Goal: Task Accomplishment & Management: Use online tool/utility

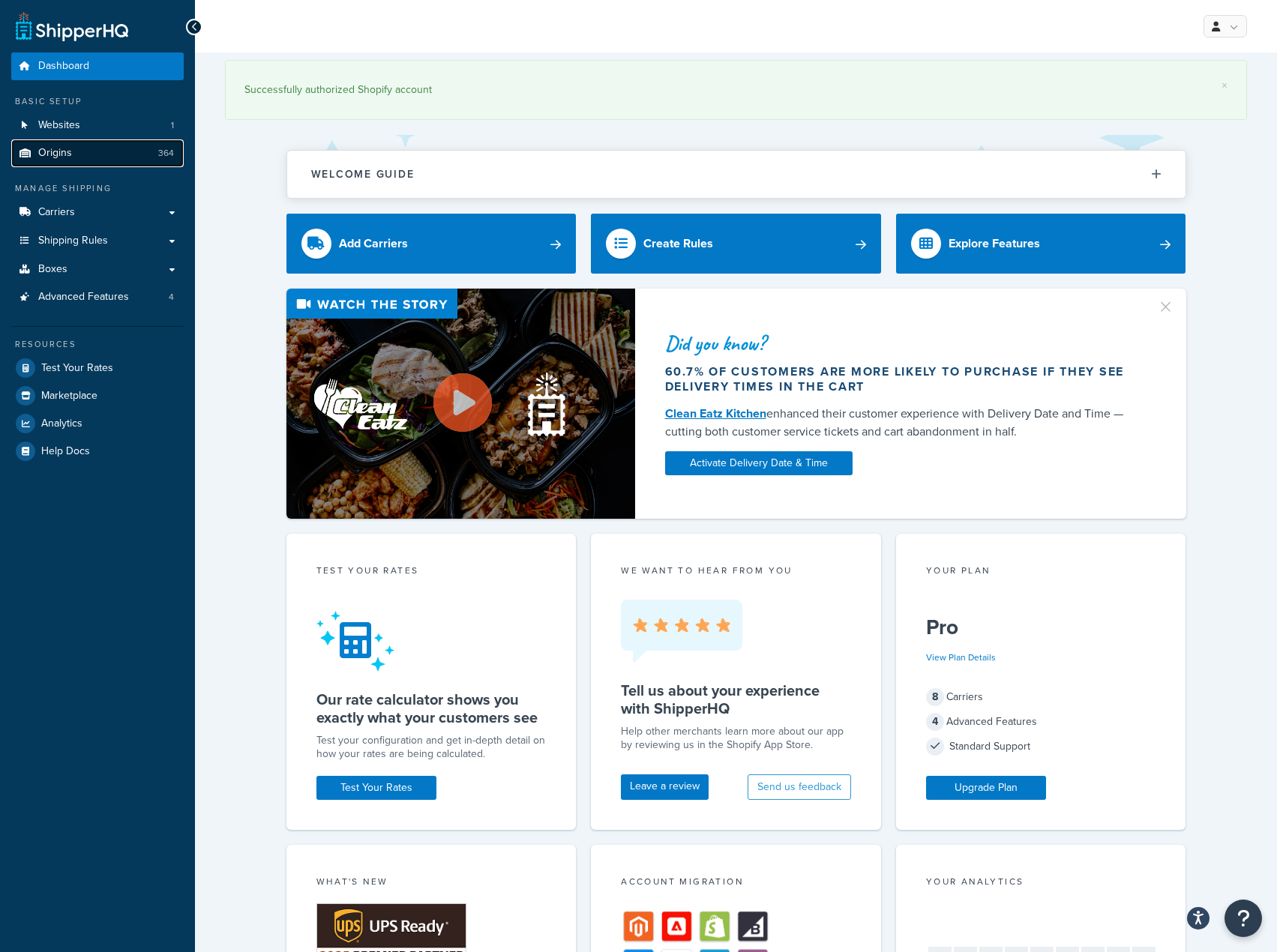
click at [119, 159] on link "Origins 364" at bounding box center [97, 153] width 173 height 28
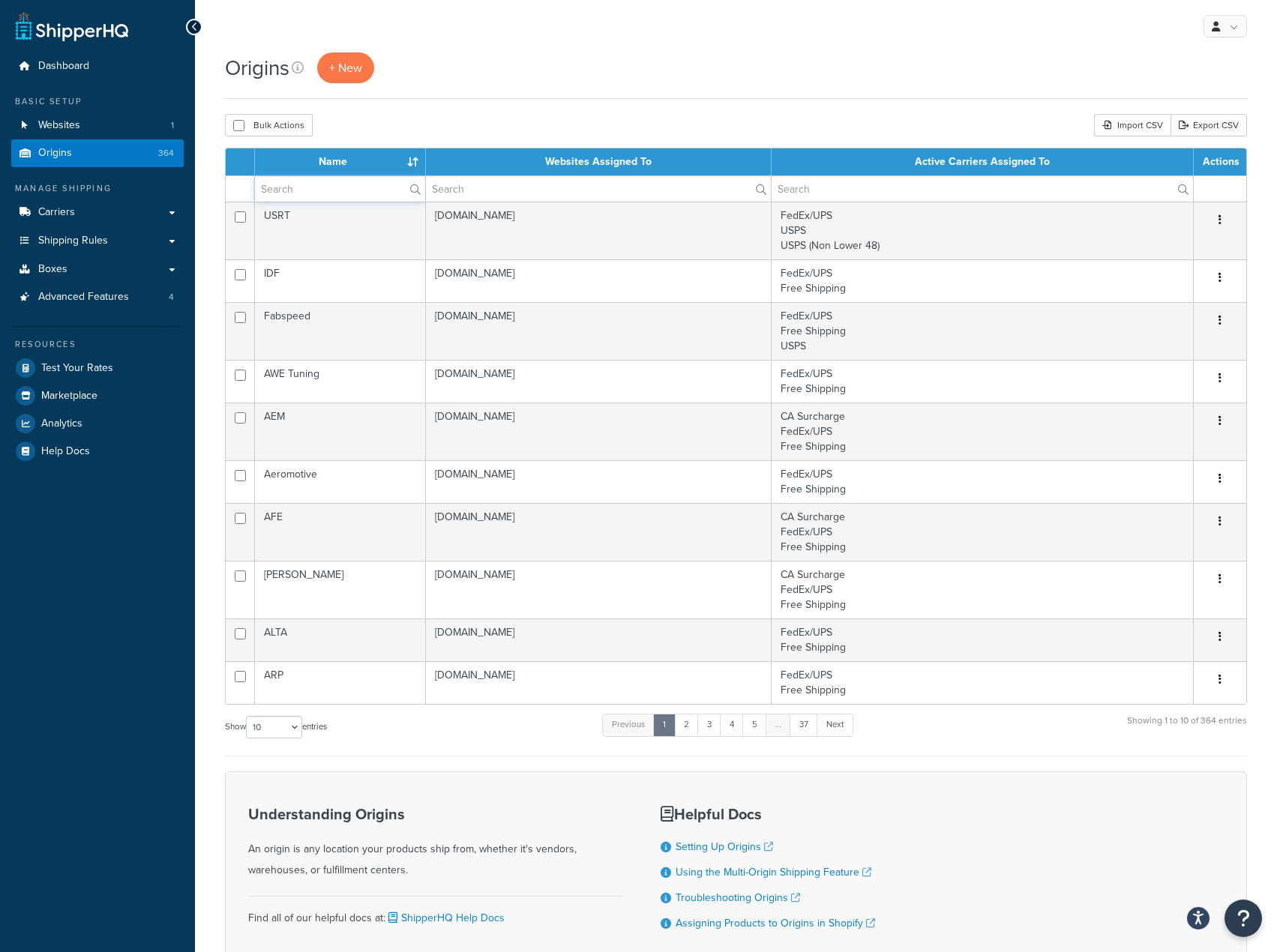
click at [371, 194] on input "text" at bounding box center [340, 189] width 170 height 26
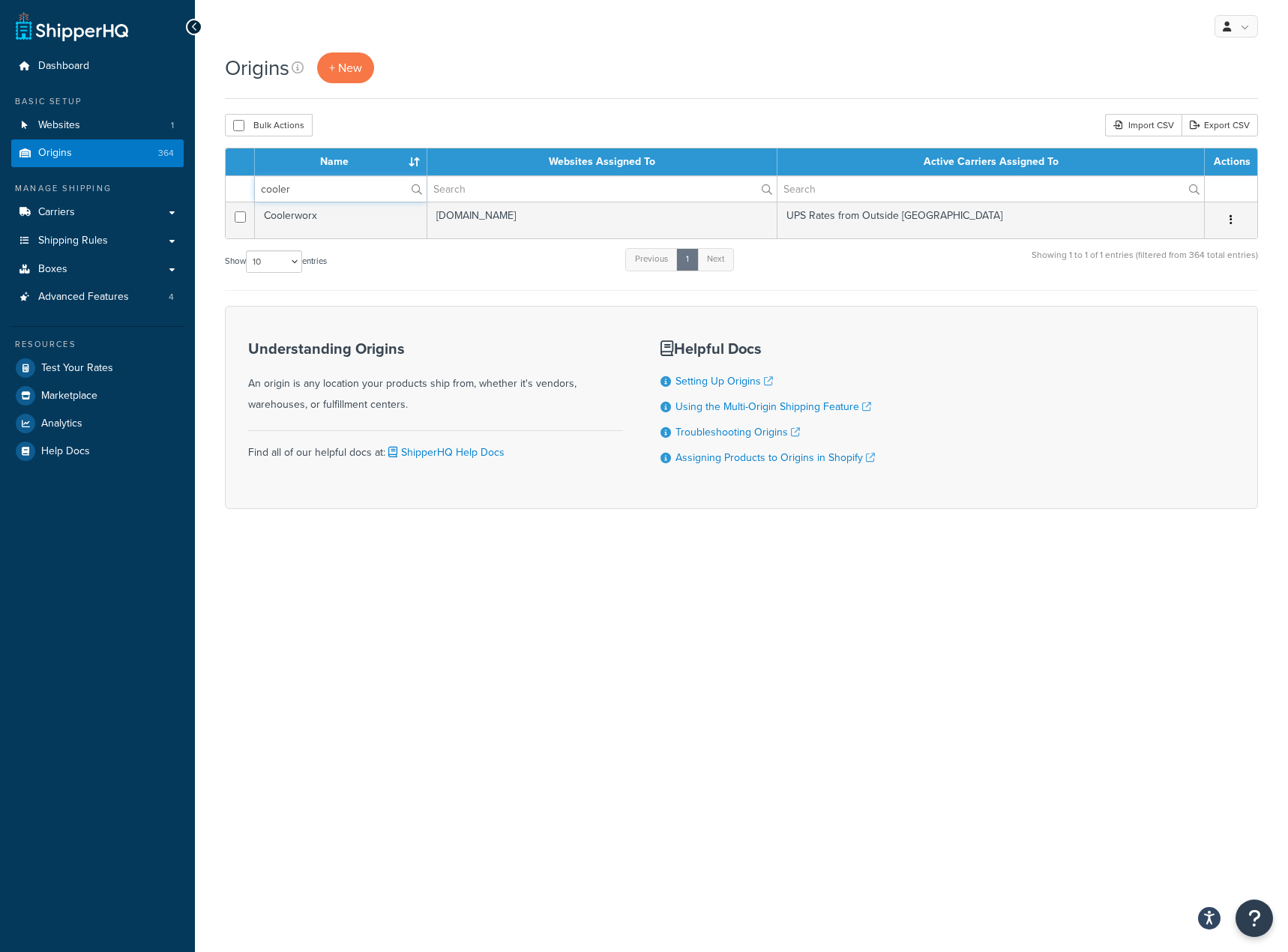
type input "cooler"
click at [363, 238] on td "Coolerworx" at bounding box center [341, 220] width 173 height 37
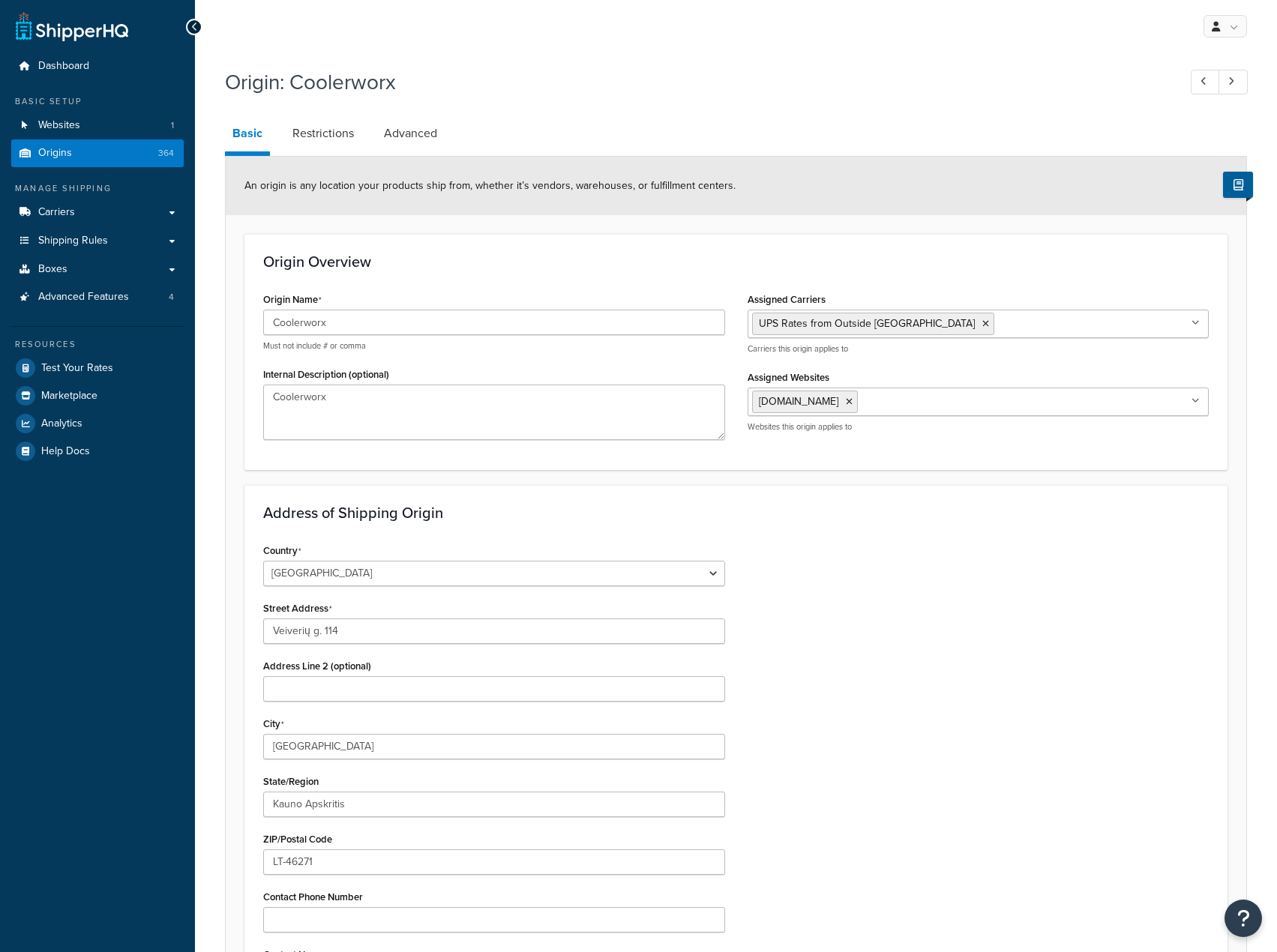
select select "1125"
click at [998, 317] on input "Assigned Carriers" at bounding box center [1064, 323] width 133 height 17
click at [982, 324] on icon at bounding box center [985, 323] width 6 height 9
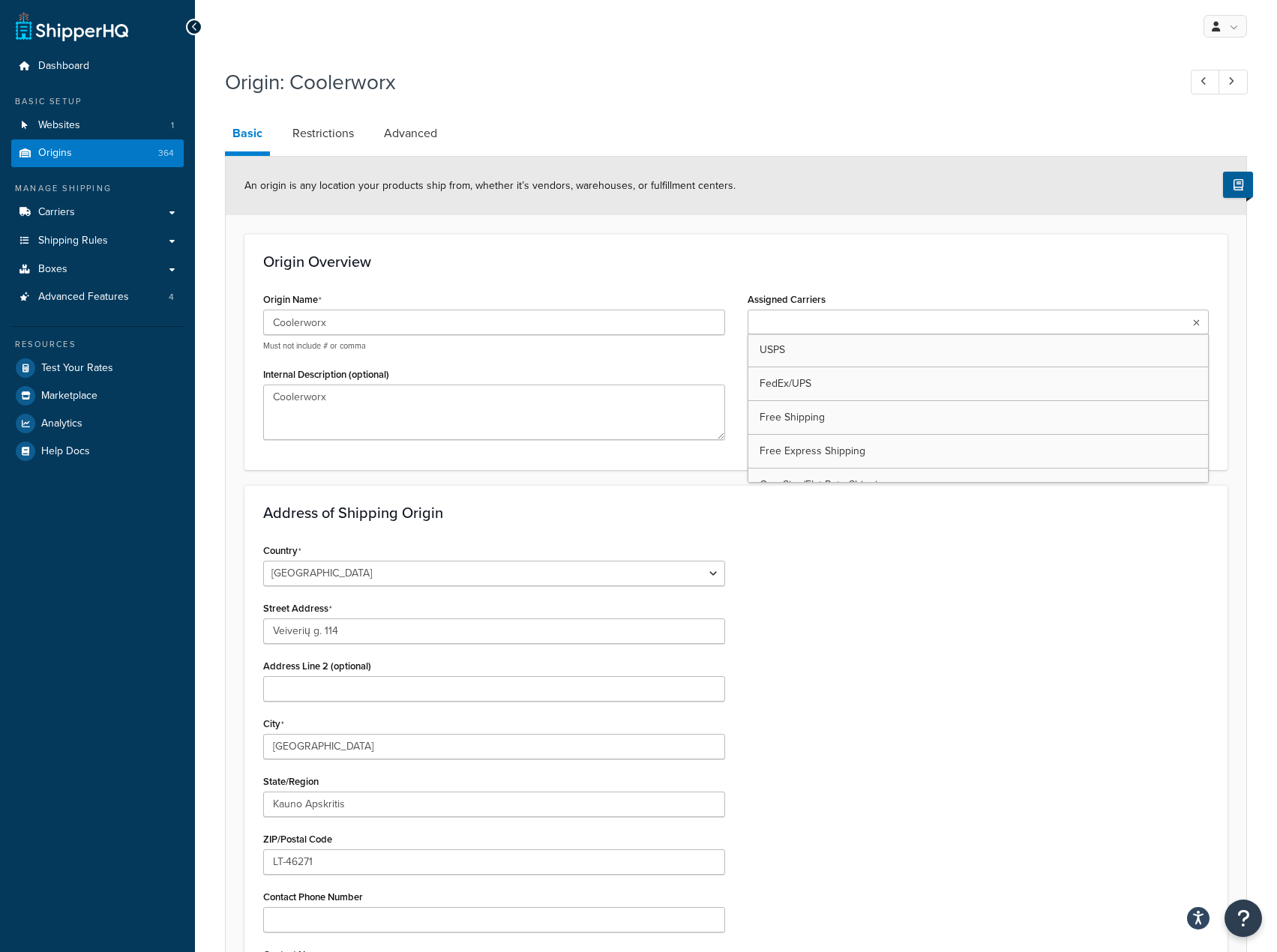
click at [903, 324] on ul at bounding box center [977, 322] width 461 height 25
click at [902, 322] on input "Assigned Carriers" at bounding box center [901, 323] width 133 height 17
type input "over"
click at [924, 196] on div "An origin is any location your products ship from, whether it’s vendors, wareho…" at bounding box center [736, 185] width 1021 height 58
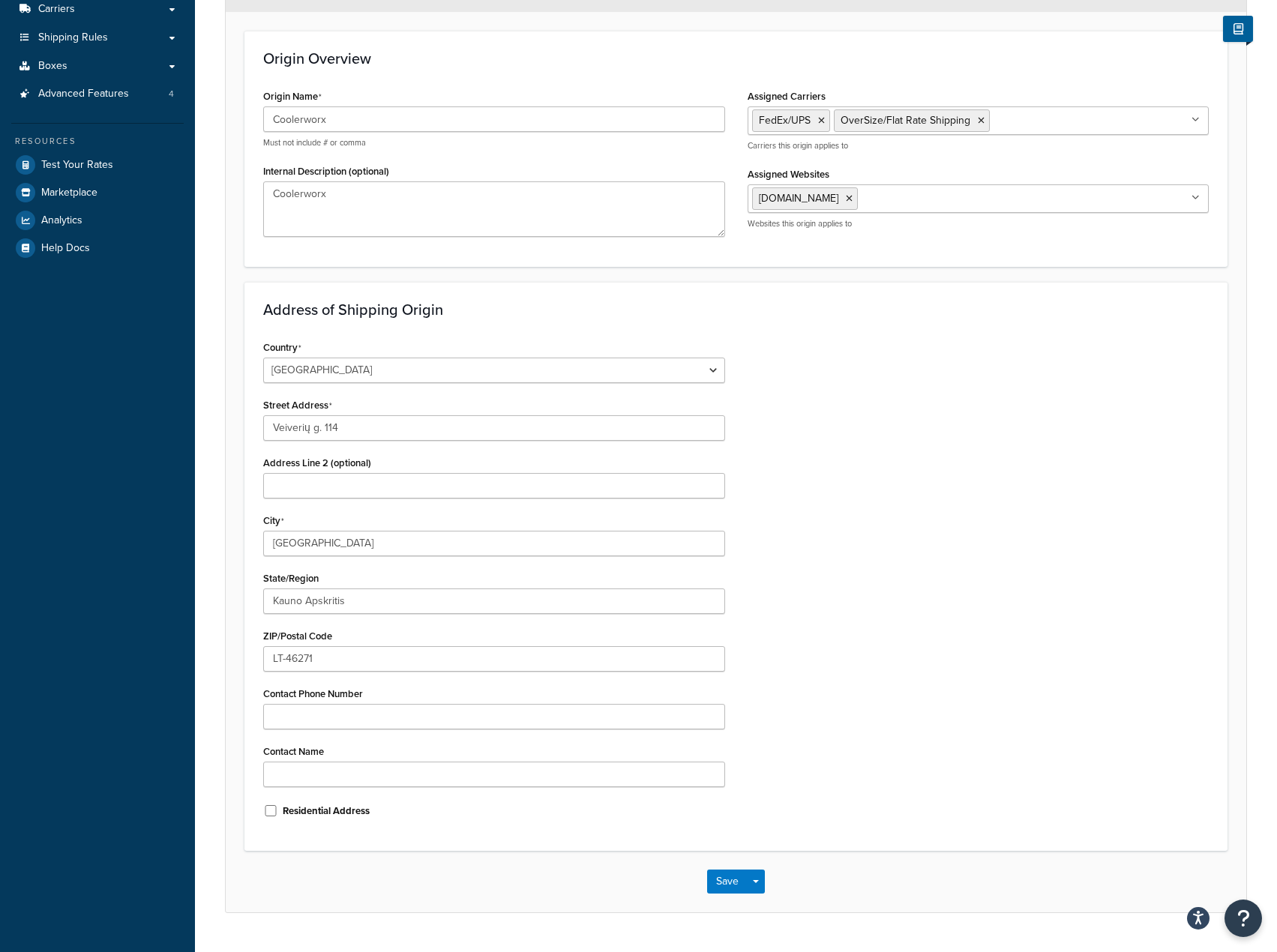
scroll to position [239, 0]
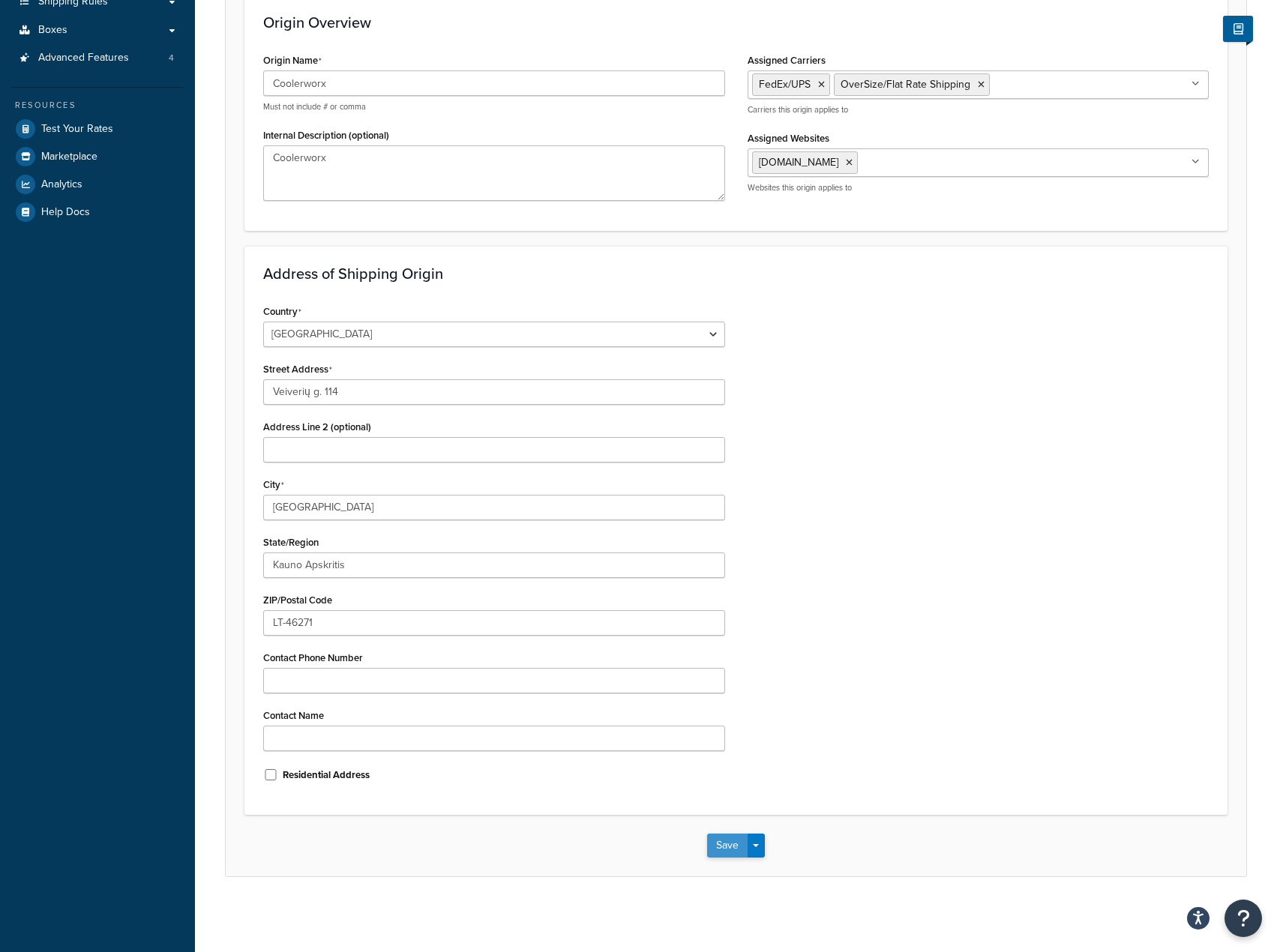
click at [717, 842] on button "Save" at bounding box center [728, 846] width 41 height 24
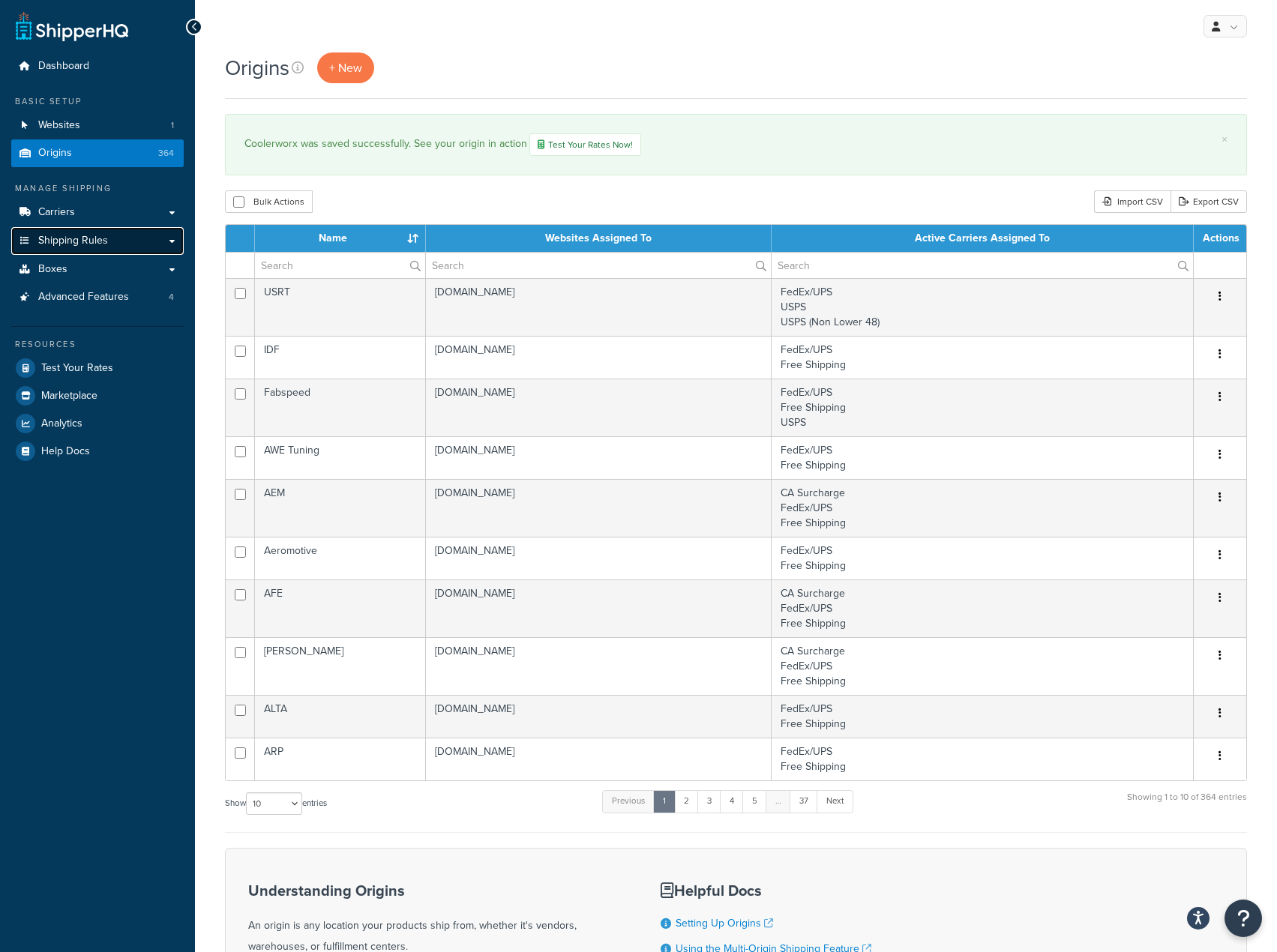
click at [81, 252] on link "Shipping Rules" at bounding box center [97, 241] width 173 height 28
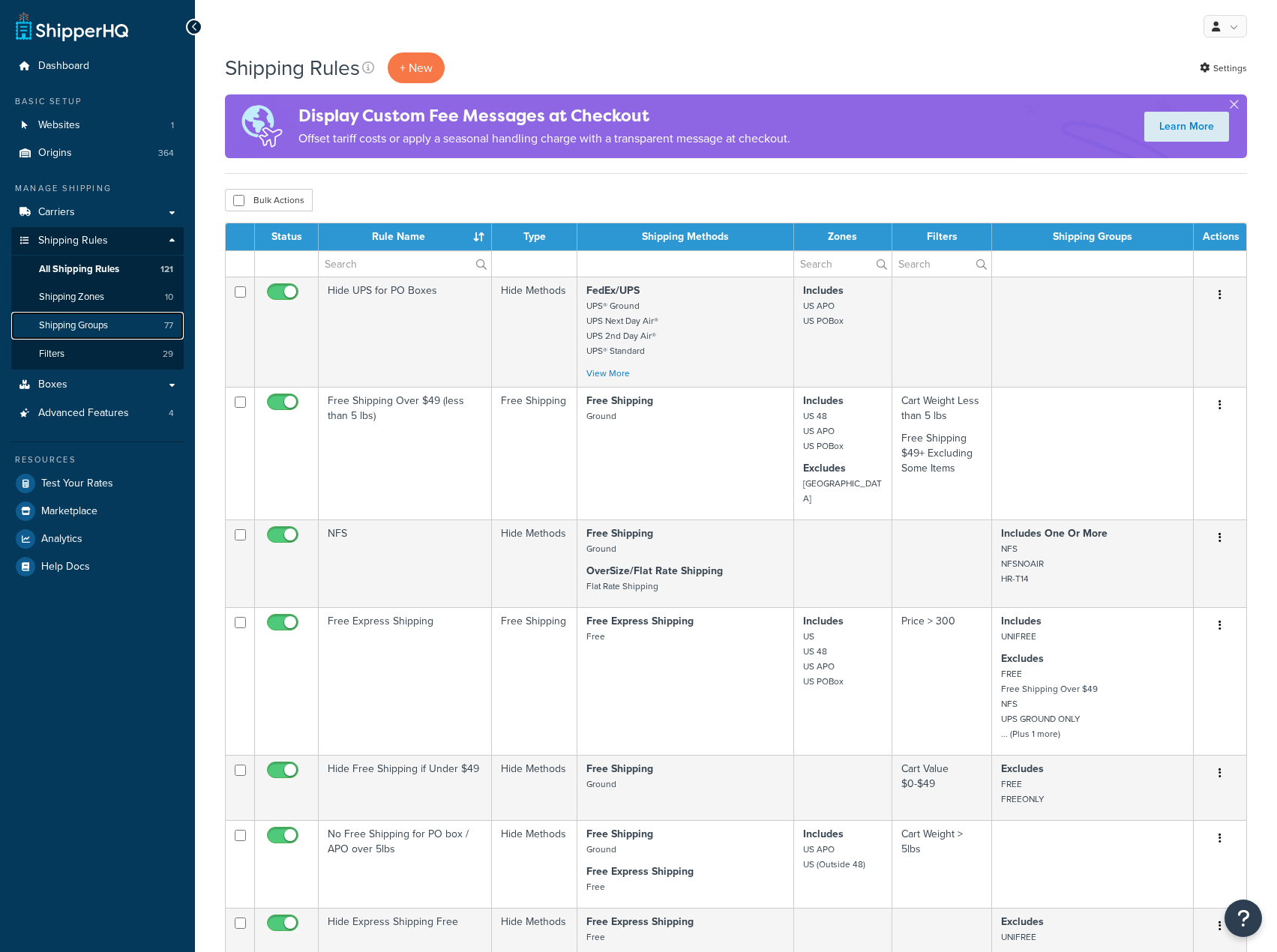
click at [82, 333] on link "Shipping Groups 77" at bounding box center [97, 325] width 173 height 28
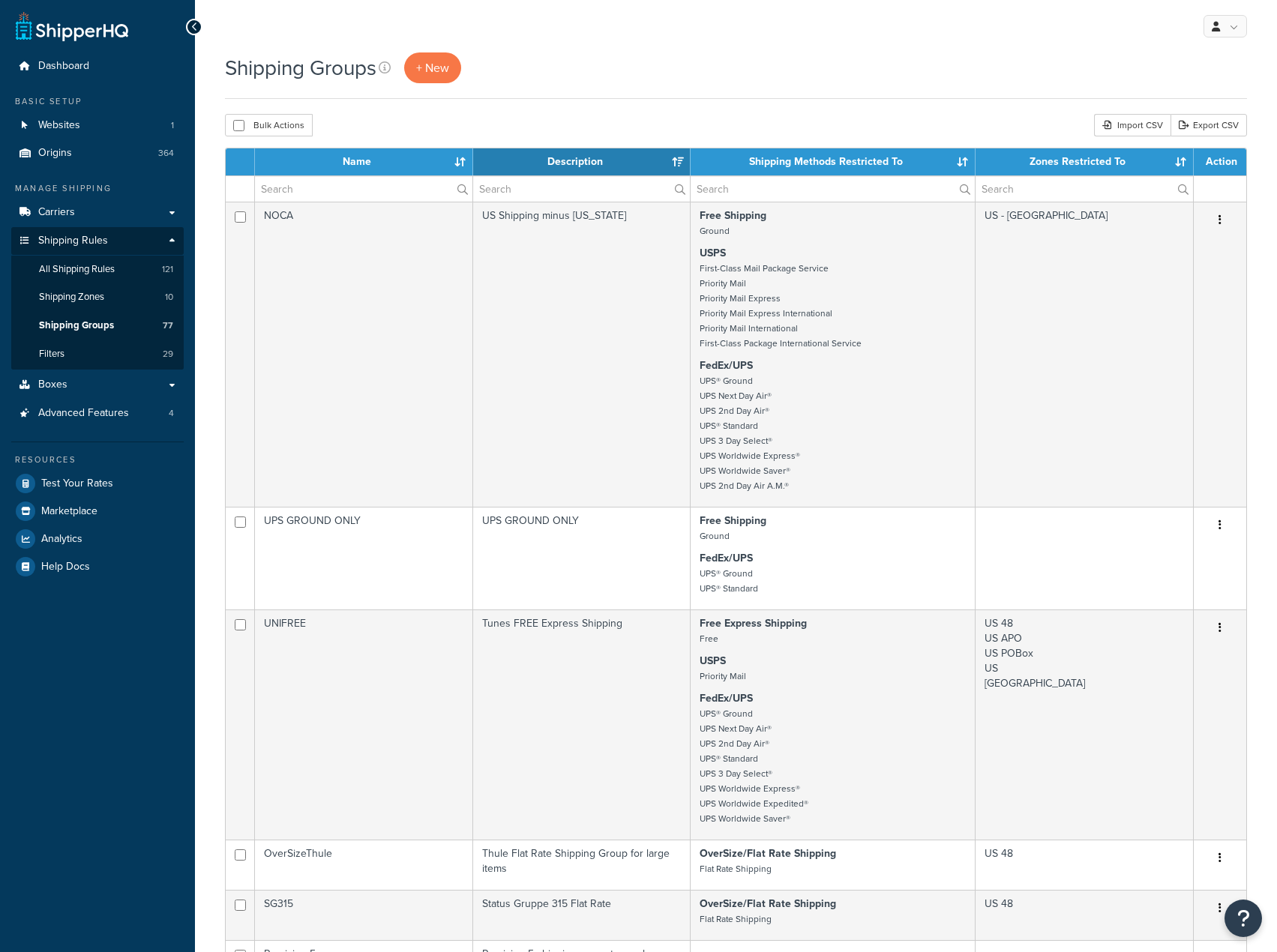
select select "15"
click at [402, 181] on input "text" at bounding box center [363, 189] width 217 height 26
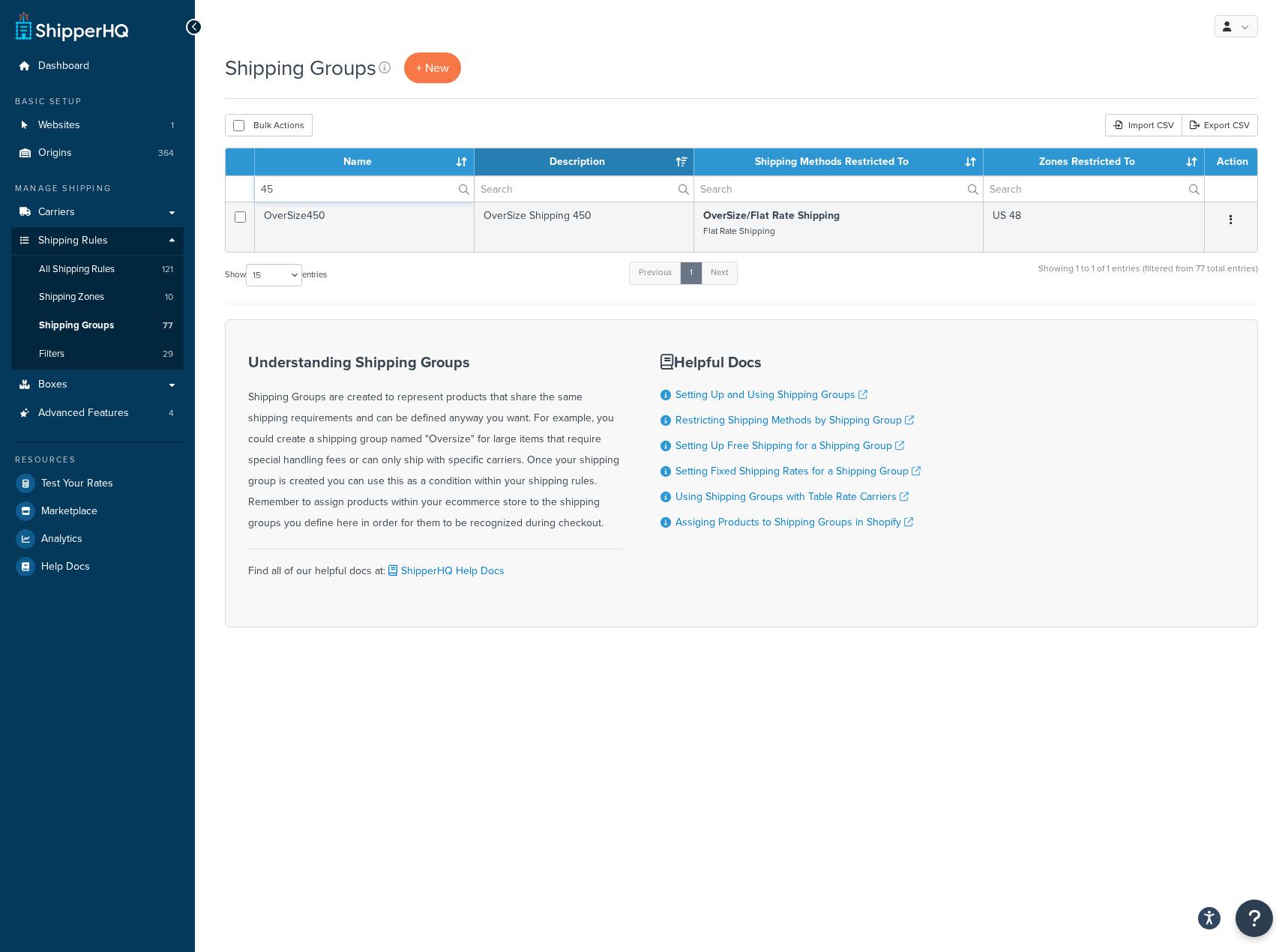
type input "4"
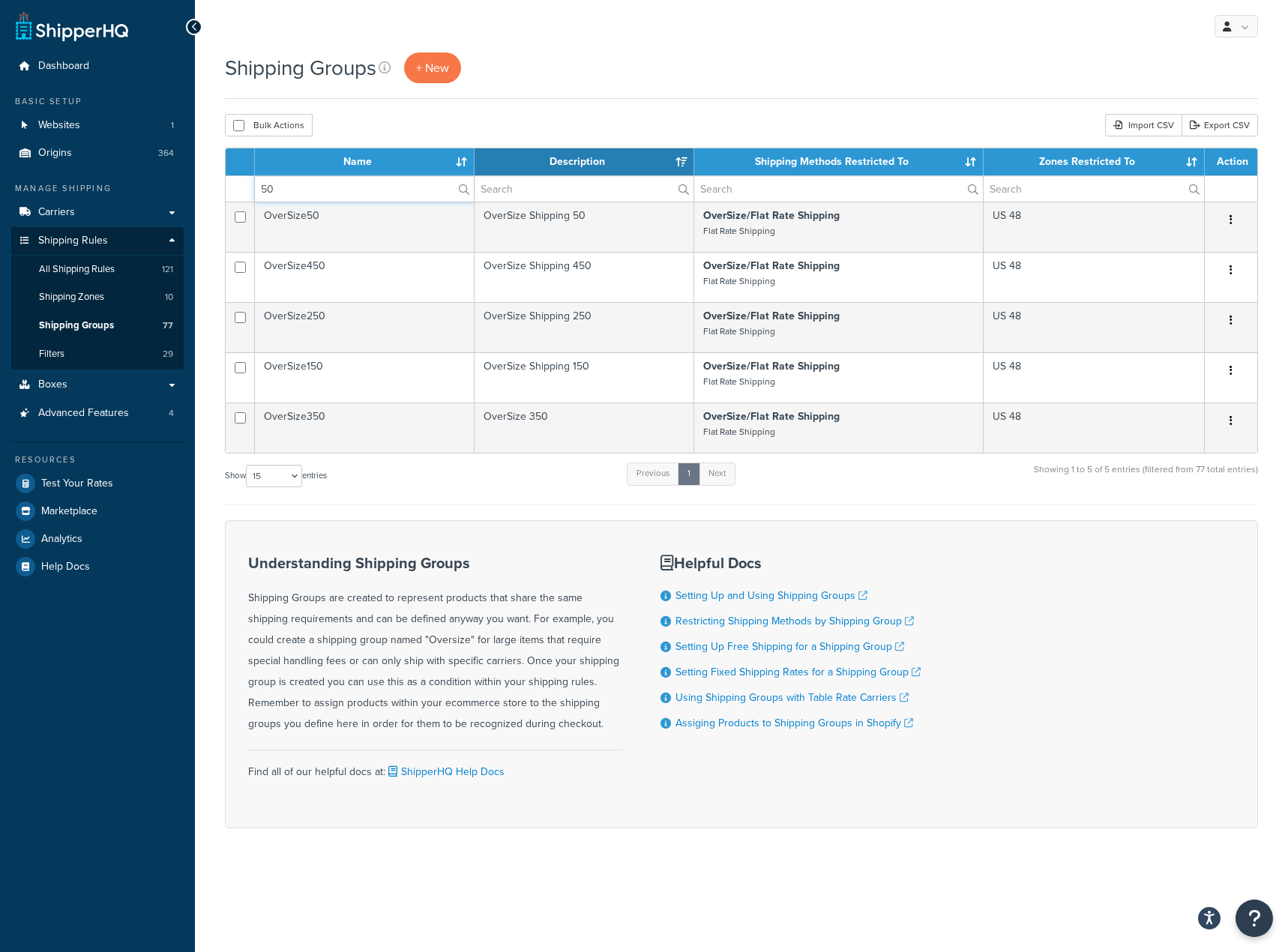
type input "5"
type input "40"
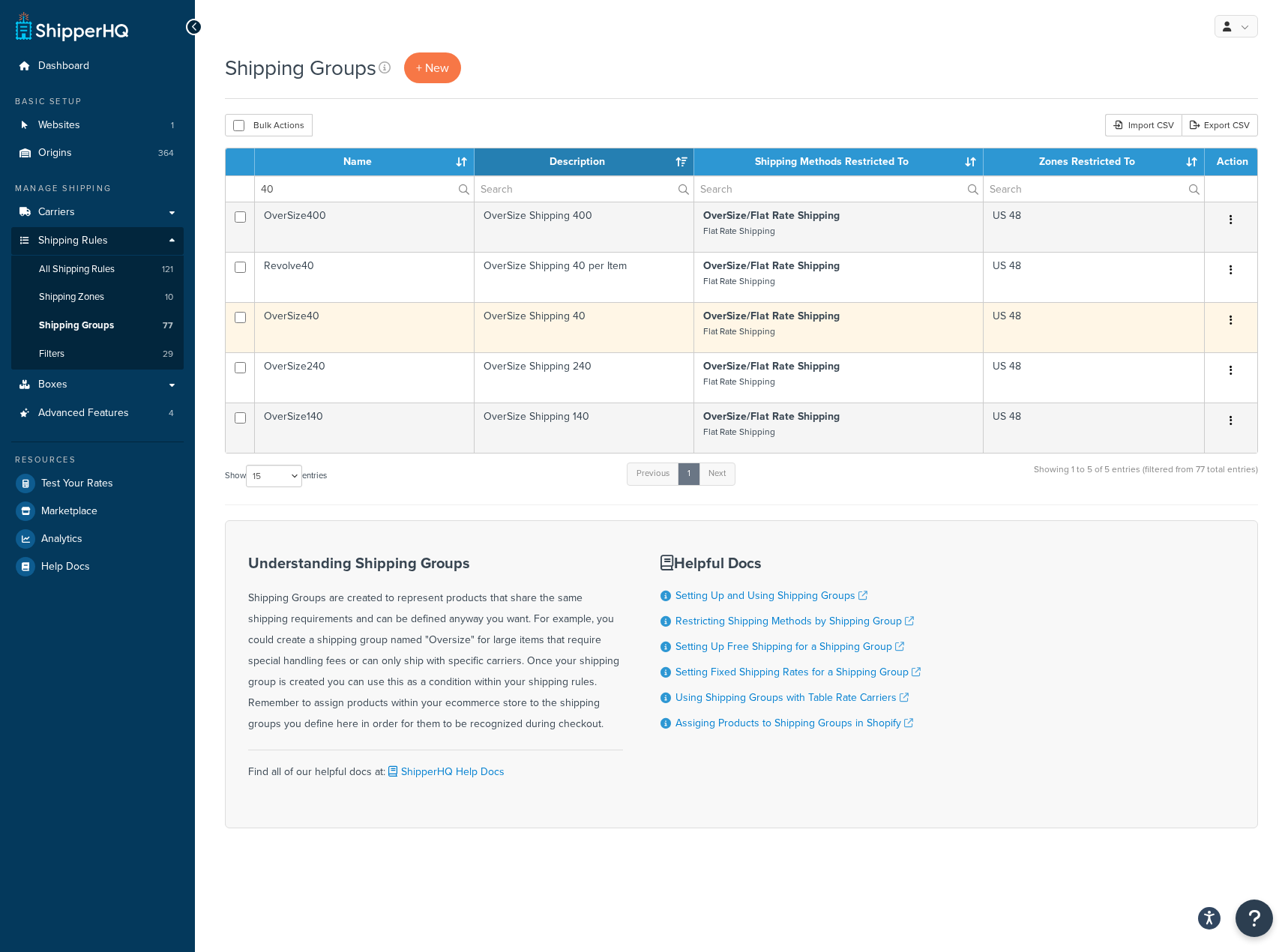
click at [1229, 321] on button "button" at bounding box center [1231, 321] width 21 height 24
click at [1186, 386] on link "Duplicate" at bounding box center [1171, 382] width 118 height 31
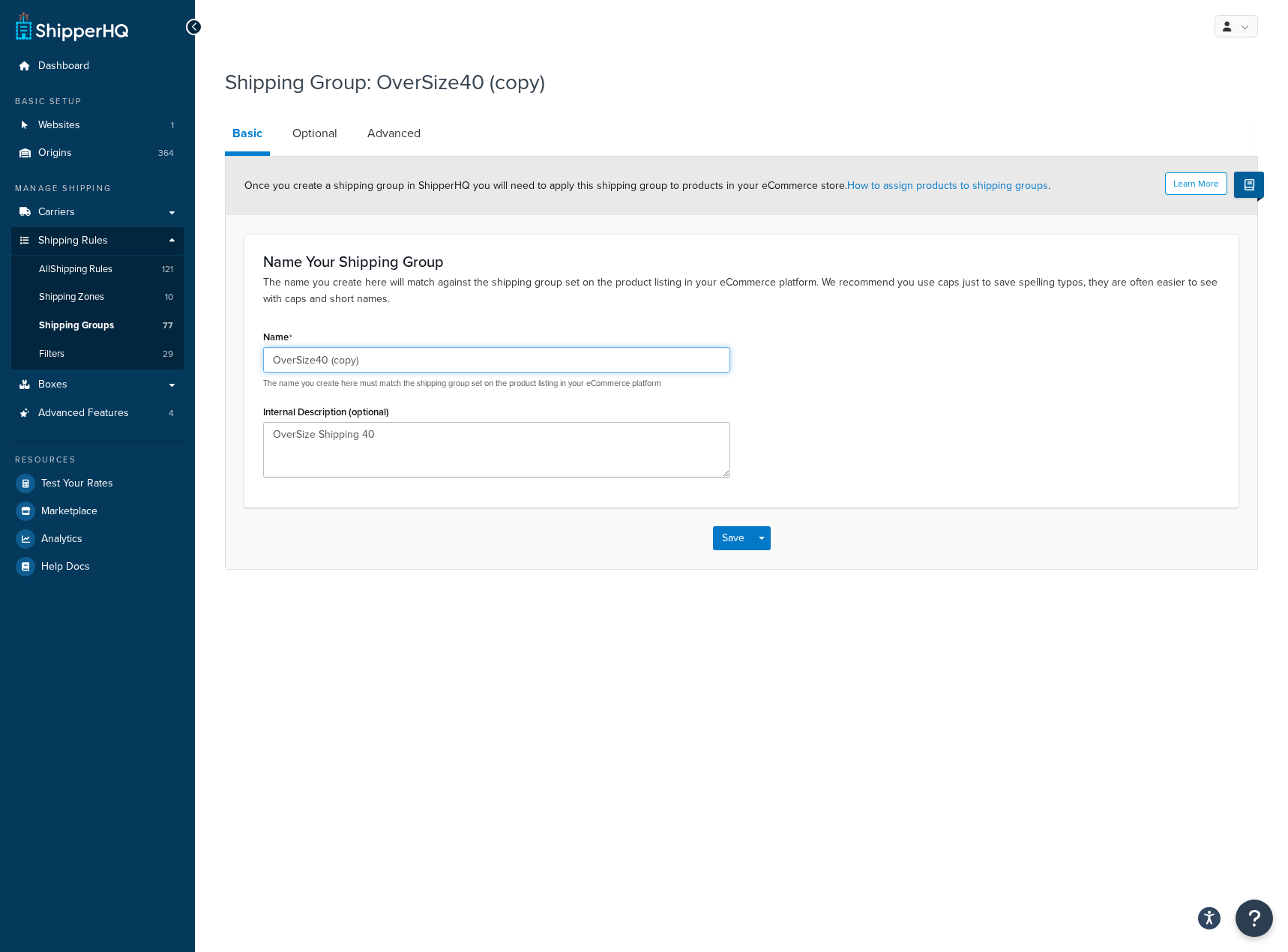
drag, startPoint x: 321, startPoint y: 353, endPoint x: 406, endPoint y: 361, distance: 85.4
click at [406, 361] on input "OverSize40 (copy)" at bounding box center [497, 360] width 467 height 26
type input "OverSize45"
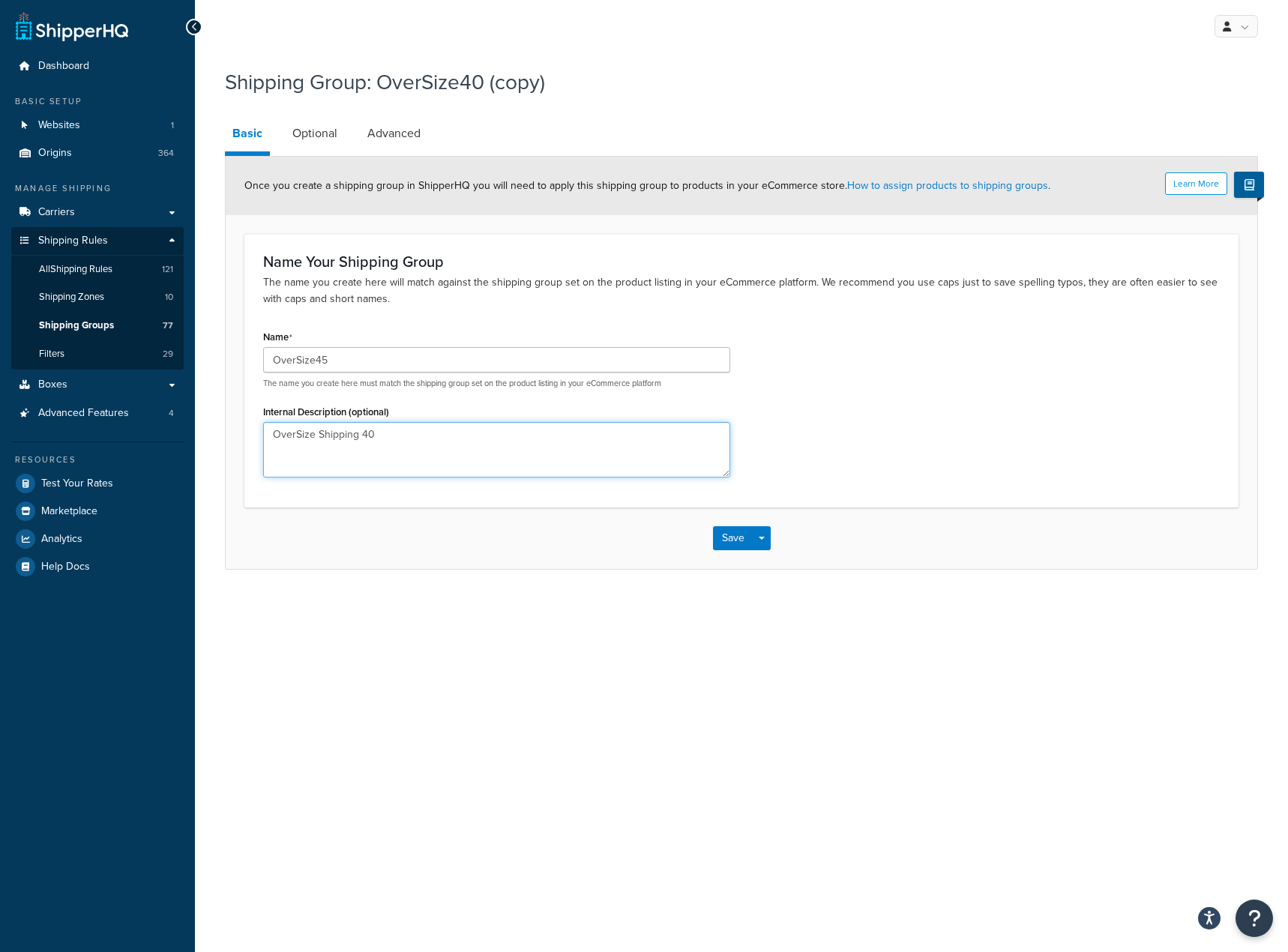
click at [390, 435] on textarea "OverSize Shipping 40" at bounding box center [497, 450] width 467 height 55
type textarea "OverSize Shipping 45"
click at [342, 131] on link "Optional" at bounding box center [314, 133] width 60 height 36
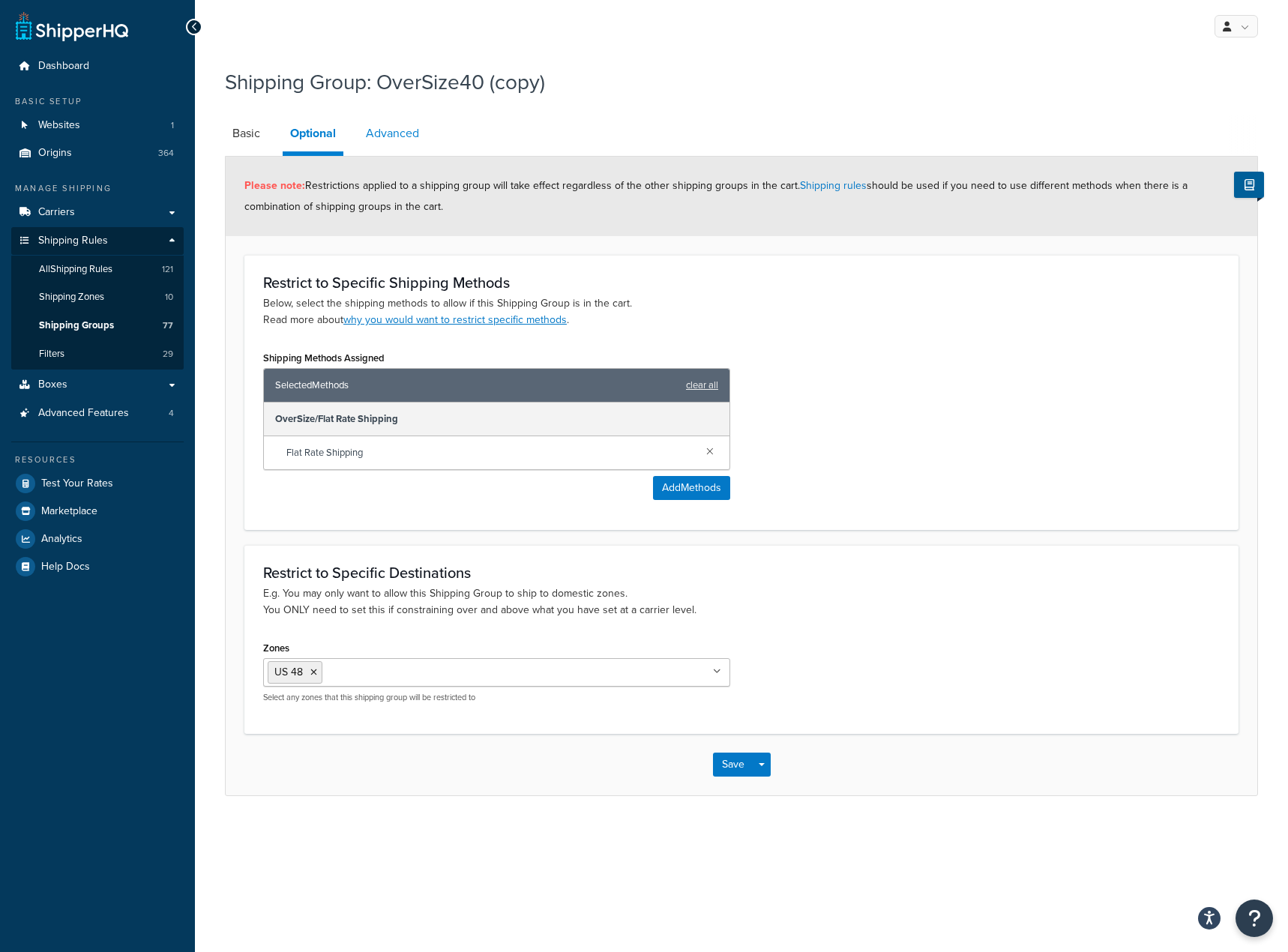
click at [392, 127] on link "Advanced" at bounding box center [393, 133] width 68 height 36
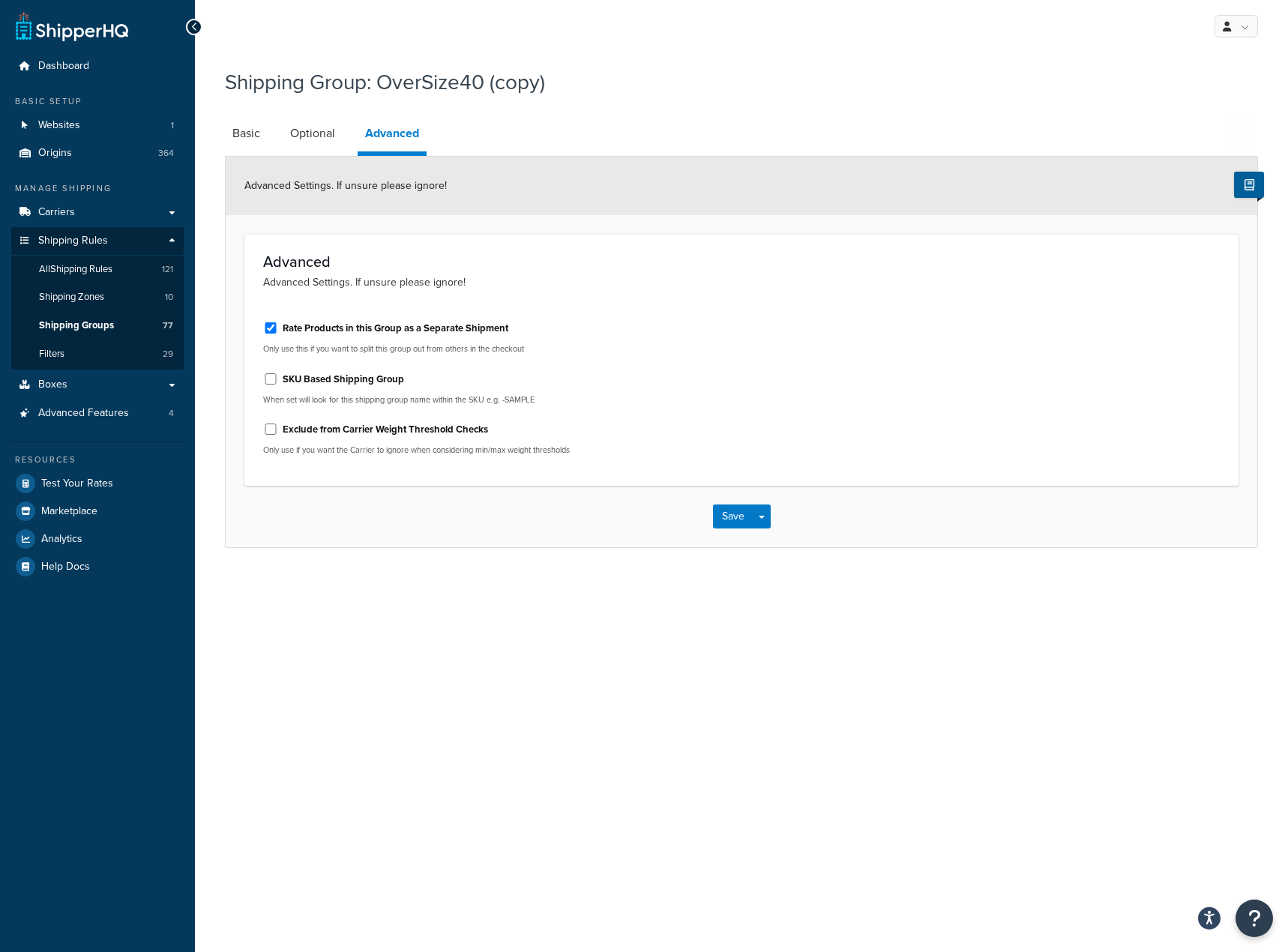
click at [343, 137] on li "Optional" at bounding box center [320, 133] width 75 height 36
click at [321, 140] on link "Optional" at bounding box center [313, 133] width 60 height 36
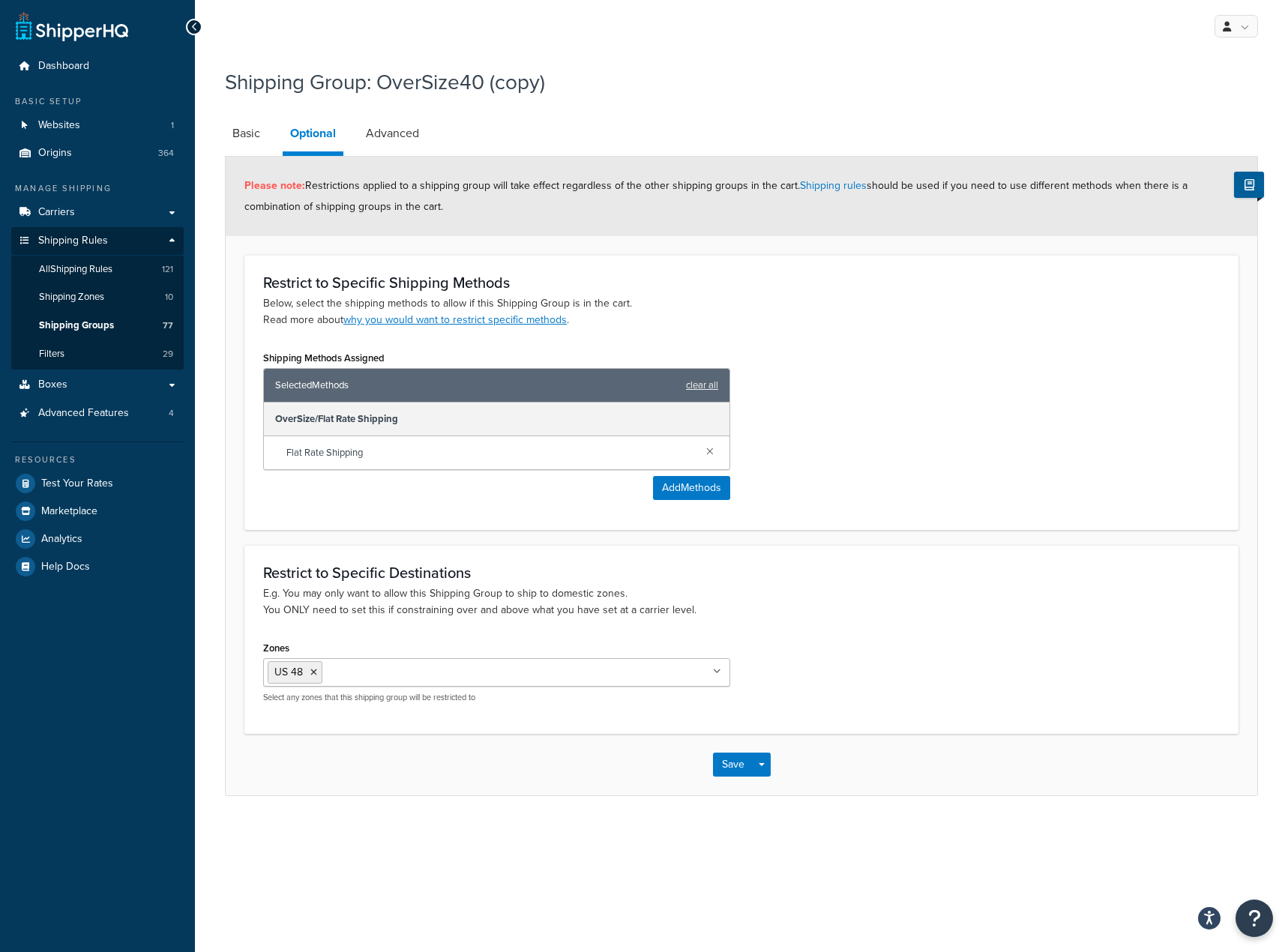
click at [223, 140] on div "Shipping Group: OverSize40 (copy) Basic Optional Advanced Please note: Restrict…" at bounding box center [742, 446] width 1093 height 774
click at [230, 122] on link "Basic" at bounding box center [246, 133] width 43 height 36
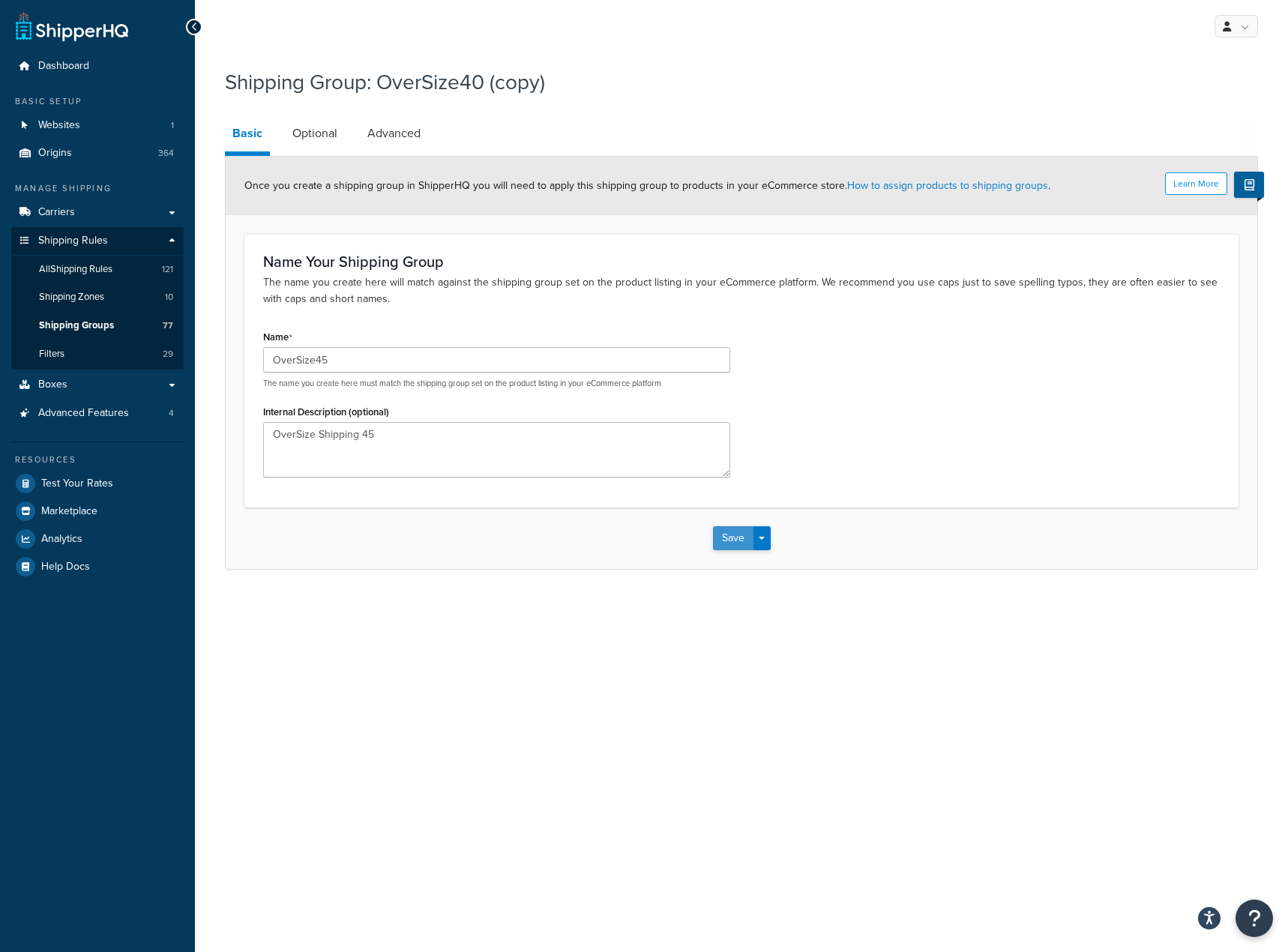
click at [731, 544] on button "Save" at bounding box center [733, 538] width 41 height 24
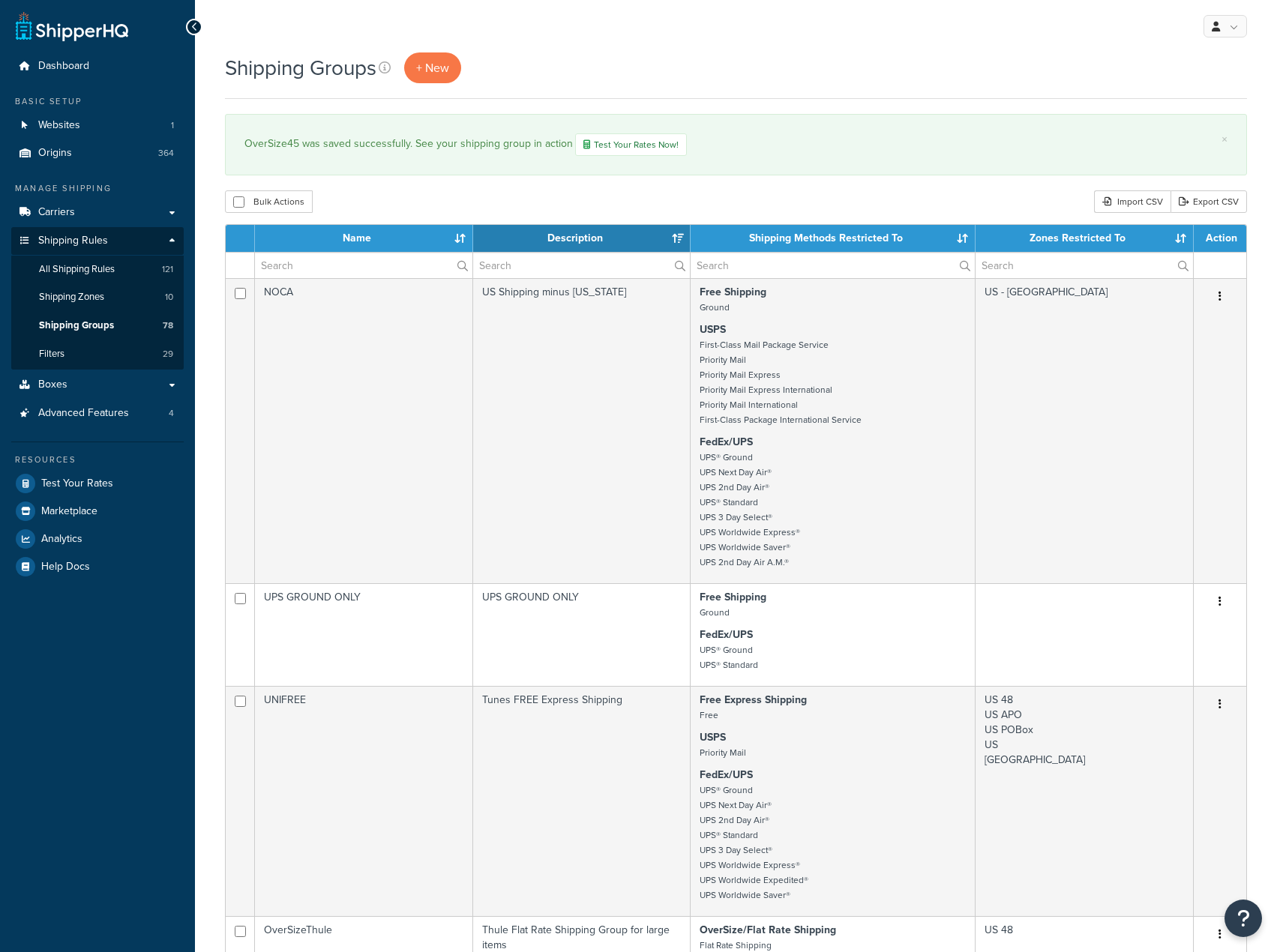
select select "15"
click at [129, 275] on link "All Shipping Rules 121" at bounding box center [97, 270] width 173 height 28
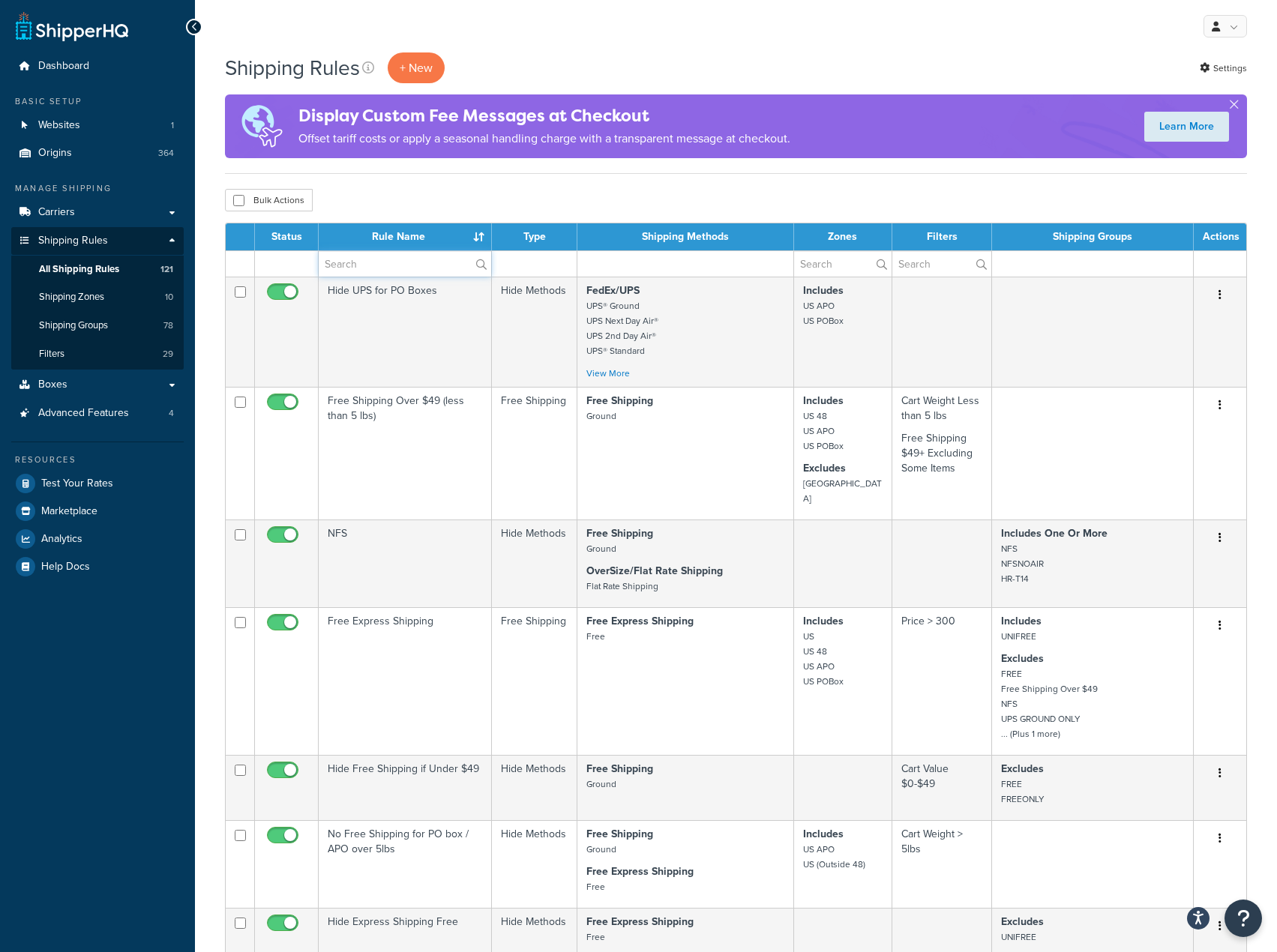
click at [388, 268] on input "text" at bounding box center [405, 264] width 173 height 26
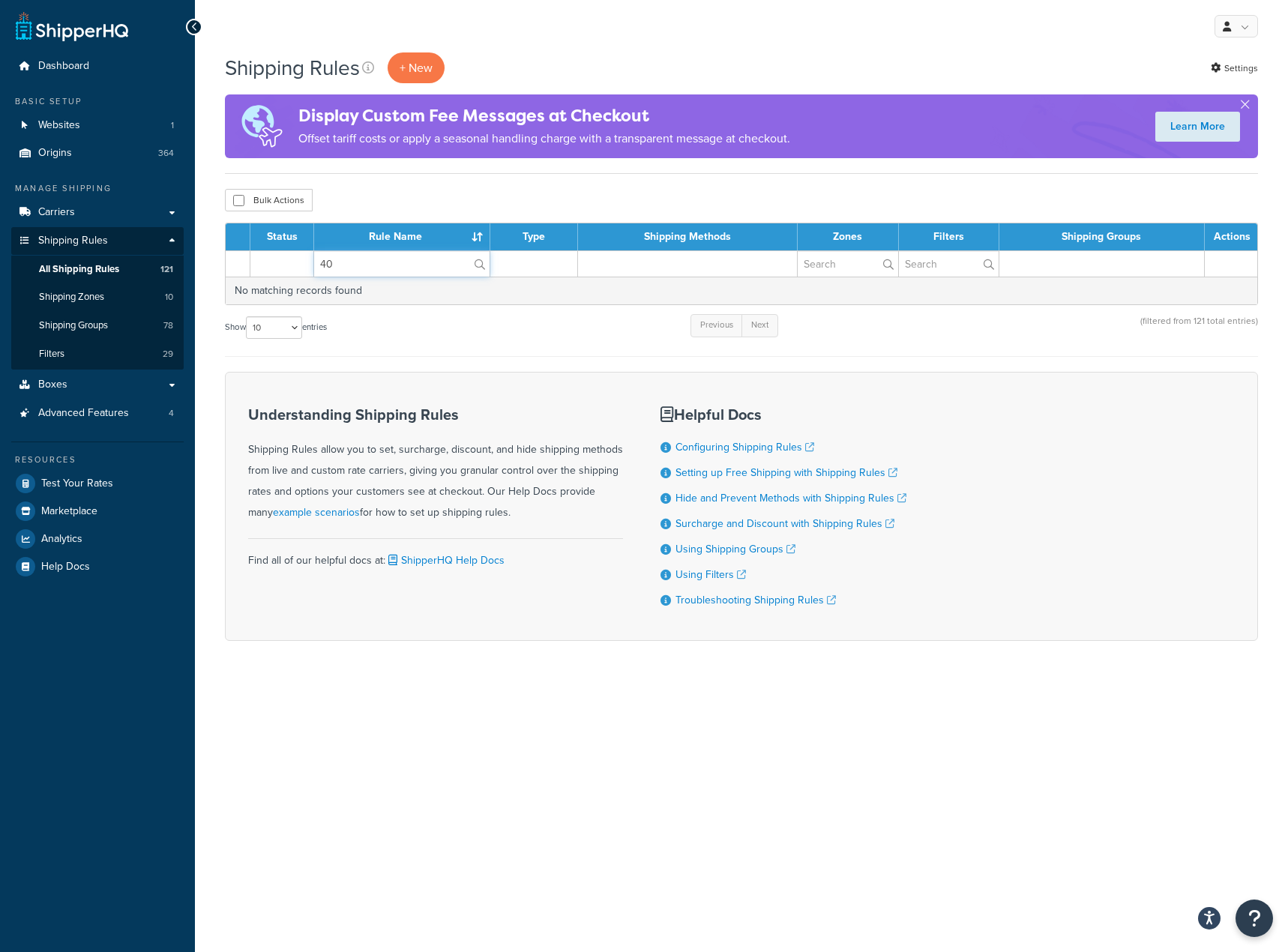
type input "4"
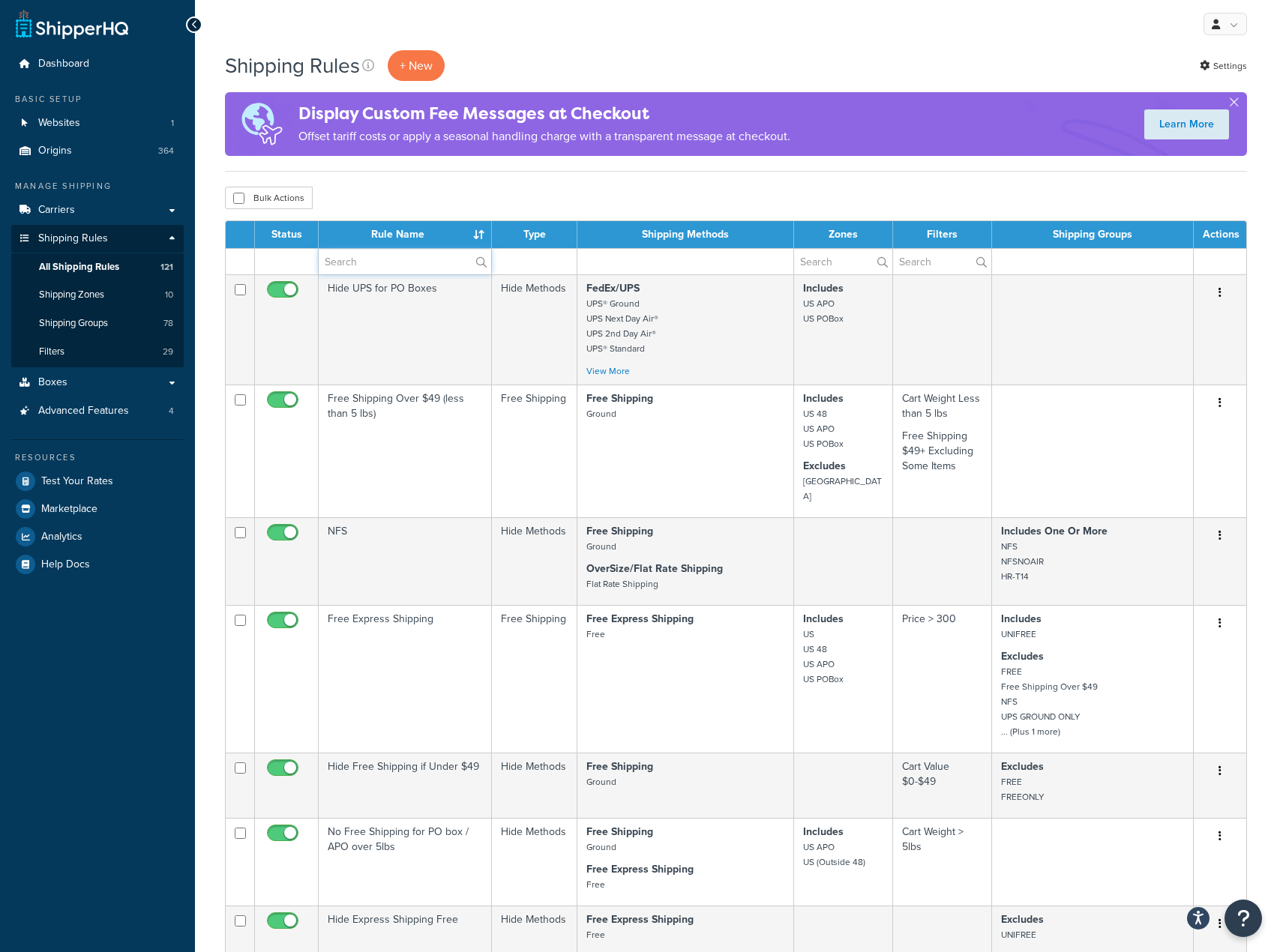
scroll to position [723, 0]
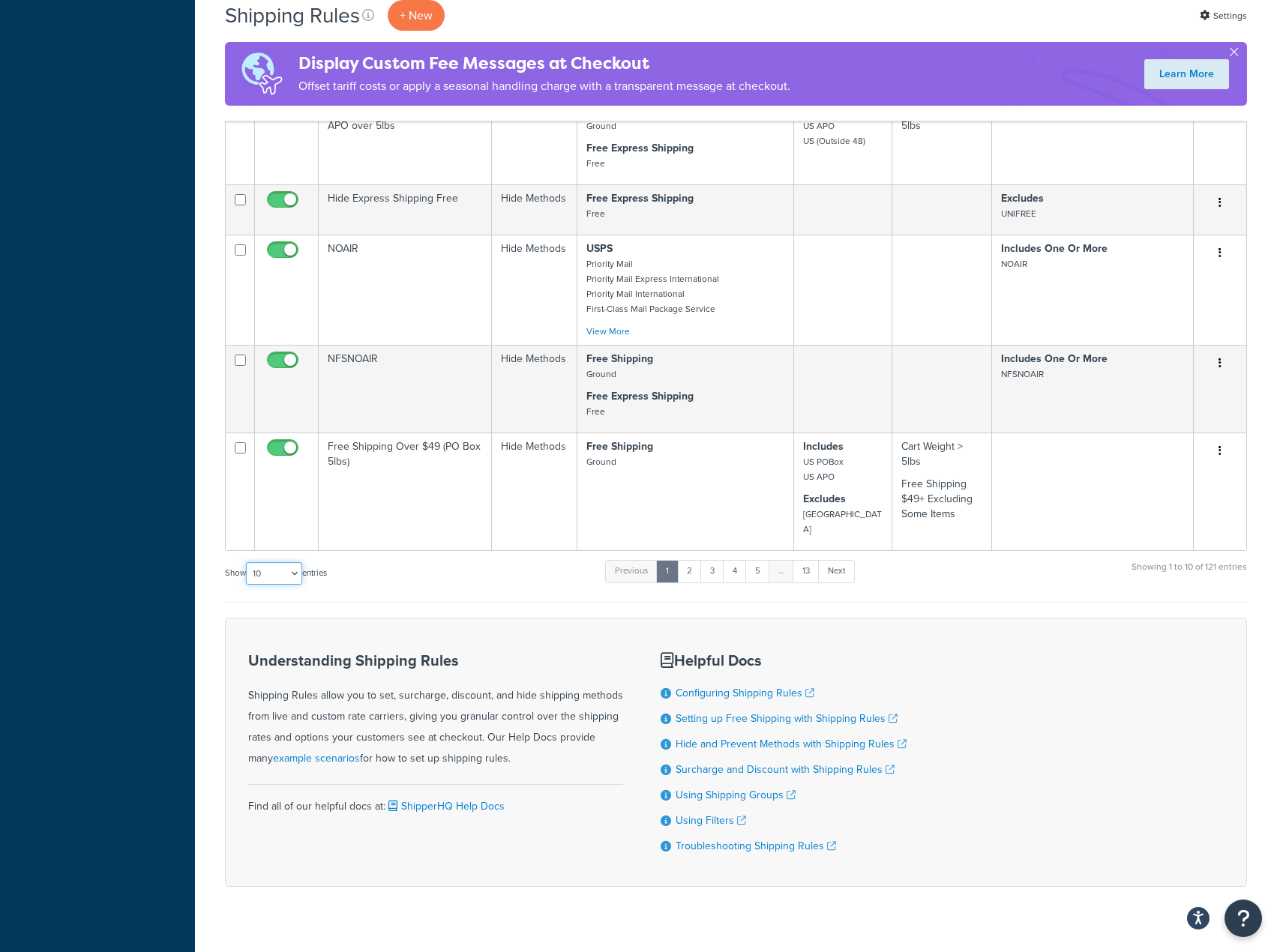
click at [267, 562] on select "10 15 25 50 100 1000" at bounding box center [274, 573] width 56 height 22
select select "1000"
click at [248, 562] on select "10 15 25 50 100 1000" at bounding box center [274, 573] width 56 height 22
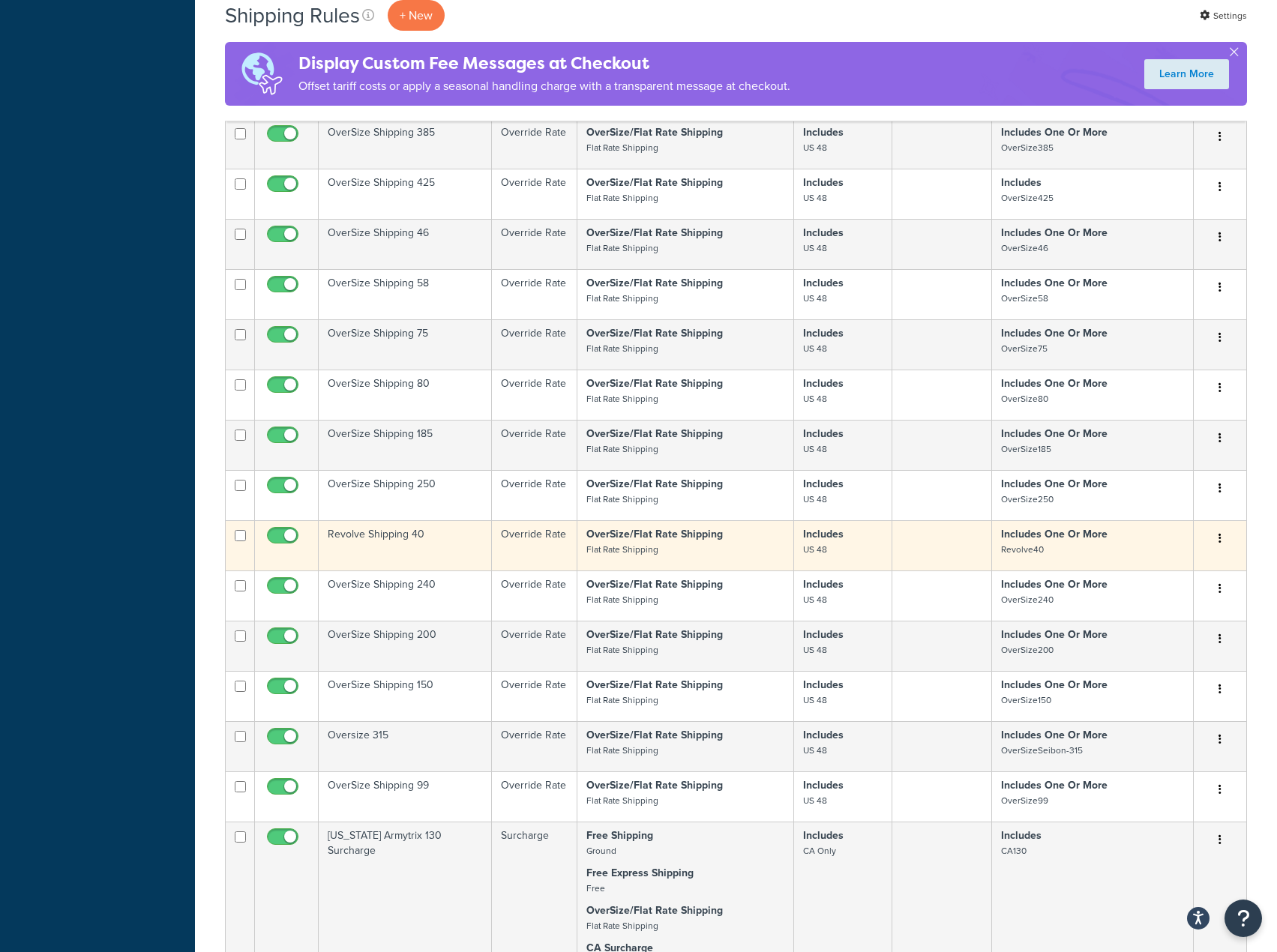
scroll to position [3611, 0]
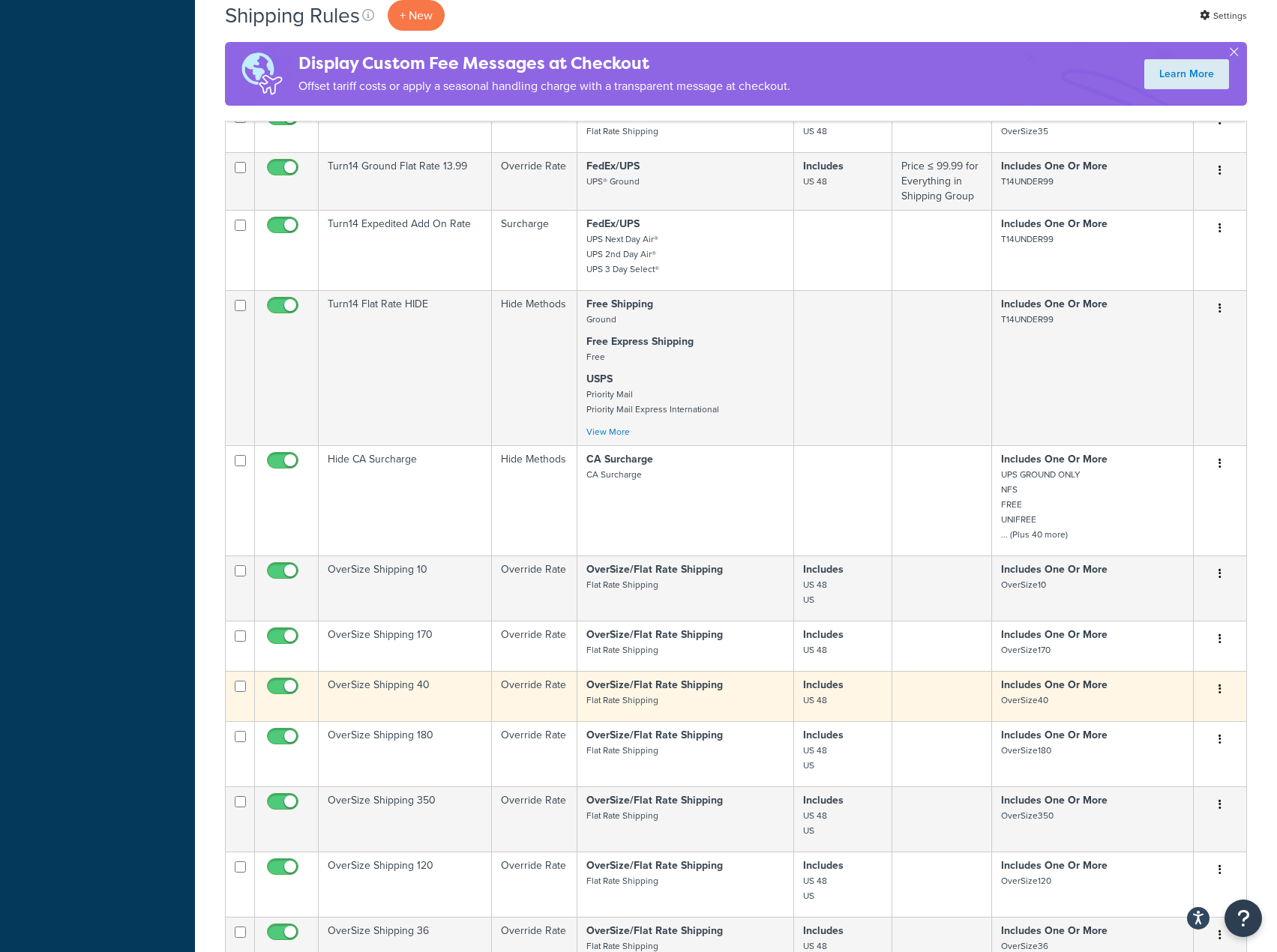
click at [1220, 684] on icon "button" at bounding box center [1220, 689] width 3 height 10
click at [1177, 733] on link "Duplicate" at bounding box center [1171, 748] width 118 height 31
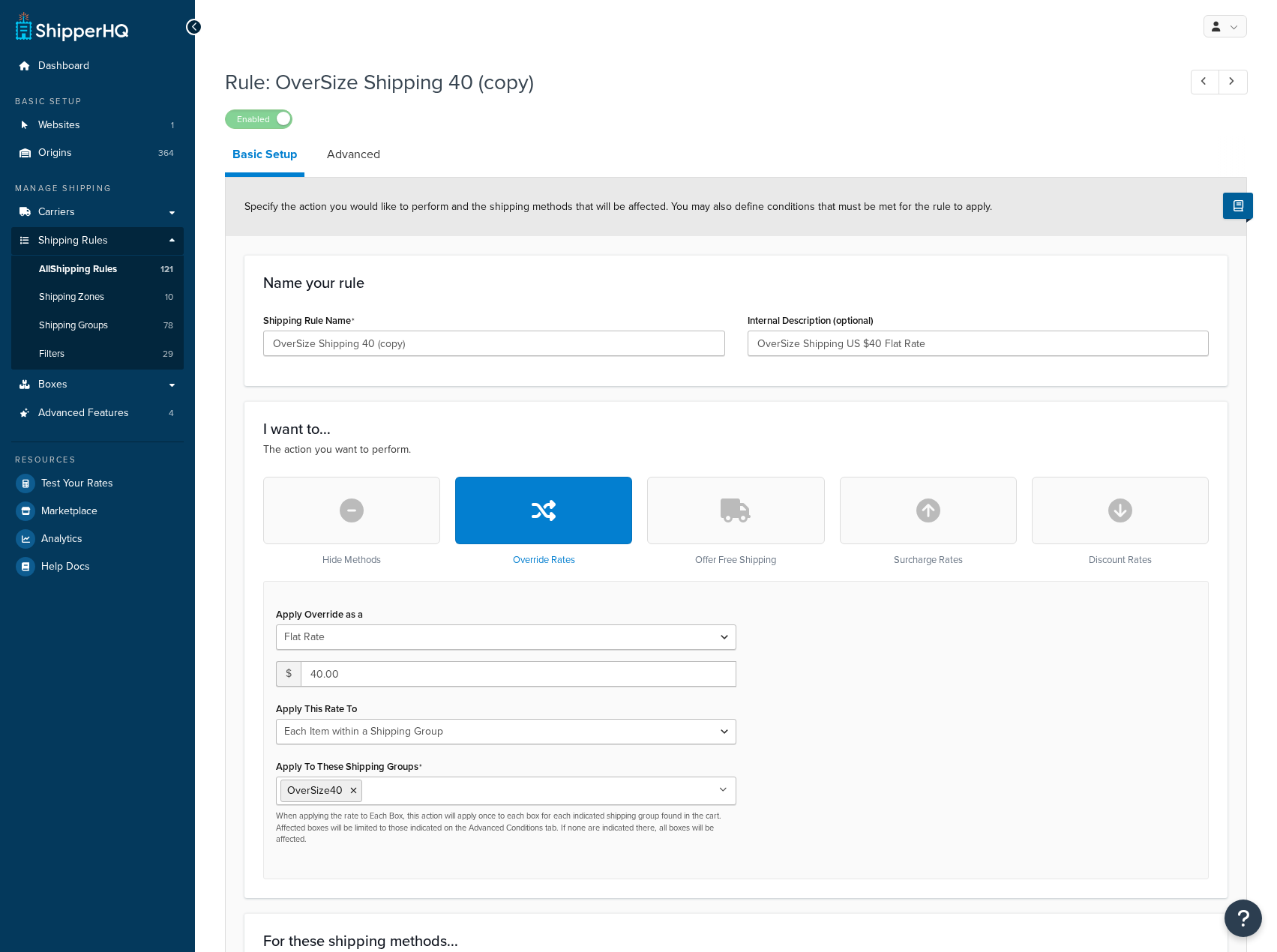
select select "ITEM"
drag, startPoint x: 366, startPoint y: 350, endPoint x: 548, endPoint y: 348, distance: 182.0
click at [548, 348] on input "OverSize Shipping 40 (copy)" at bounding box center [494, 344] width 461 height 26
type input "OverSize Shipping 45"
drag, startPoint x: 317, startPoint y: 675, endPoint x: 453, endPoint y: 690, distance: 136.8
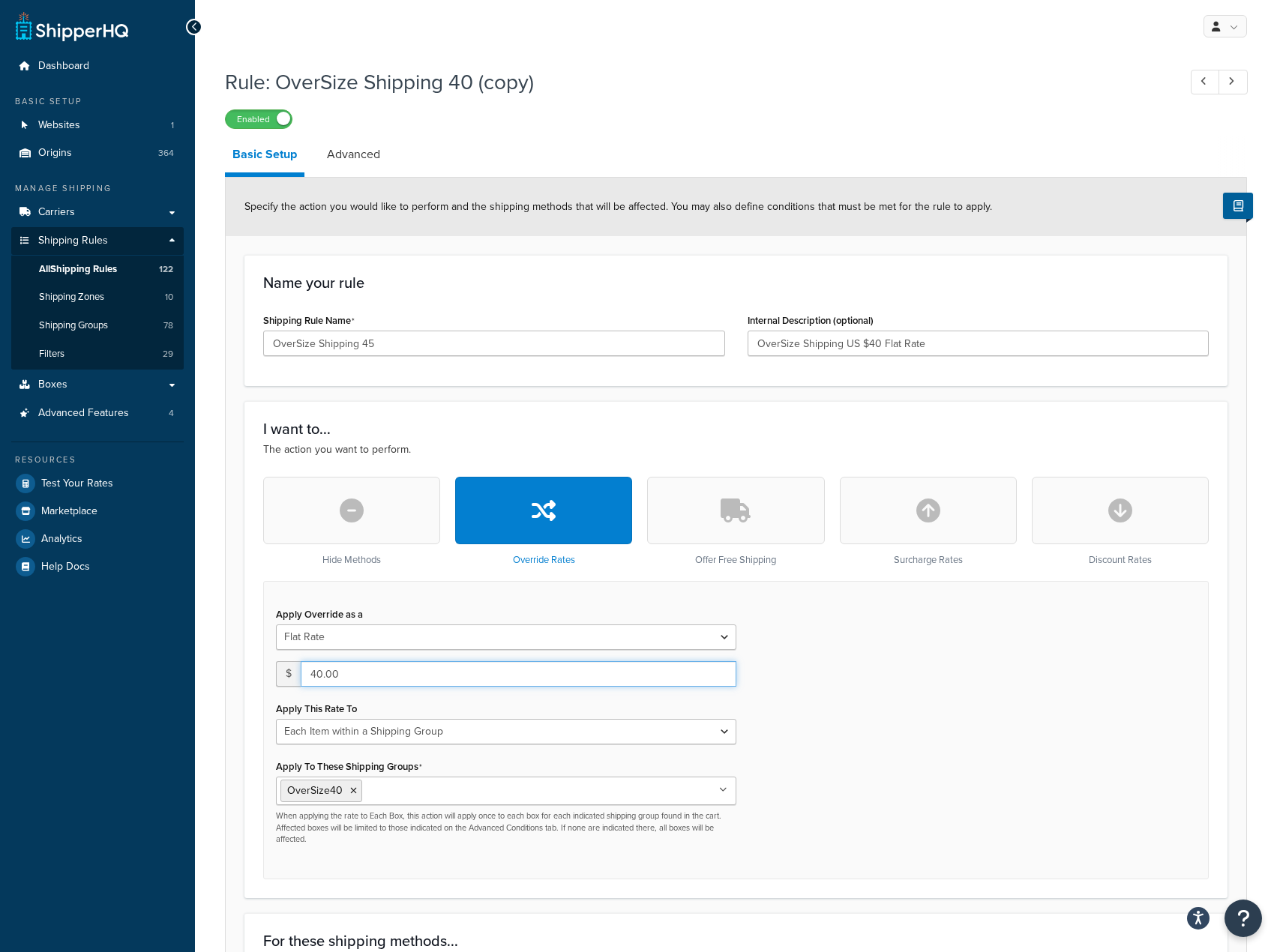
click at [456, 680] on input "40.00" at bounding box center [518, 674] width 436 height 26
type input "45"
click at [394, 790] on input "Apply To These Shipping Groups" at bounding box center [433, 790] width 133 height 17
click at [394, 790] on input "5" at bounding box center [433, 790] width 133 height 17
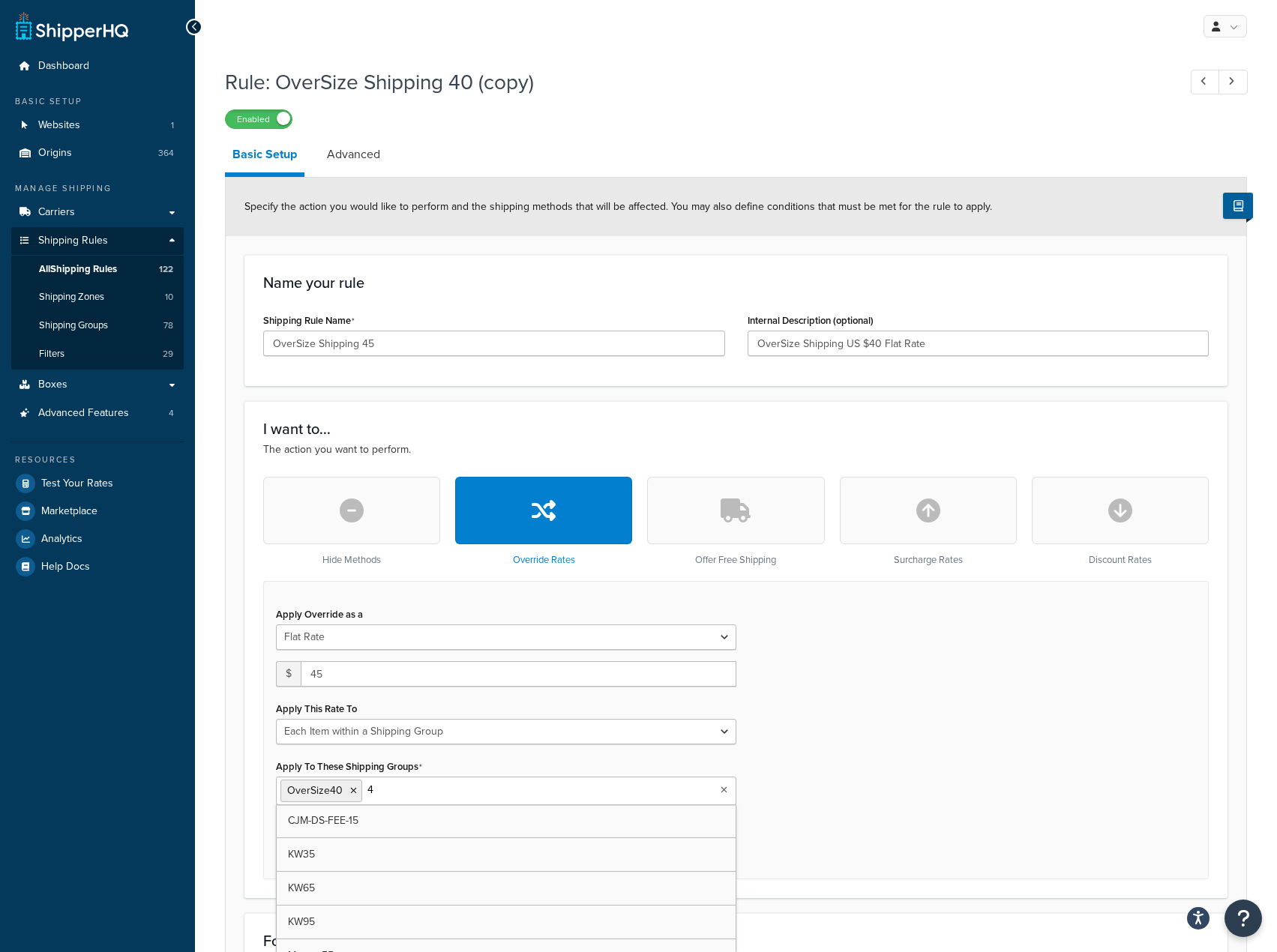
type input "45"
click at [352, 791] on icon at bounding box center [353, 791] width 6 height 9
click at [829, 722] on div "Apply Override as a Flat Rate Percentage Flat Rate & Percentage $ 45 Apply This…" at bounding box center [736, 729] width 946 height 298
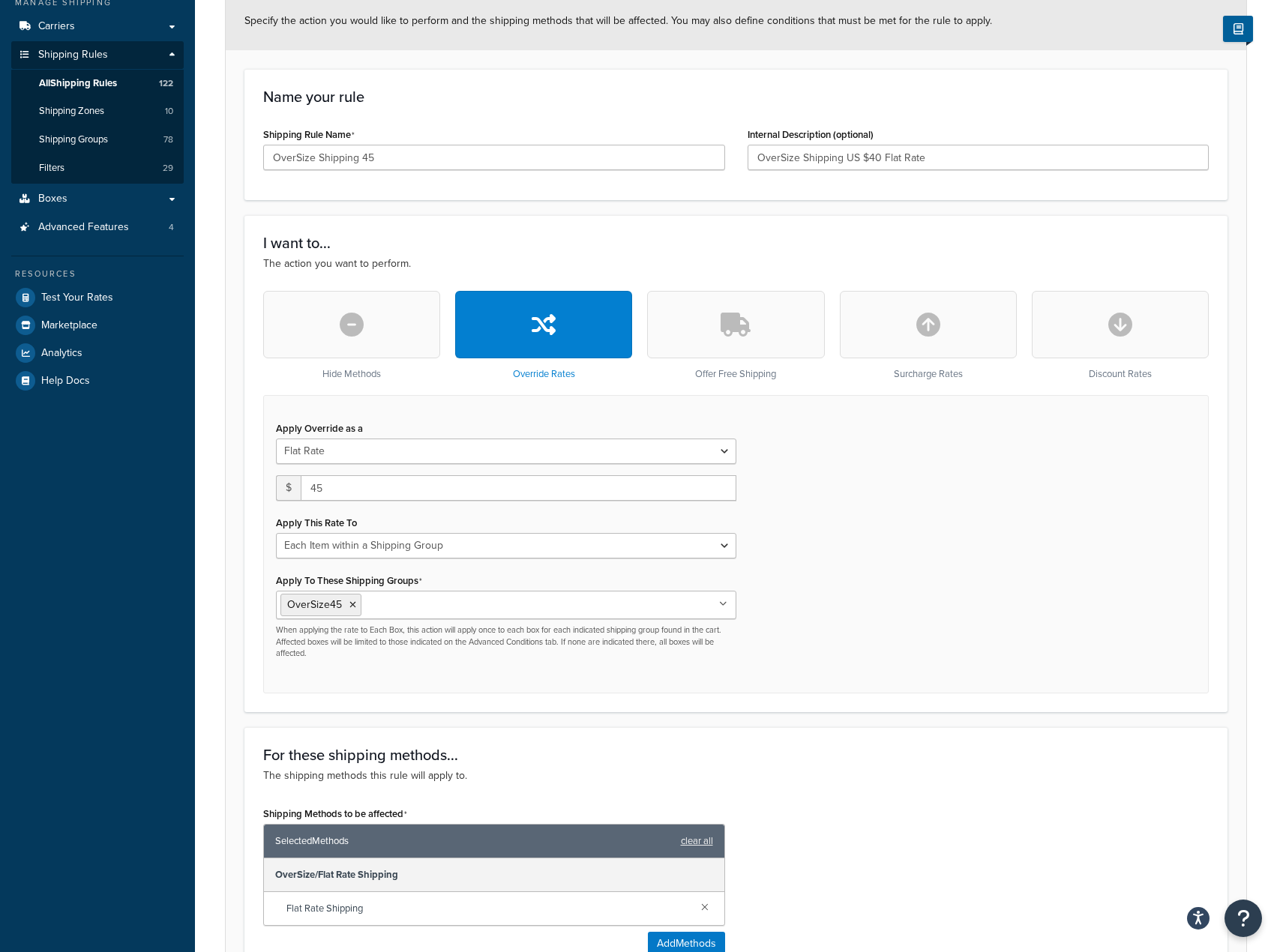
scroll to position [760, 0]
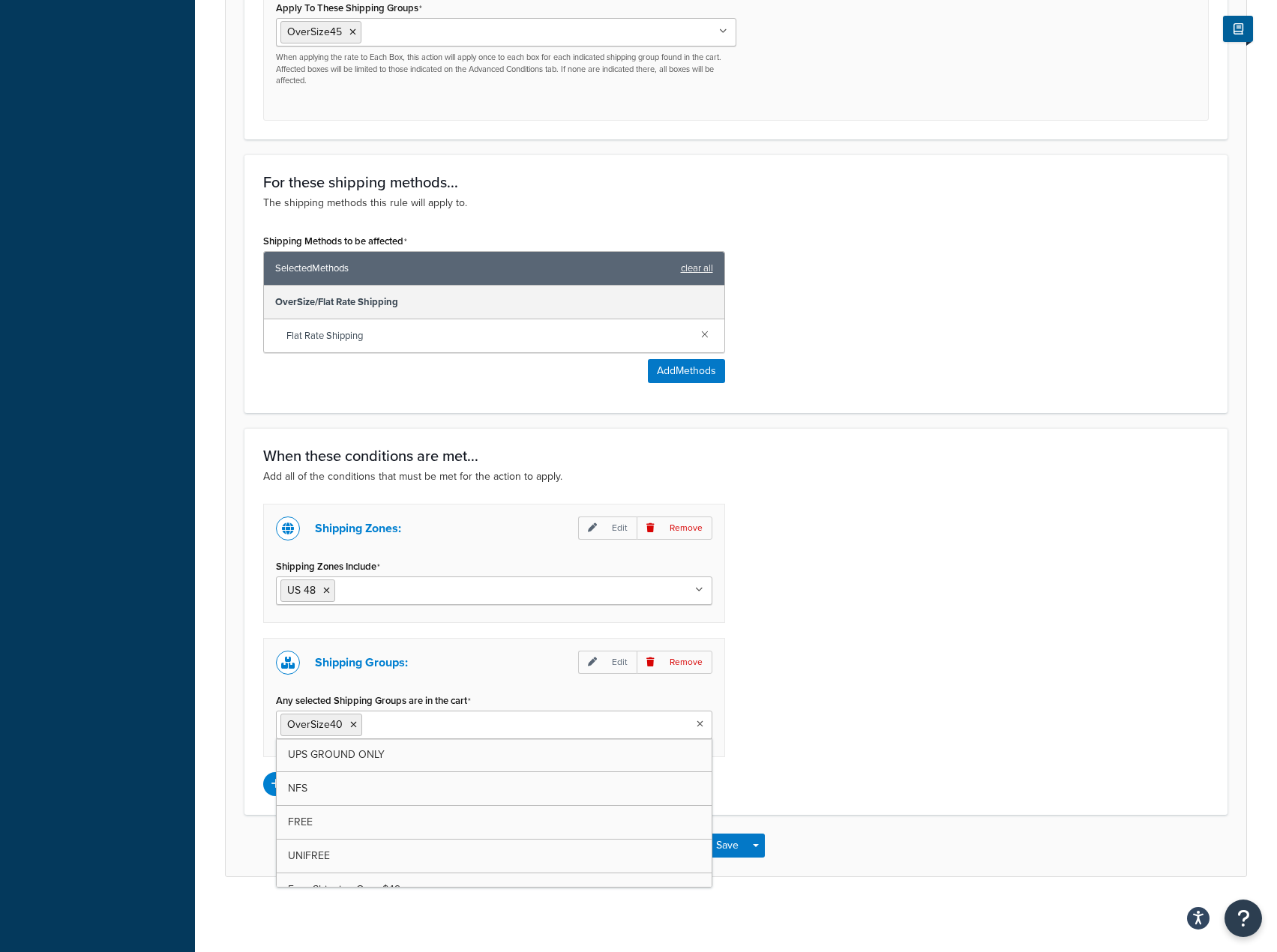
click at [411, 728] on input "Any selected Shipping Groups are in the cart" at bounding box center [433, 724] width 133 height 17
type input "45"
click at [350, 722] on icon at bounding box center [353, 725] width 6 height 9
click at [932, 629] on div "Shipping Zones: Edit Remove Shipping Zones Include US 48 US APO US Canada US - …" at bounding box center [735, 650] width 968 height 292
click at [731, 846] on button "Save" at bounding box center [728, 846] width 41 height 24
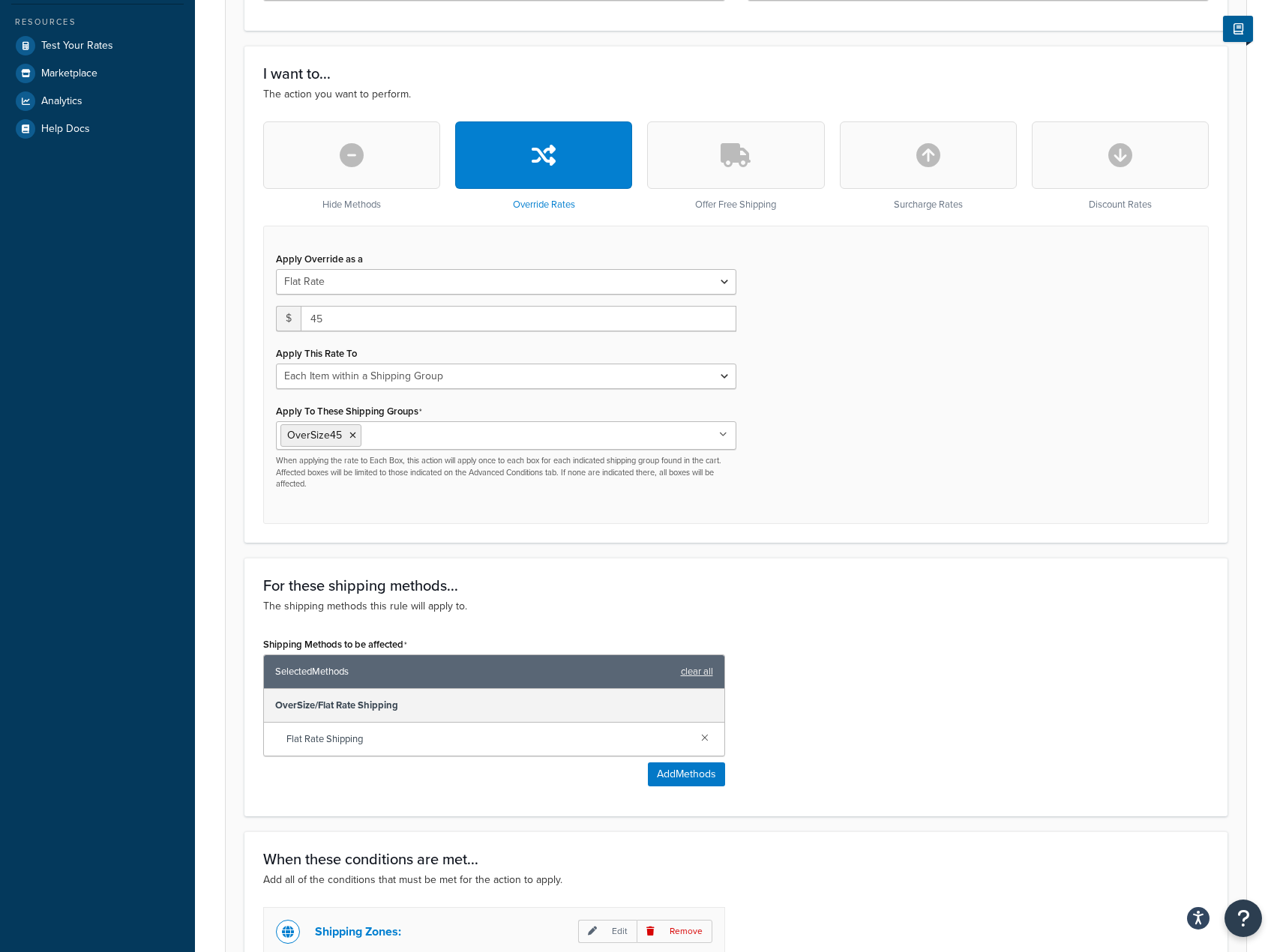
scroll to position [0, 0]
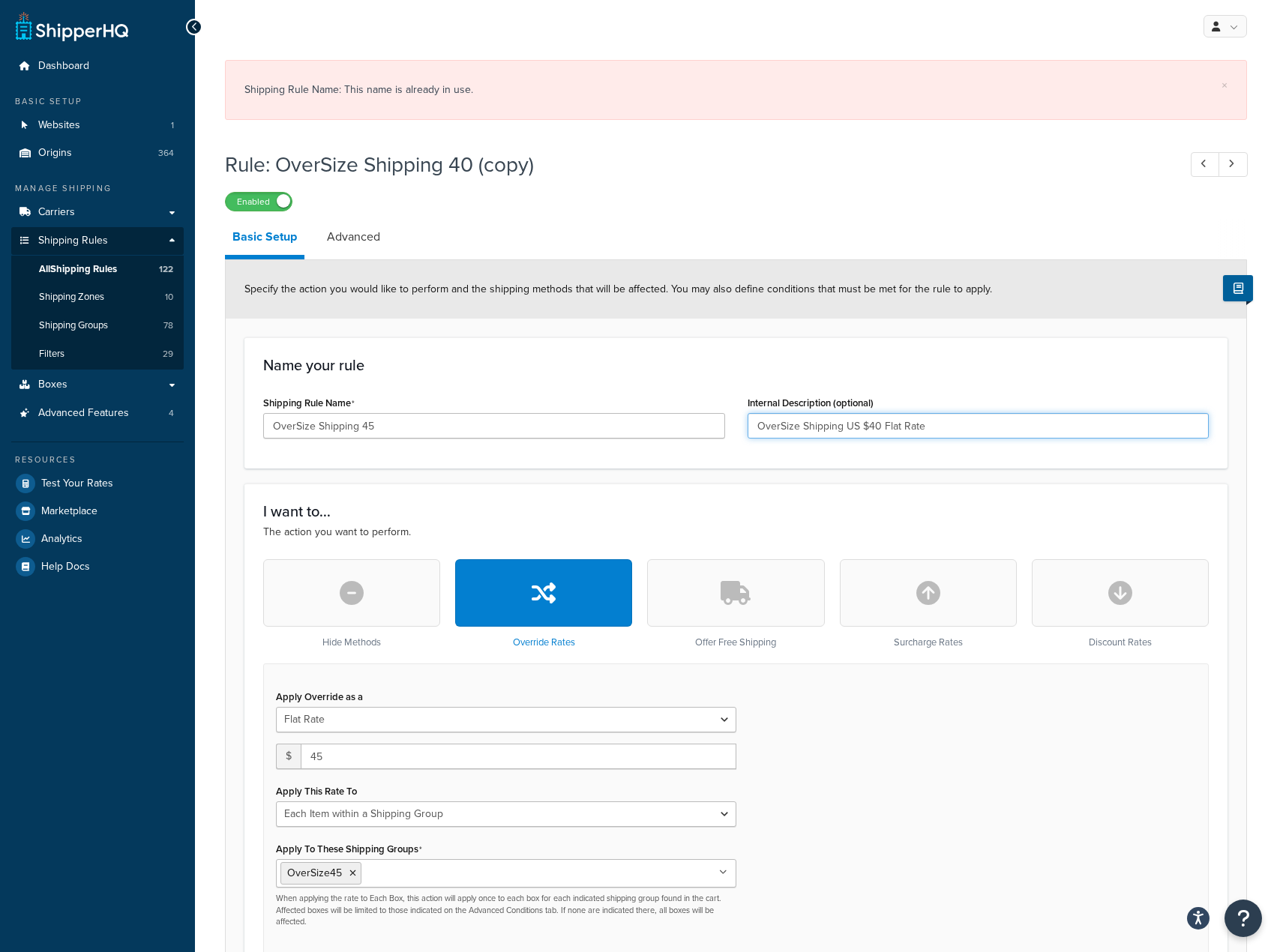
click at [877, 427] on input "OverSize Shipping US $40 Flat Rate" at bounding box center [977, 426] width 461 height 26
type input "OverSize Shipping US $45 Flat Rate"
click at [916, 381] on div "Name your rule Shipping Rule Name OverSize Shipping 45 Internal Description (op…" at bounding box center [735, 403] width 983 height 131
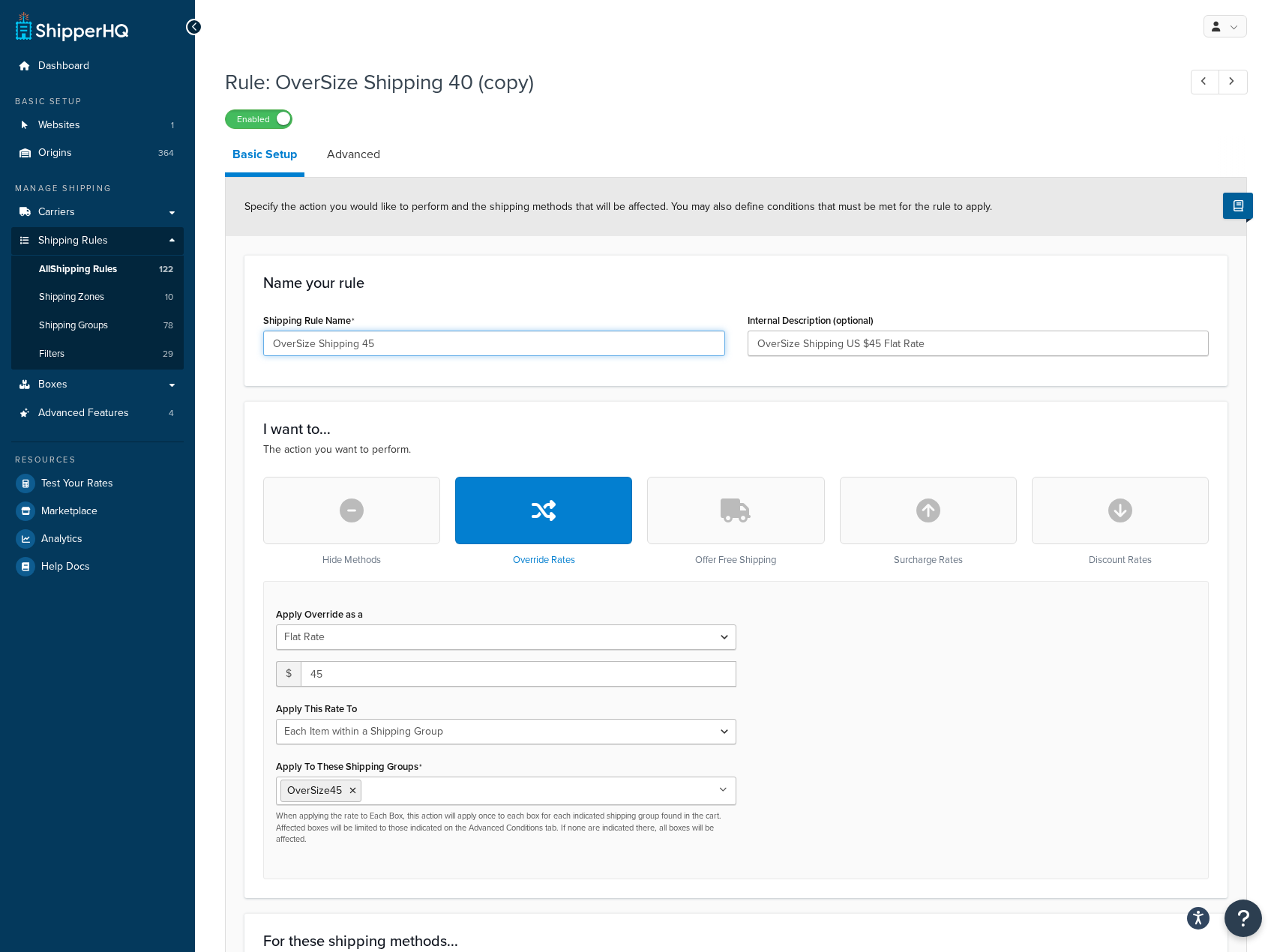
click at [447, 343] on input "OverSize Shipping 45" at bounding box center [494, 344] width 461 height 26
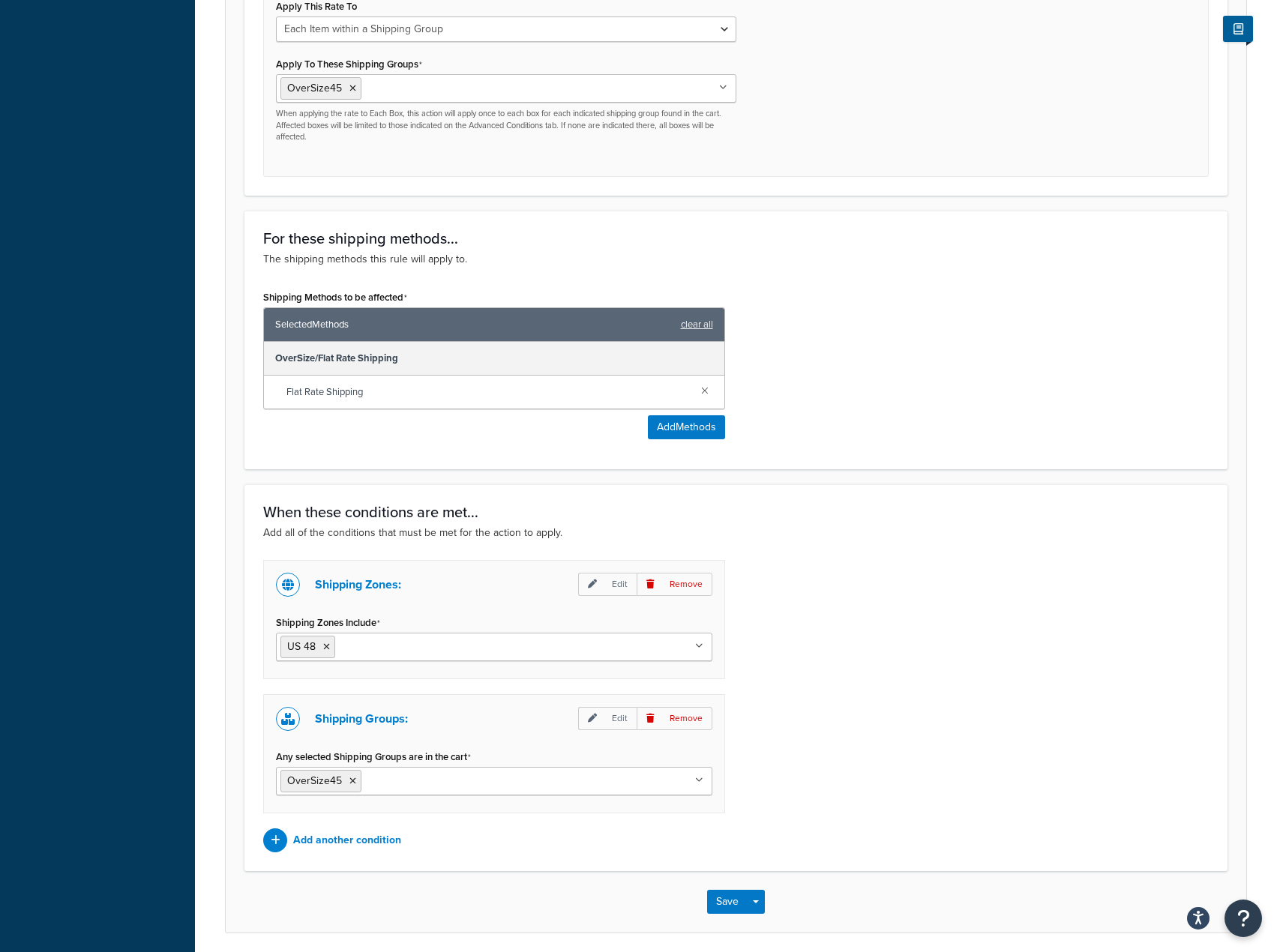
scroll to position [760, 0]
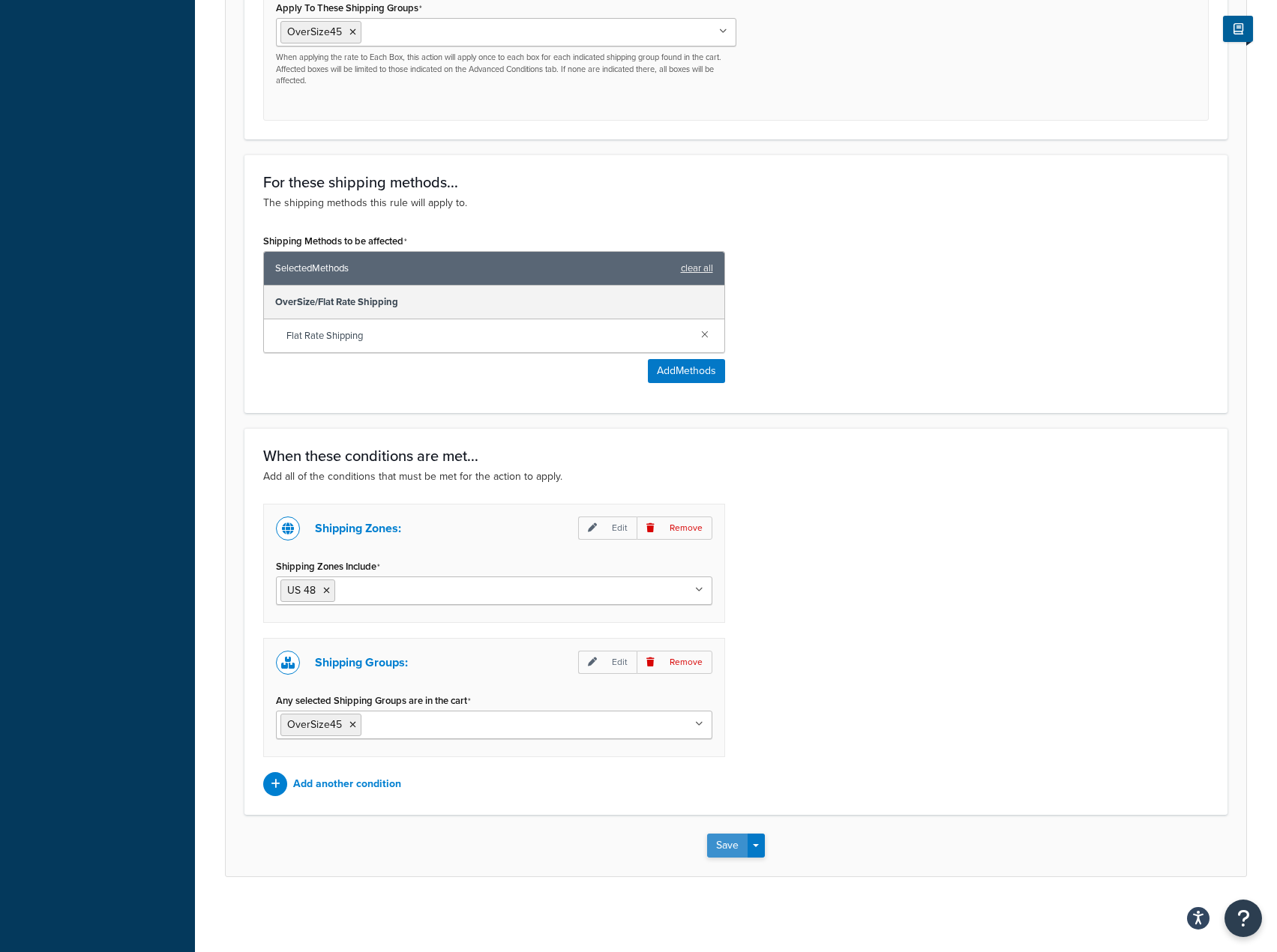
type input "OverSize Shipping 45 Flat Rate"
click at [717, 851] on button "Save" at bounding box center [728, 846] width 41 height 24
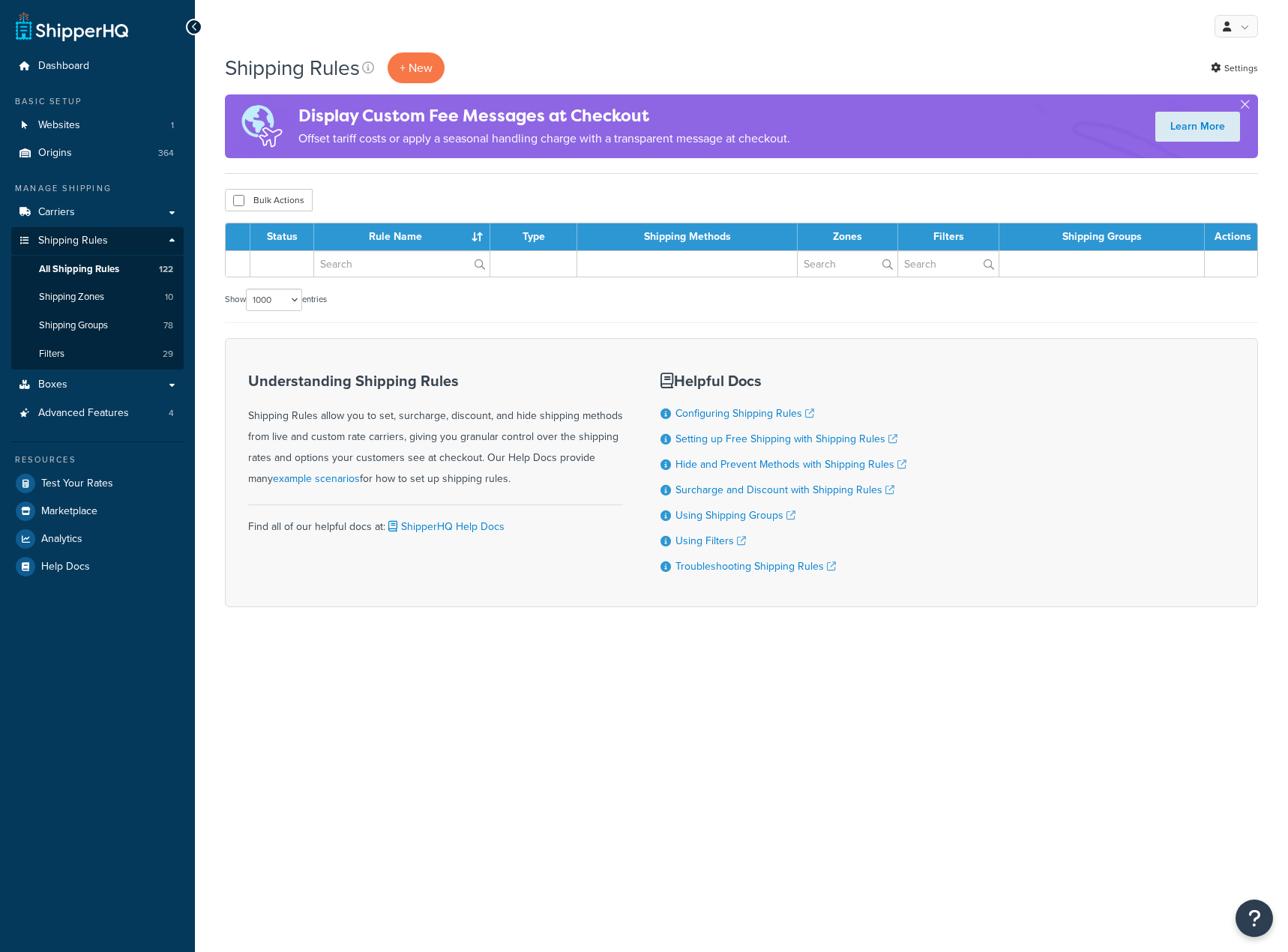
select select "1000"
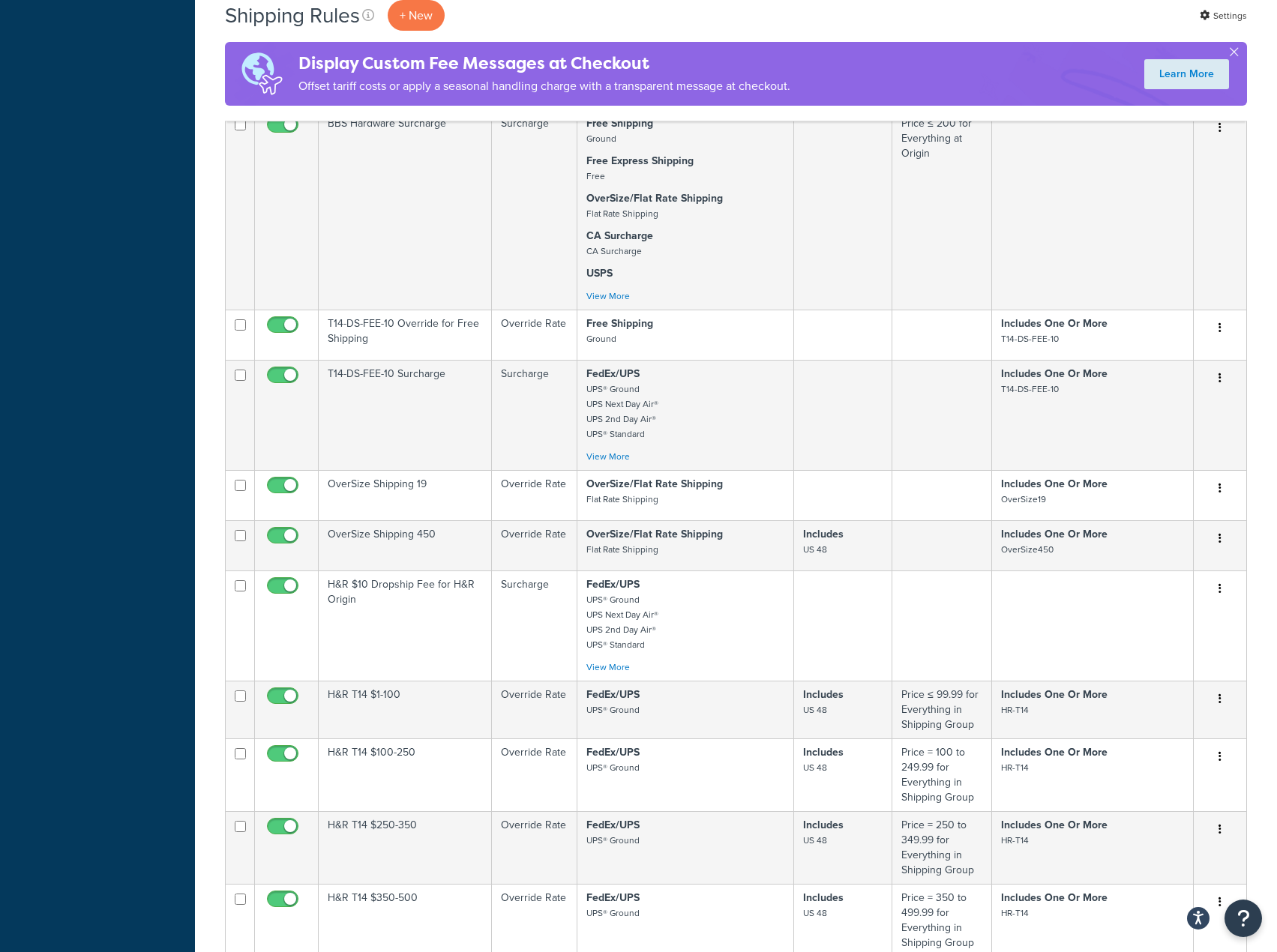
scroll to position [834, 0]
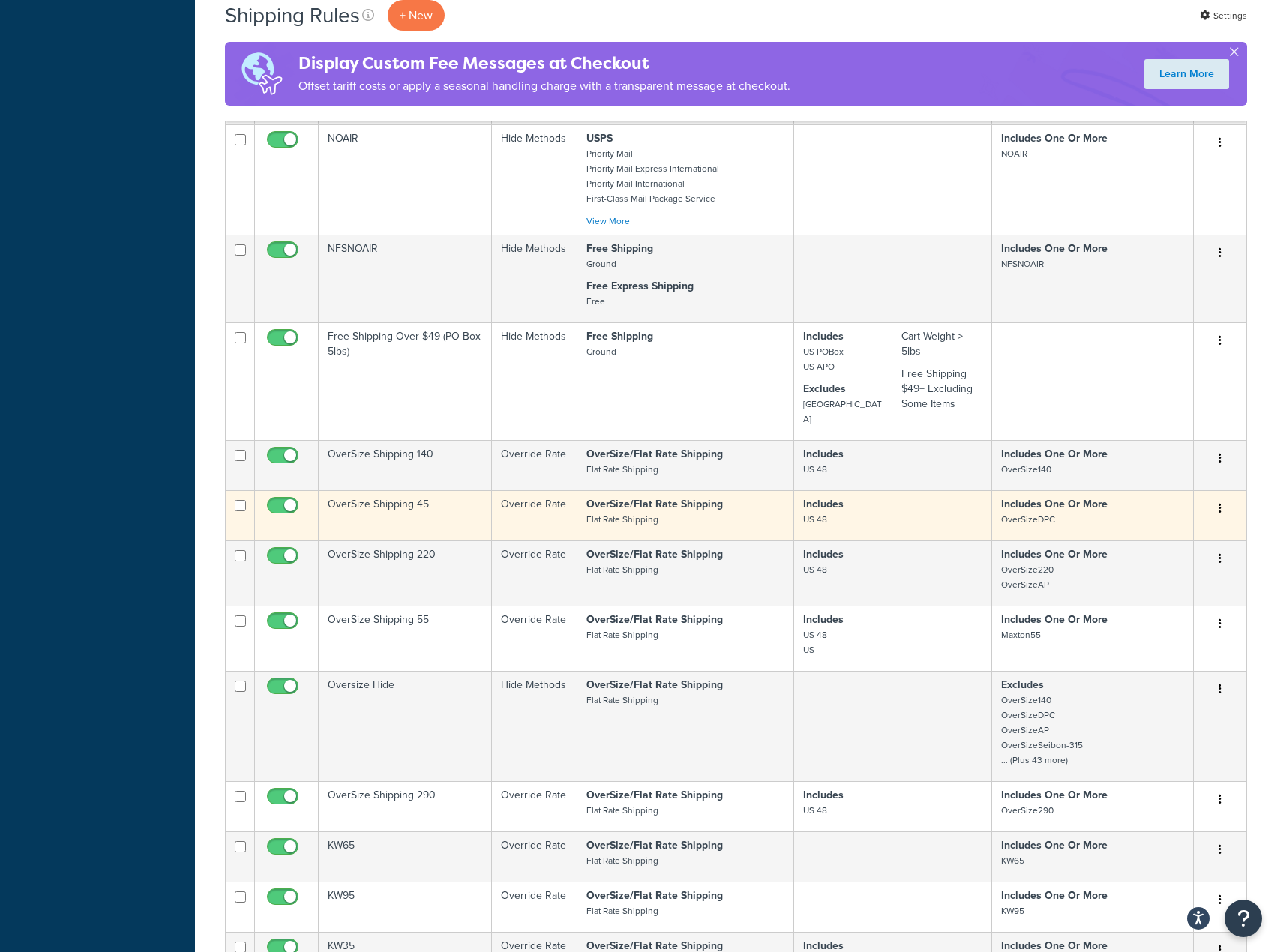
click at [1216, 497] on button "button" at bounding box center [1220, 509] width 21 height 24
click at [1195, 521] on link "Edit" at bounding box center [1171, 536] width 118 height 31
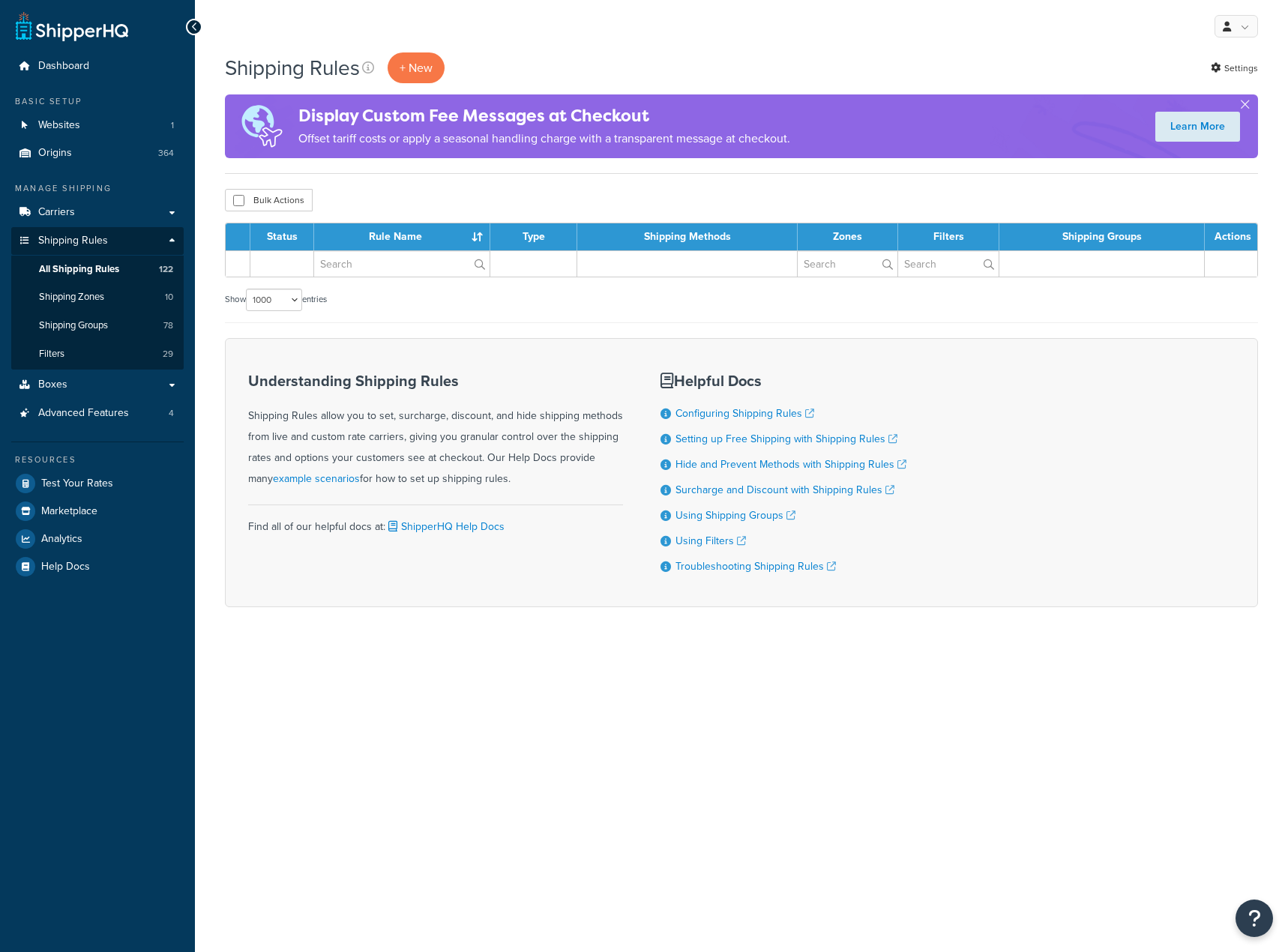
select select "1000"
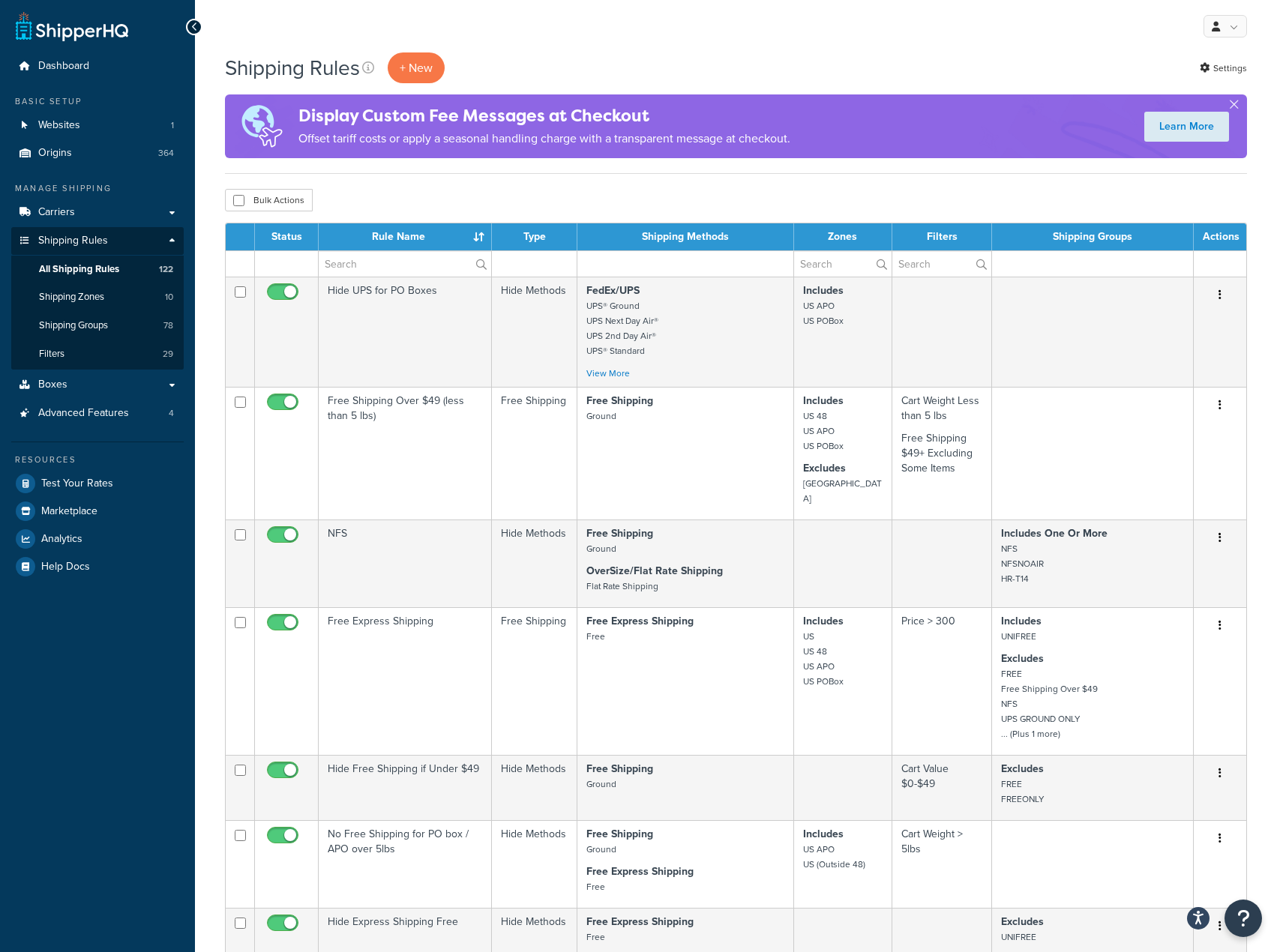
click at [506, 208] on div "Bulk Actions Duplicate [GEOGRAPHIC_DATA]" at bounding box center [735, 200] width 1022 height 22
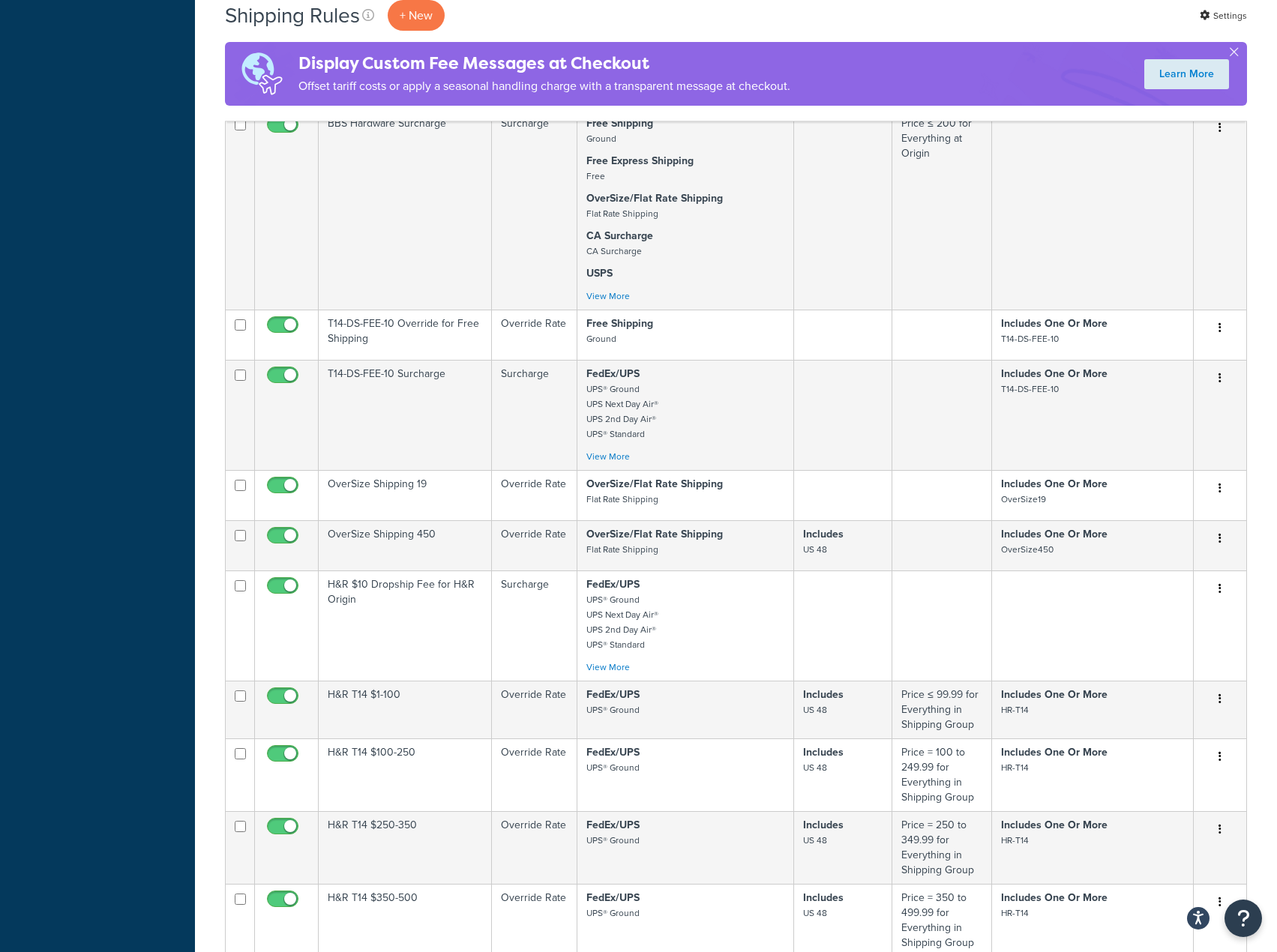
scroll to position [10814, 0]
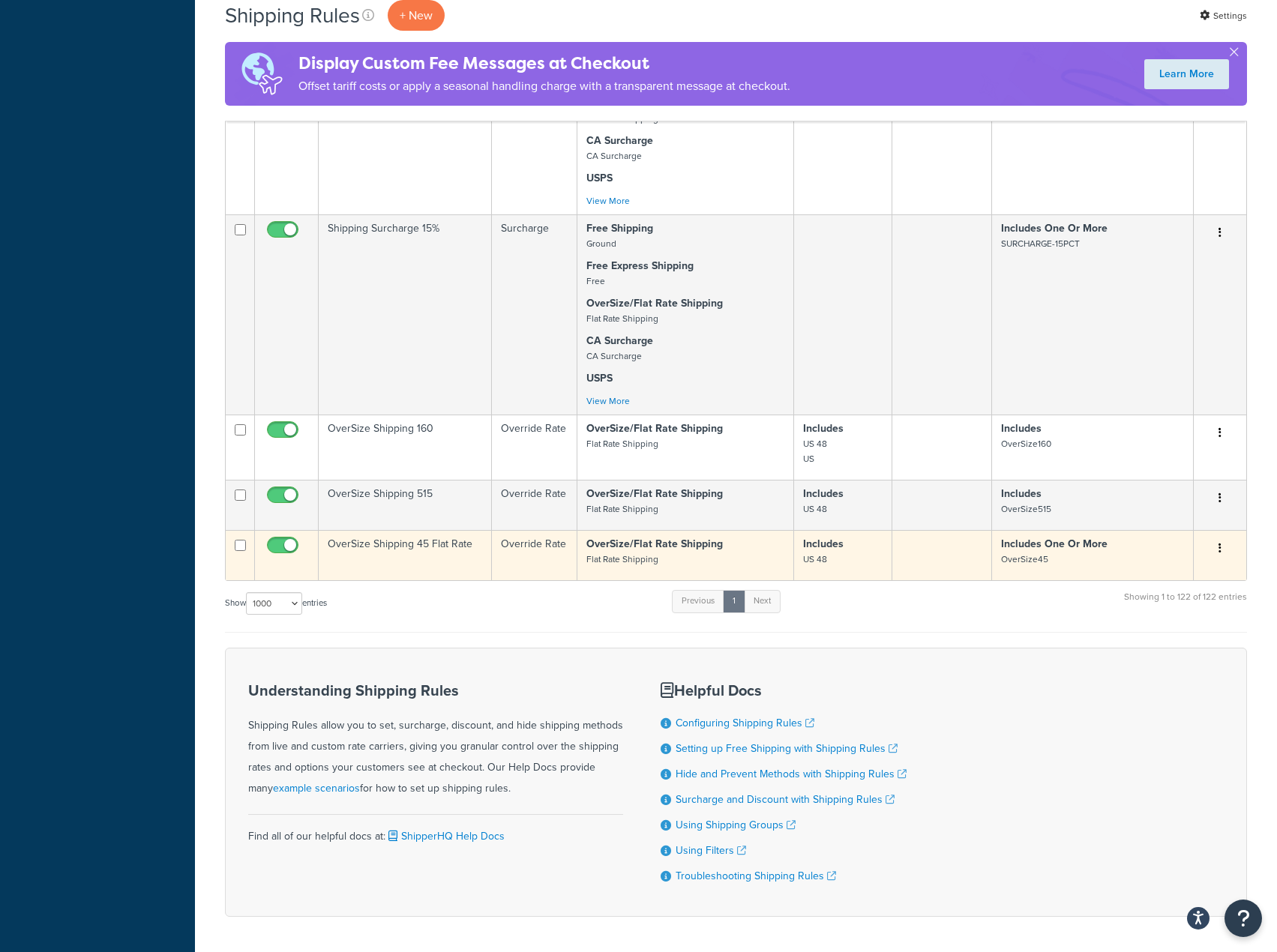
click at [1216, 537] on button "button" at bounding box center [1220, 549] width 21 height 24
click at [1197, 561] on link "Edit" at bounding box center [1171, 576] width 118 height 31
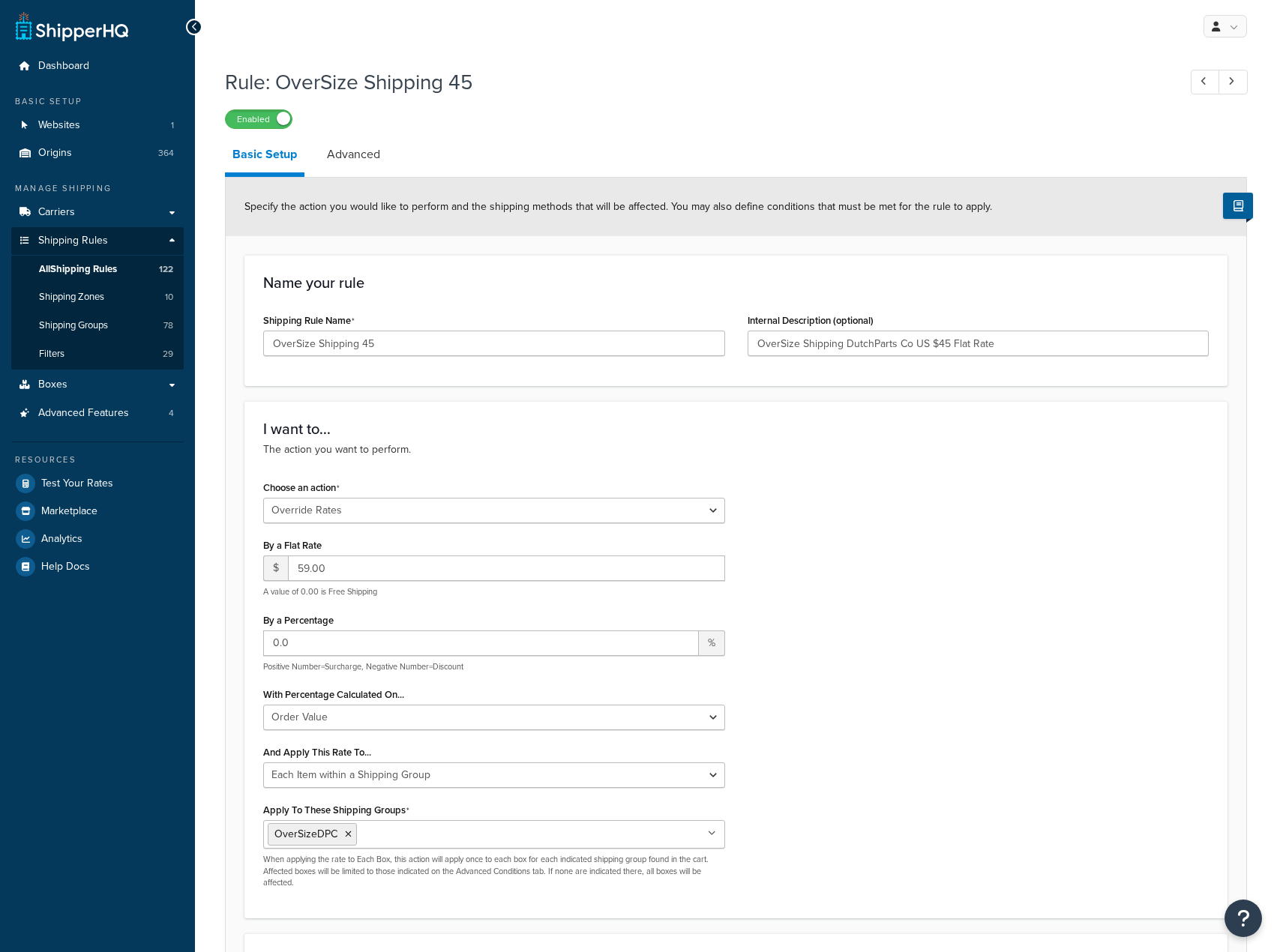
select select "OVERRIDE"
select select "ITEM"
click at [566, 336] on input "OverSize Shipping 45" at bounding box center [494, 344] width 461 height 26
click at [371, 347] on input "OverSize Shipping 45 - Dutch Parts Co" at bounding box center [494, 344] width 461 height 26
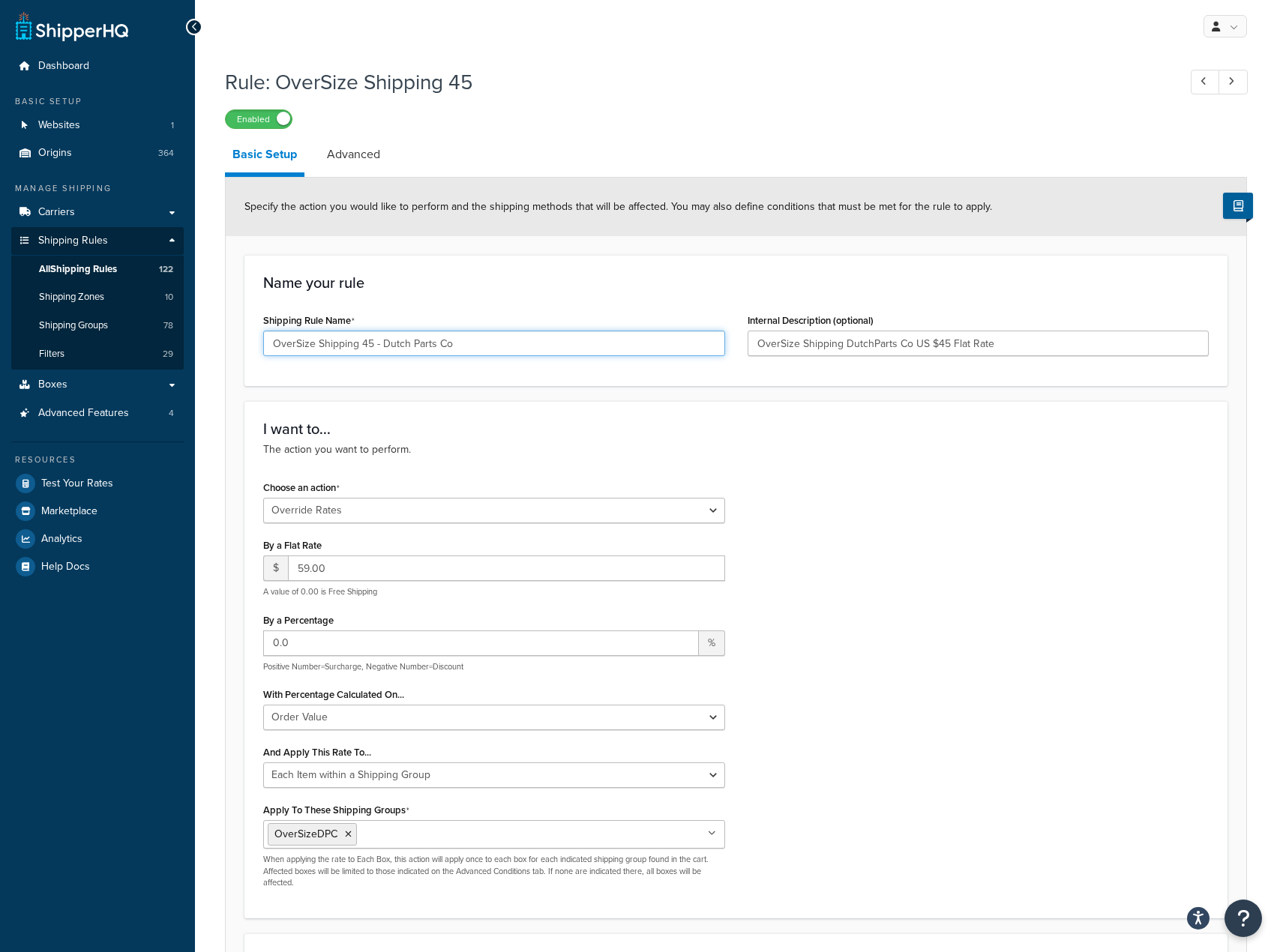
click at [364, 347] on input "OverSize Shipping 45 - Dutch Parts Co" at bounding box center [494, 344] width 461 height 26
type input "OverSize Shipping 59 - Dutch Parts Co"
click at [938, 346] on input "OverSize Shipping DutchParts Co US $45 Flat Rate" at bounding box center [977, 344] width 461 height 26
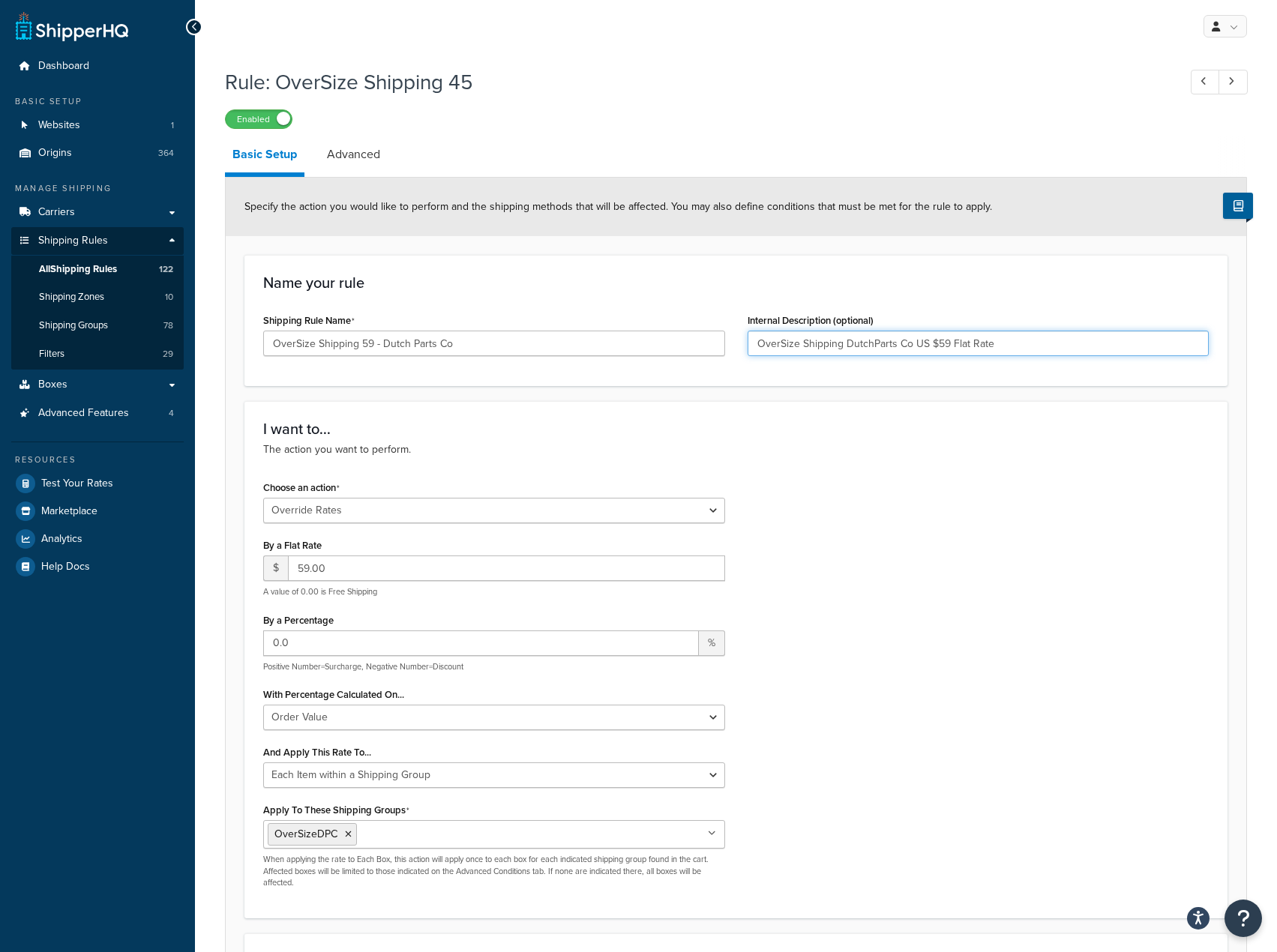
type input "OverSize Shipping DutchParts Co US $59 Flat Rate"
click at [953, 446] on p "The action you want to perform." at bounding box center [736, 450] width 946 height 17
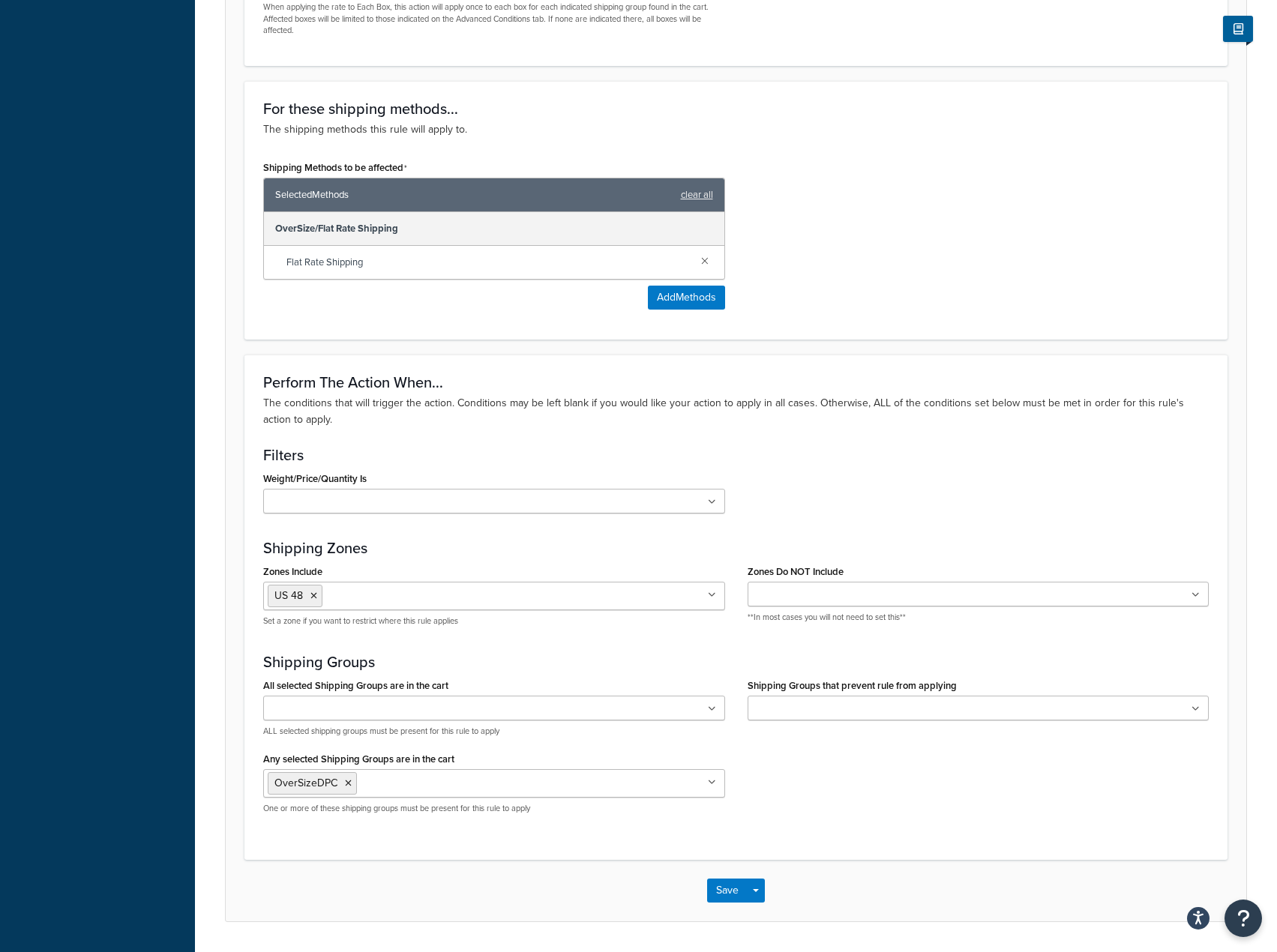
scroll to position [898, 0]
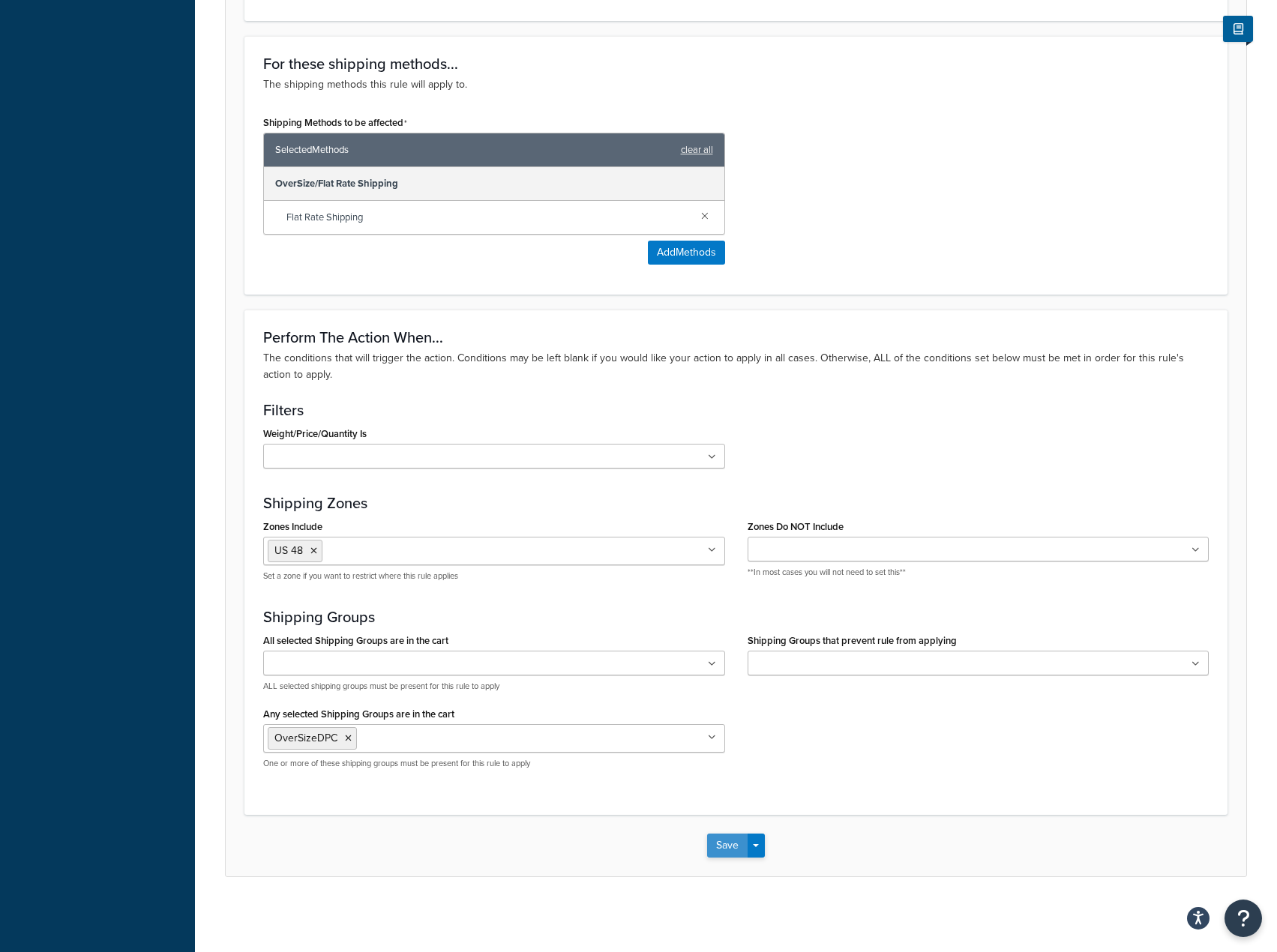
click at [724, 836] on button "Save" at bounding box center [728, 846] width 41 height 24
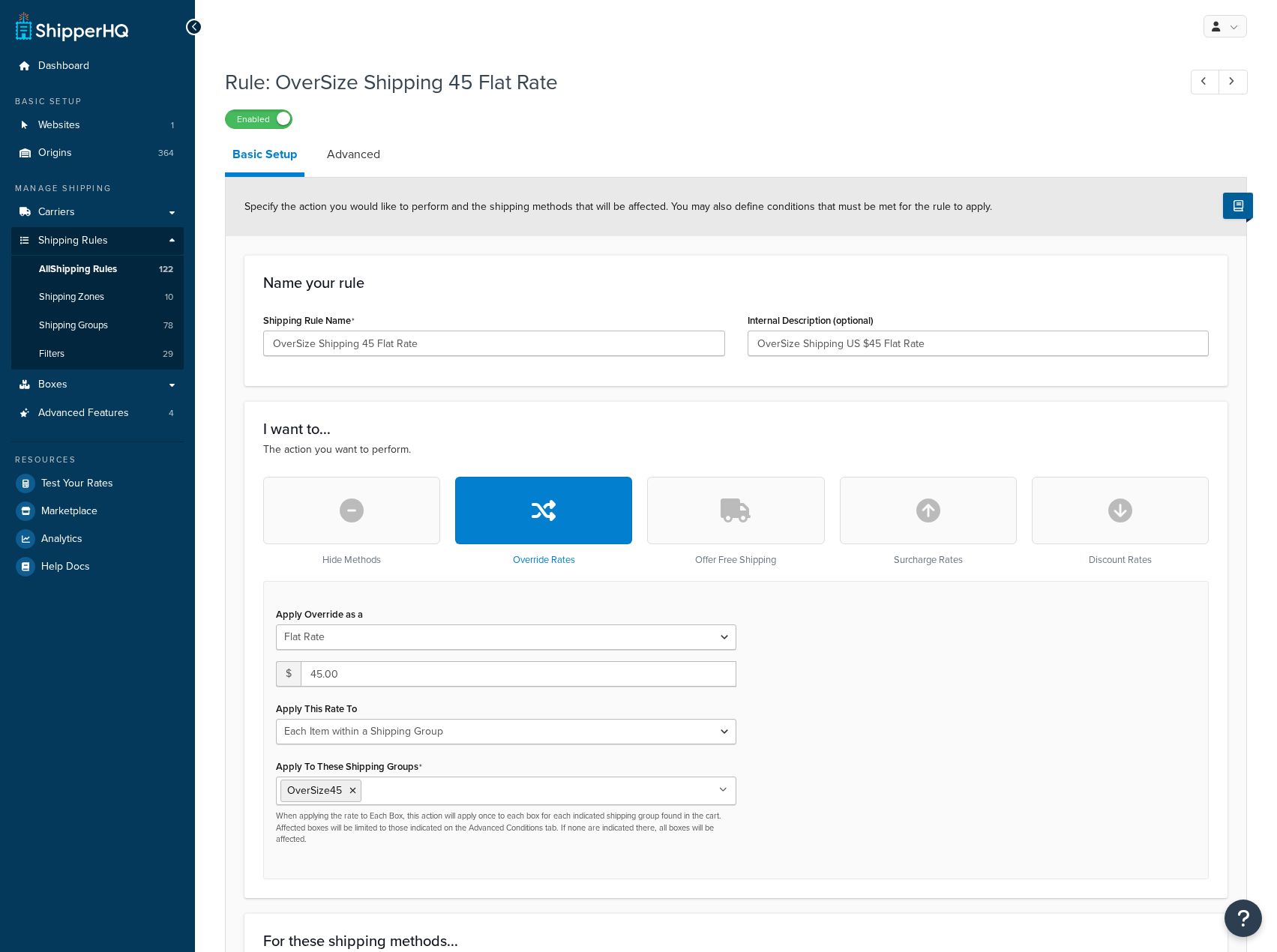
select select "ITEM"
drag, startPoint x: 371, startPoint y: 341, endPoint x: 478, endPoint y: 329, distance: 107.7
click at [478, 329] on div "Shipping Rule Name OverSize Shipping 45 Flat Rate" at bounding box center [494, 333] width 461 height 46
type input "OverSize Shipping 45"
click at [765, 406] on div "I want to... The action you want to perform. Hide Methods Override Rates Offer …" at bounding box center [735, 649] width 983 height 496
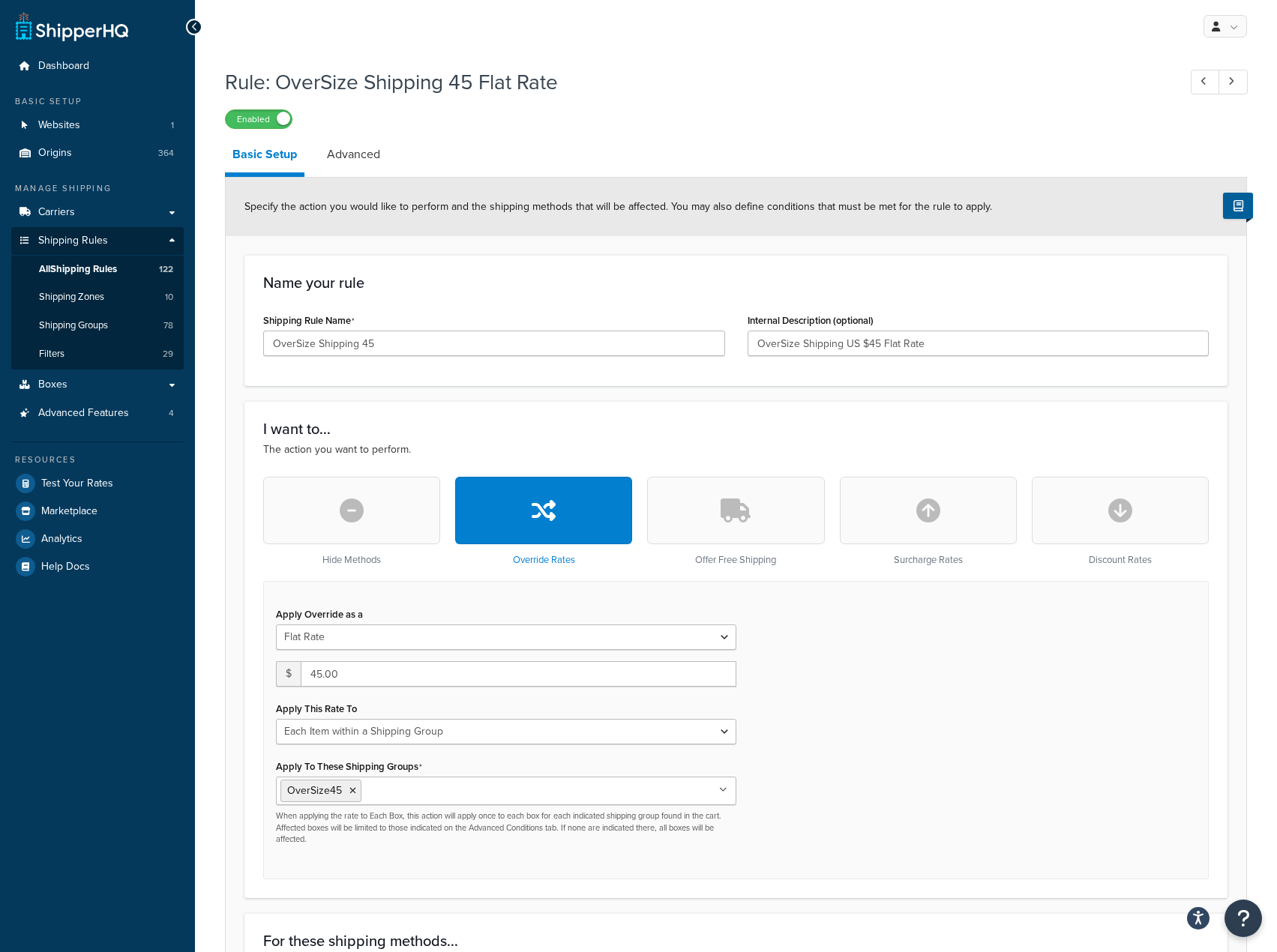
scroll to position [760, 0]
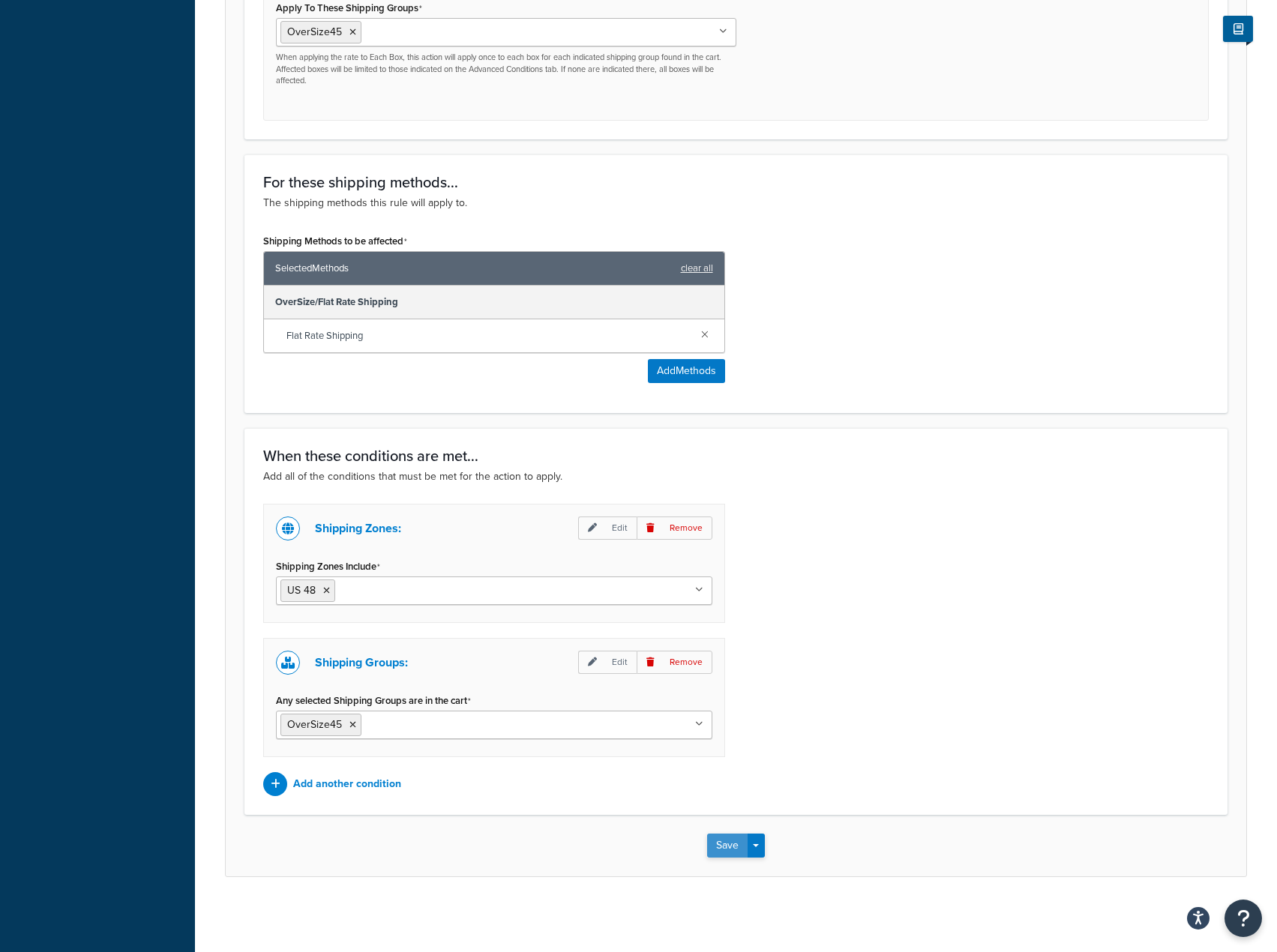
click at [729, 849] on button "Save" at bounding box center [728, 846] width 41 height 24
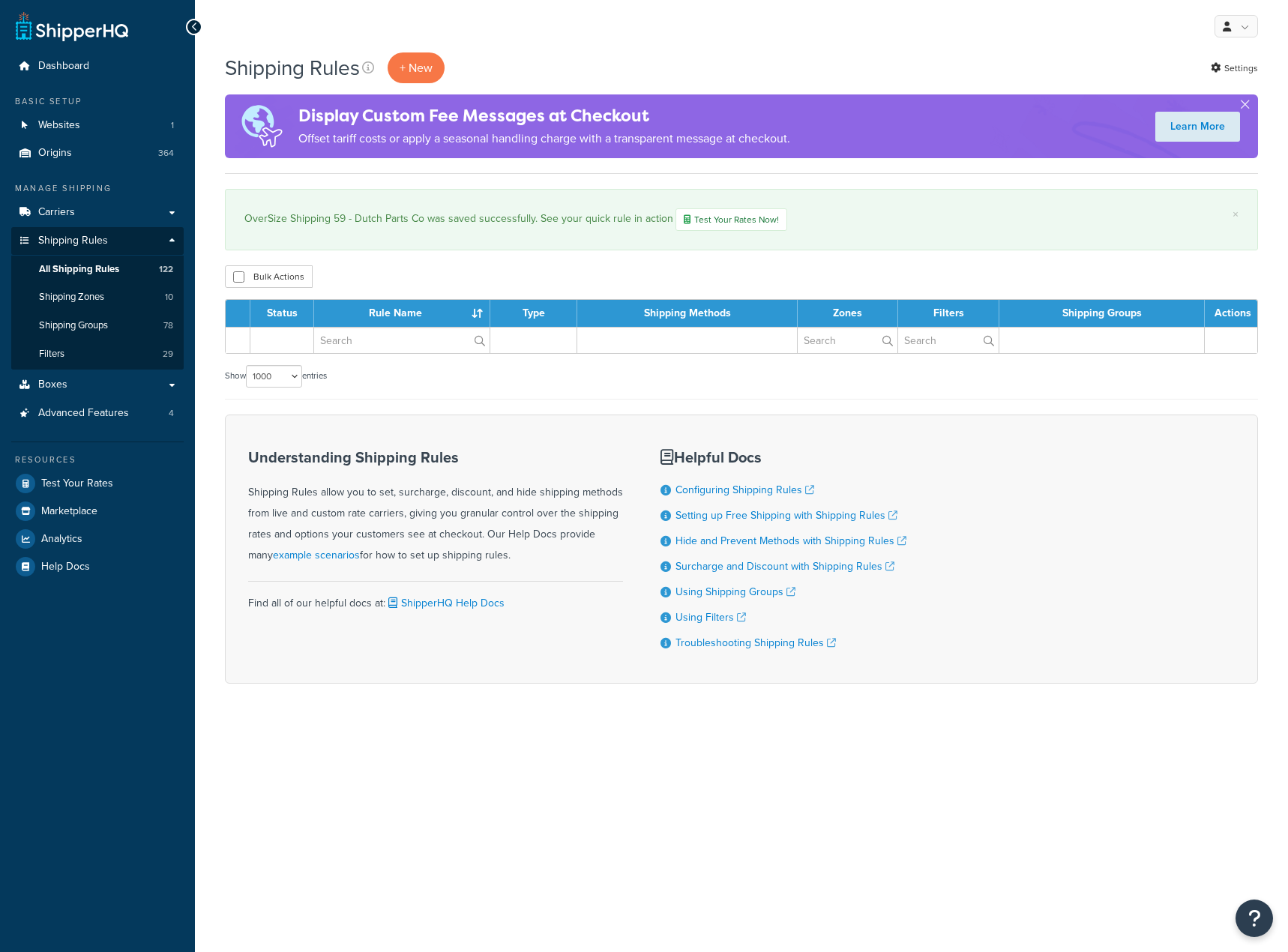
select select "1000"
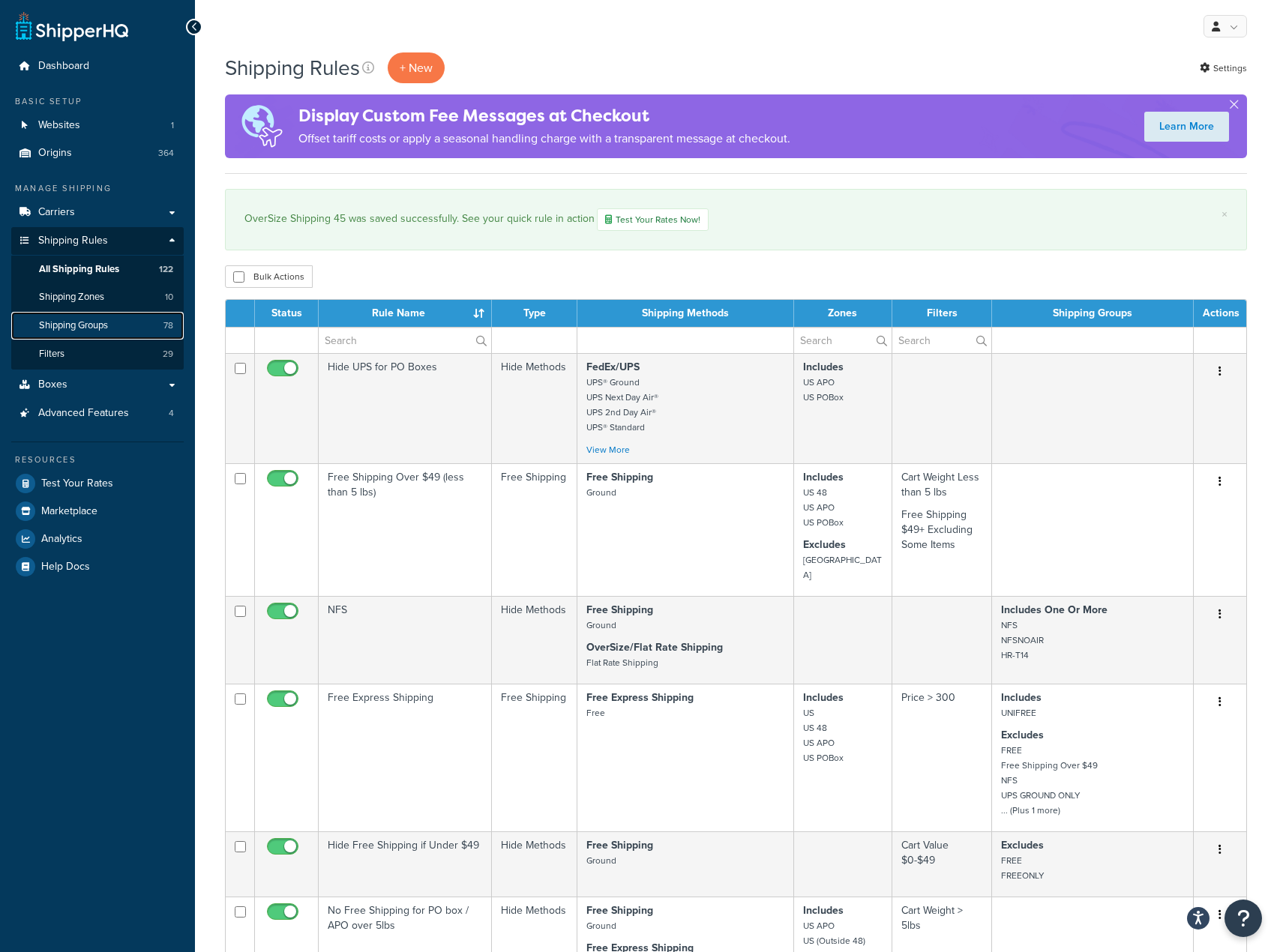
click at [140, 322] on link "Shipping Groups 78" at bounding box center [97, 325] width 173 height 28
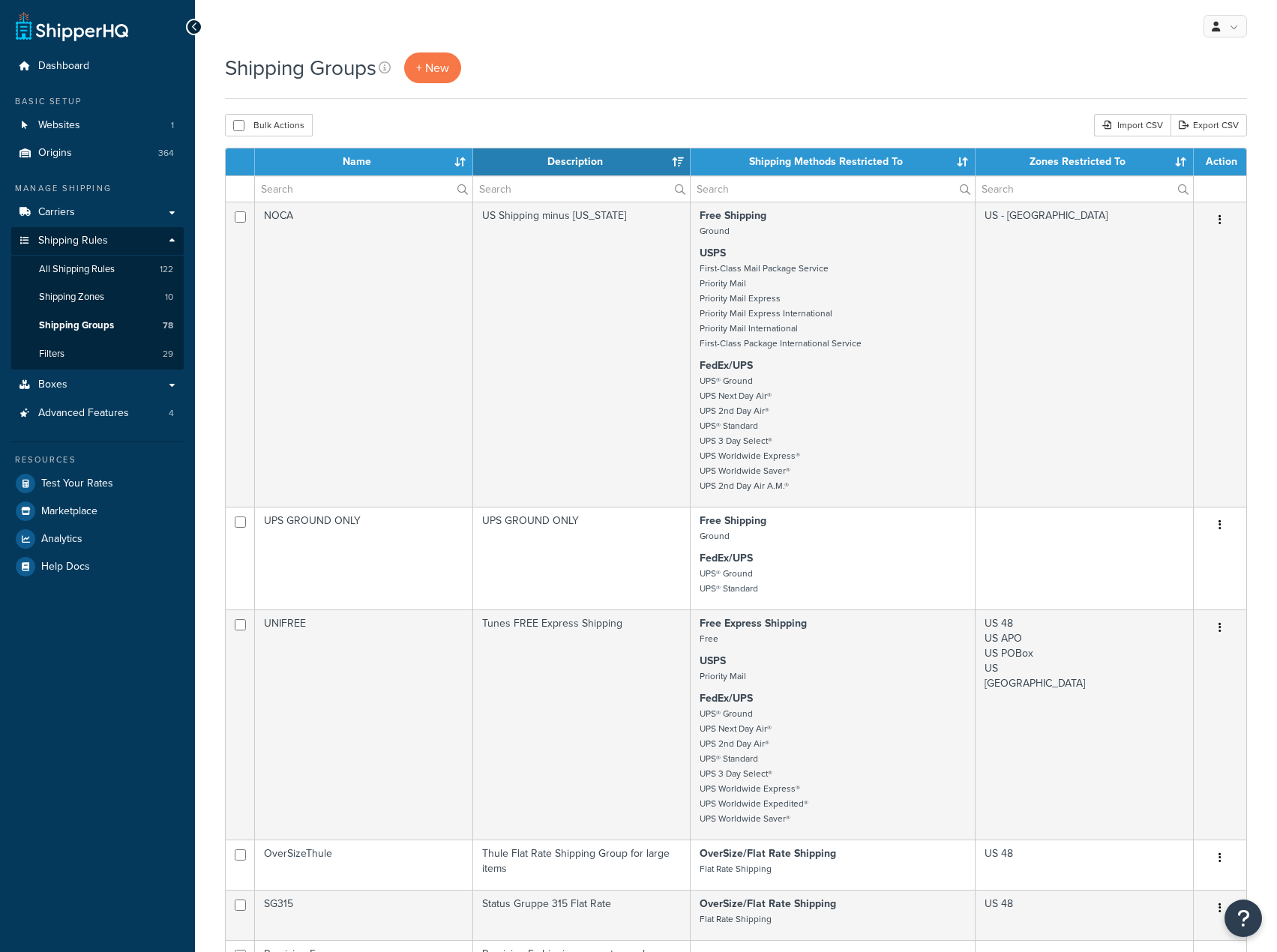
select select "15"
click at [335, 189] on input "text" at bounding box center [363, 189] width 217 height 26
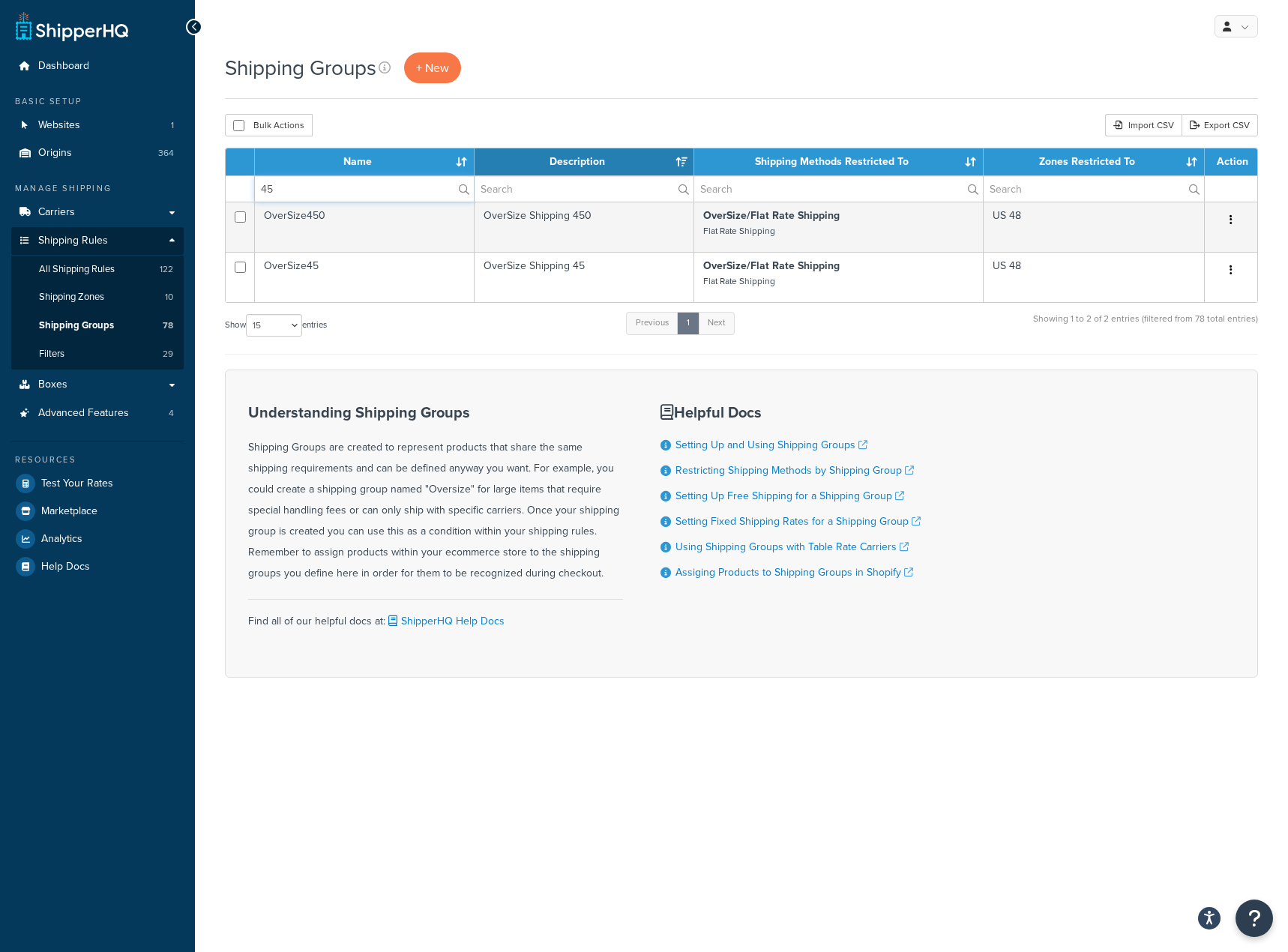
click at [300, 182] on input "45" at bounding box center [364, 189] width 219 height 26
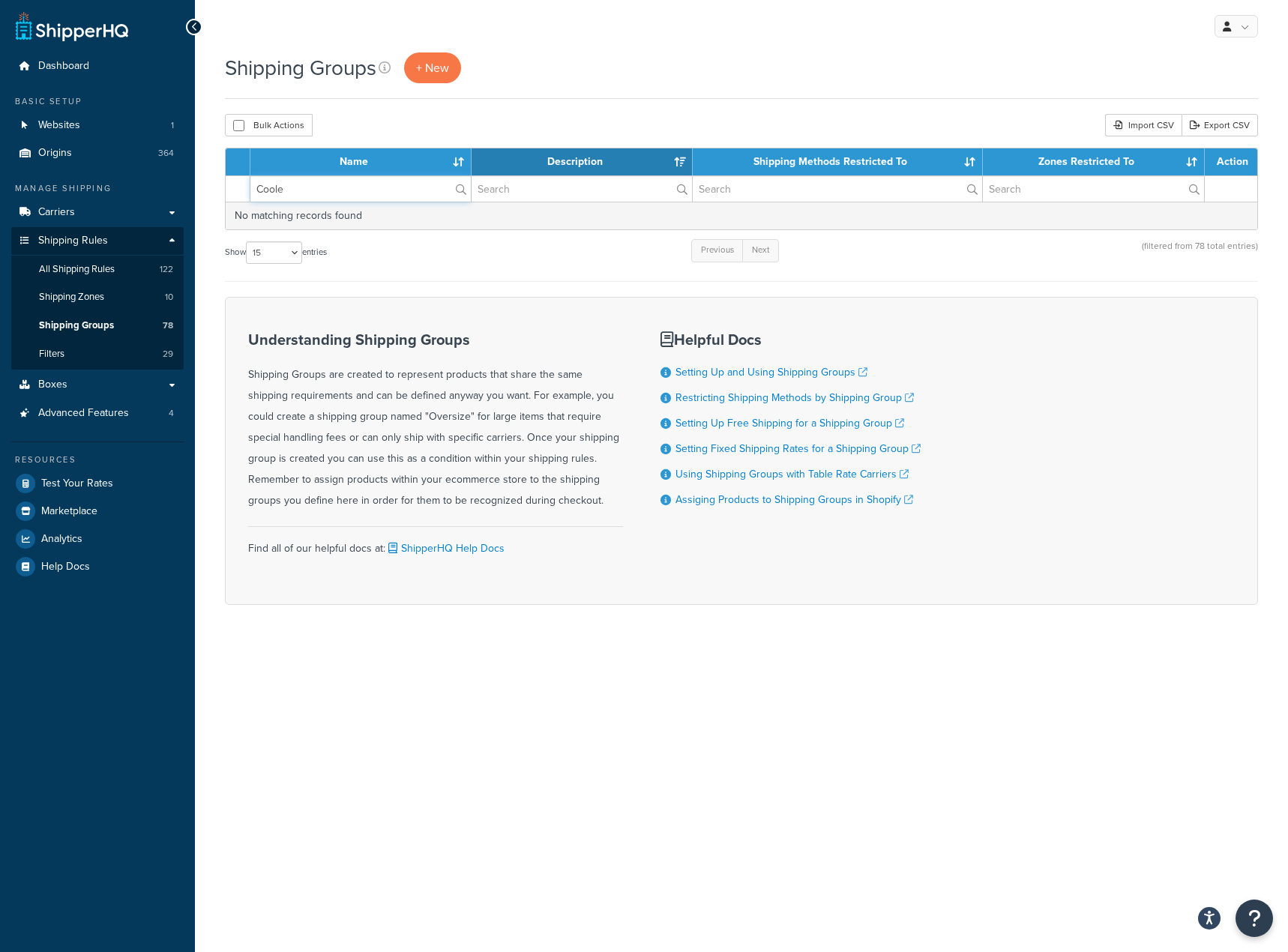
type input "Cooler"
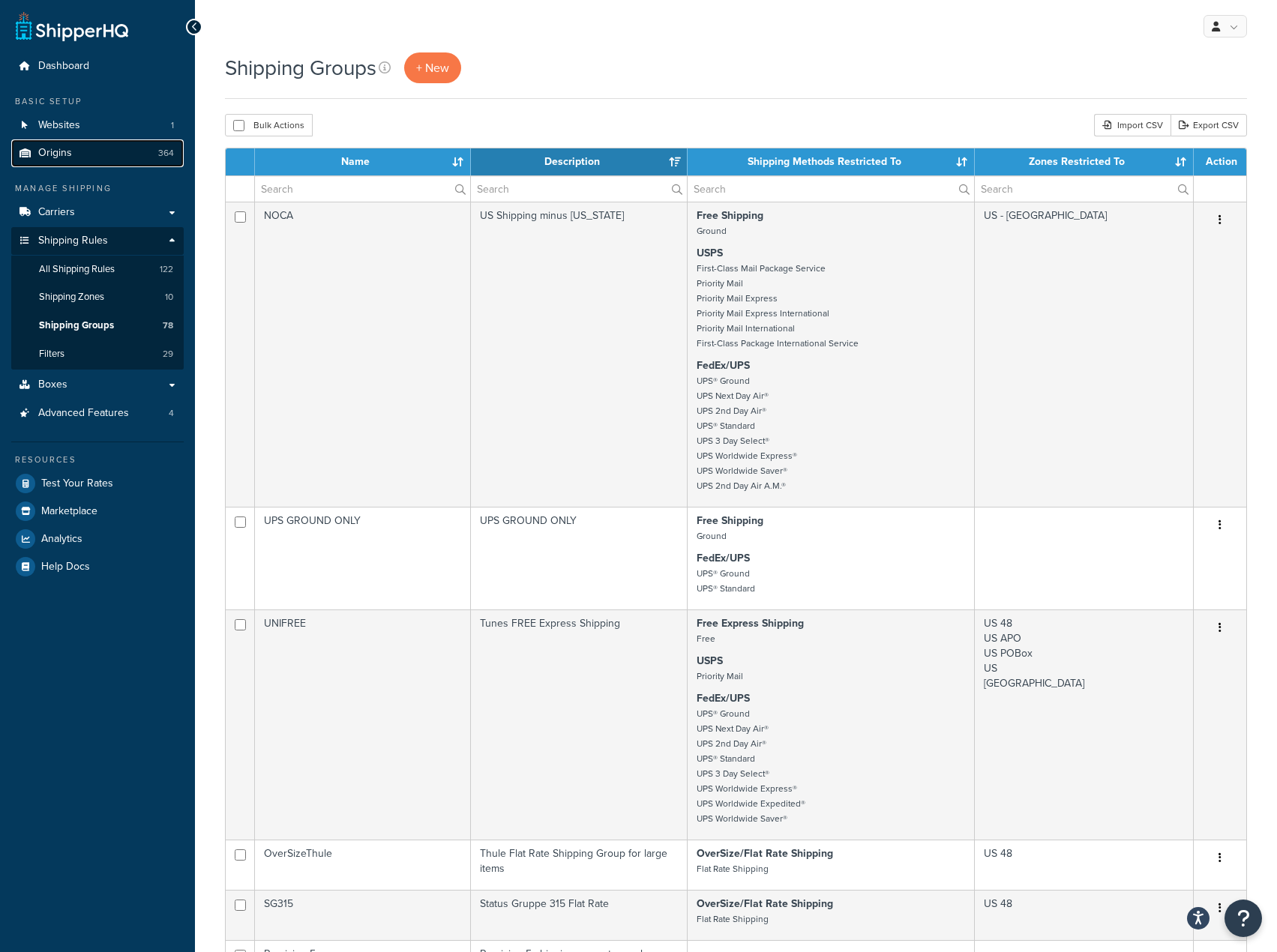
click at [152, 156] on link "Origins 364" at bounding box center [97, 153] width 173 height 28
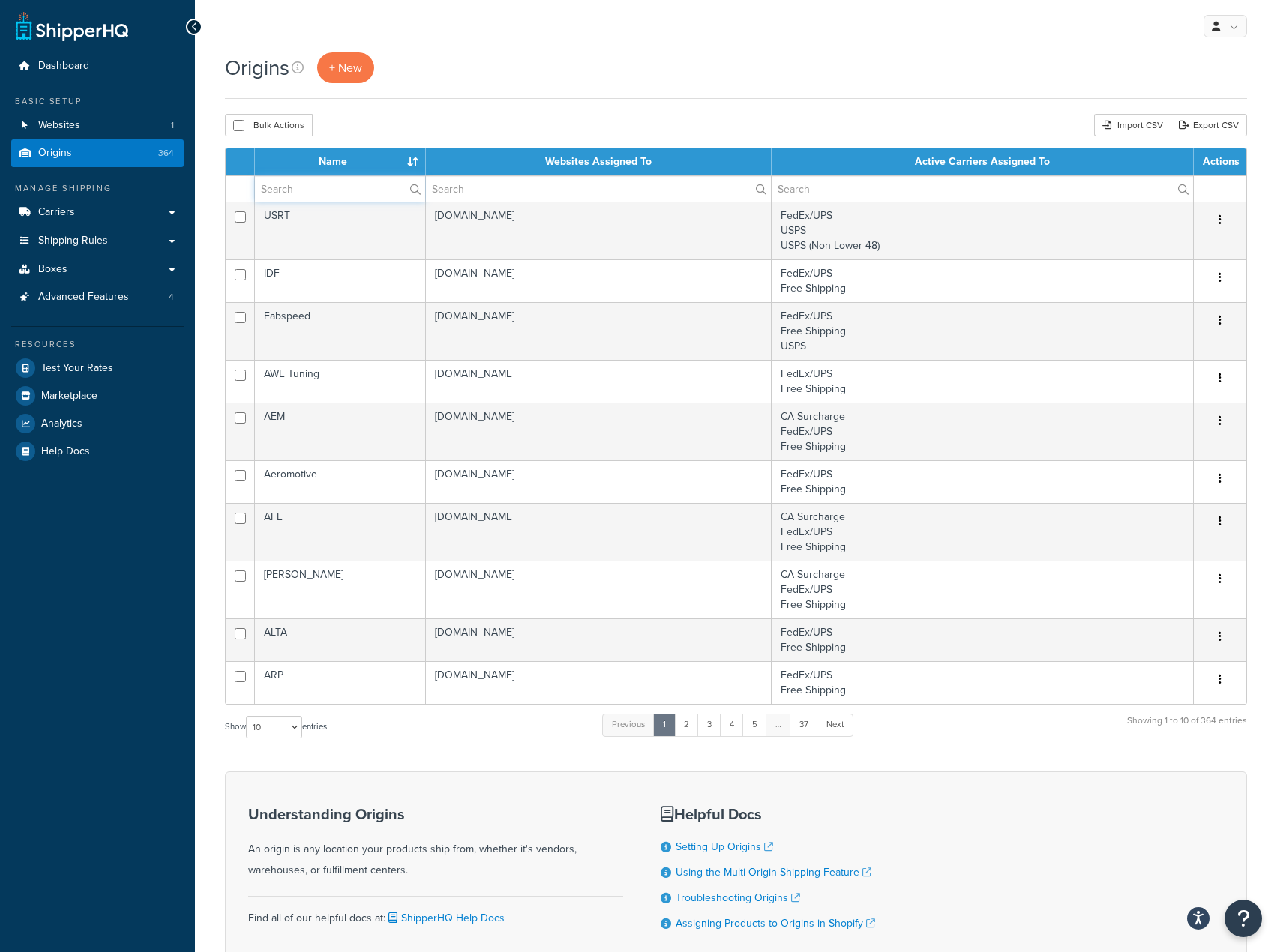
click at [367, 188] on input "text" at bounding box center [340, 189] width 170 height 26
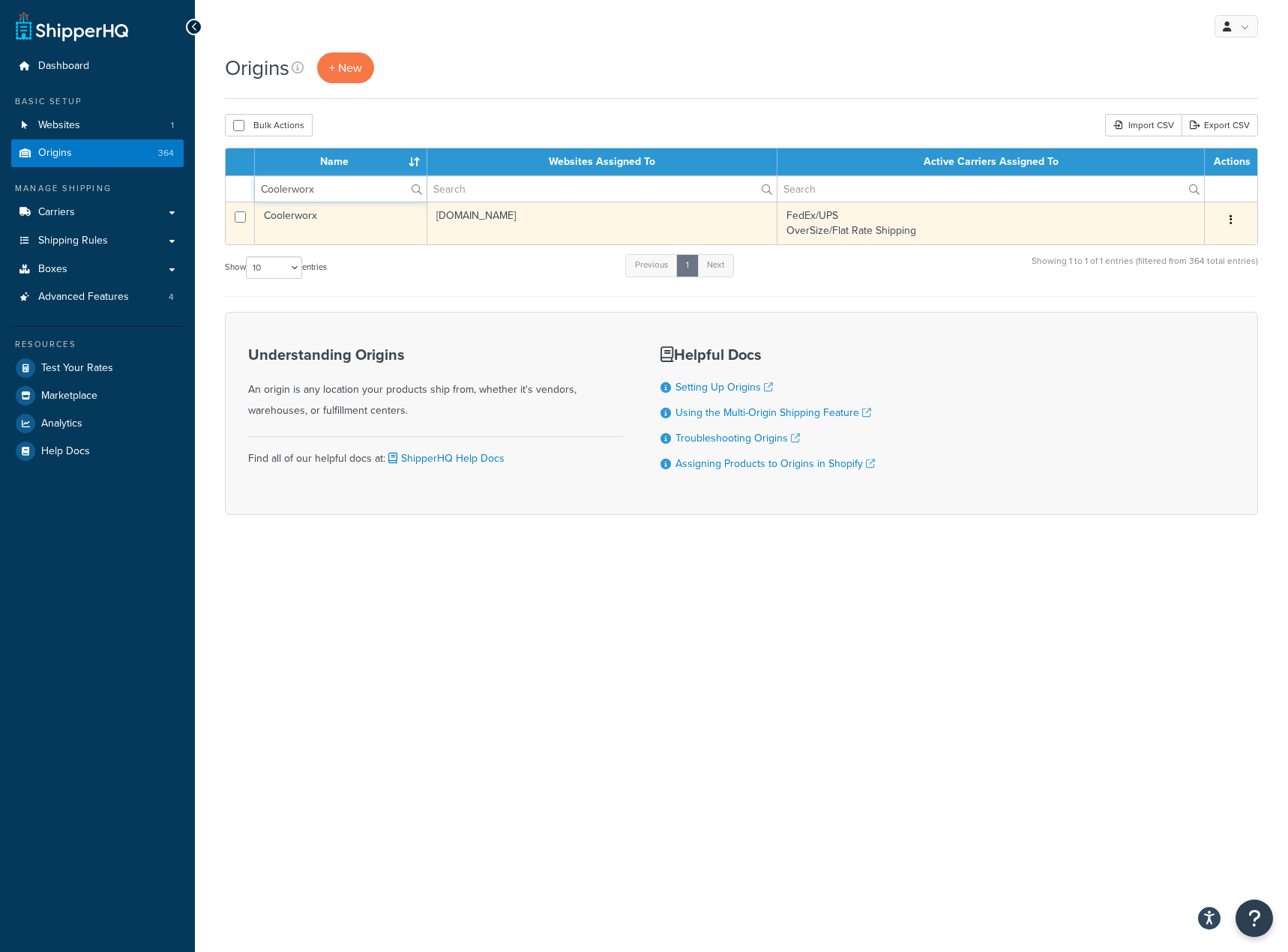
type input "Coolerworx"
click at [353, 216] on td "Coolerworx" at bounding box center [341, 223] width 173 height 43
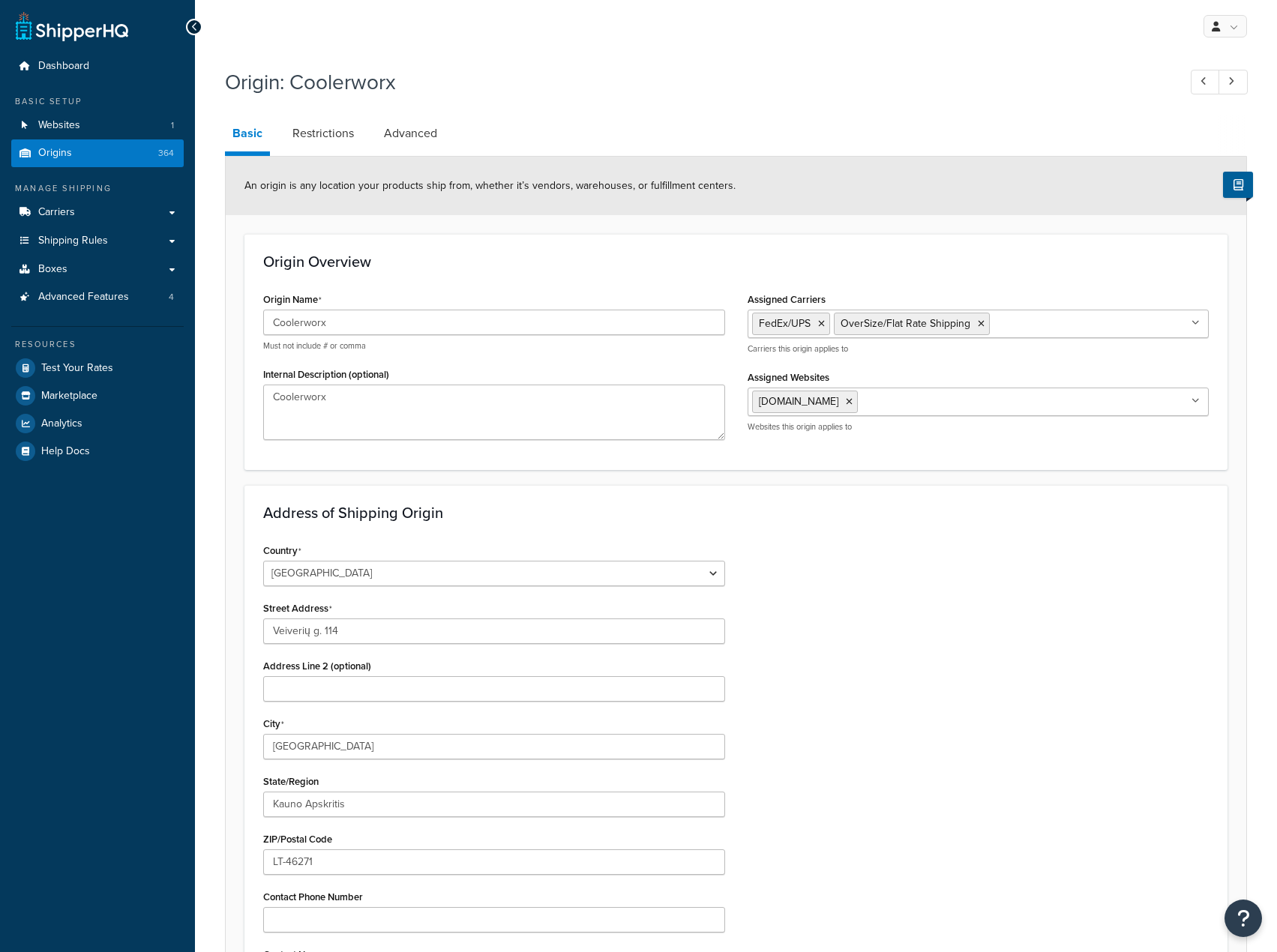
select select "1125"
click at [1119, 337] on ul "FedEx/UPS OverSize/Flat Rate Shipping" at bounding box center [977, 323] width 461 height 29
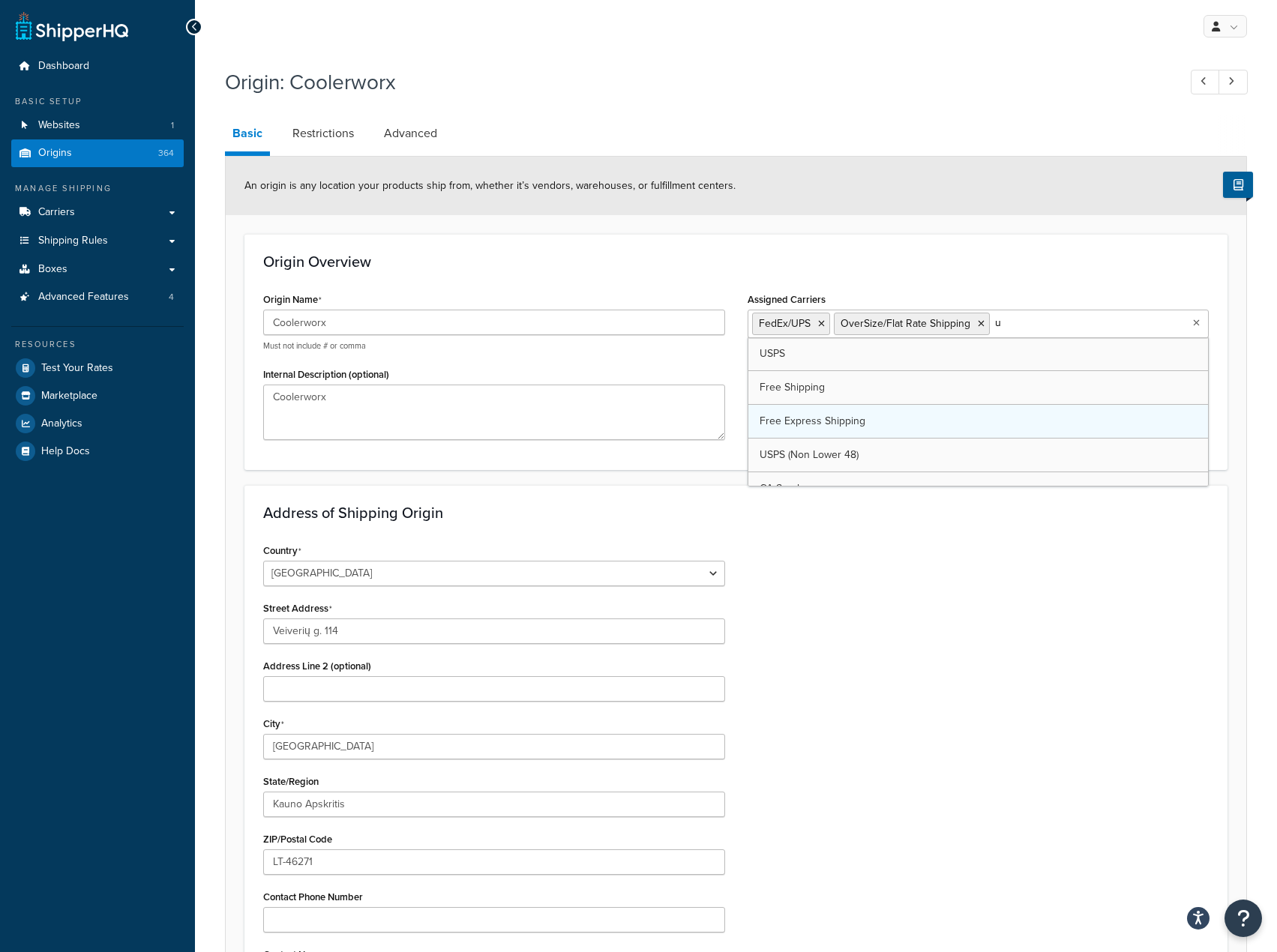
type input "up"
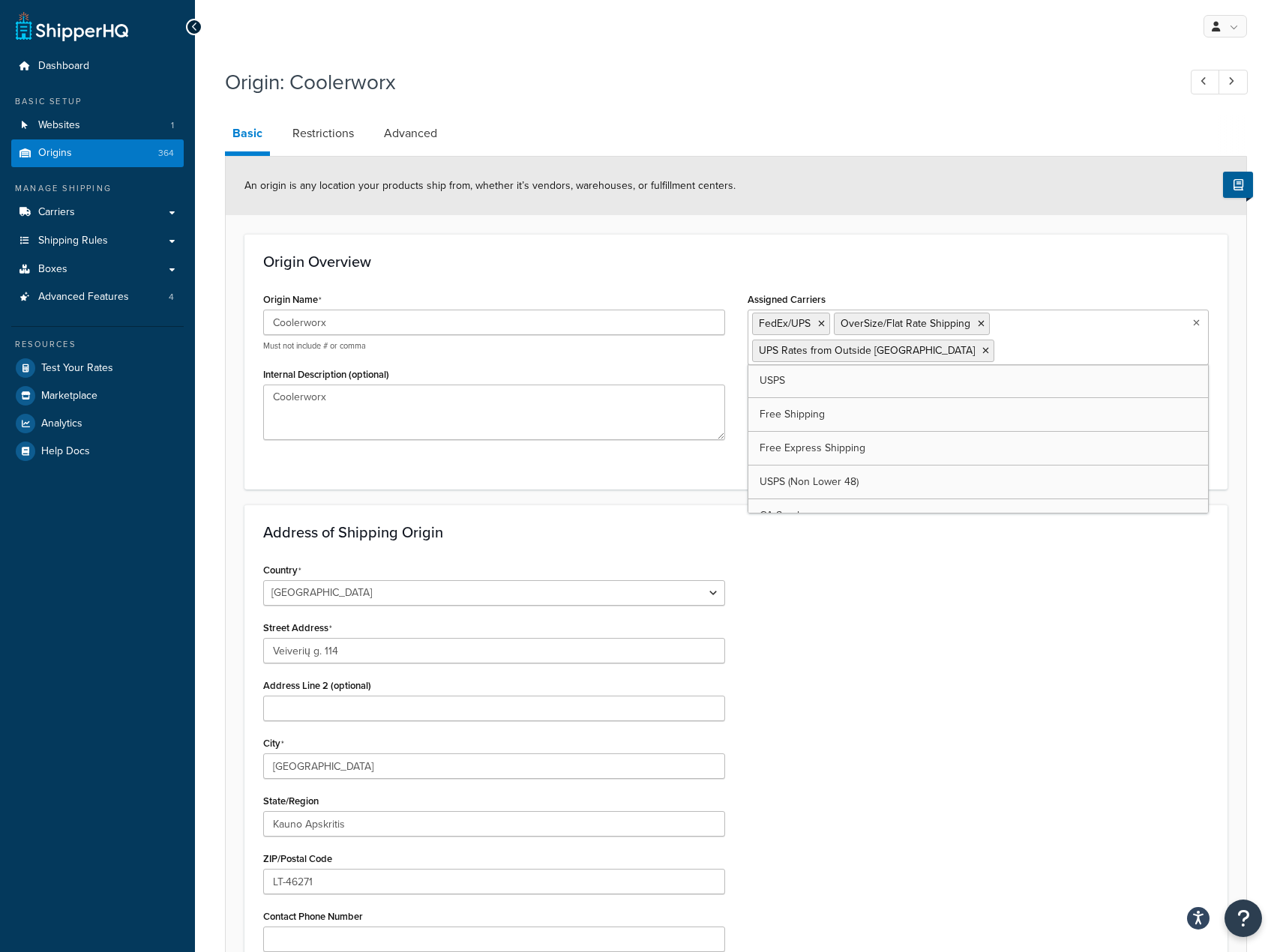
click at [875, 263] on h3 "Origin Overview" at bounding box center [736, 262] width 946 height 17
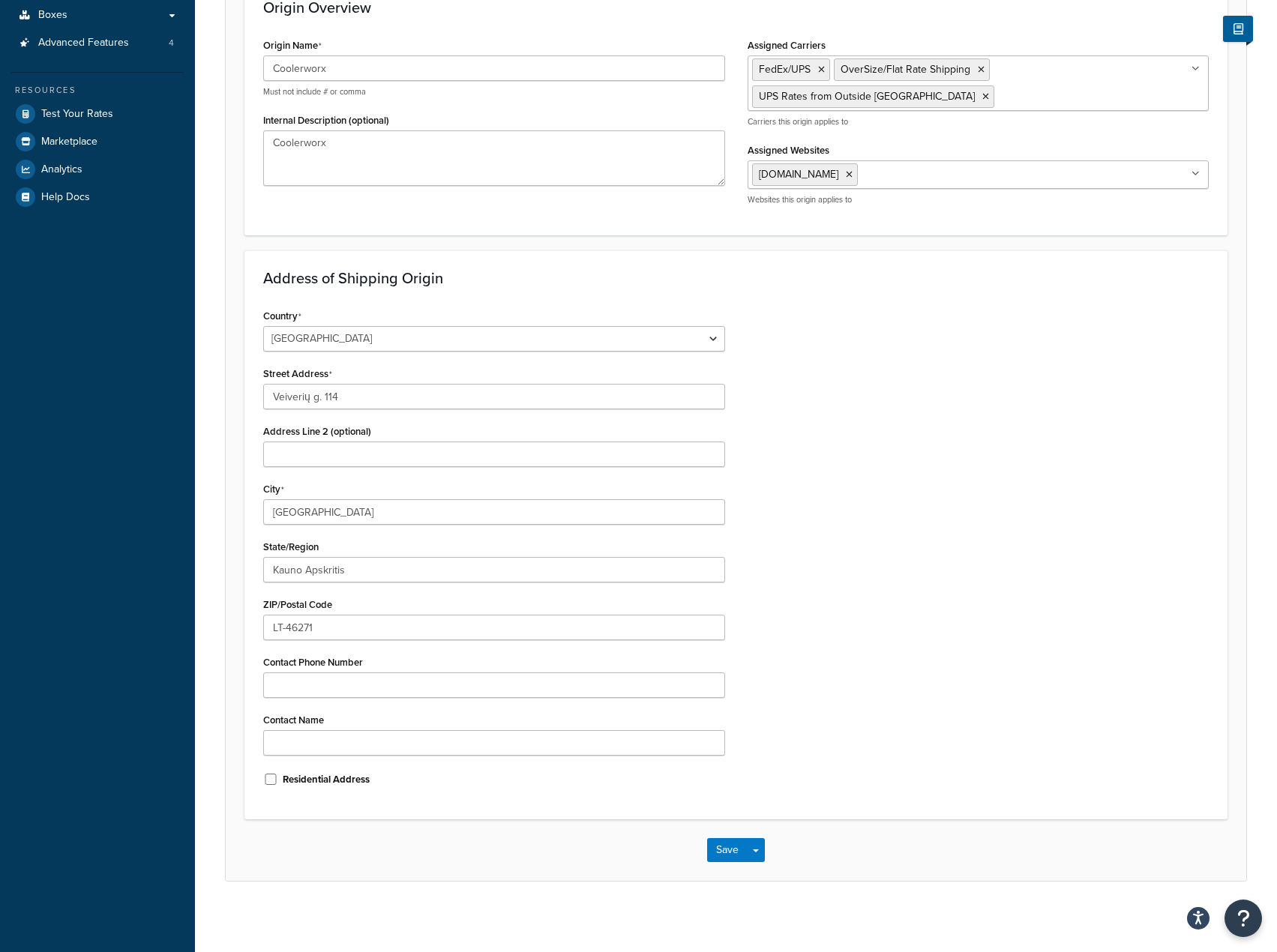
scroll to position [256, 0]
click at [726, 852] on button "Save" at bounding box center [728, 848] width 41 height 24
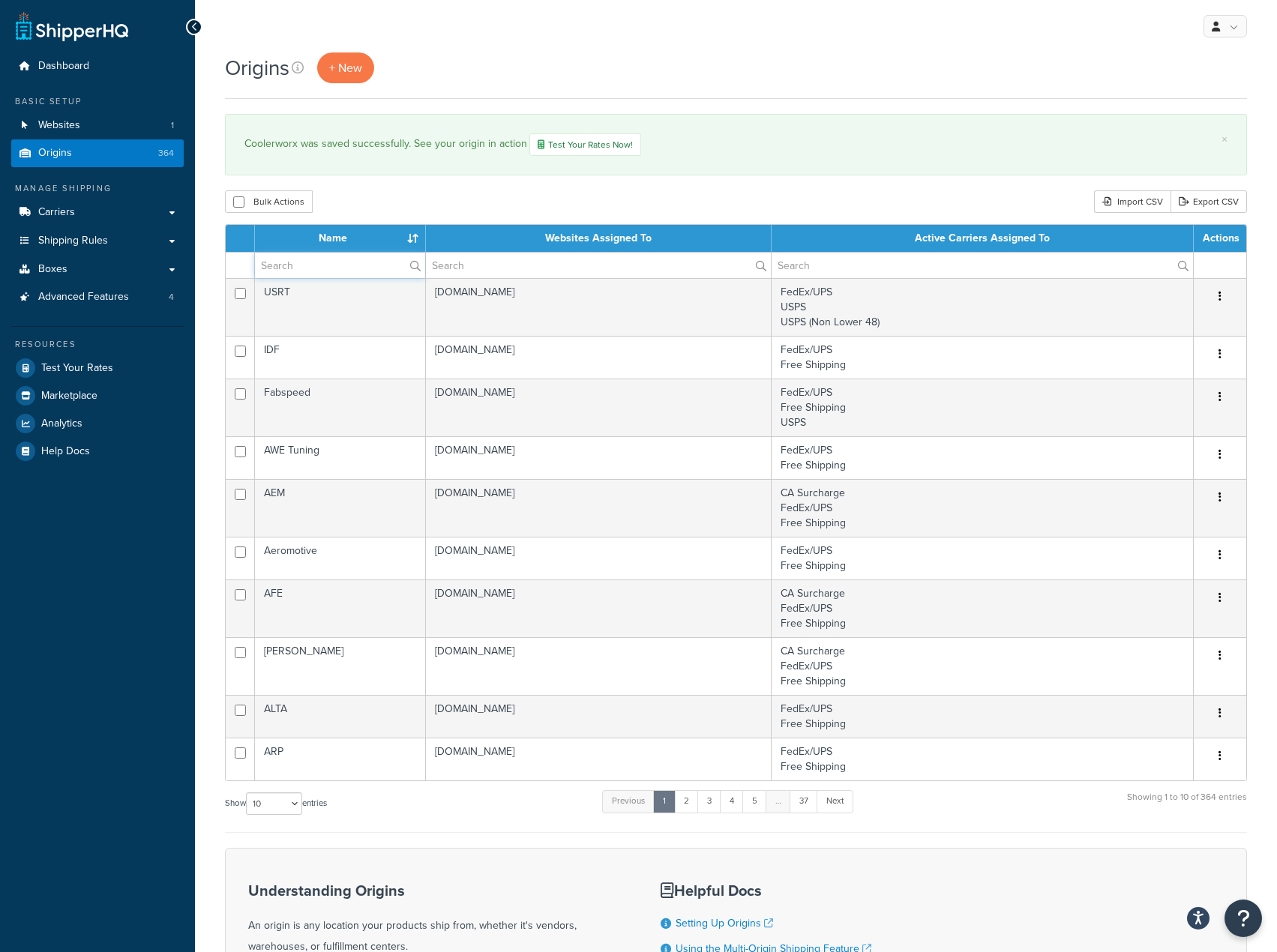
click at [317, 278] on input "text" at bounding box center [340, 265] width 170 height 26
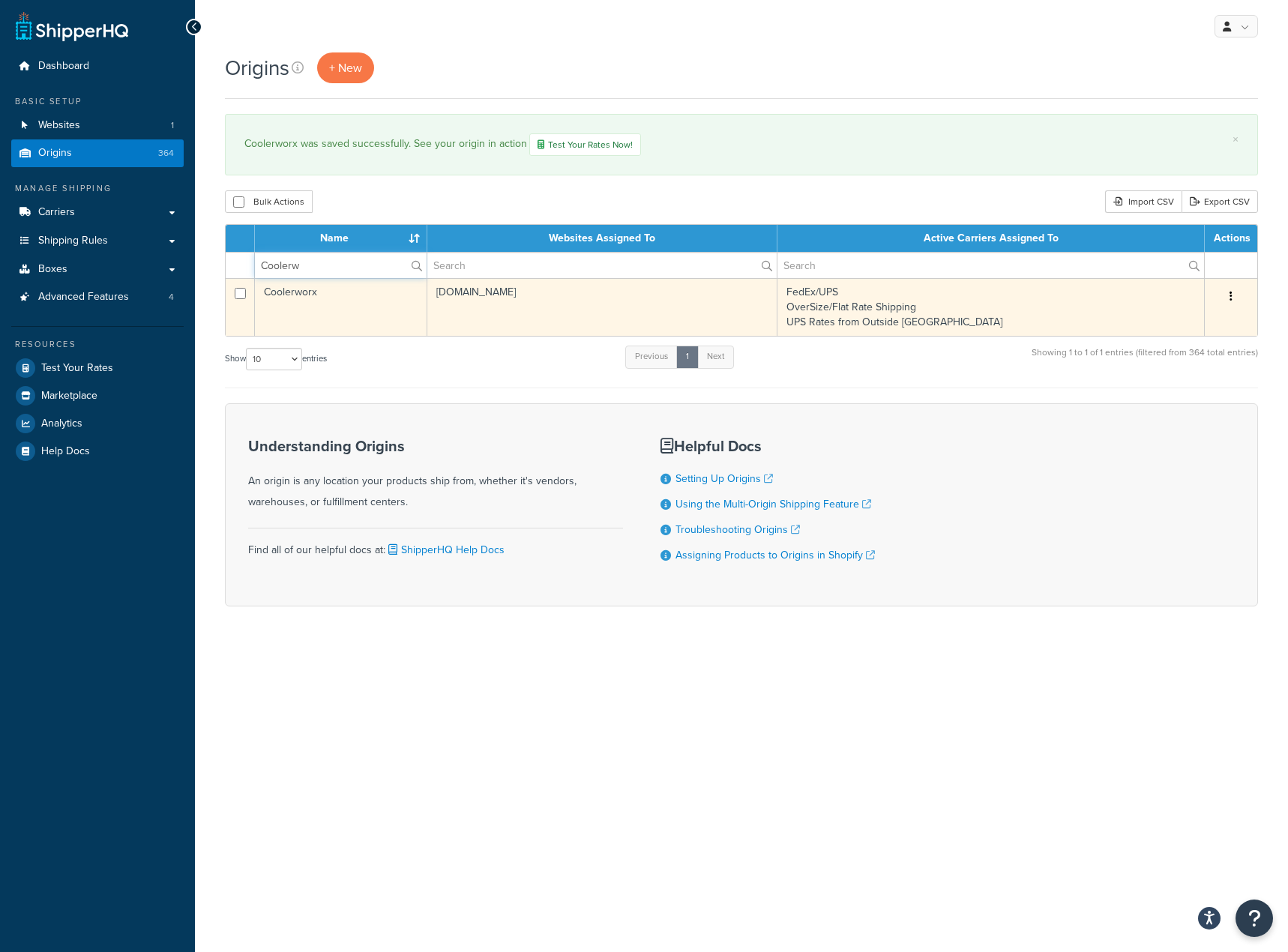
type input "Coolerw"
click at [354, 318] on td "Coolerworx" at bounding box center [341, 307] width 173 height 57
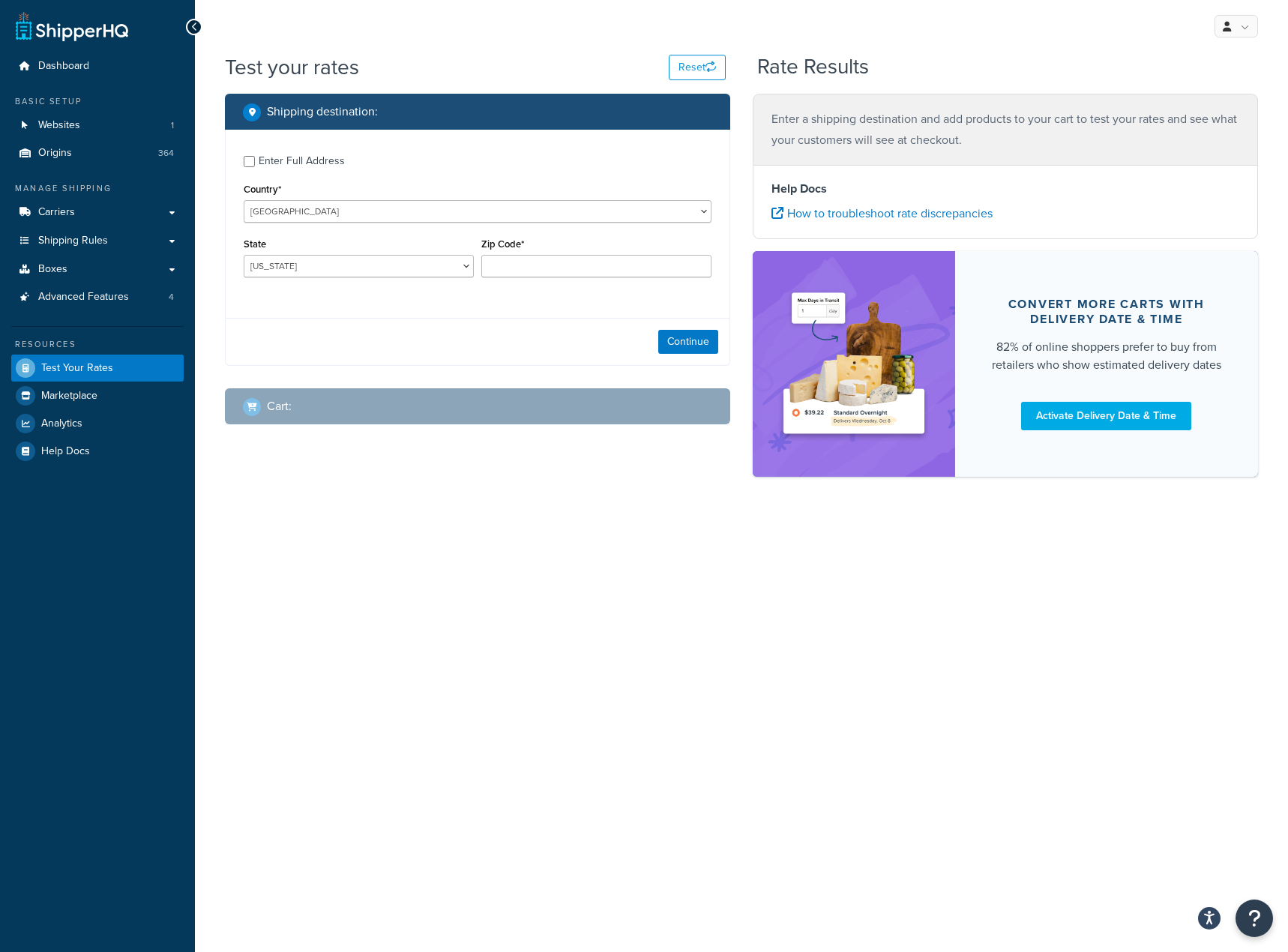
click at [385, 255] on div "[US_STATE] [US_STATE] [US_STATE] [US_STATE] [US_STATE] Armed Forces Americas Ar…" at bounding box center [359, 266] width 230 height 22
click at [388, 255] on div "[US_STATE] [US_STATE] [US_STATE] [US_STATE] [US_STATE] Armed Forces Americas Ar…" at bounding box center [359, 266] width 230 height 22
click at [389, 256] on select "[US_STATE] [US_STATE] [US_STATE] [US_STATE] [US_STATE] Armed Forces Americas Ar…" at bounding box center [359, 266] width 230 height 22
select select "FL"
click at [244, 256] on select "[US_STATE] [US_STATE] [US_STATE] [US_STATE] [US_STATE] Armed Forces Americas Ar…" at bounding box center [359, 266] width 230 height 22
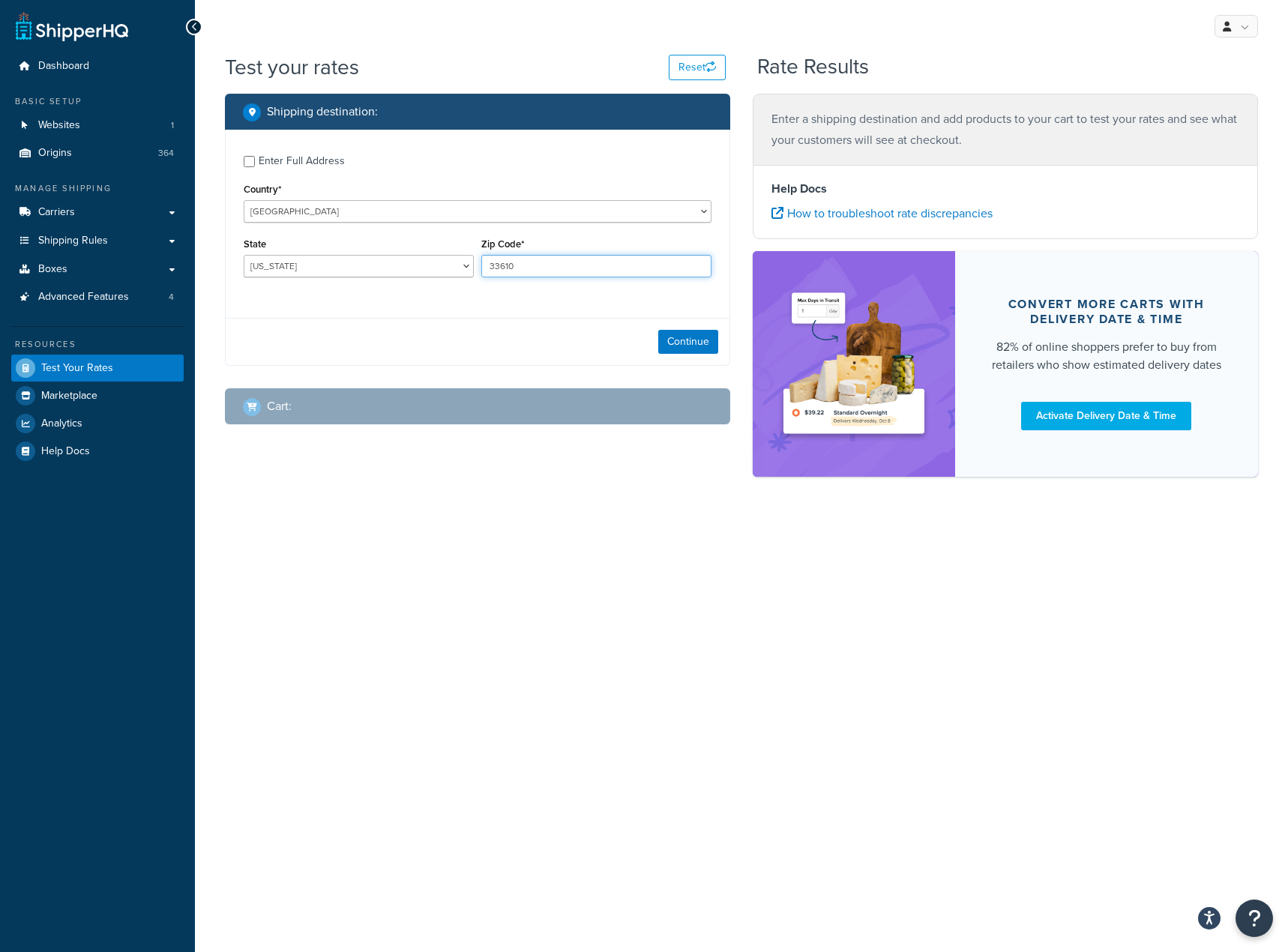
type input "33610"
click at [703, 344] on button "Continue" at bounding box center [688, 342] width 60 height 24
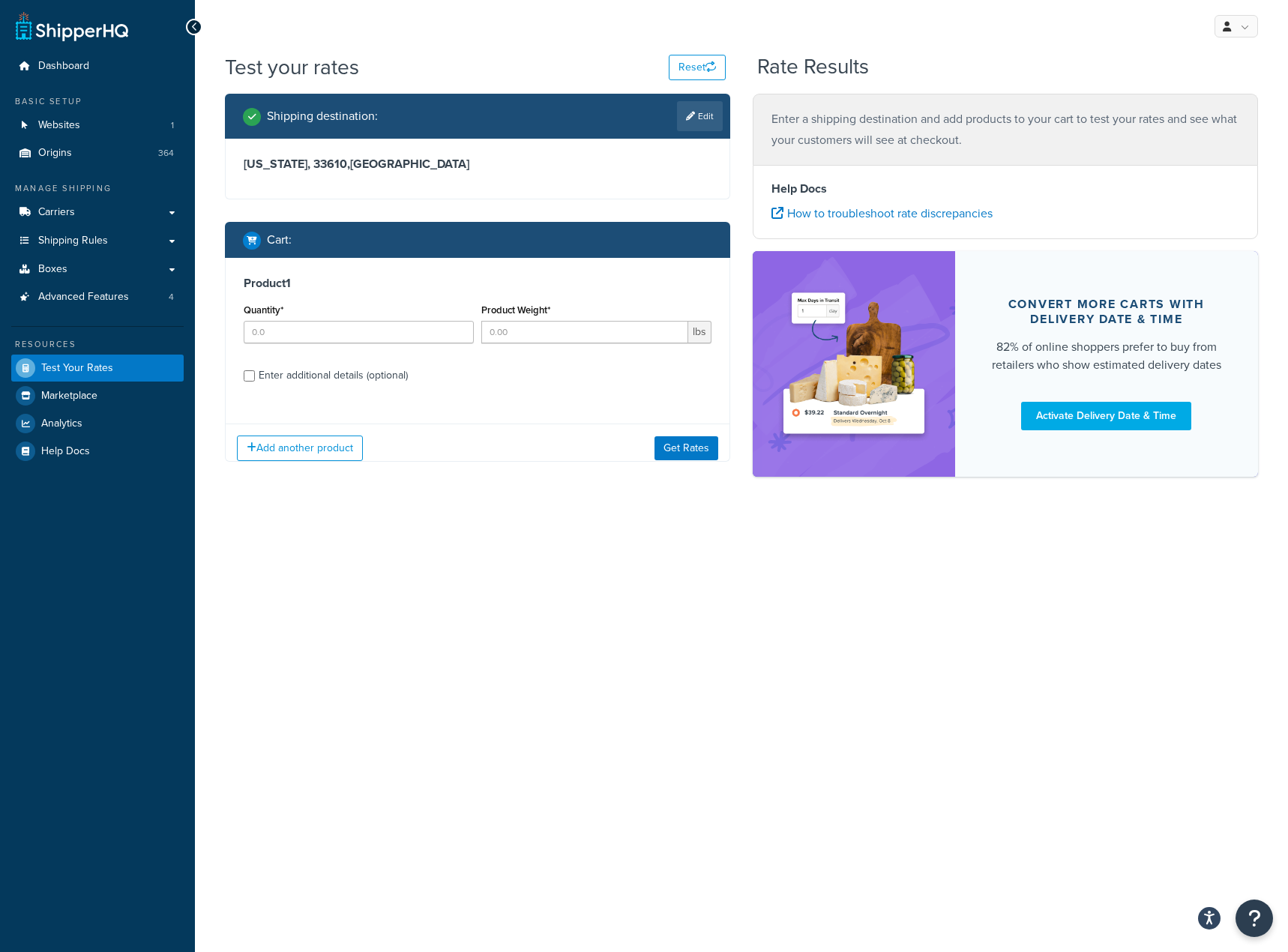
click at [367, 360] on div "Product 1 Quantity* Product Weight* lbs Enter additional details (optional)" at bounding box center [477, 335] width 504 height 153
click at [367, 327] on input "Quantity*" at bounding box center [359, 332] width 230 height 22
type input "1"
click at [536, 339] on input "Product Weight*" at bounding box center [585, 332] width 207 height 22
type input "1"
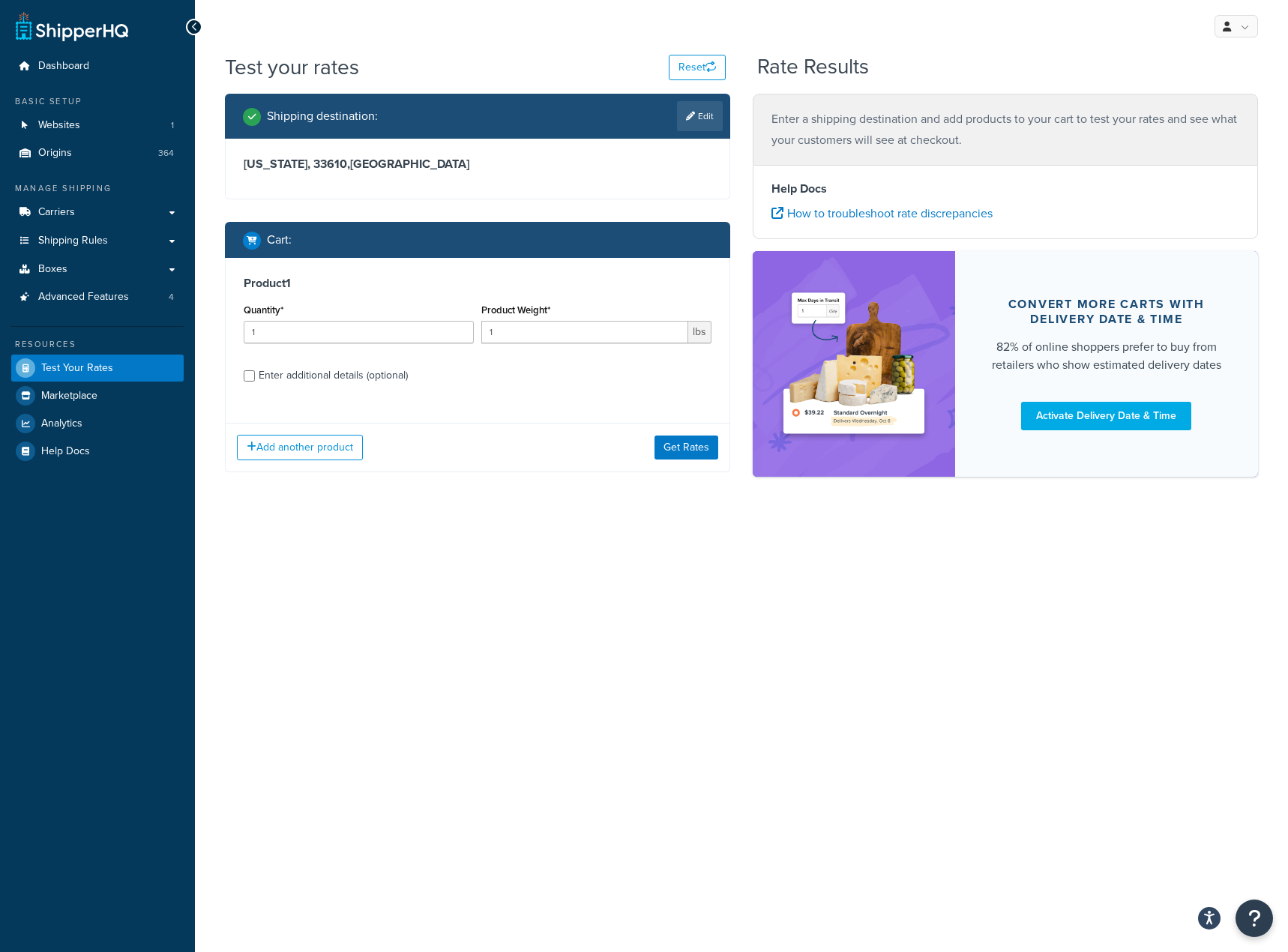
click at [309, 389] on div "Product 1 Quantity* 1 Product Weight* 1 lbs Enter additional details (optional)" at bounding box center [477, 335] width 504 height 153
click at [323, 376] on div "Enter additional details (optional)" at bounding box center [333, 375] width 149 height 21
click at [255, 376] on input "Enter additional details (optional)" at bounding box center [250, 376] width 11 height 11
checkbox input "true"
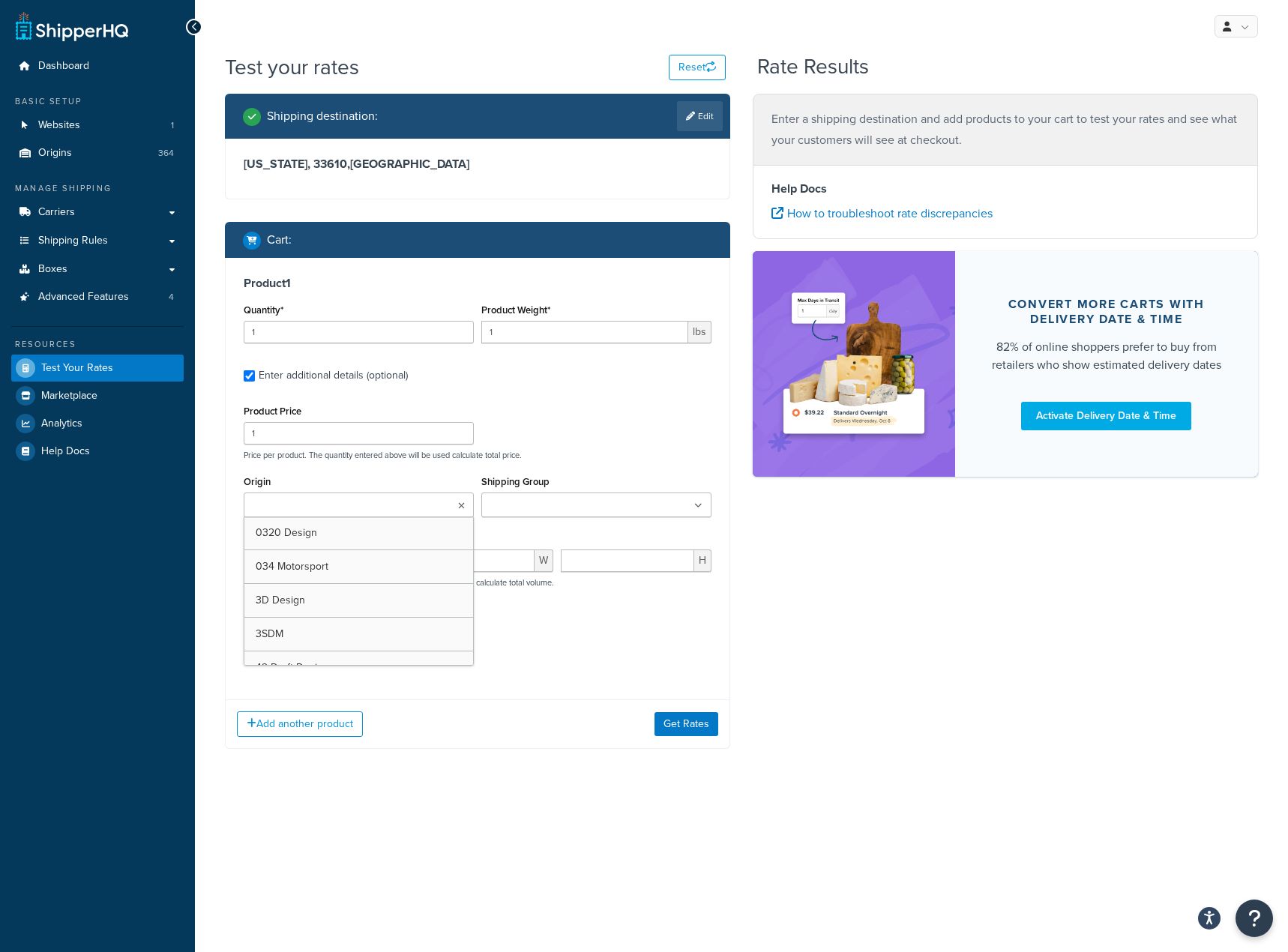
click at [368, 502] on ul at bounding box center [359, 505] width 230 height 25
type input "Cooler"
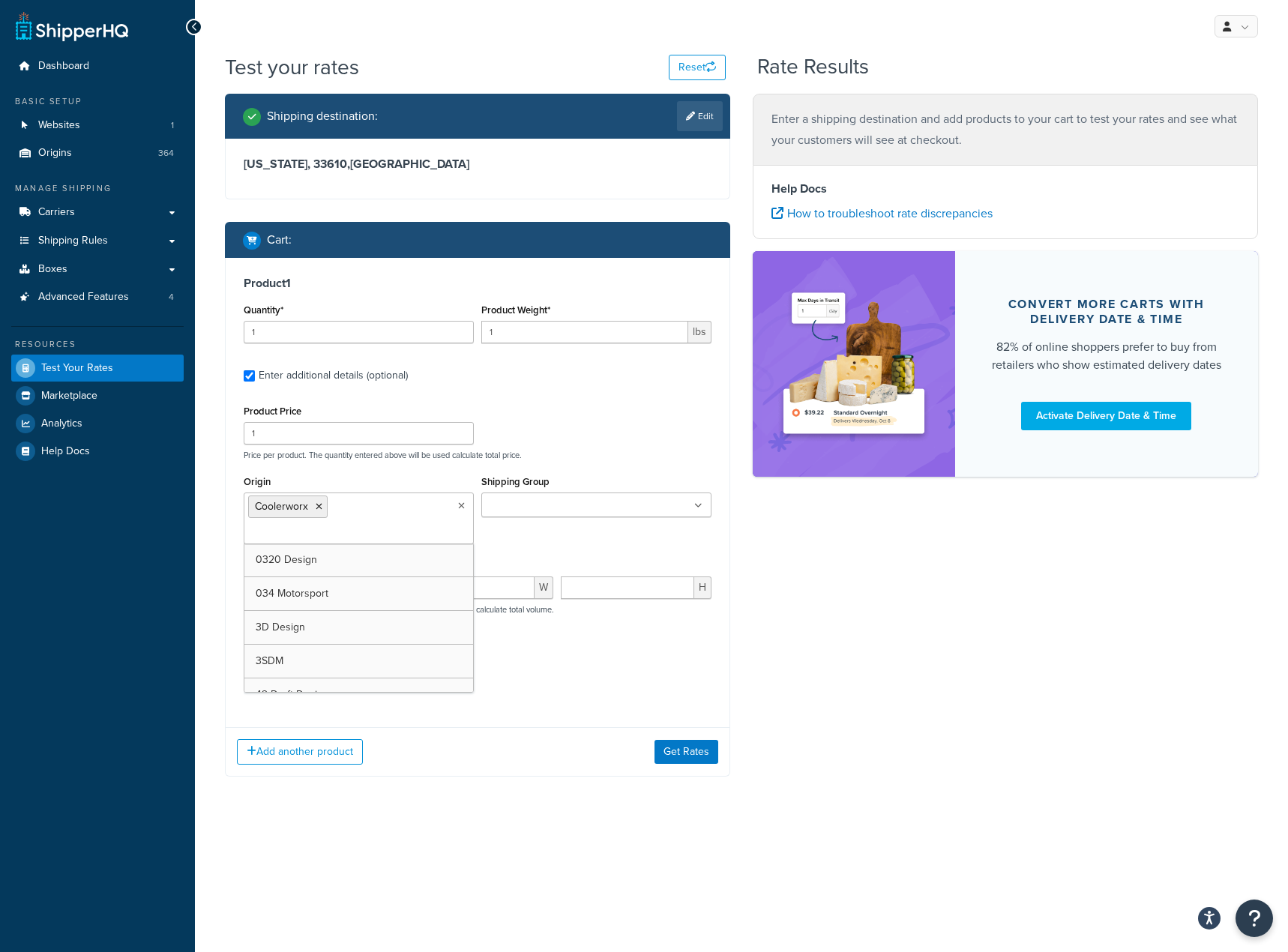
click at [513, 500] on input "Shipping Group" at bounding box center [552, 506] width 133 height 17
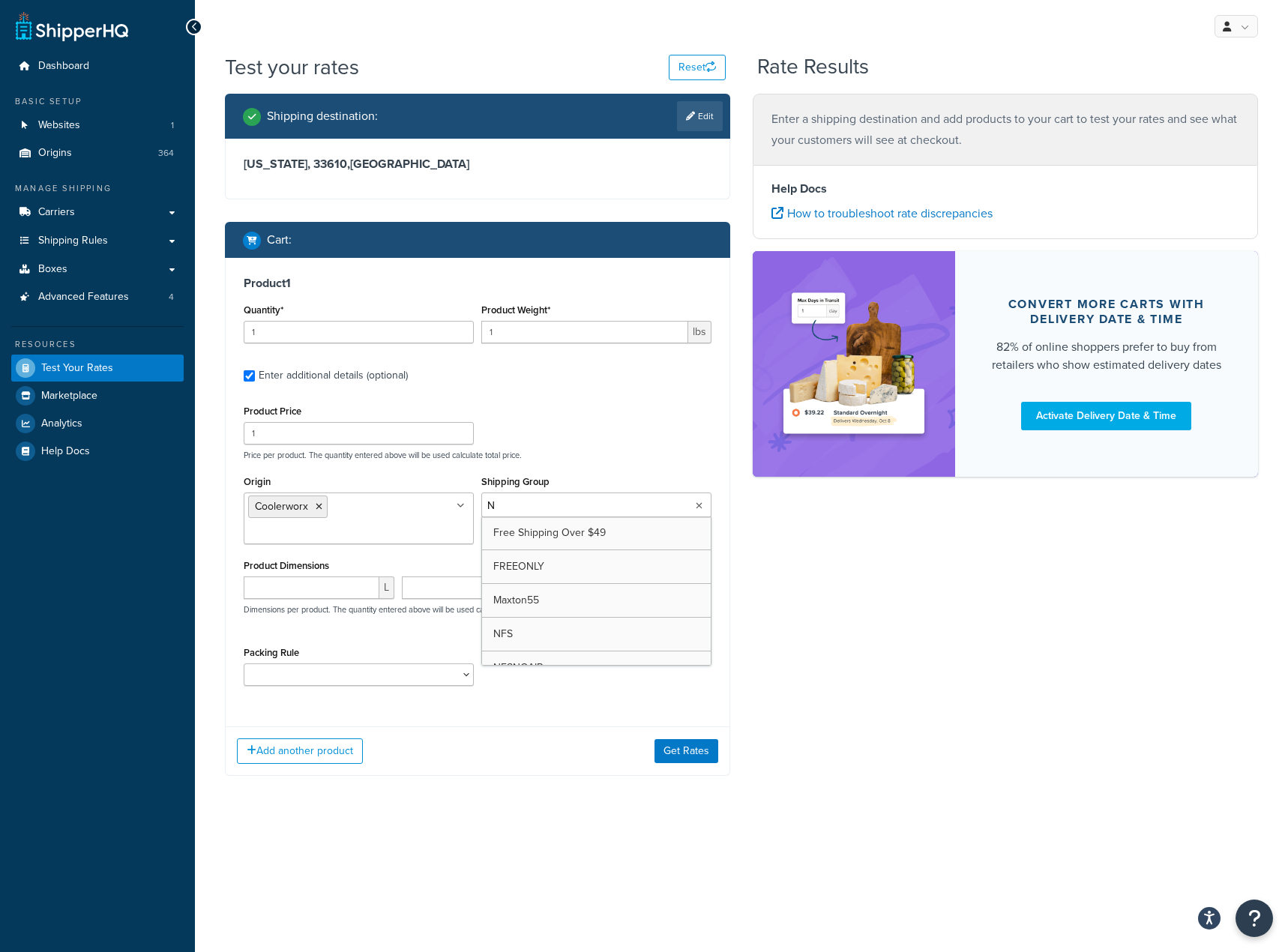
type input "NO"
click at [574, 450] on p "Price per product. The quantity entered above will be used calculate total pric…" at bounding box center [477, 455] width 475 height 10
click at [335, 592] on input "number" at bounding box center [312, 588] width 136 height 22
type input "3"
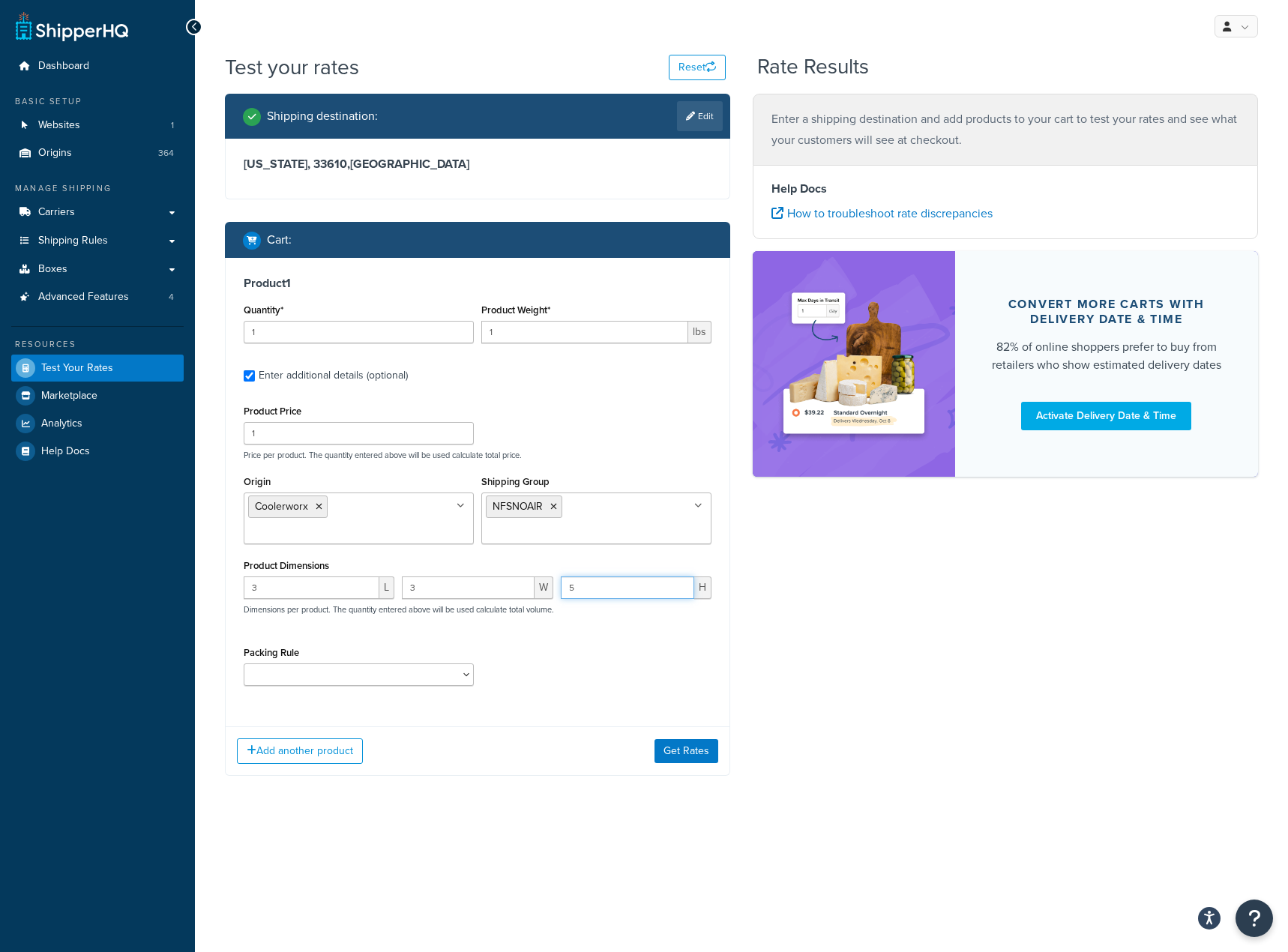
type input "5"
drag, startPoint x: 667, startPoint y: 739, endPoint x: 675, endPoint y: 742, distance: 8.5
click at [675, 742] on div "Add another product Get Rates" at bounding box center [477, 751] width 504 height 49
click at [680, 755] on button "Get Rates" at bounding box center [686, 751] width 64 height 24
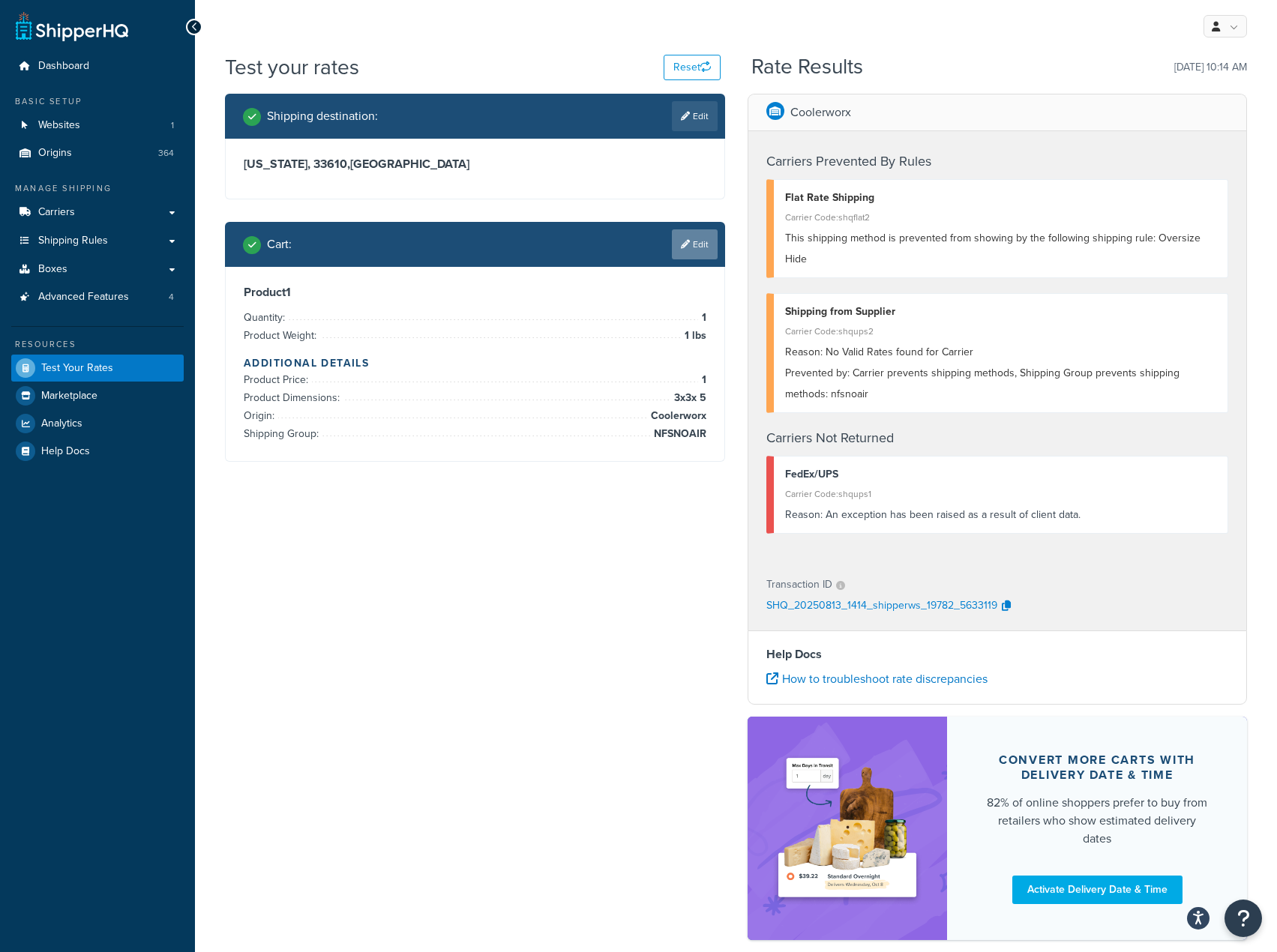
click at [690, 235] on link "Edit" at bounding box center [694, 244] width 45 height 30
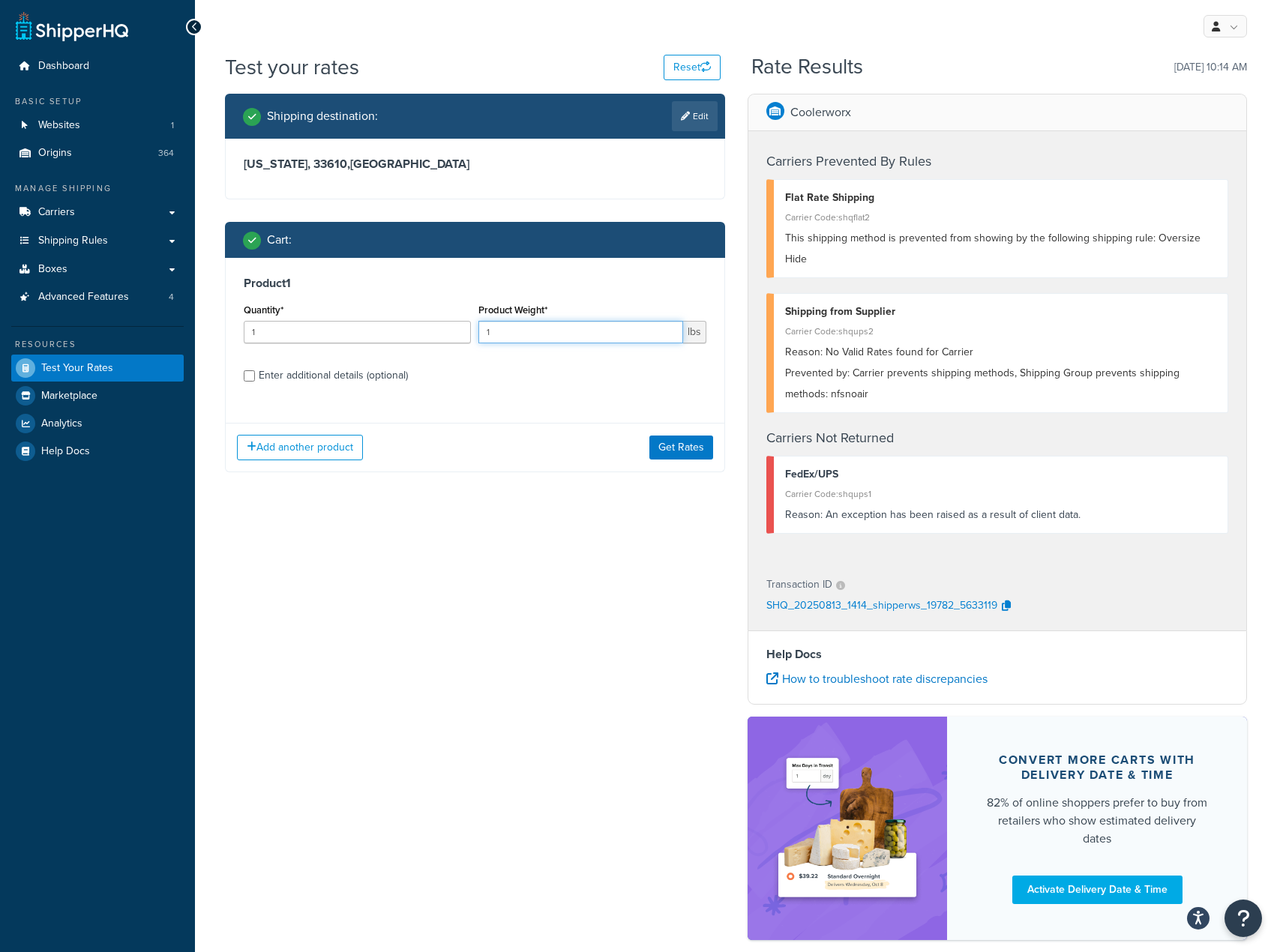
drag, startPoint x: 537, startPoint y: 330, endPoint x: 485, endPoint y: 339, distance: 52.8
click at [485, 339] on input "1" at bounding box center [580, 332] width 204 height 22
type input "2"
click at [659, 446] on button "Get Rates" at bounding box center [681, 447] width 64 height 24
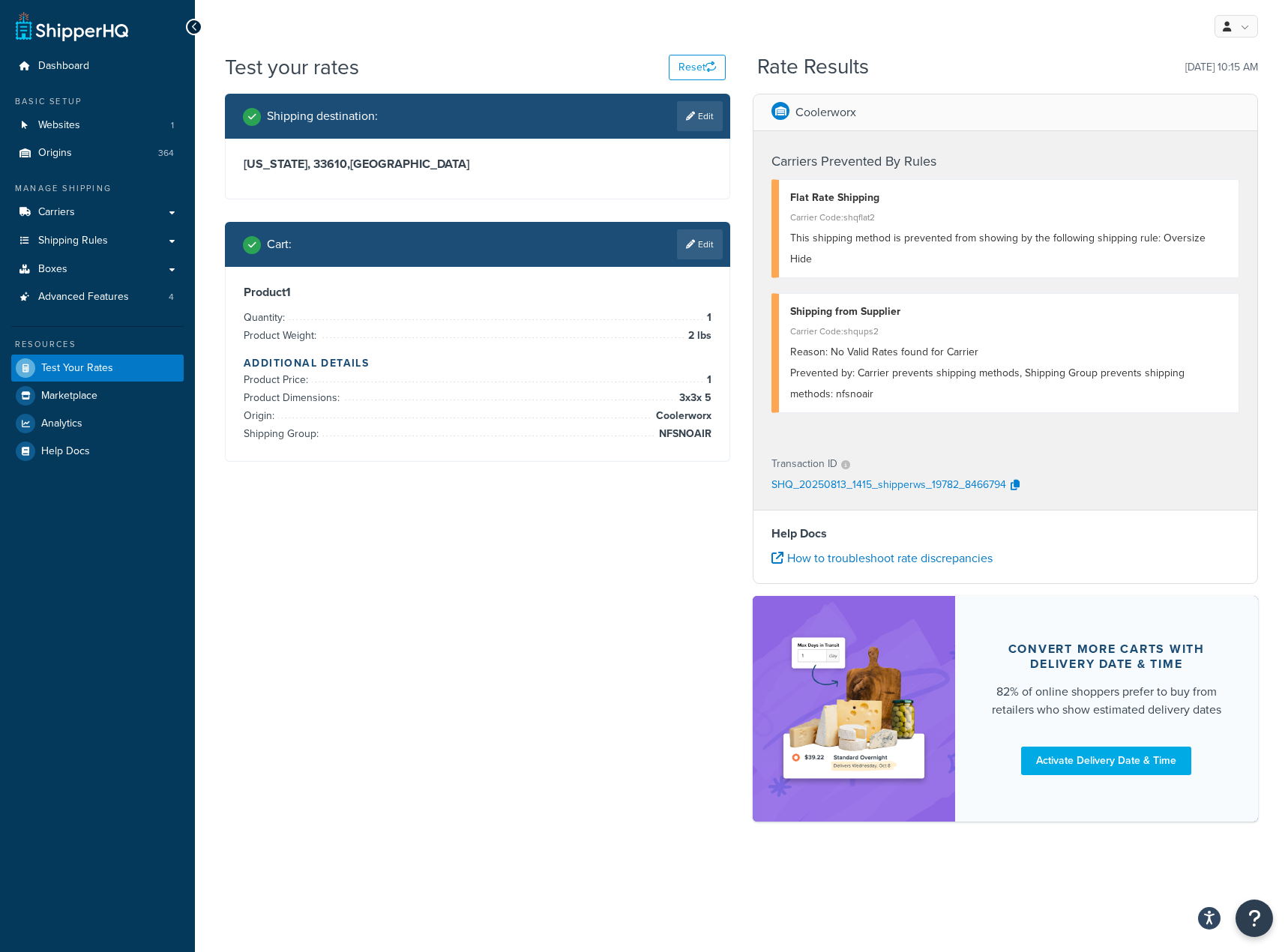
click at [712, 250] on link "Edit" at bounding box center [699, 244] width 45 height 30
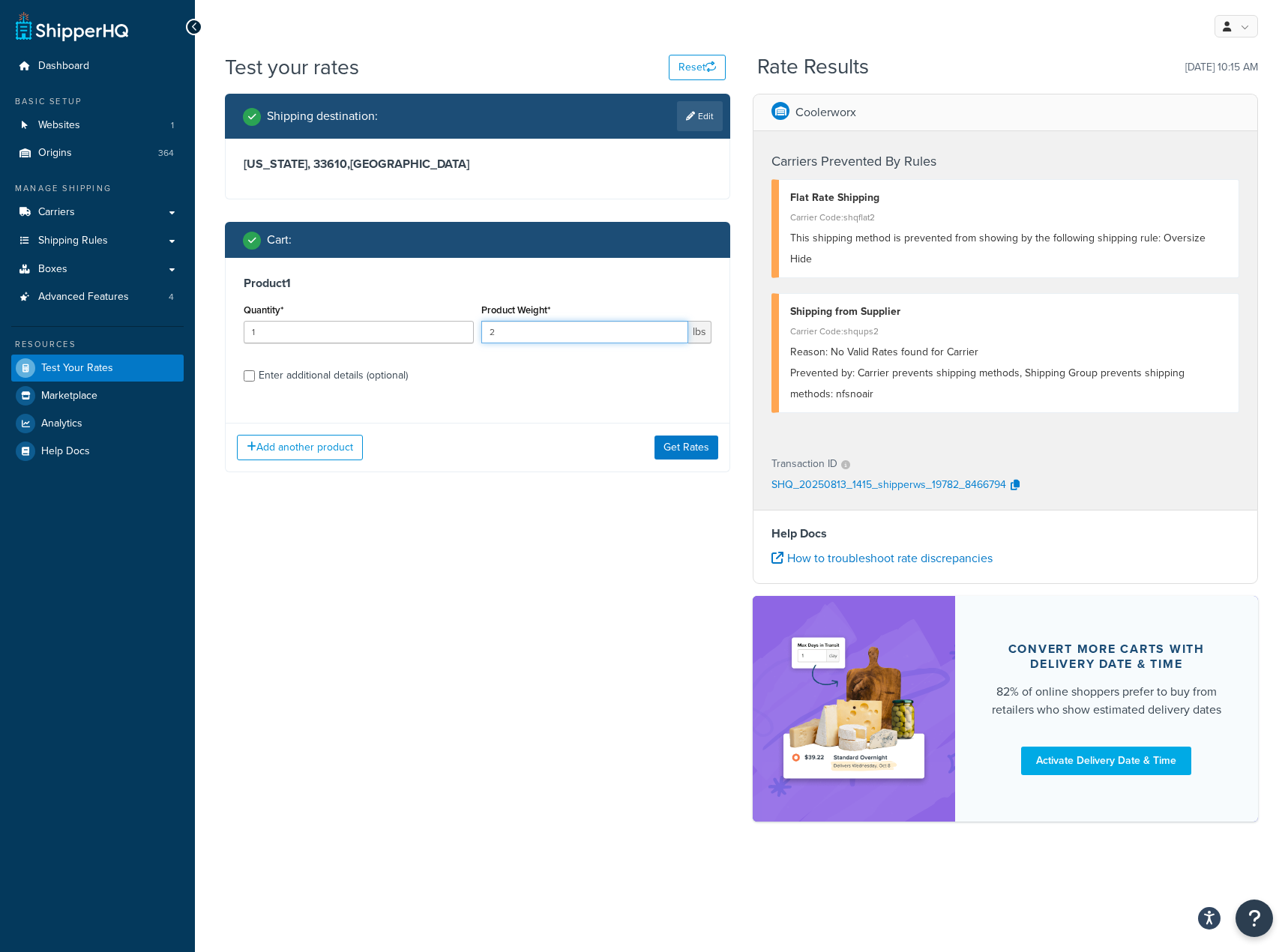
drag, startPoint x: 645, startPoint y: 336, endPoint x: 442, endPoint y: 295, distance: 207.1
click at [442, 295] on div "Product 1 Quantity* 1 Product Weight* 2 lbs Enter additional details (optional)" at bounding box center [477, 335] width 504 height 153
type input "1"
click at [397, 375] on div "Enter additional details (optional)" at bounding box center [333, 375] width 149 height 21
click at [255, 375] on input "Enter additional details (optional)" at bounding box center [250, 376] width 11 height 11
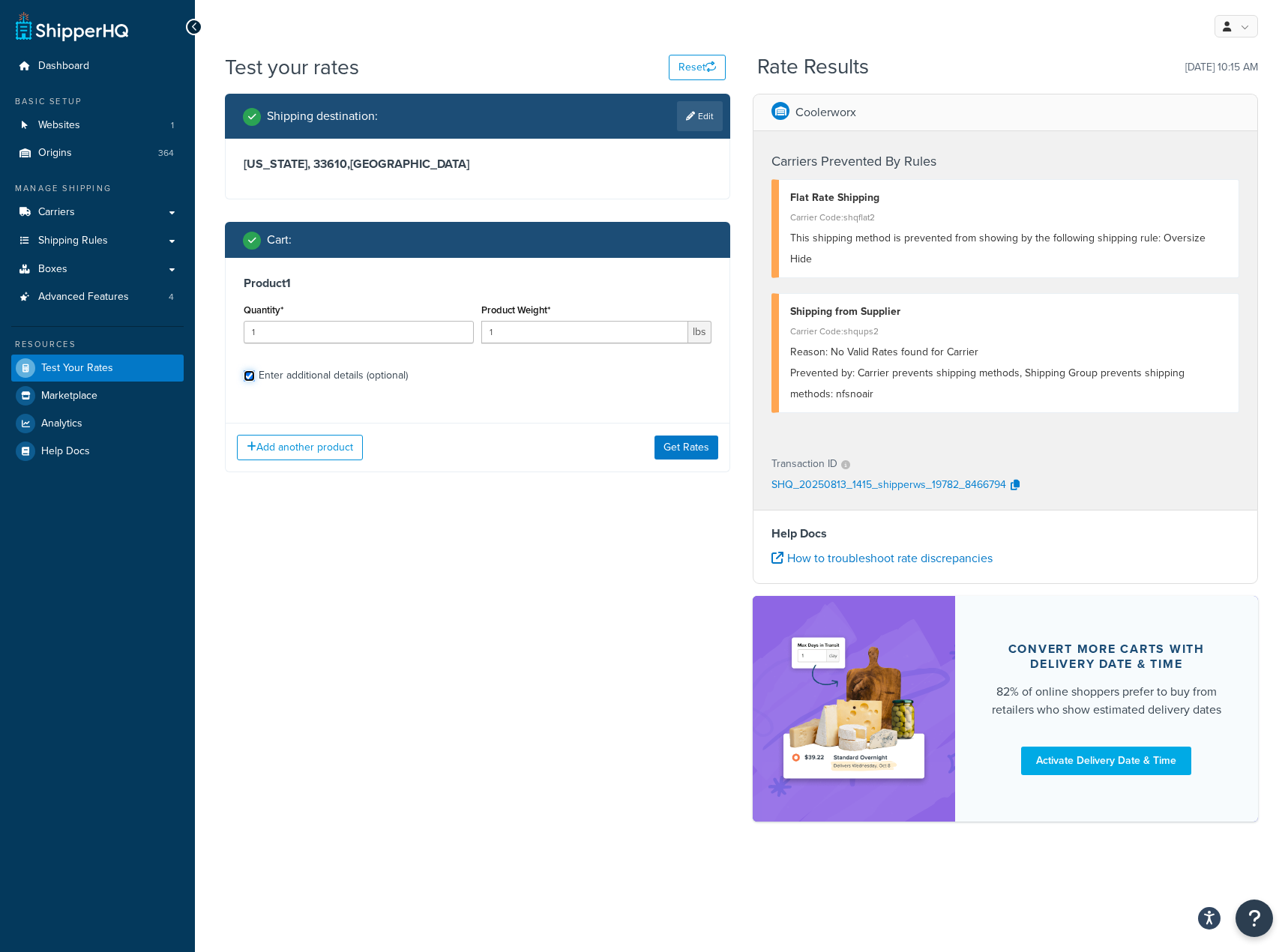
checkbox input "true"
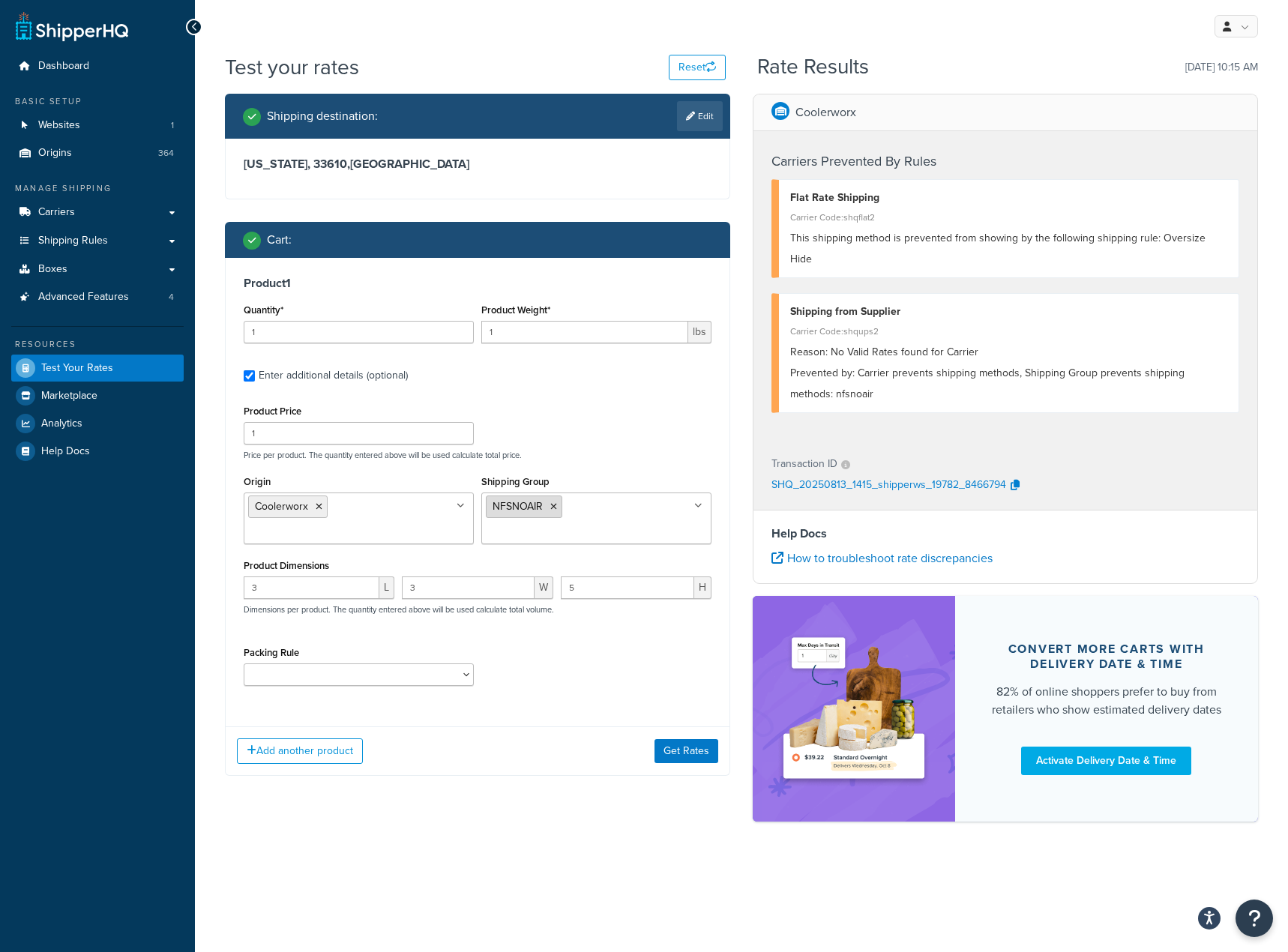
click at [558, 502] on li "NFSNOAIR" at bounding box center [523, 507] width 77 height 22
click at [555, 507] on icon at bounding box center [553, 507] width 6 height 9
click at [597, 406] on div "Product Price 1 Price per product. The quantity entered above will be used calc…" at bounding box center [477, 431] width 475 height 59
click at [681, 751] on button "Get Rates" at bounding box center [686, 751] width 64 height 24
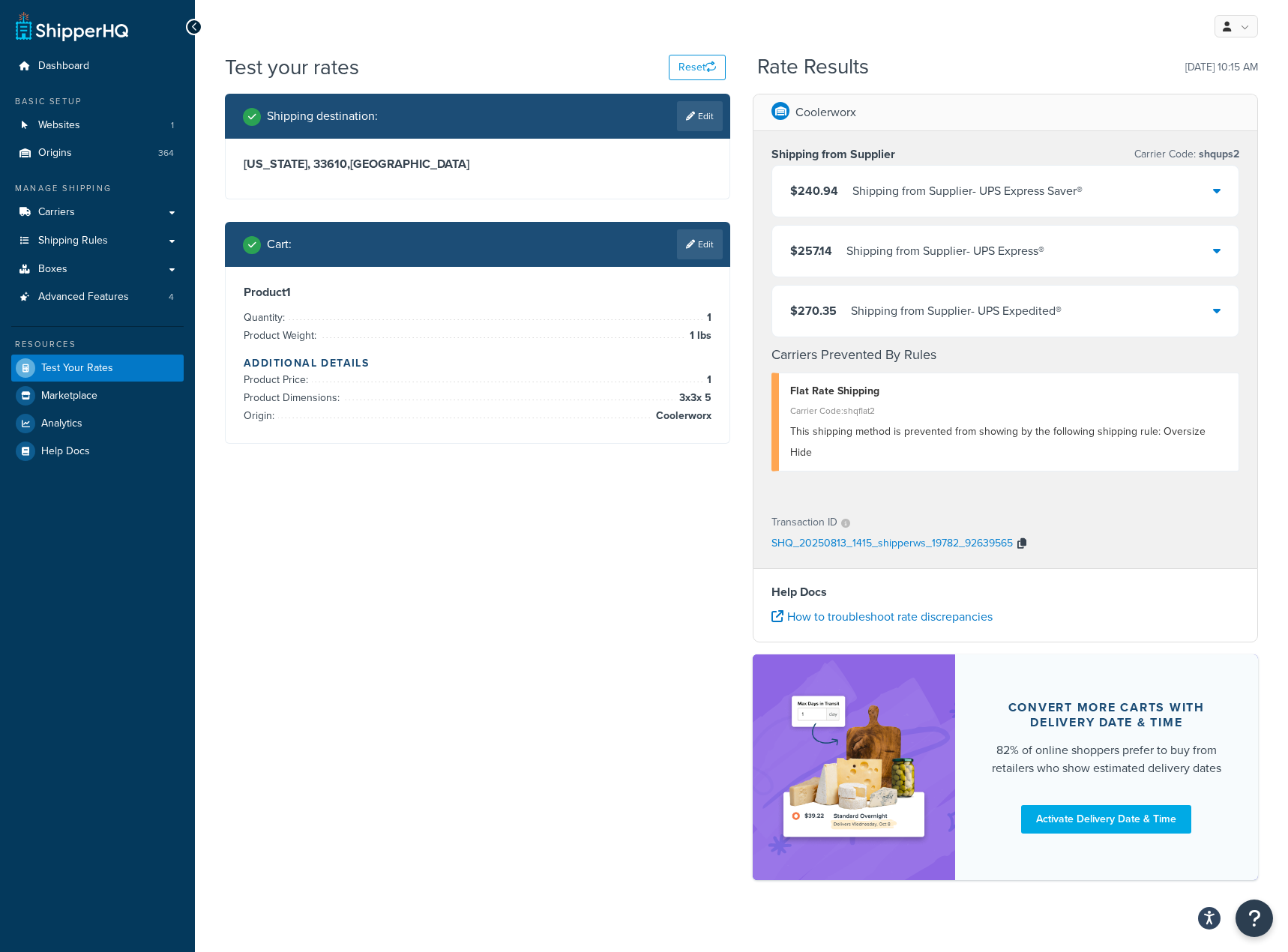
click at [1024, 538] on icon "button" at bounding box center [1022, 543] width 9 height 10
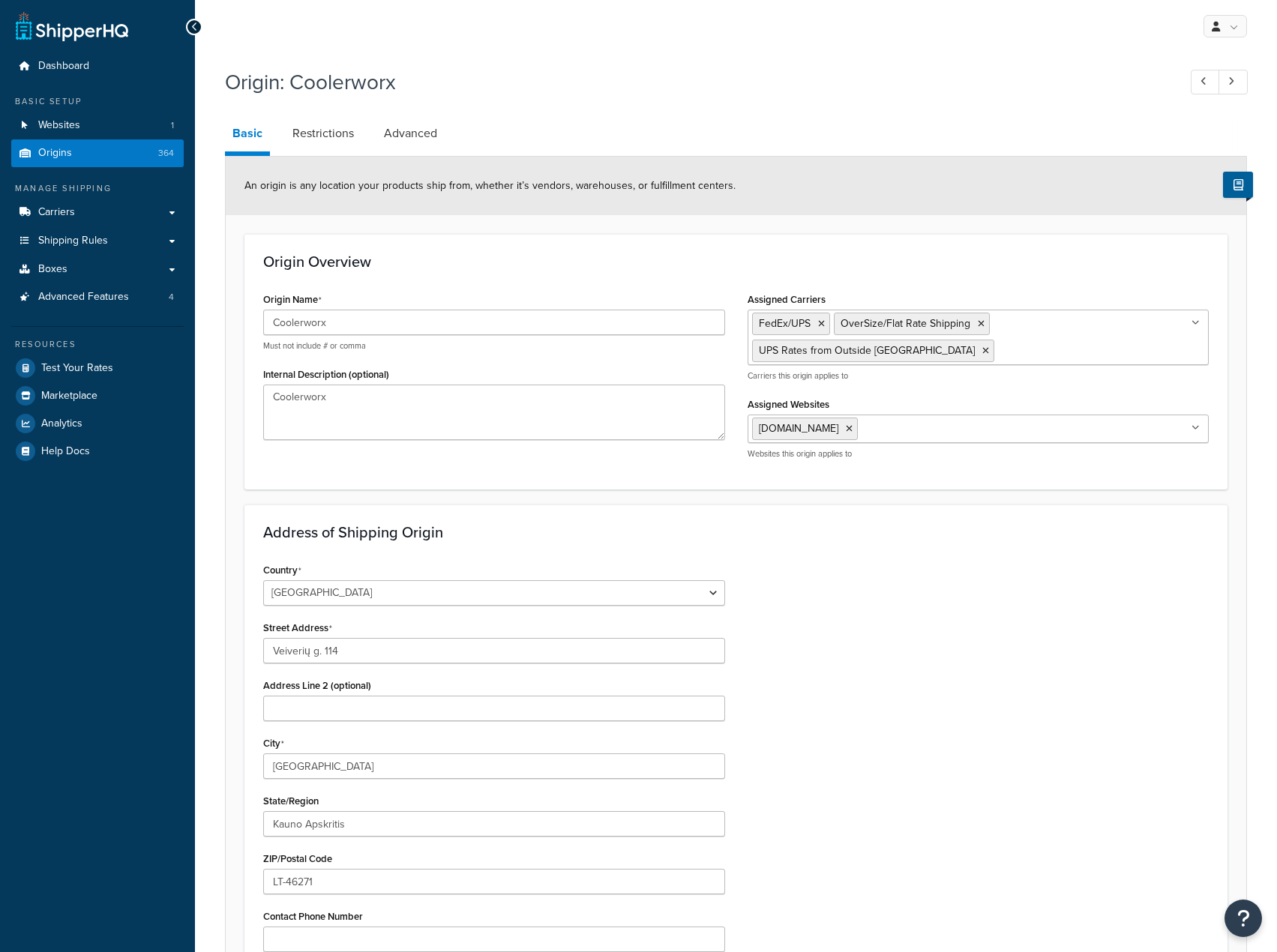
select select "1125"
click at [823, 323] on icon at bounding box center [821, 323] width 6 height 9
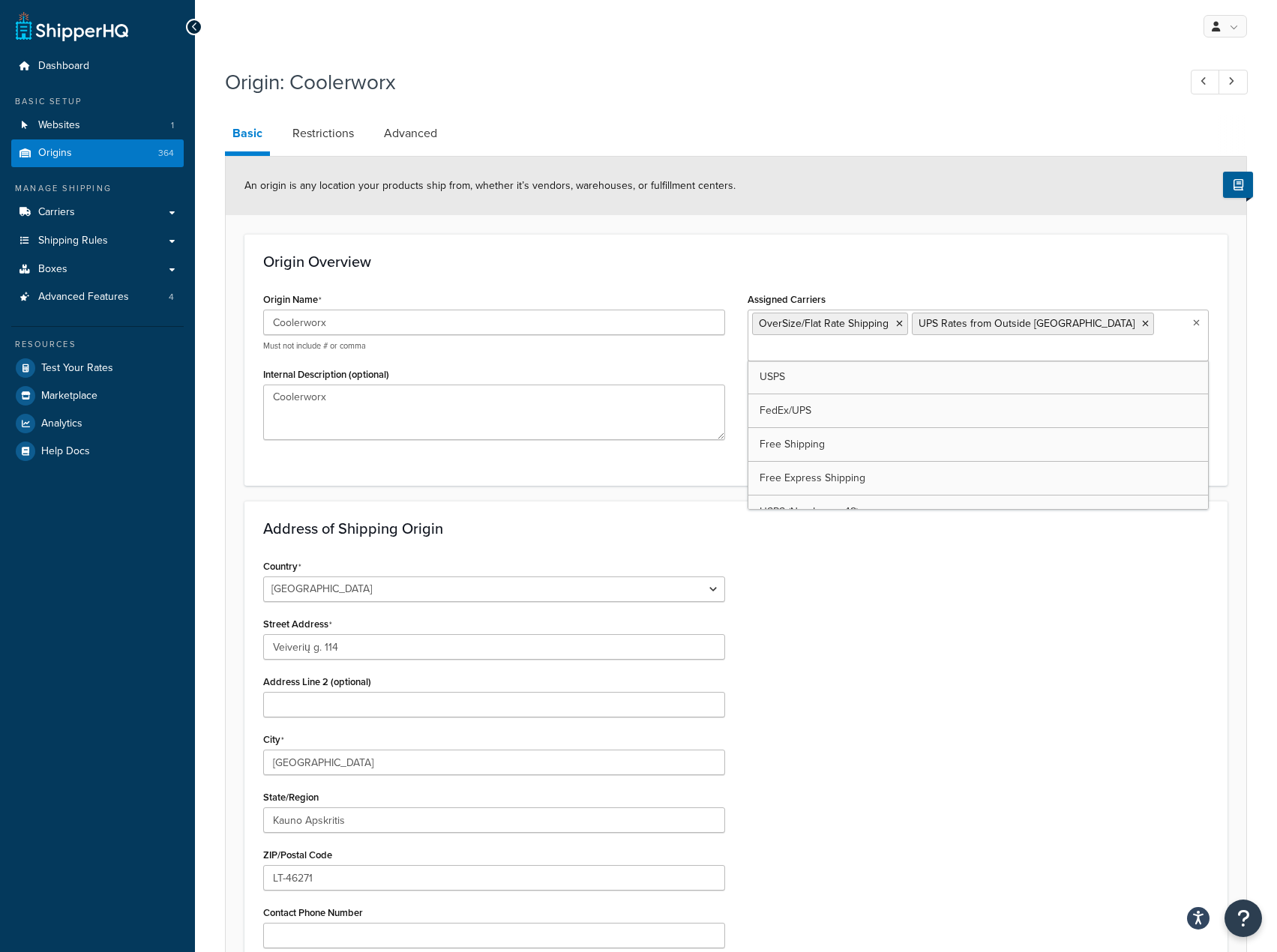
click at [844, 284] on div "Origin Overview Origin Name Coolerworx Must not include # or comma Internal Des…" at bounding box center [735, 360] width 983 height 251
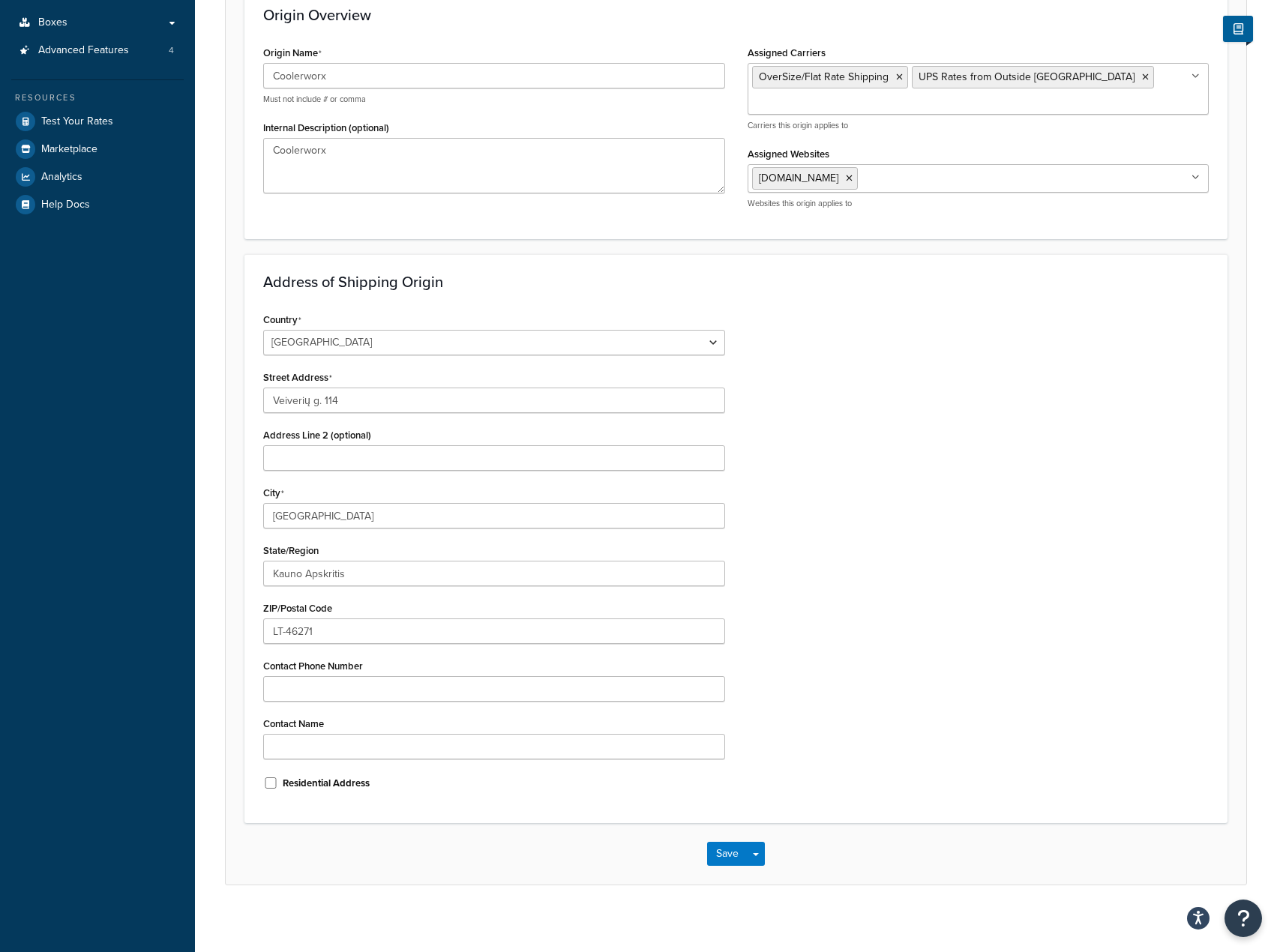
scroll to position [256, 0]
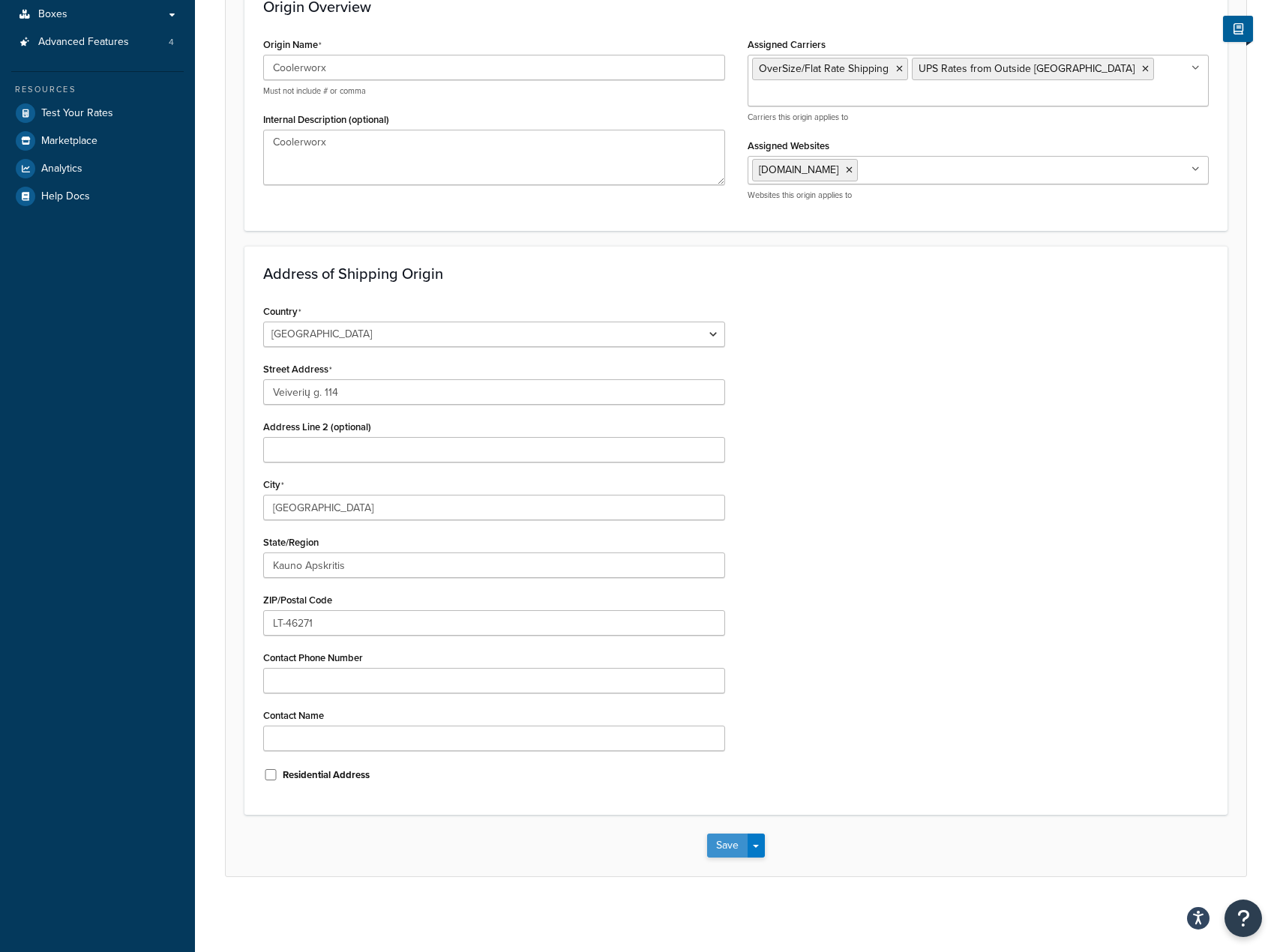
click at [719, 854] on button "Save" at bounding box center [728, 846] width 41 height 24
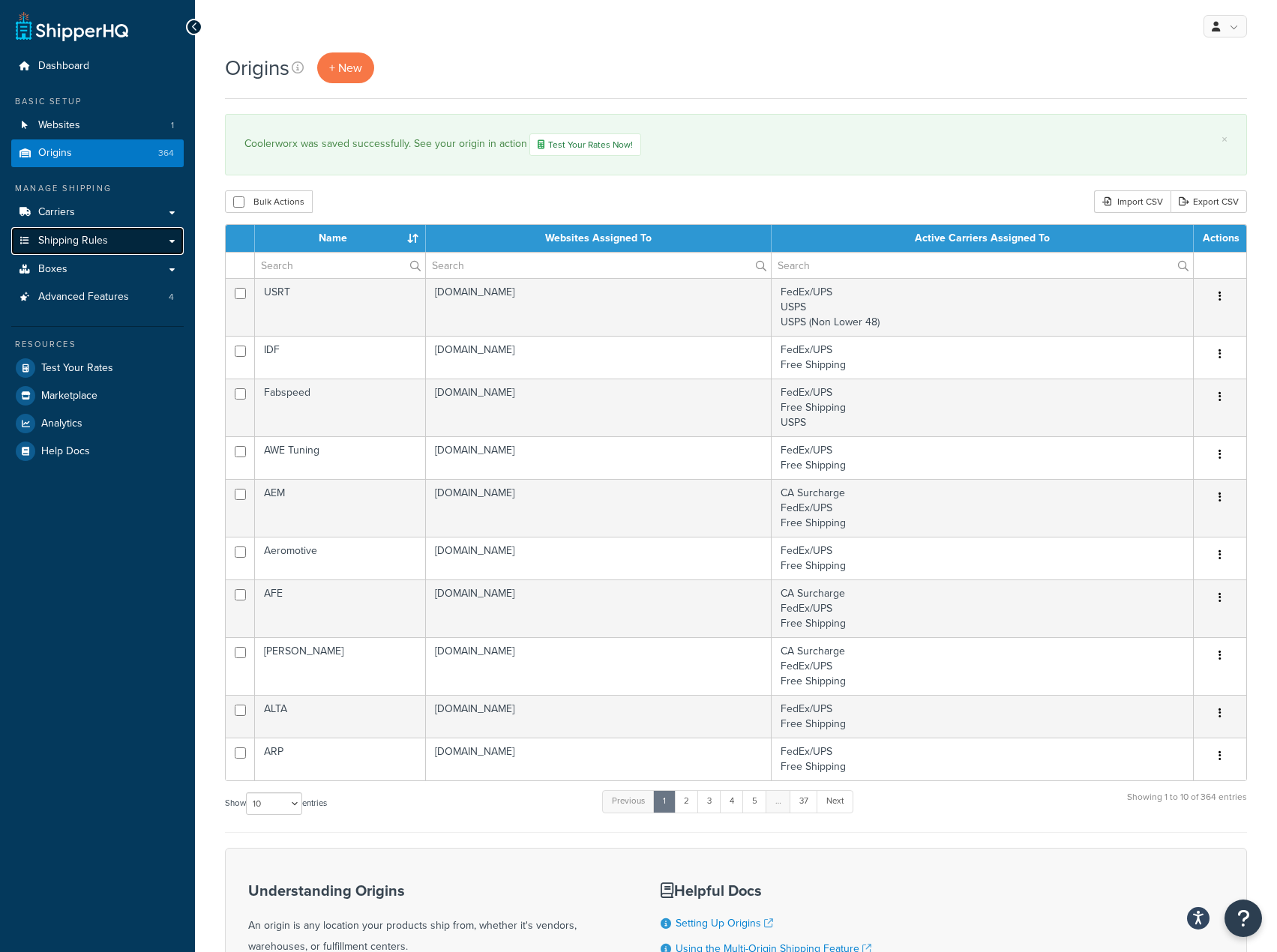
click at [141, 233] on link "Shipping Rules" at bounding box center [97, 241] width 173 height 28
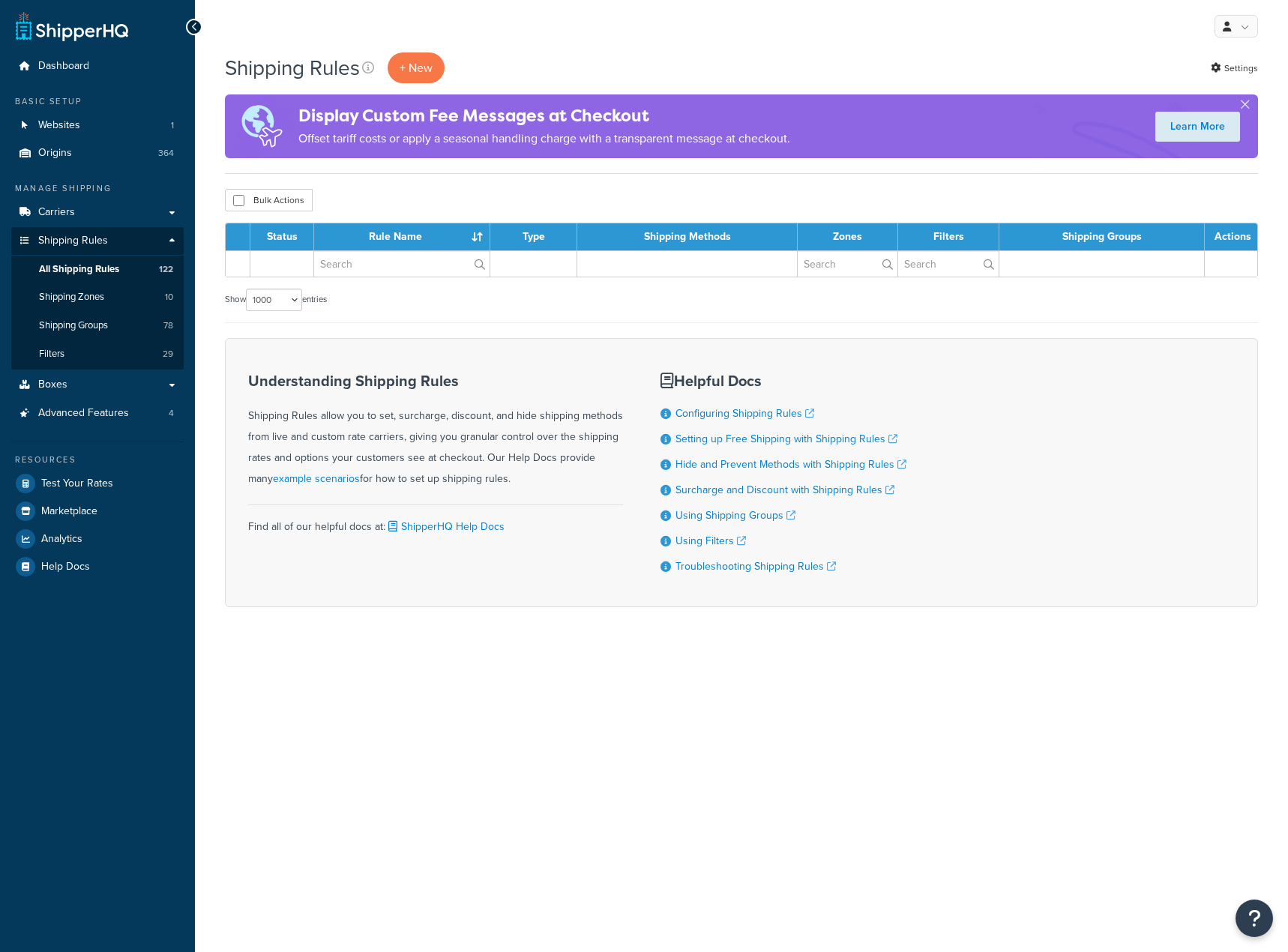
select select "1000"
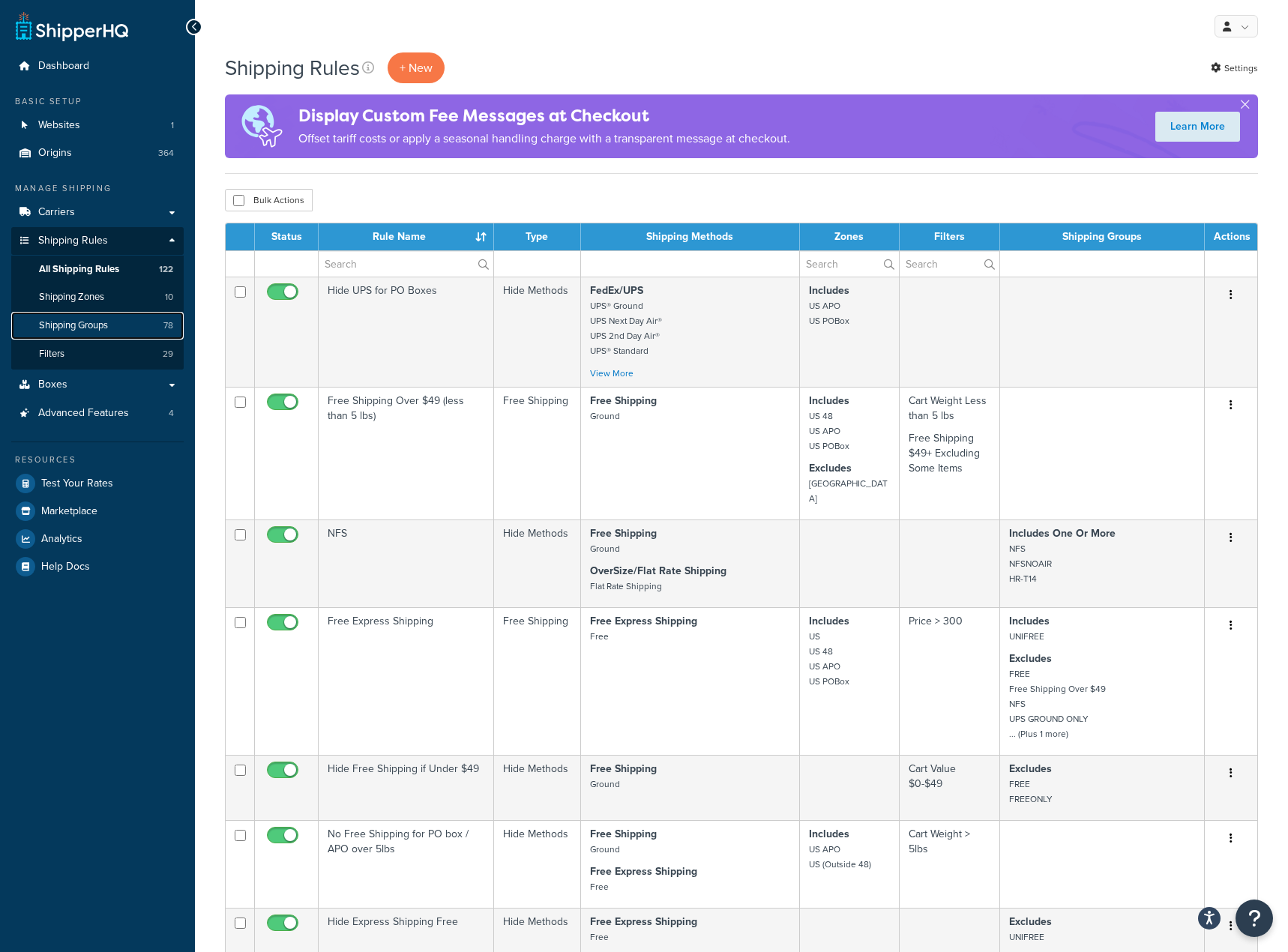
click at [129, 319] on link "Shipping Groups 78" at bounding box center [97, 325] width 173 height 28
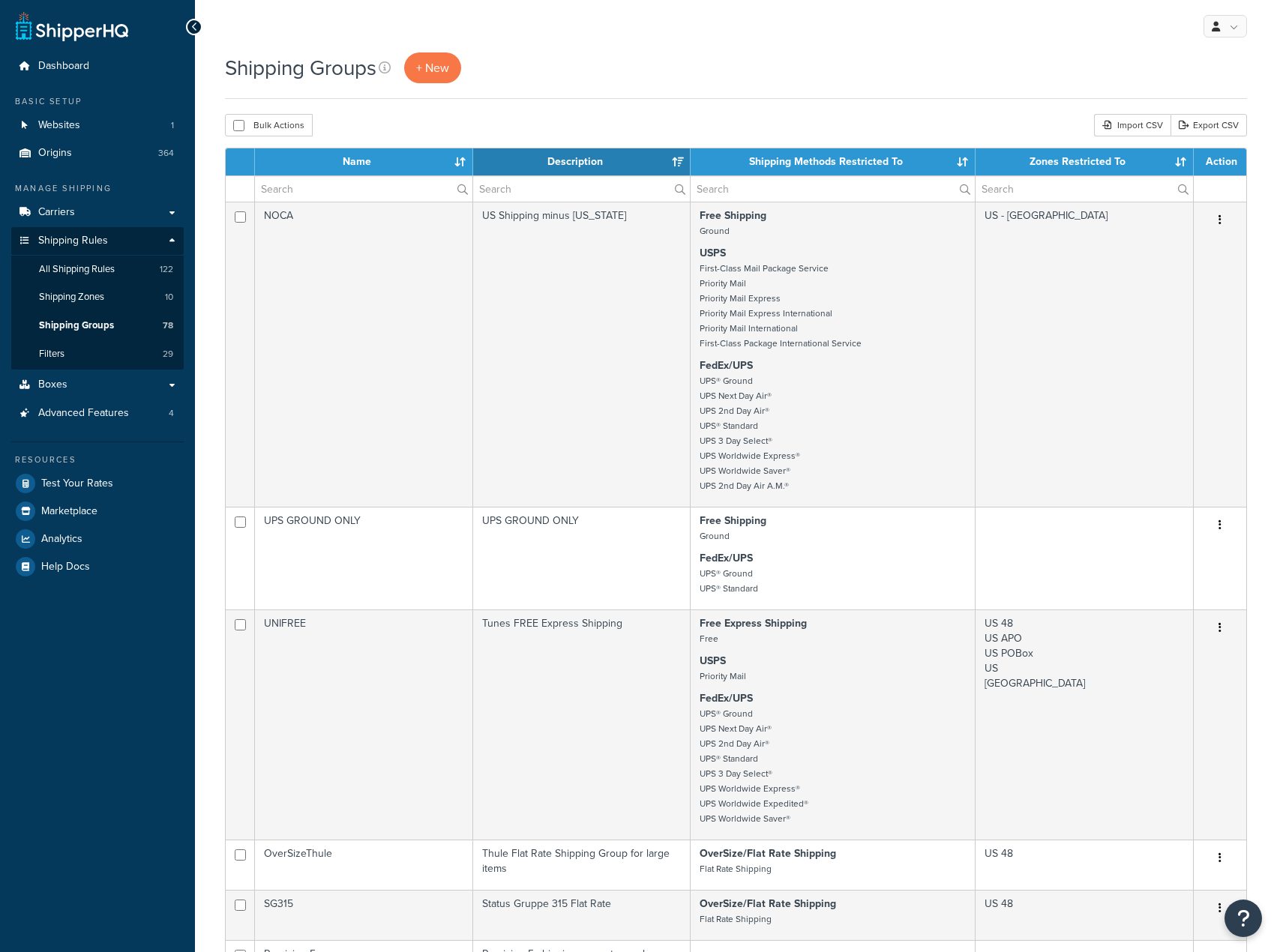
select select "15"
click at [331, 188] on input "text" at bounding box center [363, 189] width 217 height 26
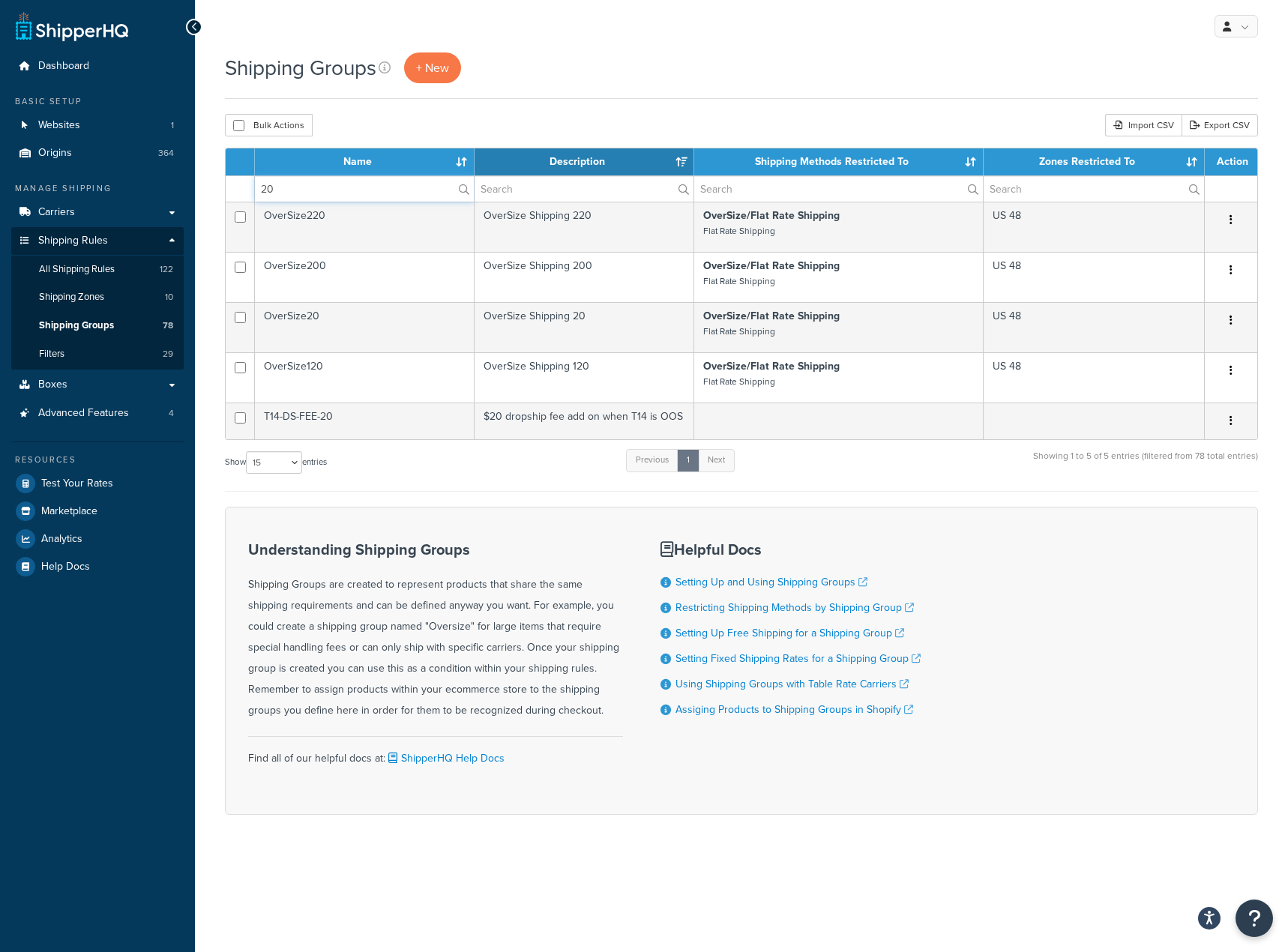
click at [353, 199] on input "20" at bounding box center [364, 189] width 219 height 26
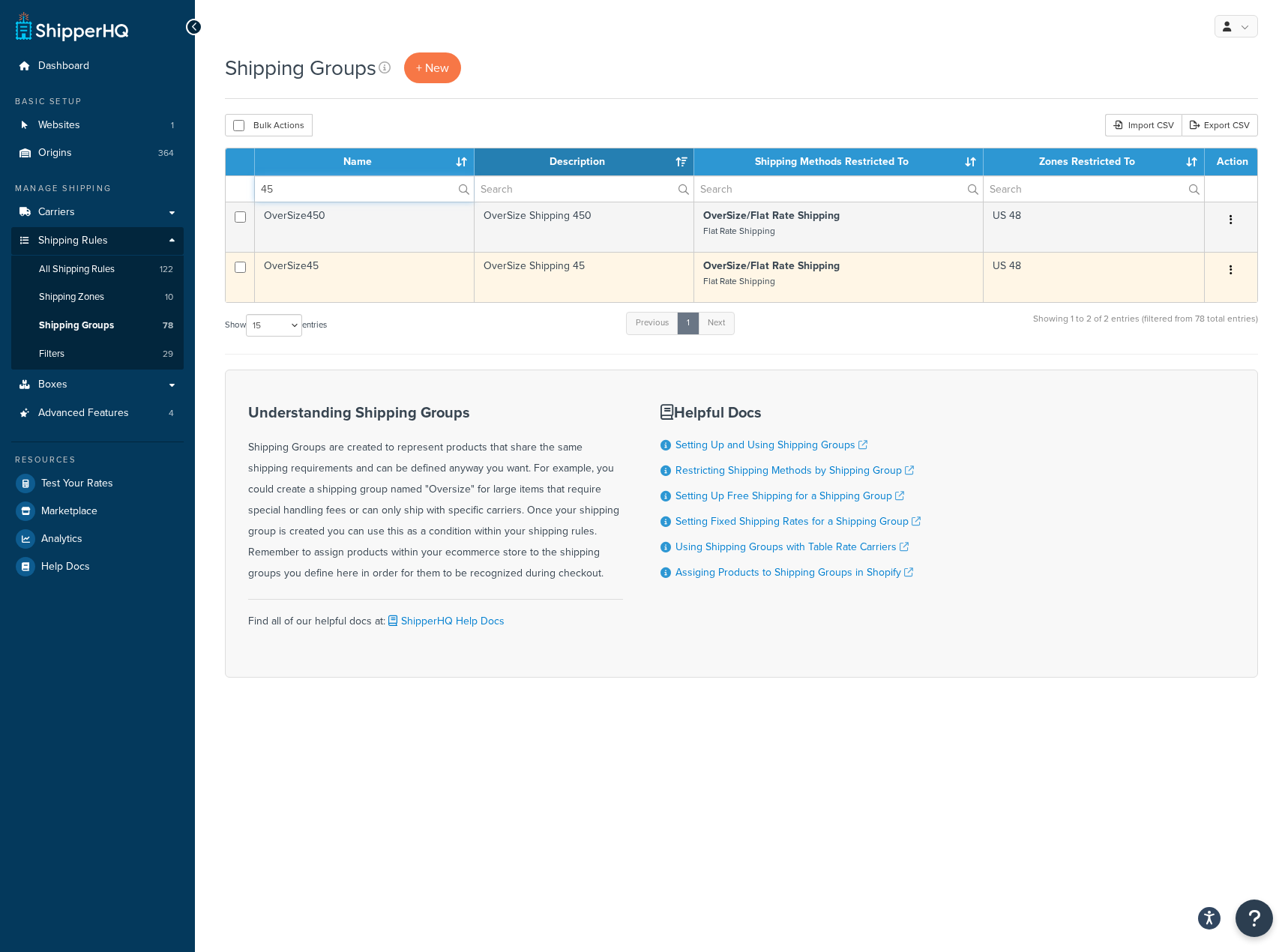
type input "45"
click at [357, 278] on td "OverSize45" at bounding box center [365, 276] width 220 height 50
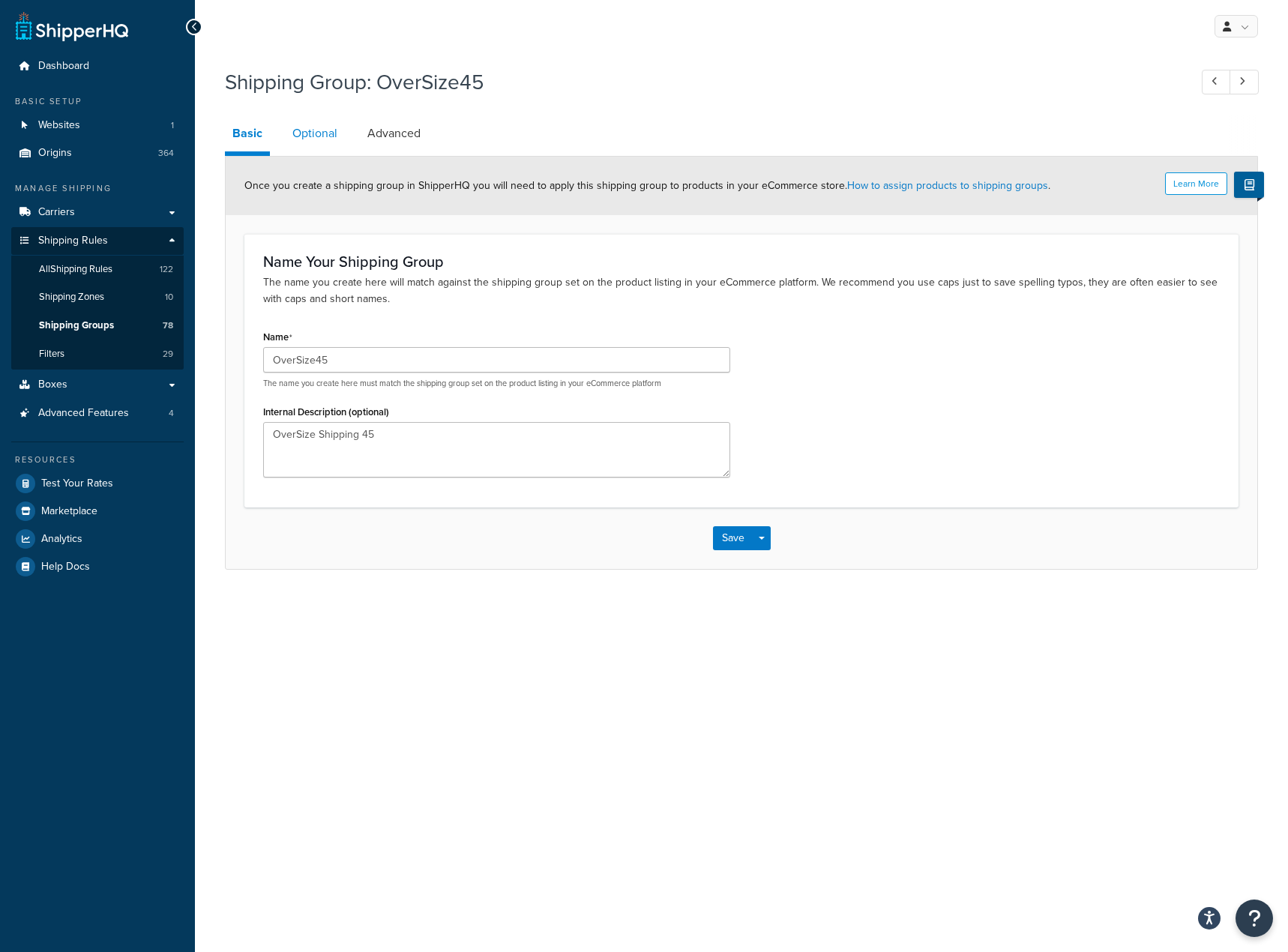
click at [334, 121] on link "Optional" at bounding box center [314, 133] width 60 height 36
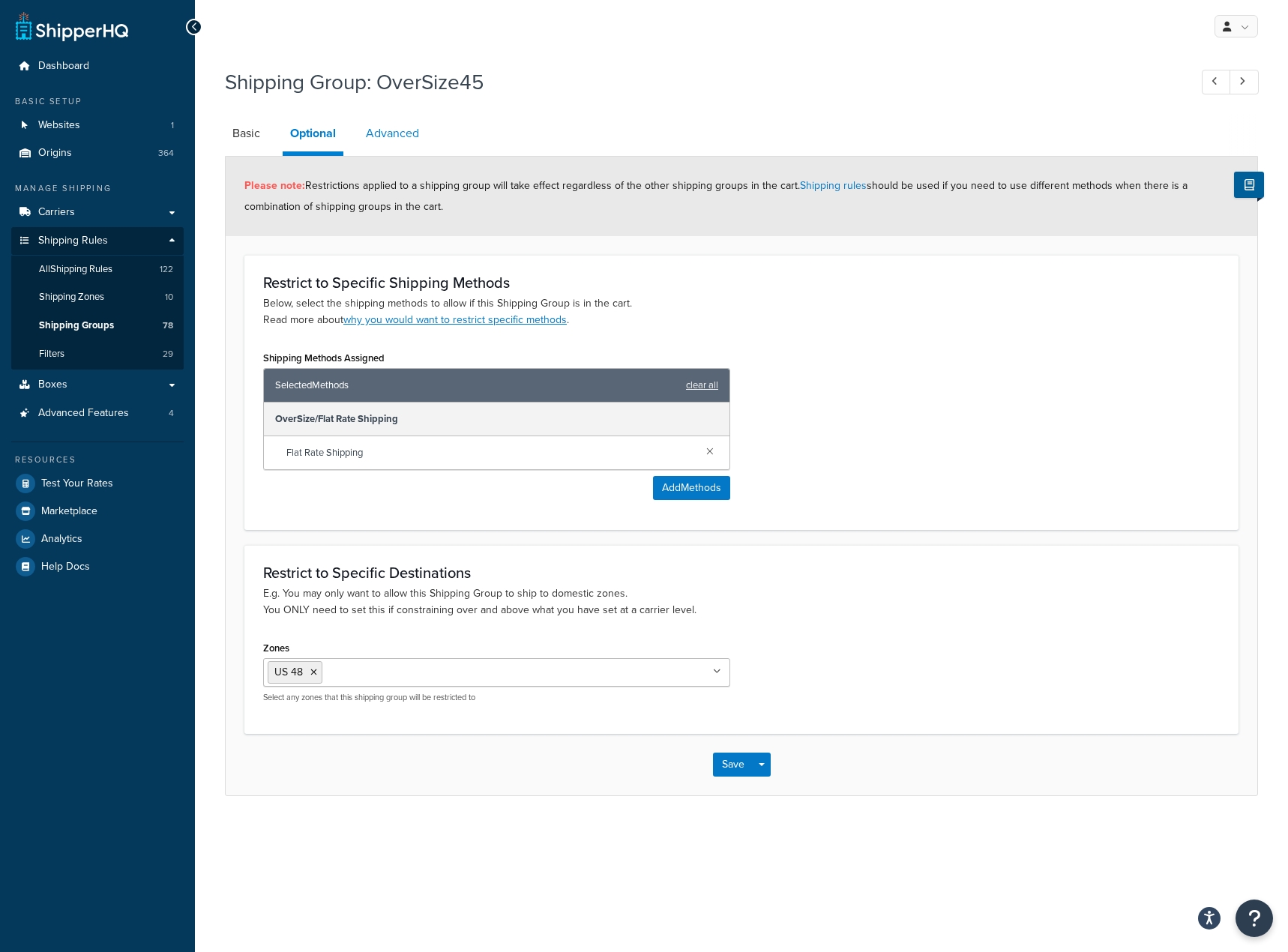
click at [402, 133] on link "Advanced" at bounding box center [393, 133] width 68 height 36
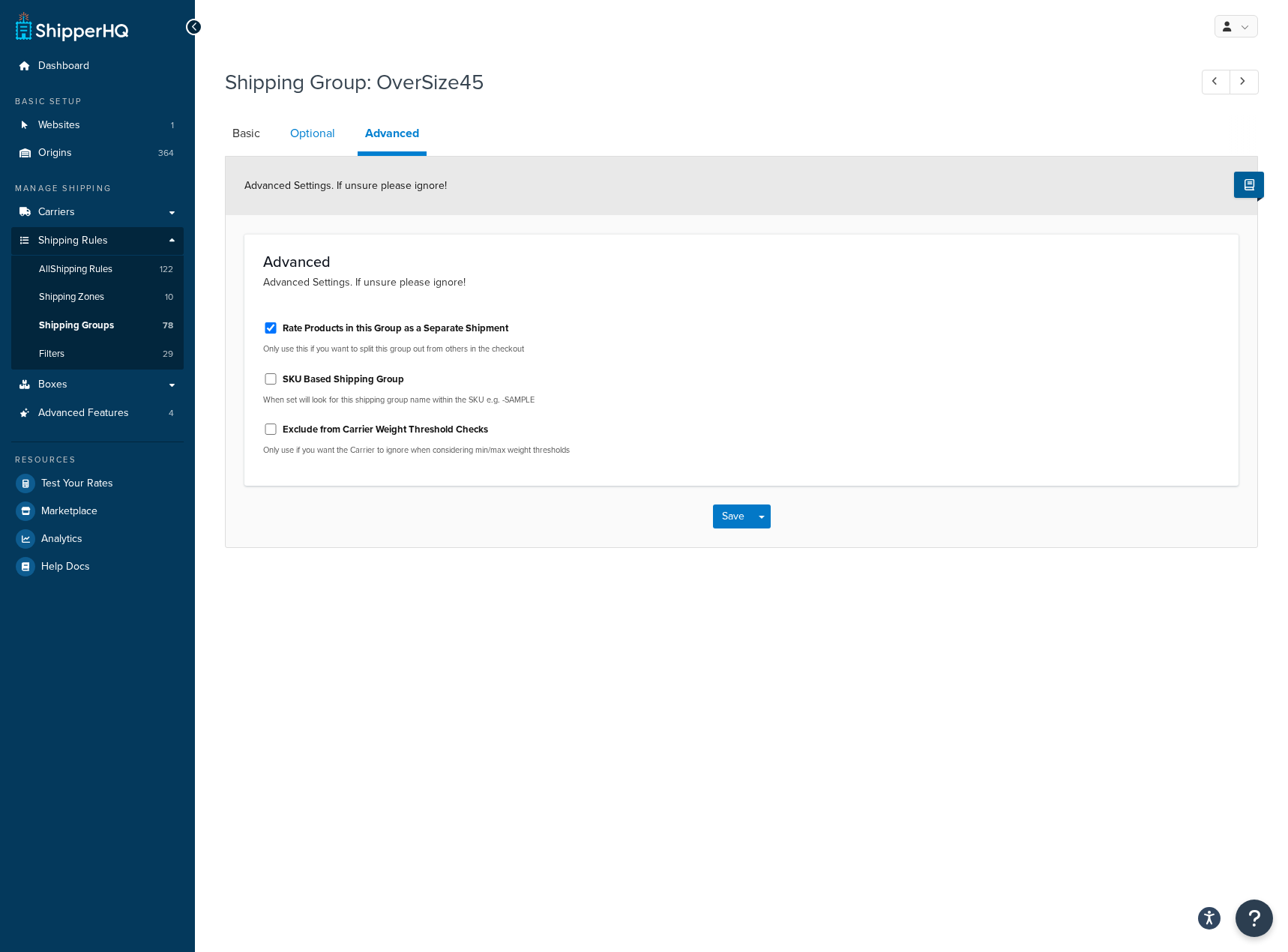
click at [319, 152] on link "Optional" at bounding box center [313, 133] width 60 height 36
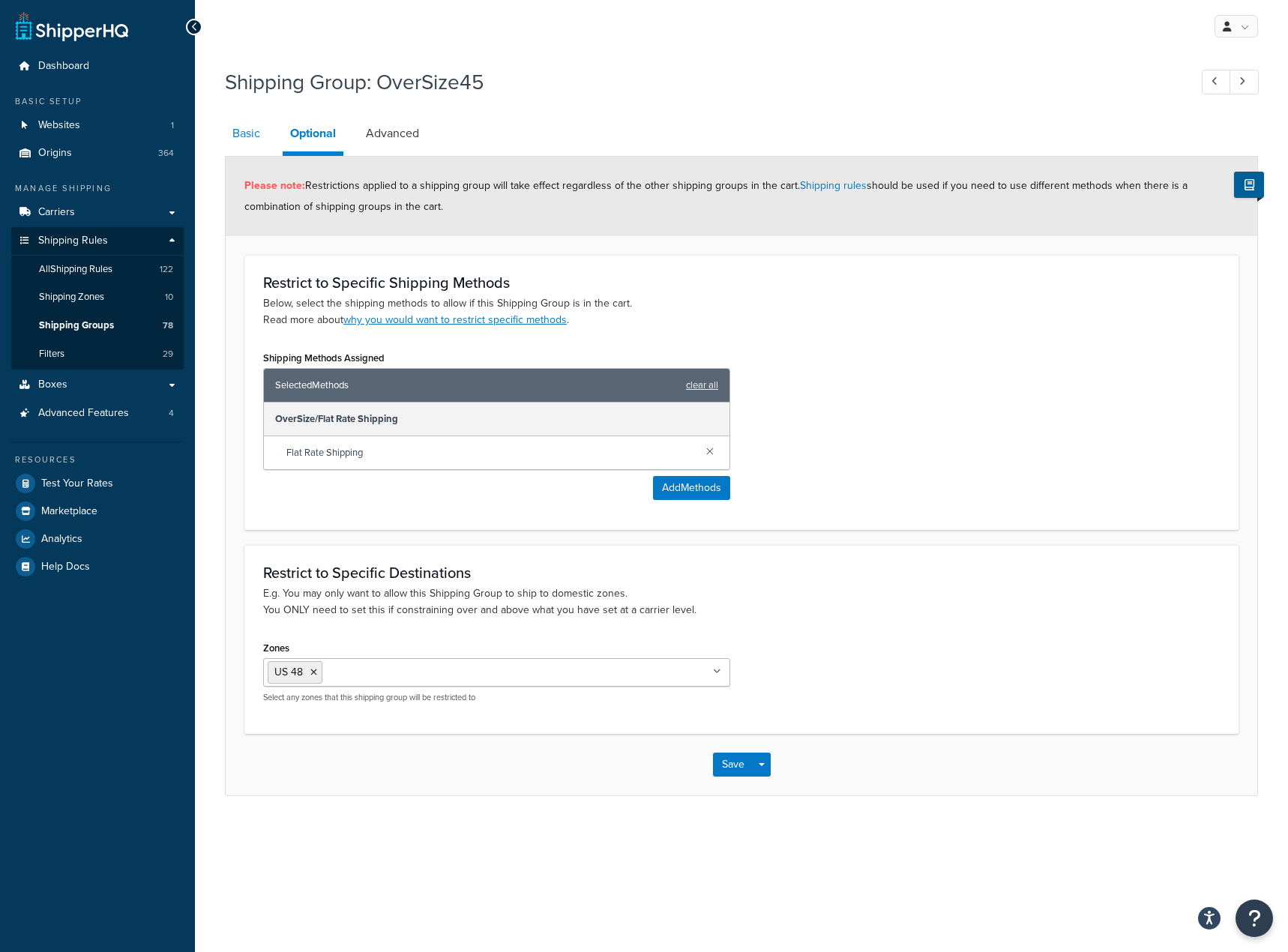
click at [238, 147] on link "Basic" at bounding box center [246, 133] width 43 height 36
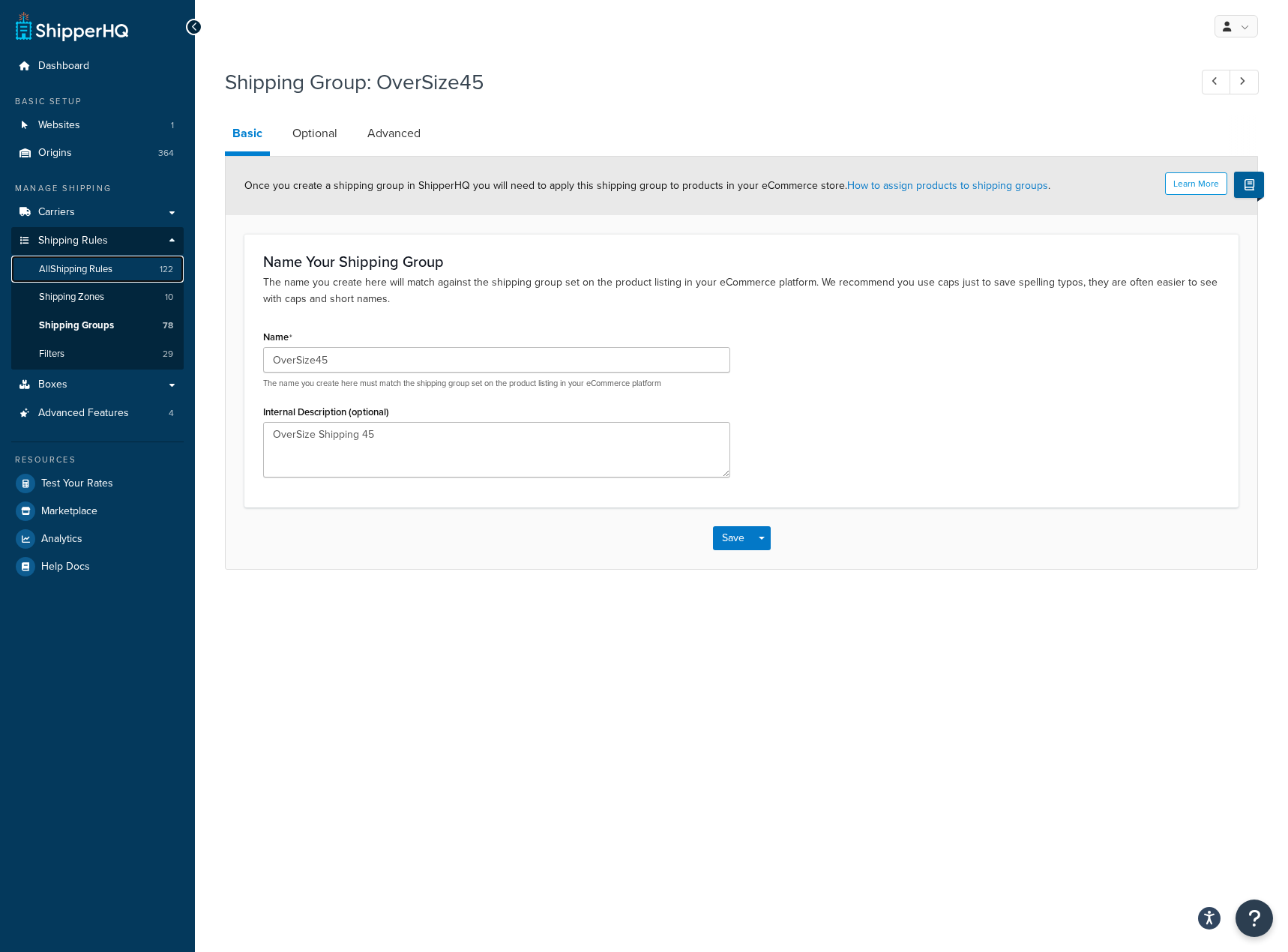
click at [113, 272] on span "All Shipping Rules" at bounding box center [75, 270] width 73 height 13
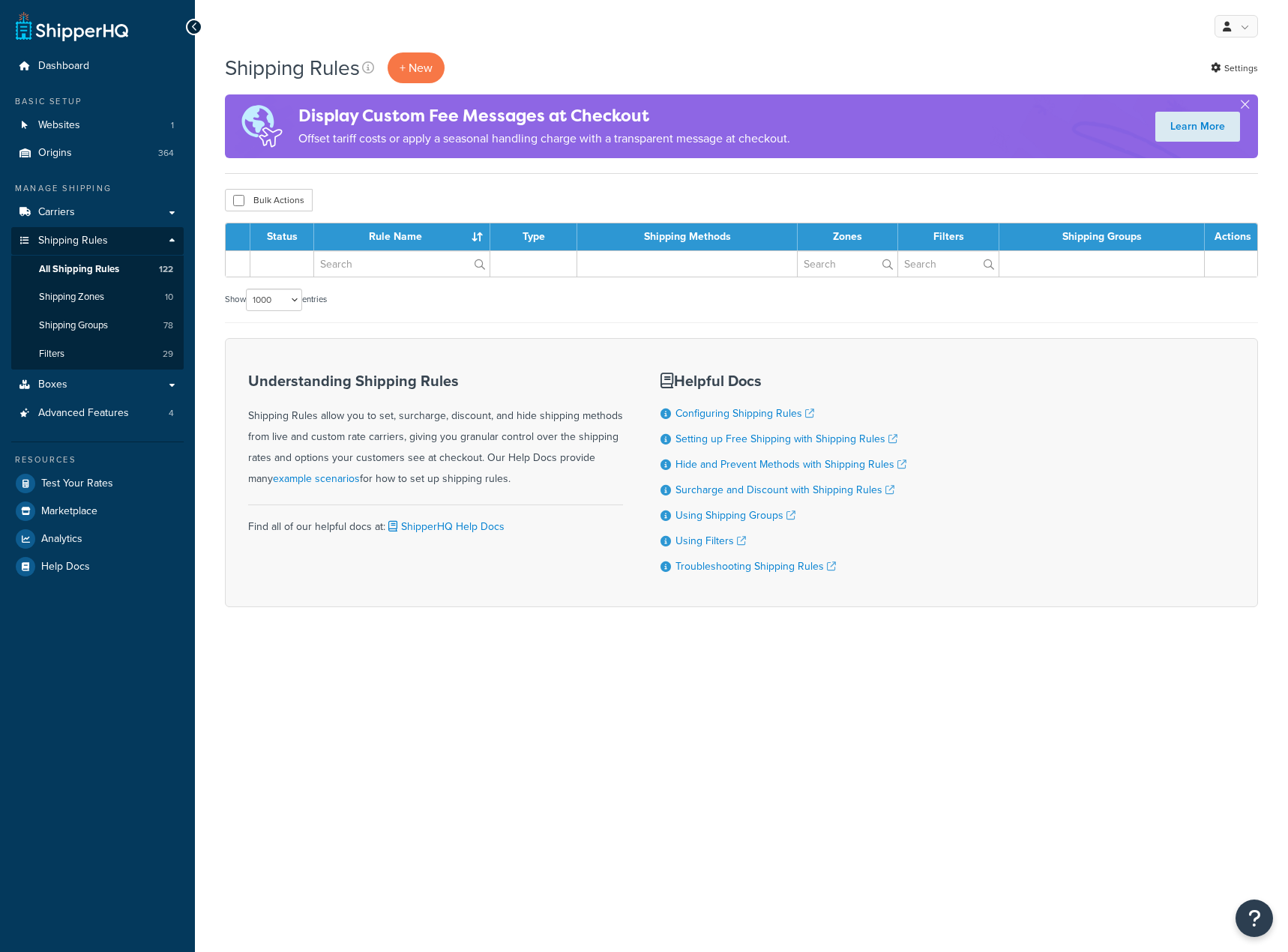
select select "1000"
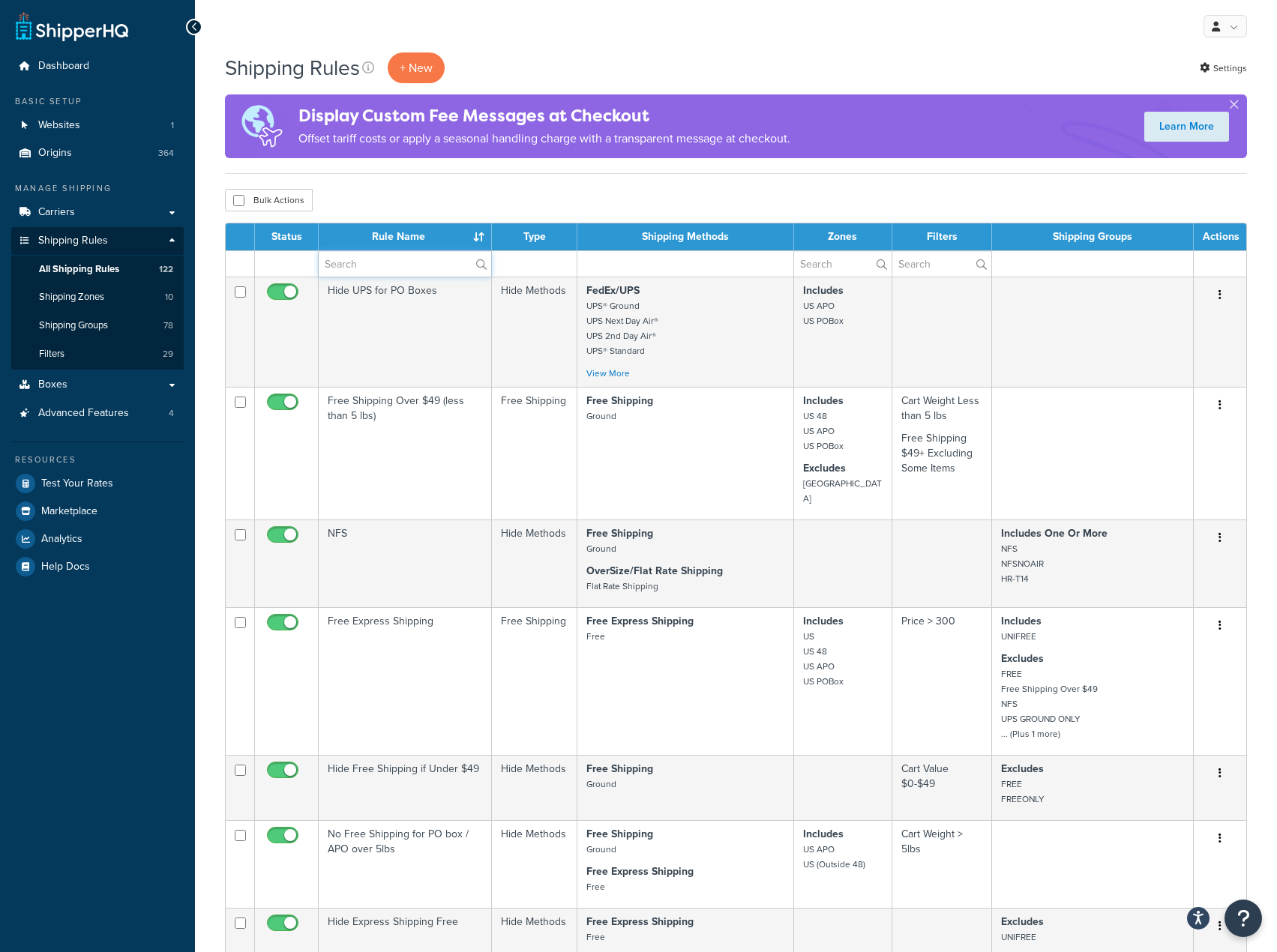
click at [352, 262] on input "text" at bounding box center [405, 264] width 173 height 26
type input "45"
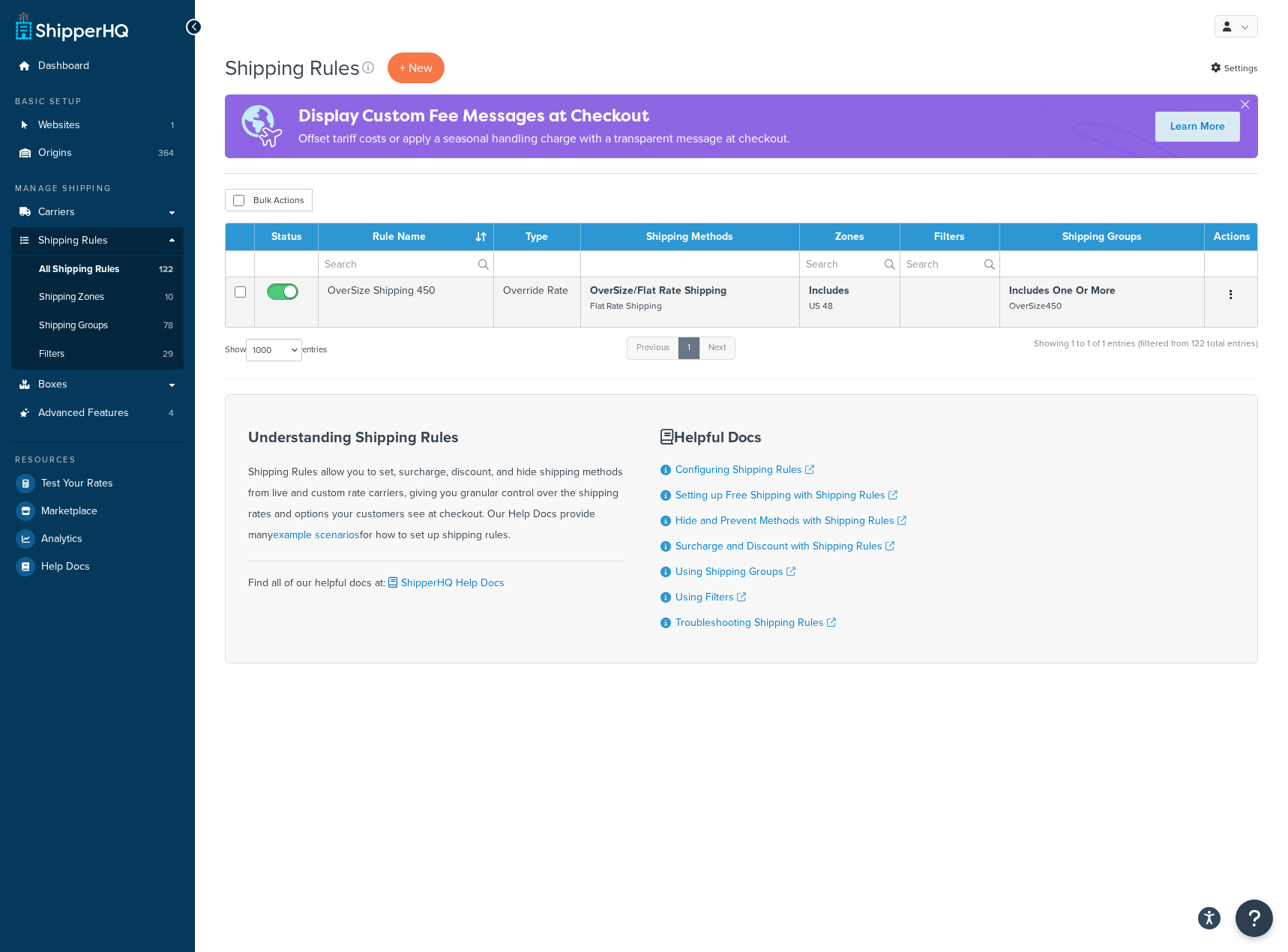
click at [502, 197] on div "Bulk Actions Duplicate [GEOGRAPHIC_DATA]" at bounding box center [741, 200] width 1033 height 22
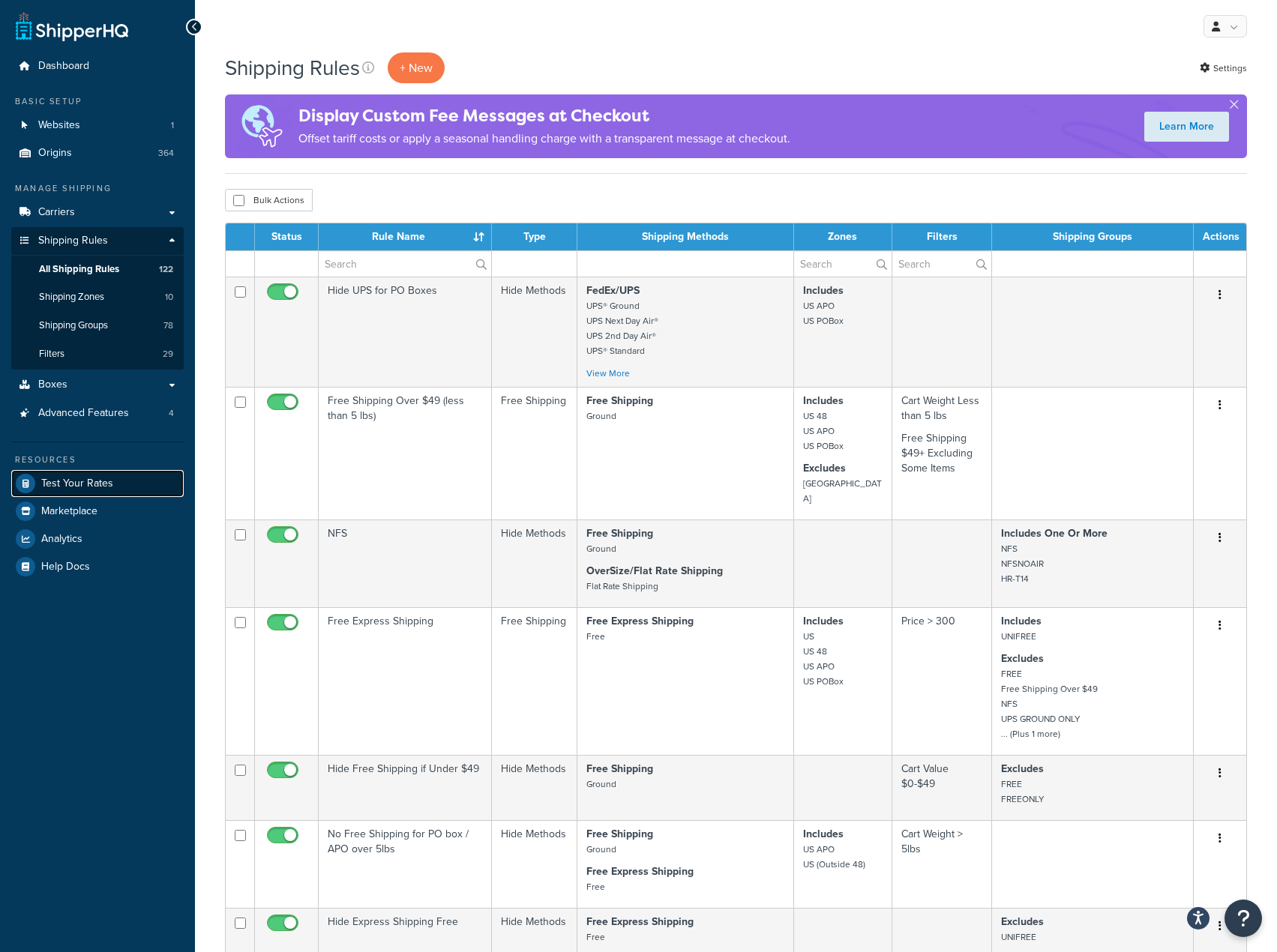
click at [104, 489] on span "Test Your Rates" at bounding box center [78, 484] width 72 height 13
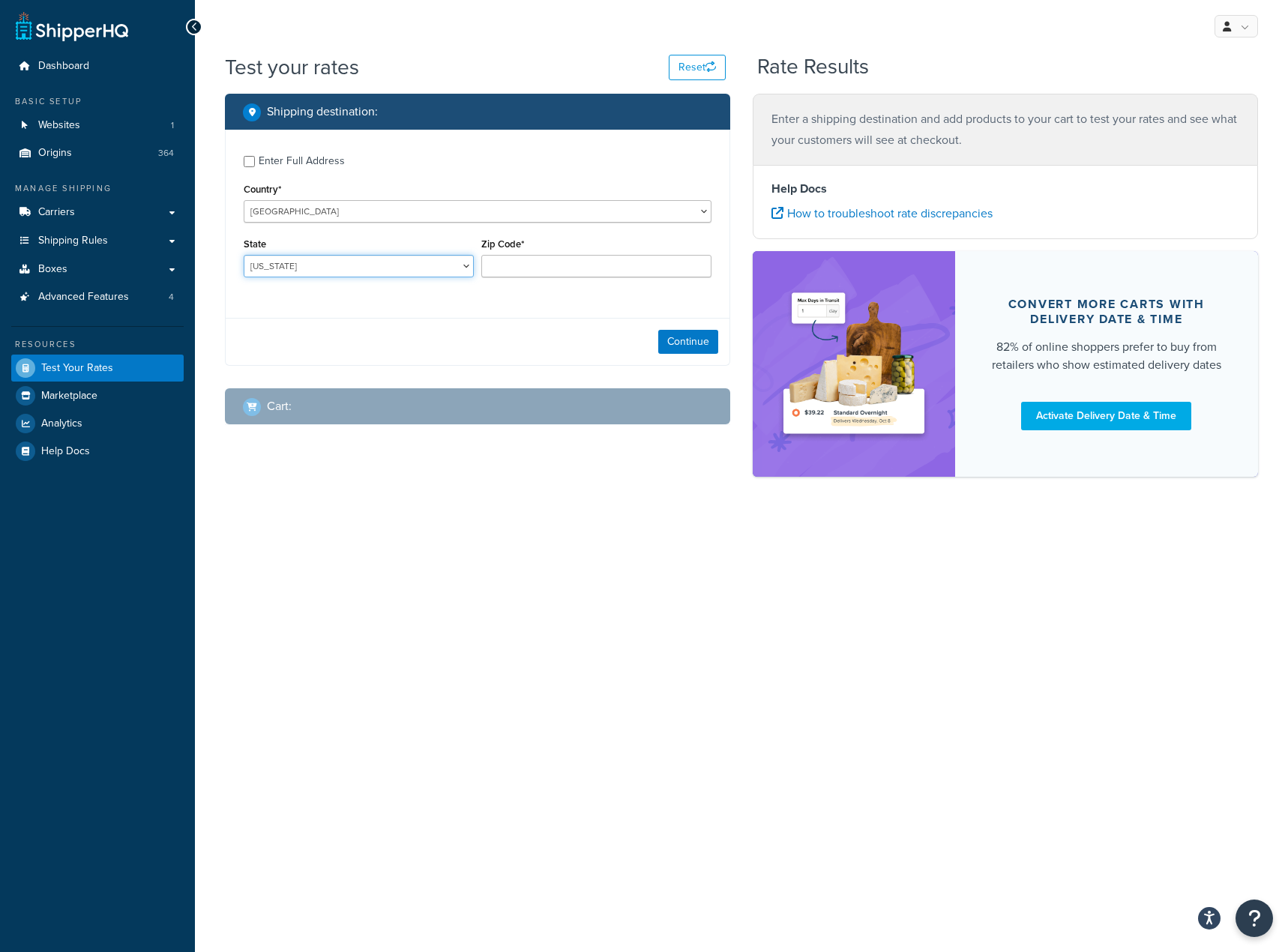
click at [307, 262] on select "[US_STATE] [US_STATE] [US_STATE] [US_STATE] [US_STATE] Armed Forces Americas Ar…" at bounding box center [359, 266] width 230 height 22
select select "FL"
click at [244, 256] on select "[US_STATE] [US_STATE] [US_STATE] [US_STATE] [US_STATE] Armed Forces Americas Ar…" at bounding box center [359, 266] width 230 height 22
type input "33610"
click at [688, 330] on div "Continue" at bounding box center [477, 341] width 504 height 47
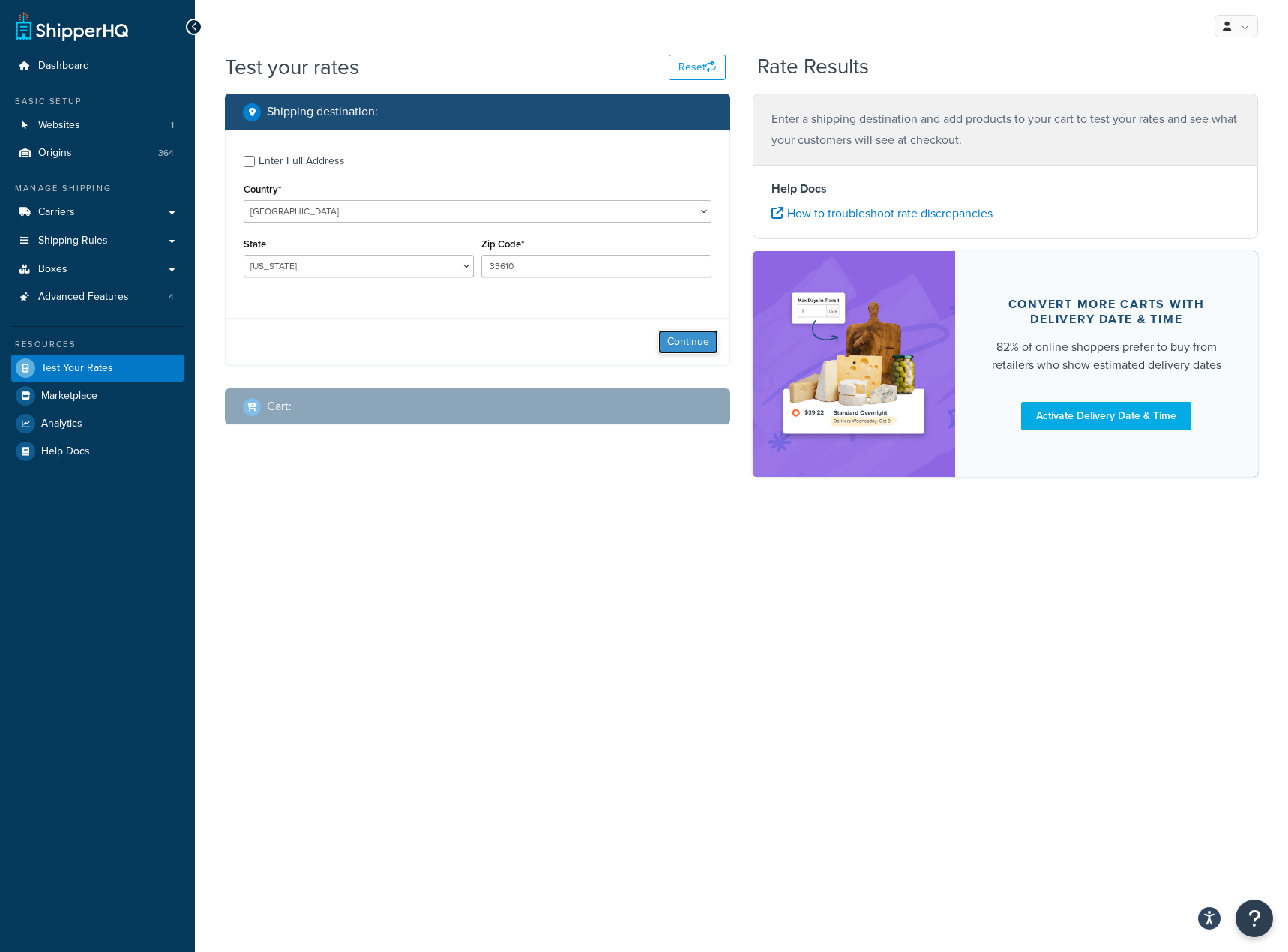
click at [686, 337] on button "Continue" at bounding box center [688, 342] width 60 height 24
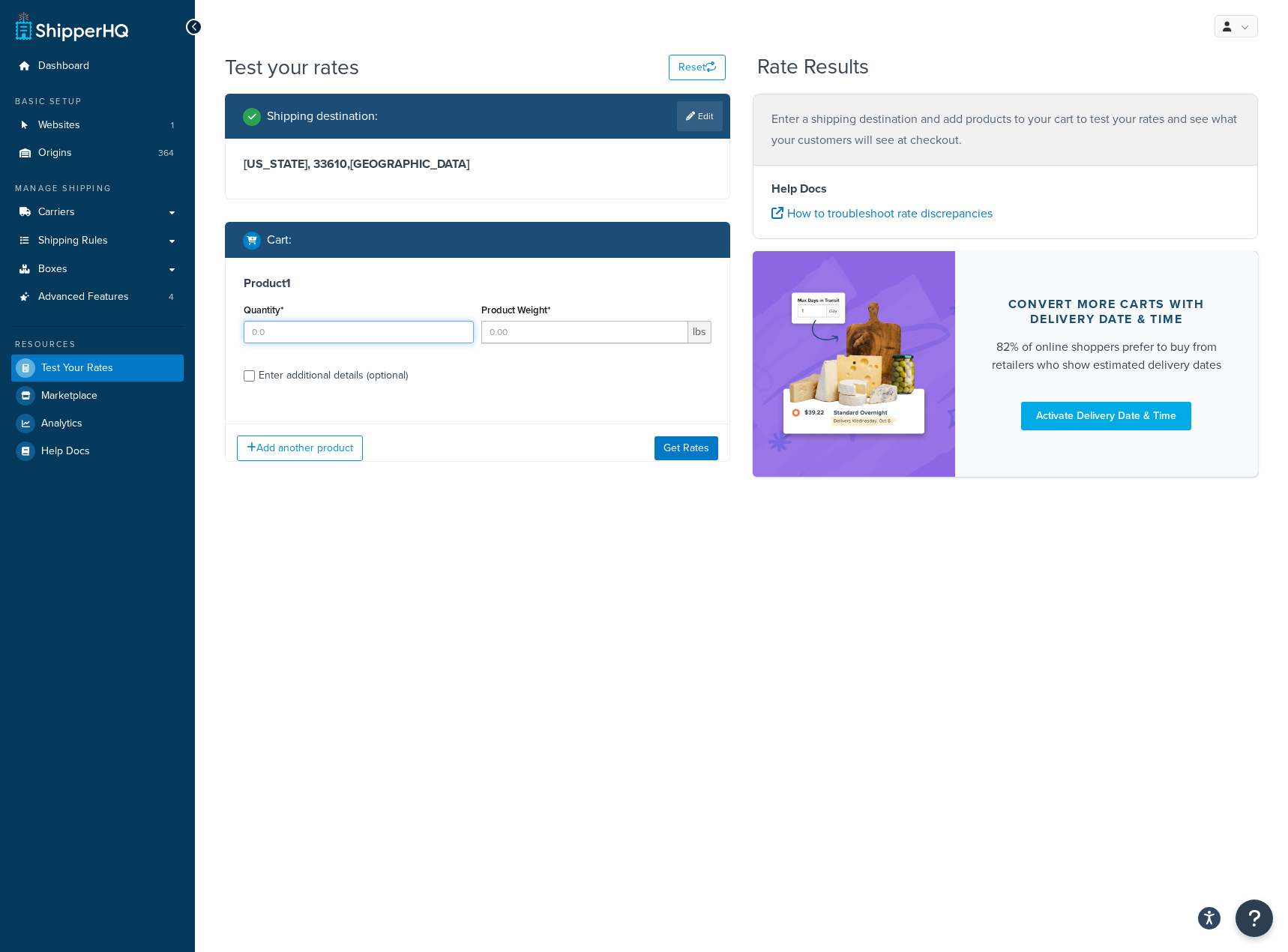
click at [303, 321] on input "Quantity*" at bounding box center [359, 332] width 230 height 22
type input "1"
click at [546, 326] on input "Product Weight*" at bounding box center [585, 332] width 207 height 22
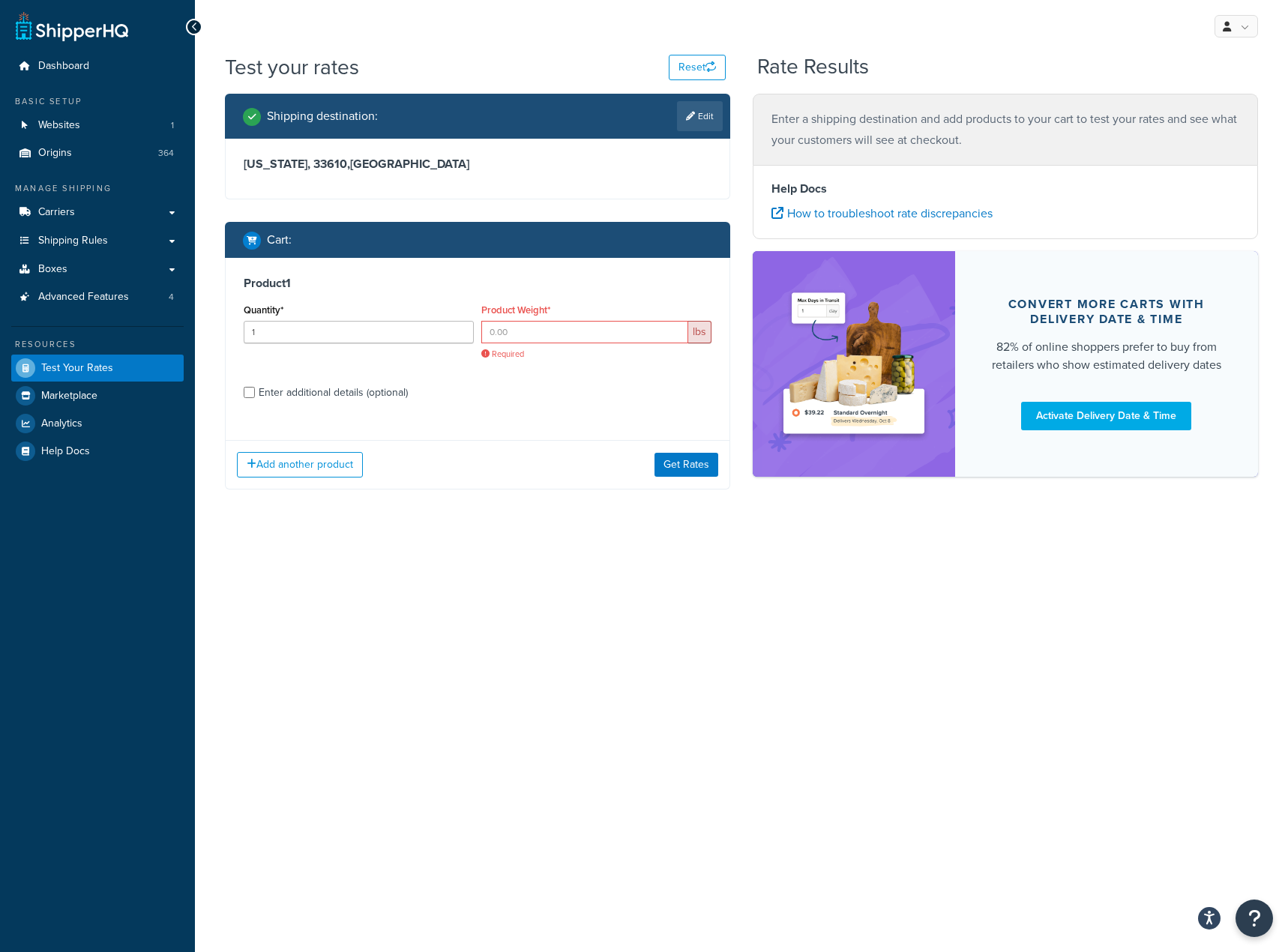
click at [535, 320] on div "Product Weight* lbs Required" at bounding box center [596, 329] width 230 height 60
click at [535, 333] on input "Product Weight*" at bounding box center [585, 332] width 207 height 22
click at [597, 331] on input "Product Weight*" at bounding box center [585, 332] width 207 height 22
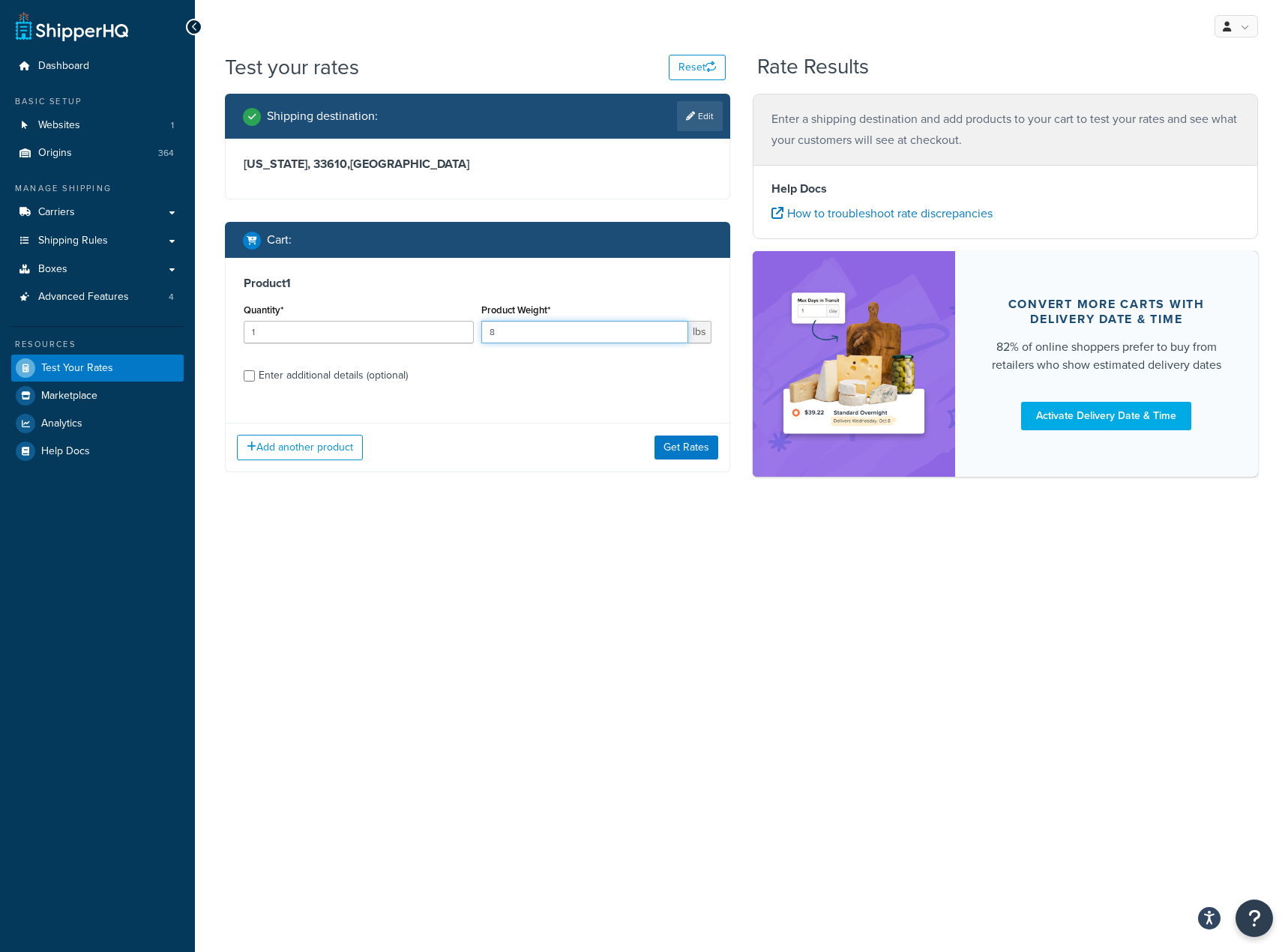
type input "8"
click at [276, 373] on div "Enter additional details (optional)" at bounding box center [333, 375] width 149 height 21
click at [255, 373] on input "Enter additional details (optional)" at bounding box center [250, 376] width 11 height 11
checkbox input "true"
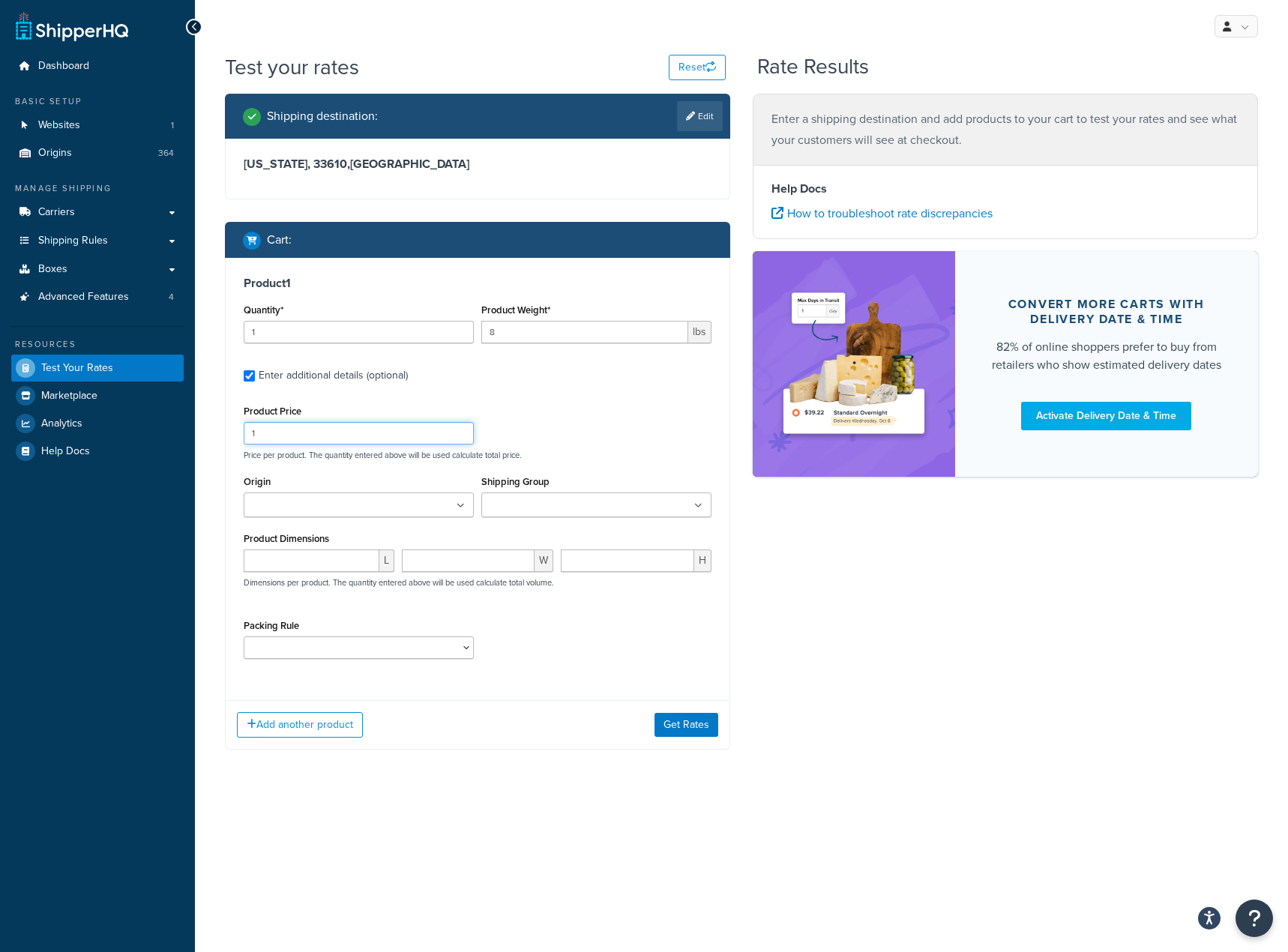
click at [375, 431] on input "1" at bounding box center [359, 433] width 230 height 22
click at [376, 431] on input "1" at bounding box center [359, 433] width 230 height 22
click at [379, 430] on input "1" at bounding box center [359, 433] width 230 height 22
type input "884.99"
click at [323, 505] on input "Origin" at bounding box center [314, 506] width 133 height 17
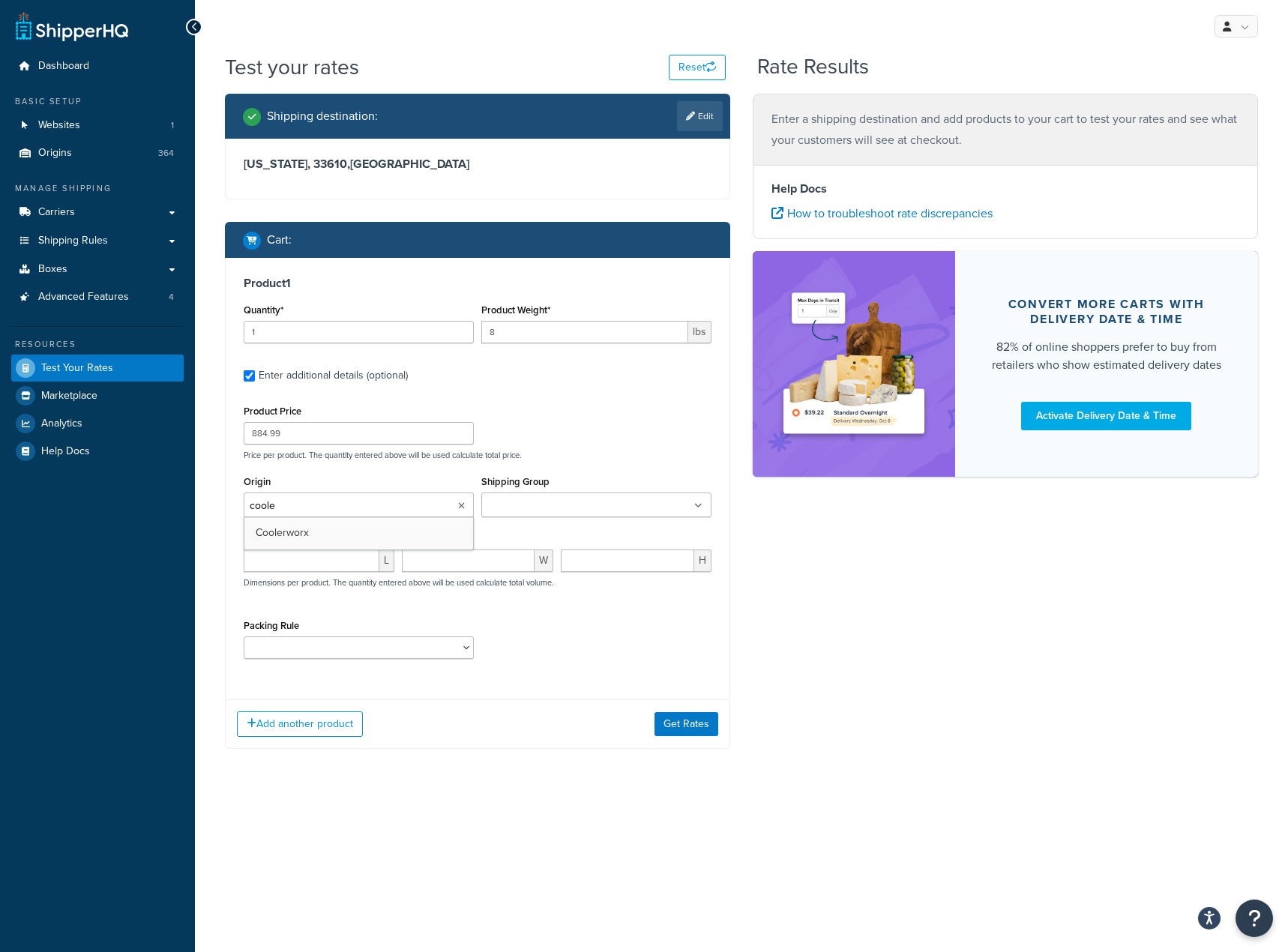
type input "cooler"
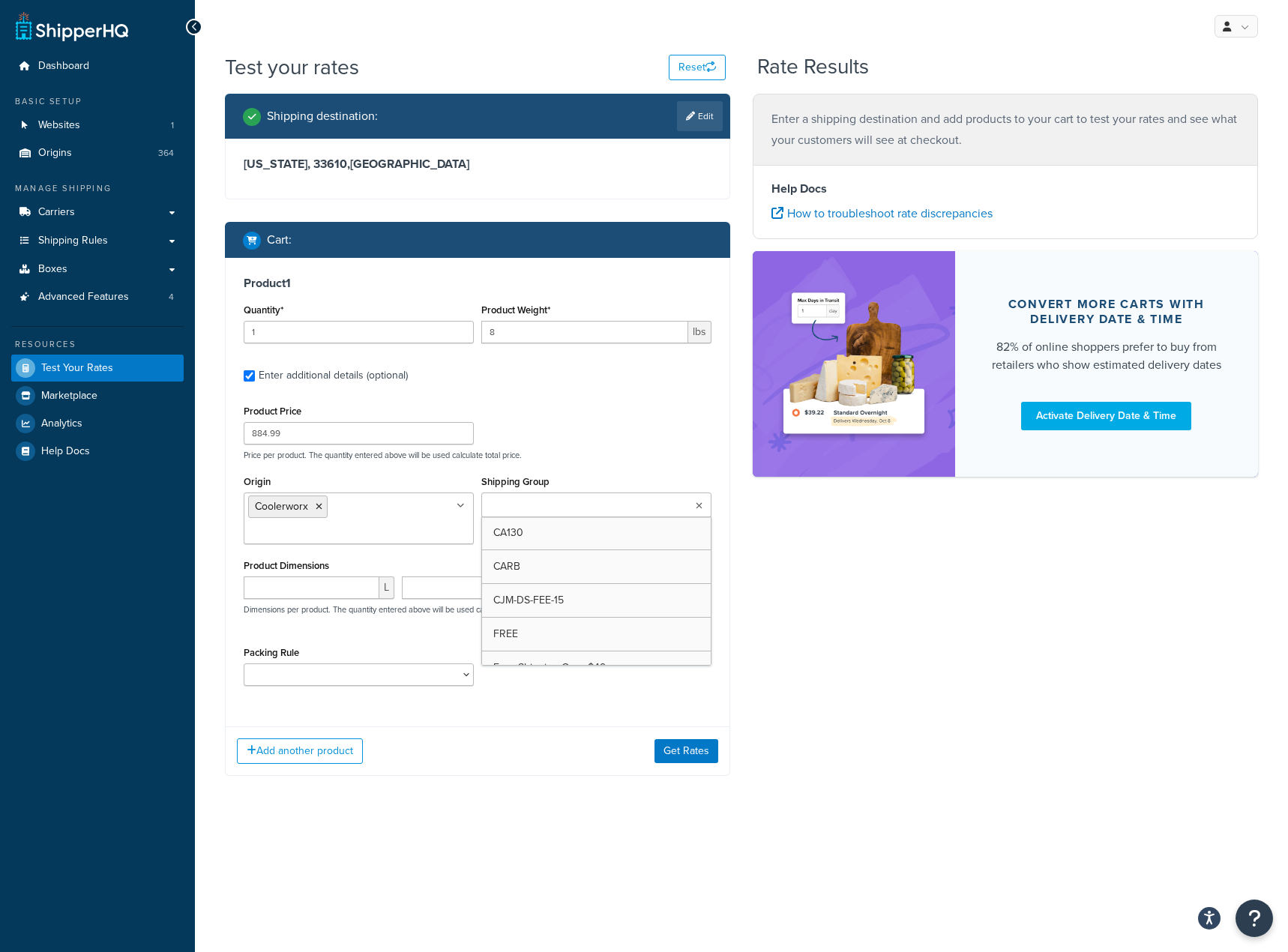
click at [575, 504] on input "Shipping Group" at bounding box center [552, 506] width 133 height 17
type input "45"
click at [607, 468] on div "Product Price 884.99 Price per product. The quantity entered above will be used…" at bounding box center [478, 549] width 468 height 296
click at [670, 760] on button "Get Rates" at bounding box center [686, 751] width 64 height 24
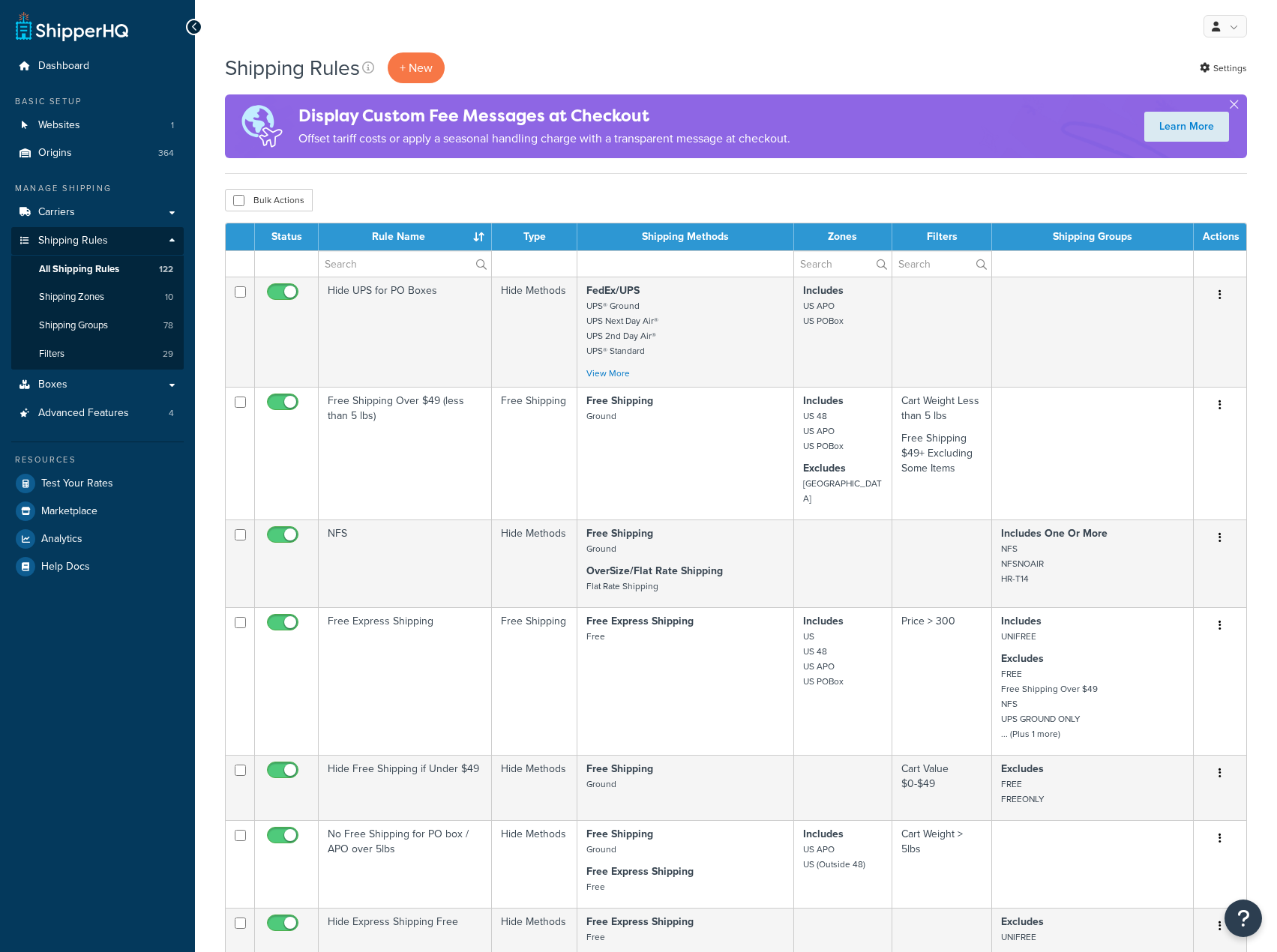
select select "1000"
click at [420, 256] on input "text" at bounding box center [405, 264] width 173 height 26
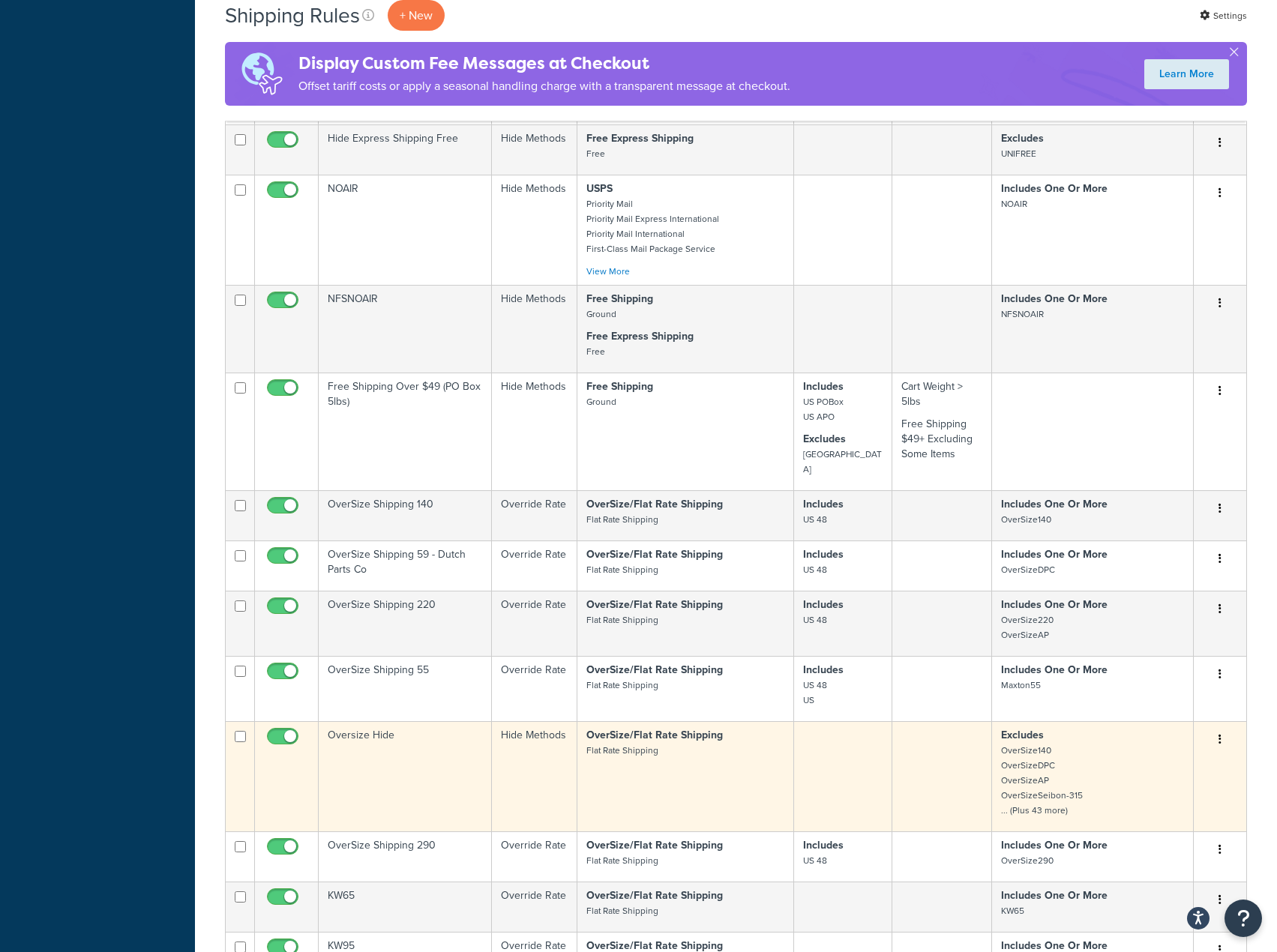
click at [395, 763] on td "Oversize Hide" at bounding box center [405, 775] width 173 height 110
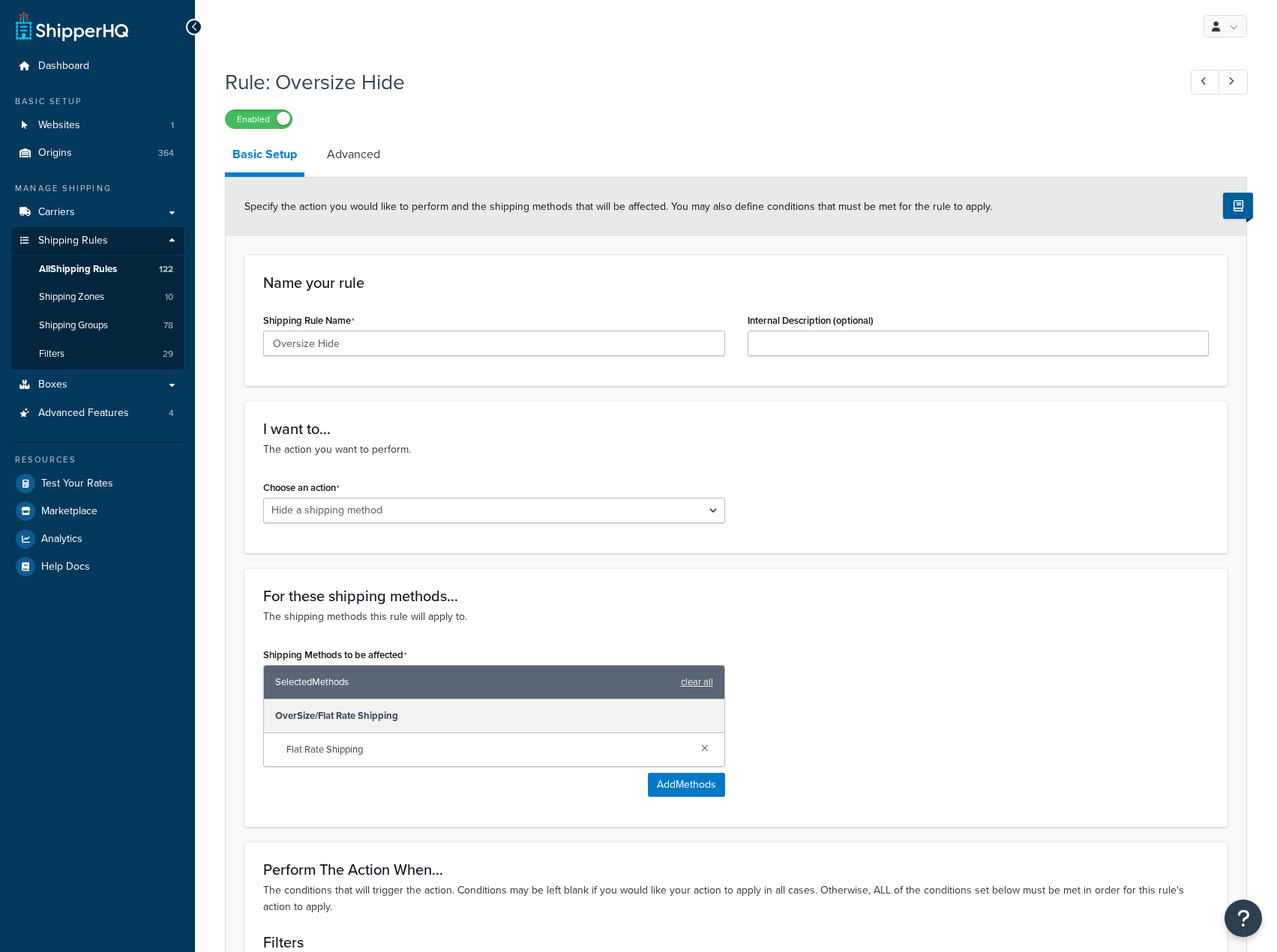
select select "HIDE"
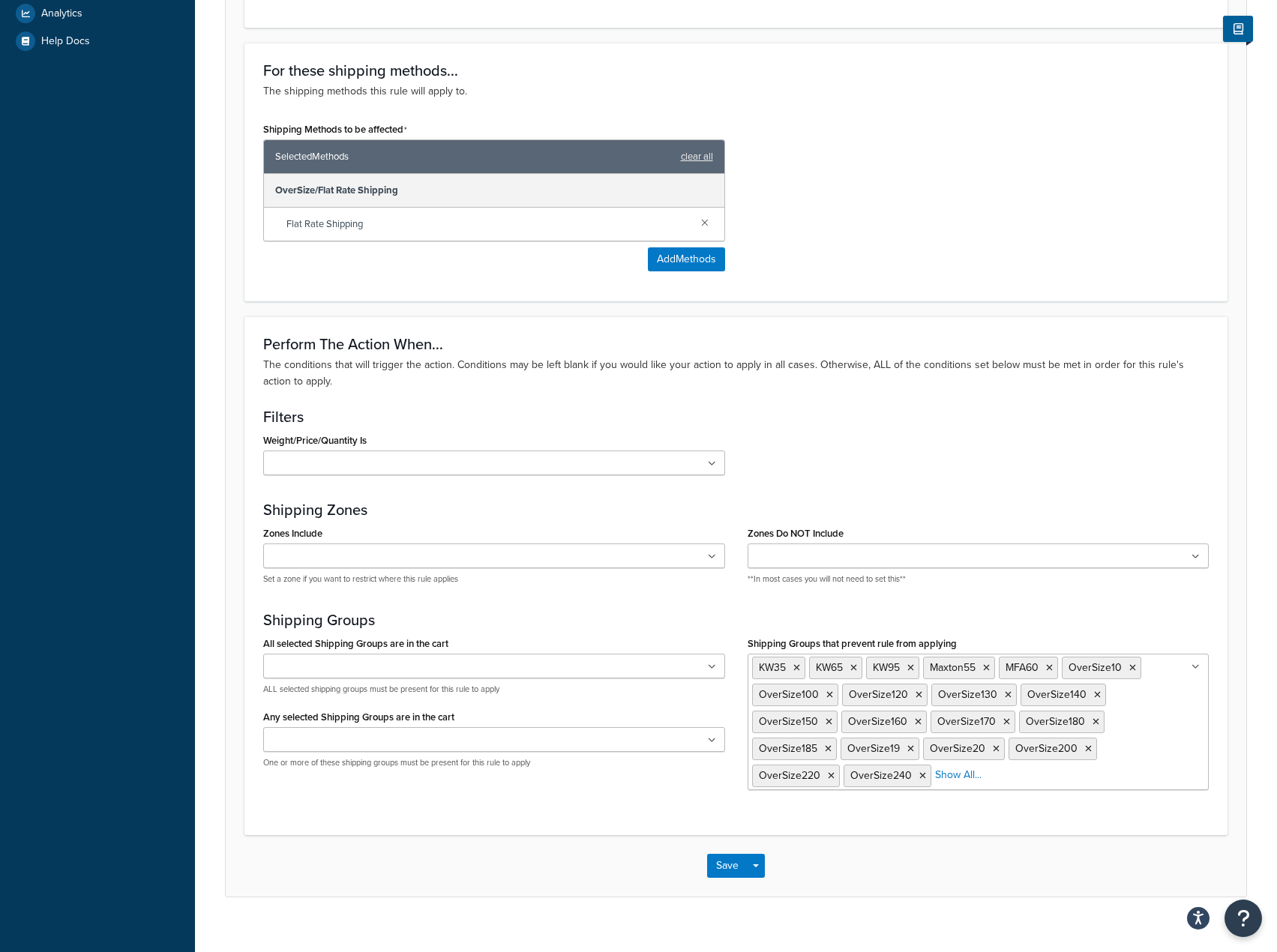
scroll to position [547, 0]
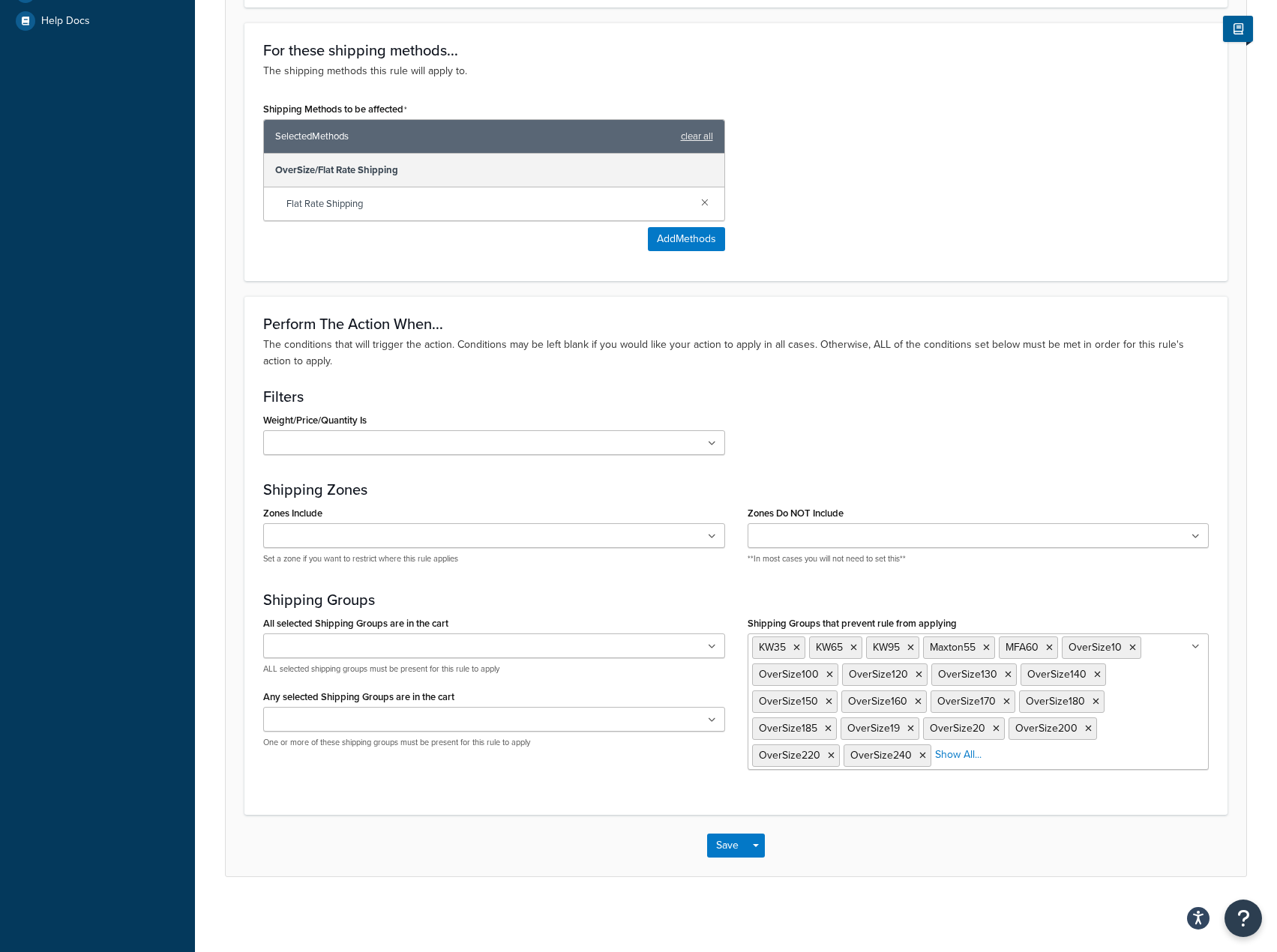
click at [1050, 757] on ul "KW35 KW65 KW95 Maxton55 MFA60 OverSize10 OverSize100 OverSize120 OverSize130 Ov…" at bounding box center [977, 702] width 461 height 137
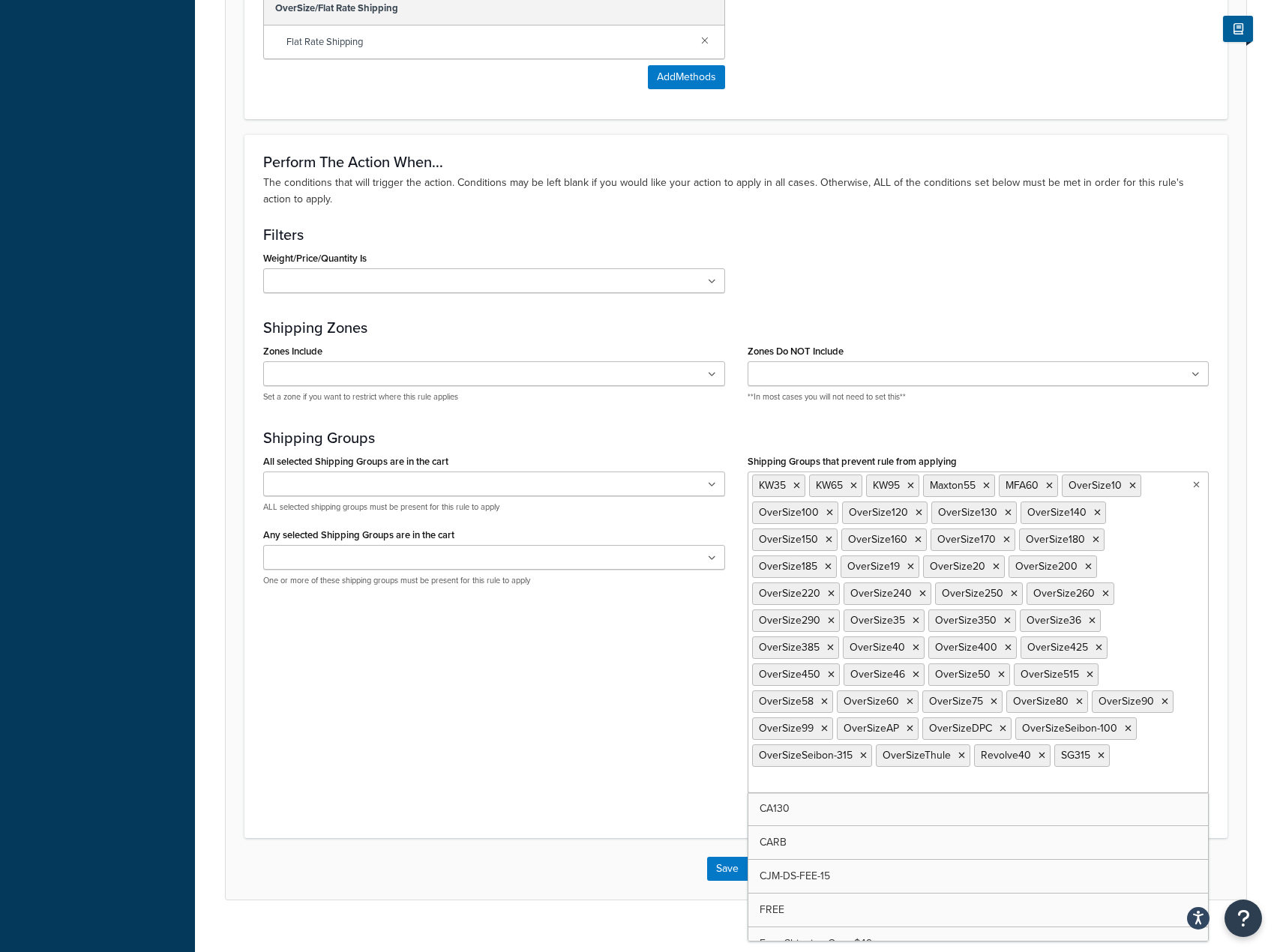
scroll to position [709, 0]
type input "45"
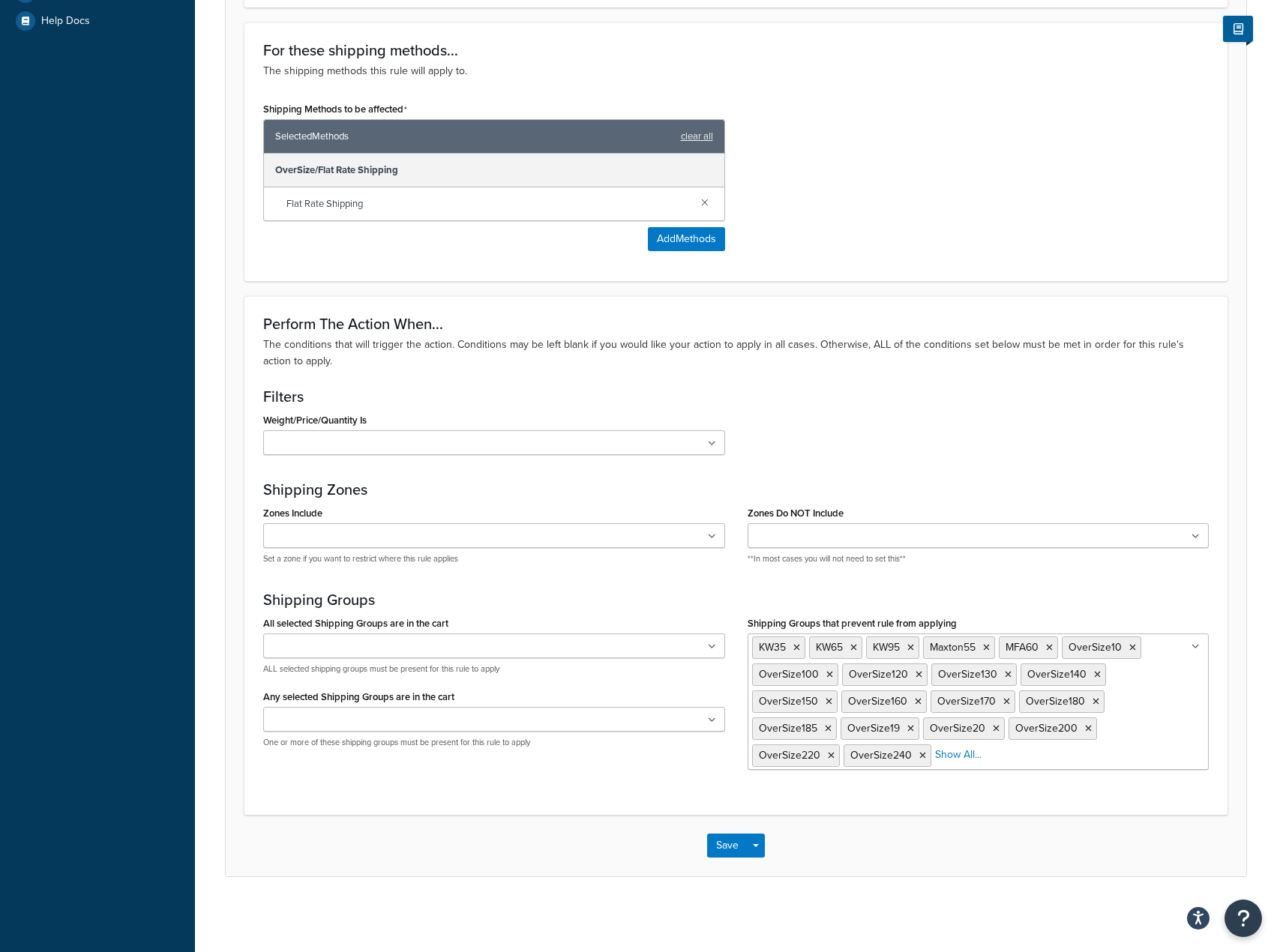
scroll to position [547, 0]
click at [625, 869] on div "Save Save Dropdown Save and Edit Save and Duplicate Save and Create New" at bounding box center [736, 845] width 1021 height 61
click at [731, 844] on button "Save" at bounding box center [728, 846] width 41 height 24
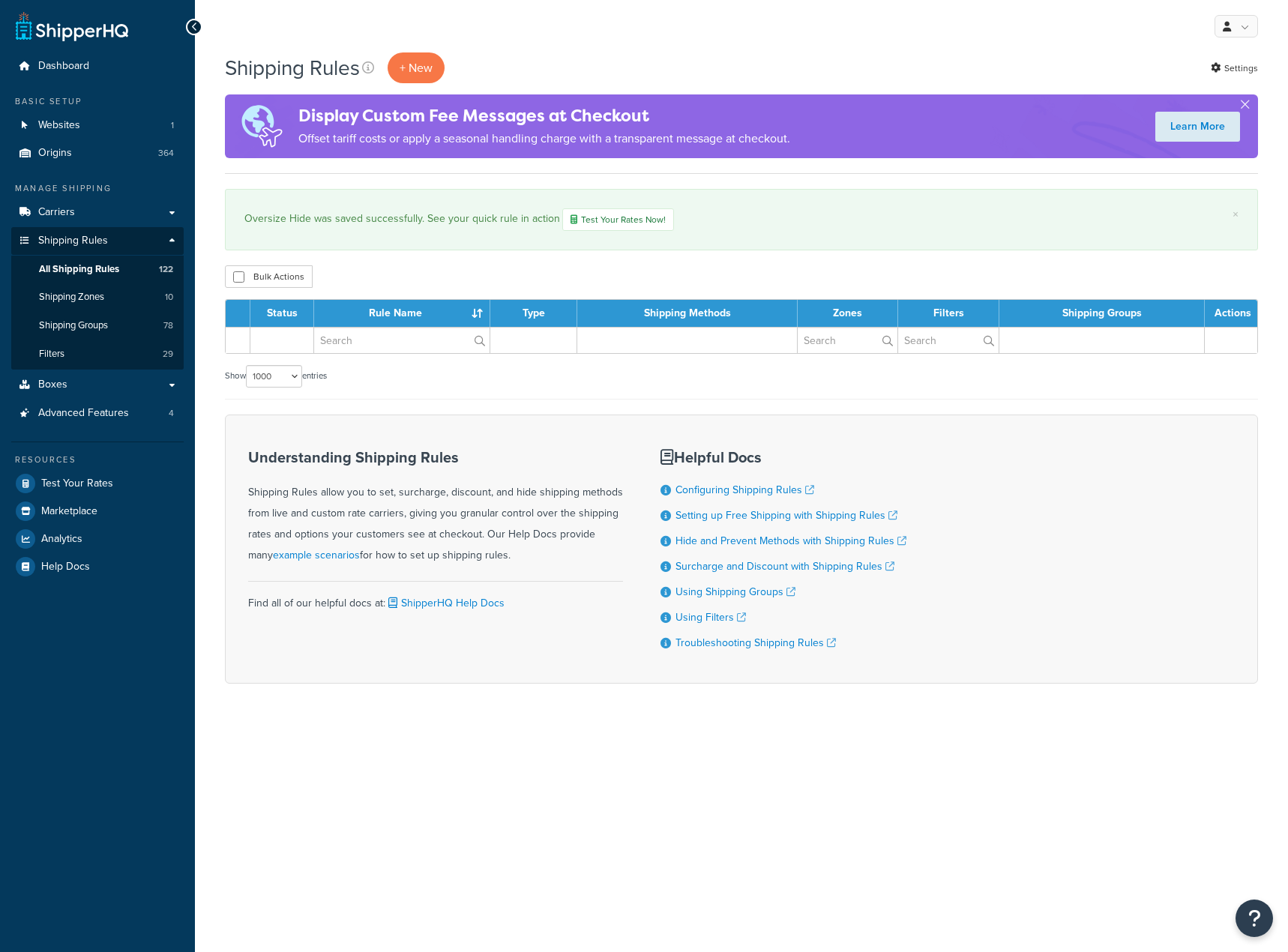
select select "1000"
